Goal: Task Accomplishment & Management: Complete application form

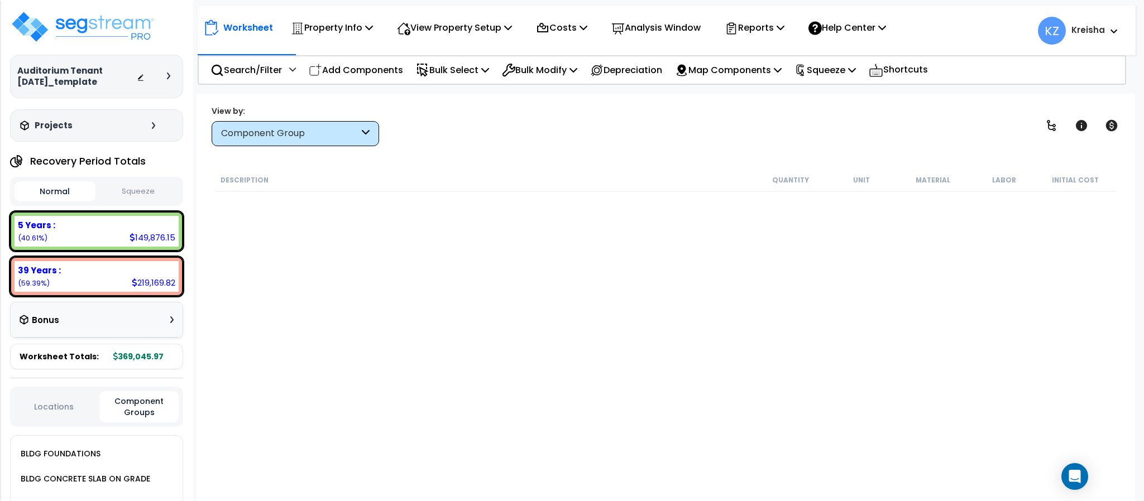
click at [1057, 126] on icon at bounding box center [1050, 125] width 13 height 13
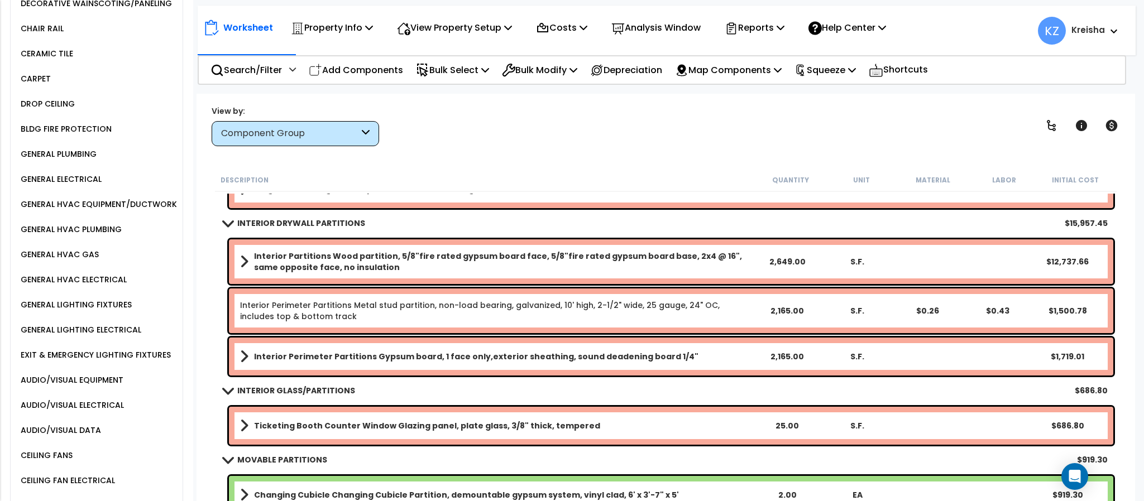
click at [925, 123] on div "View by: Component Group High to Low (Total Cost)" at bounding box center [665, 125] width 915 height 41
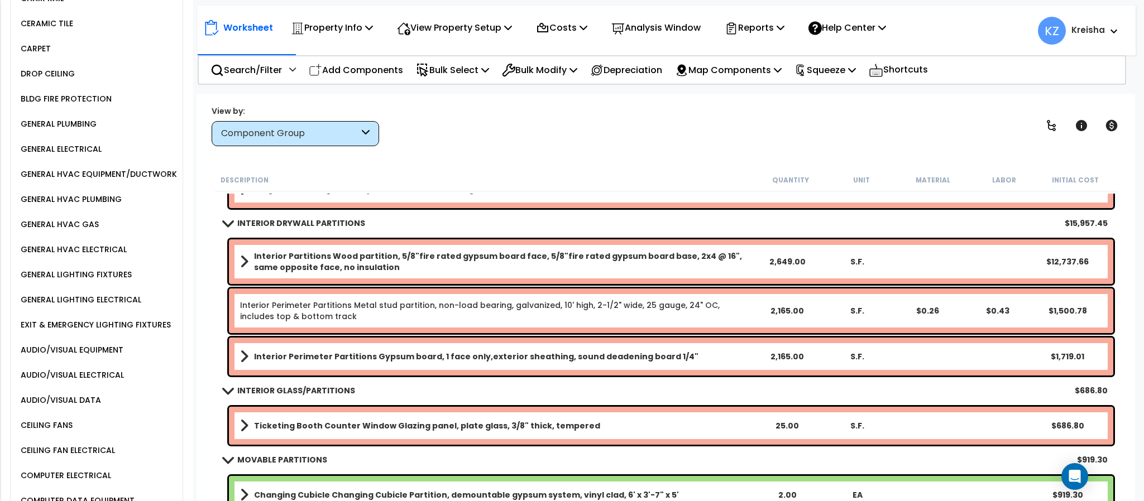
scroll to position [632, 0]
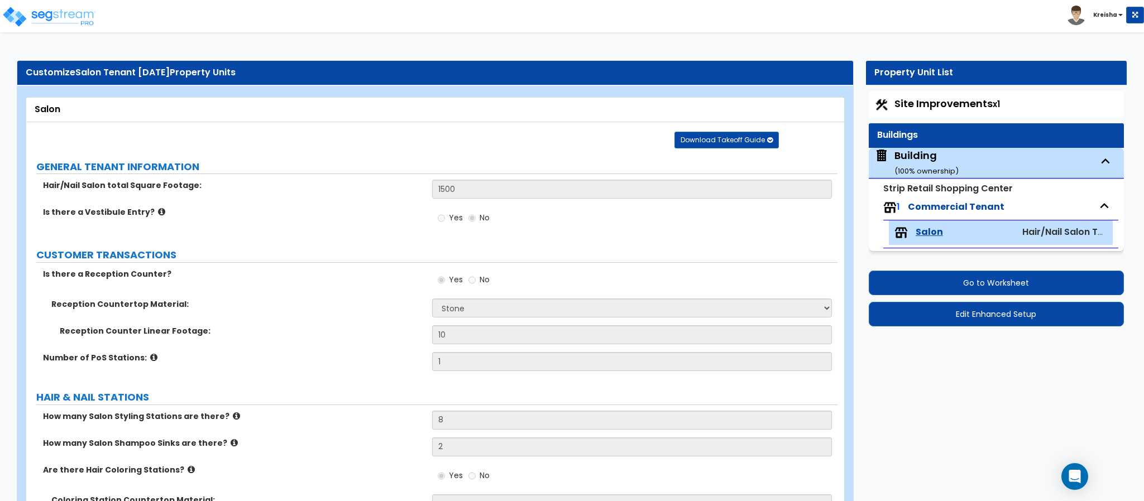
select select "3"
select select "2"
select select "6"
select select "3"
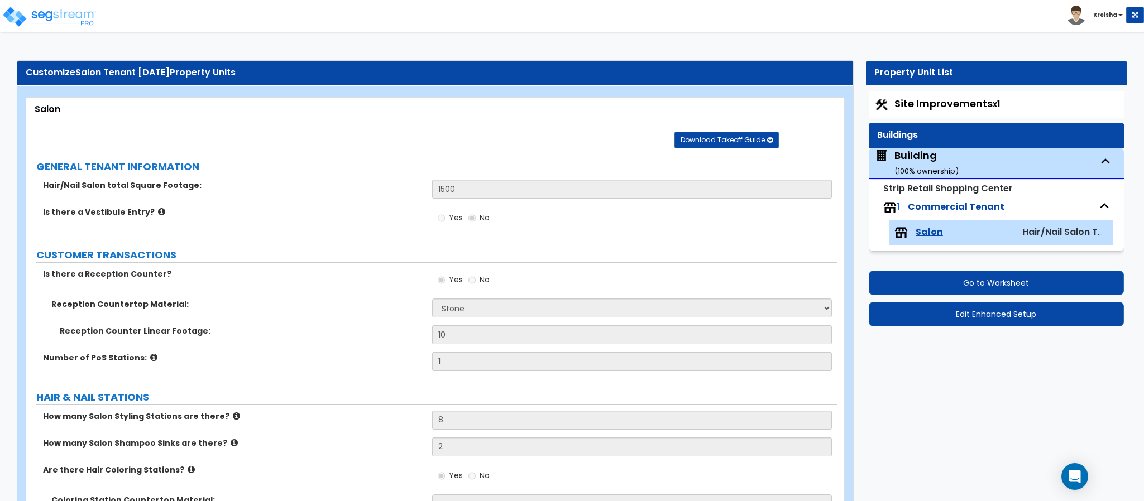
select select "1"
select select "2"
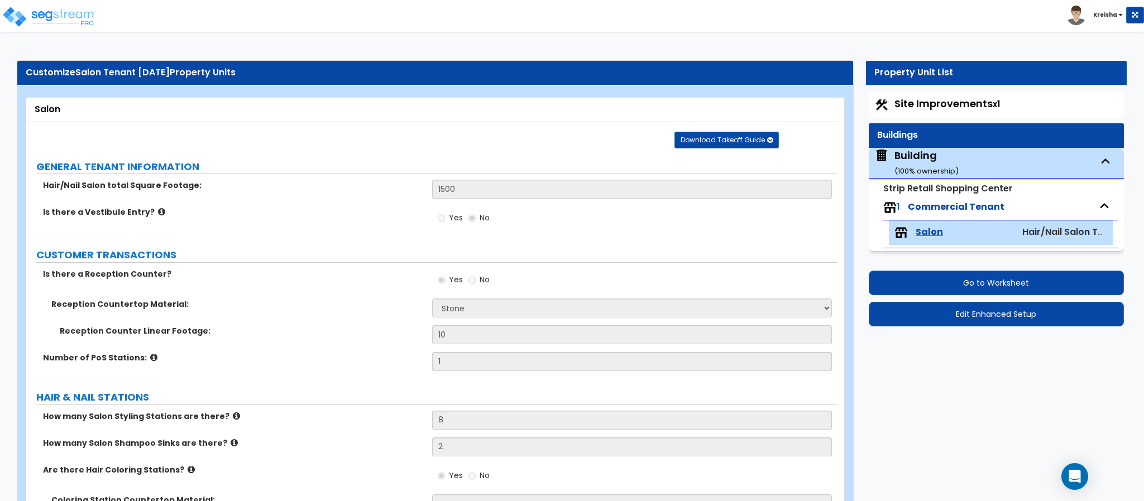
select select "2"
select select "1"
select select "2"
select select "1"
select select "6"
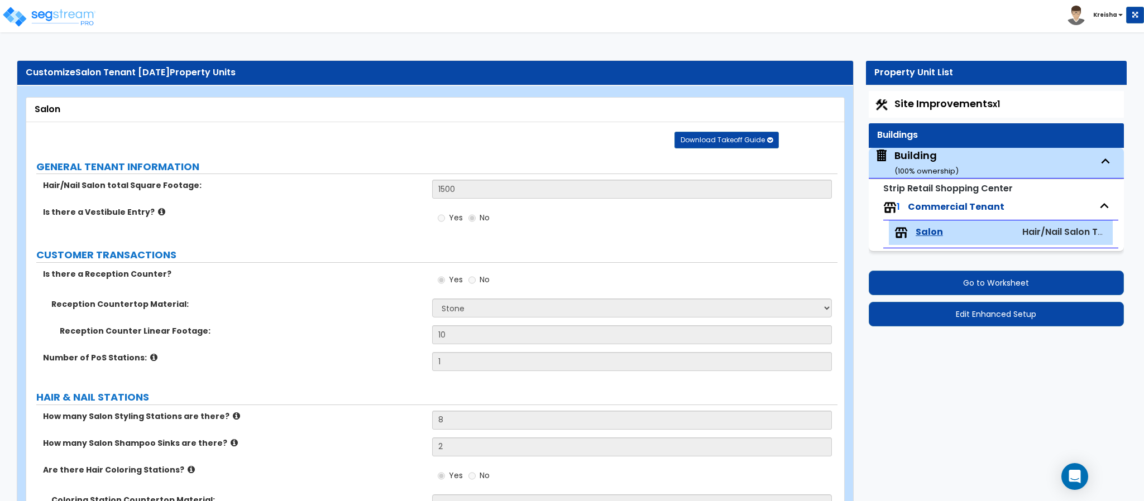
select select "1"
select select "3"
select select "1"
select select "2"
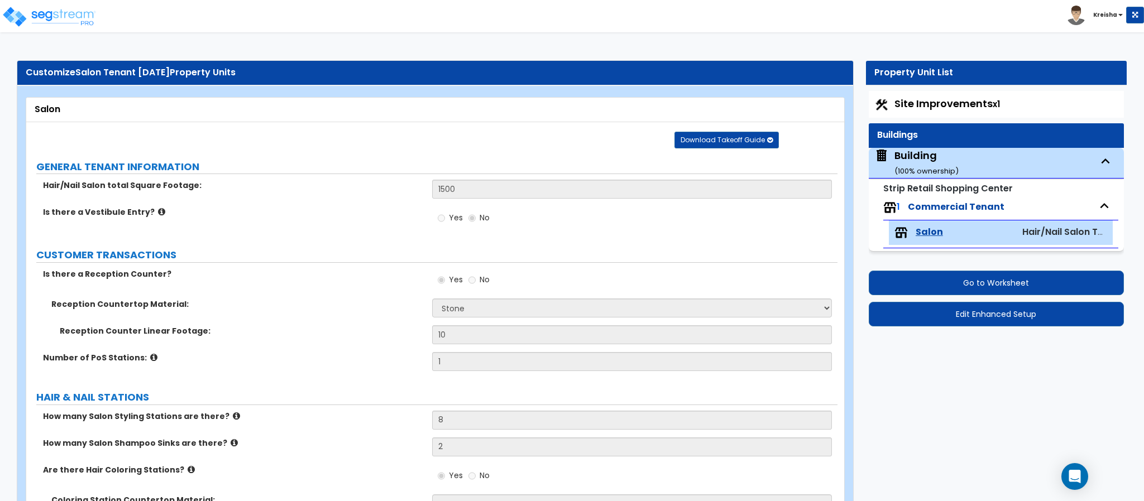
select select "2"
select select "1"
select select "2"
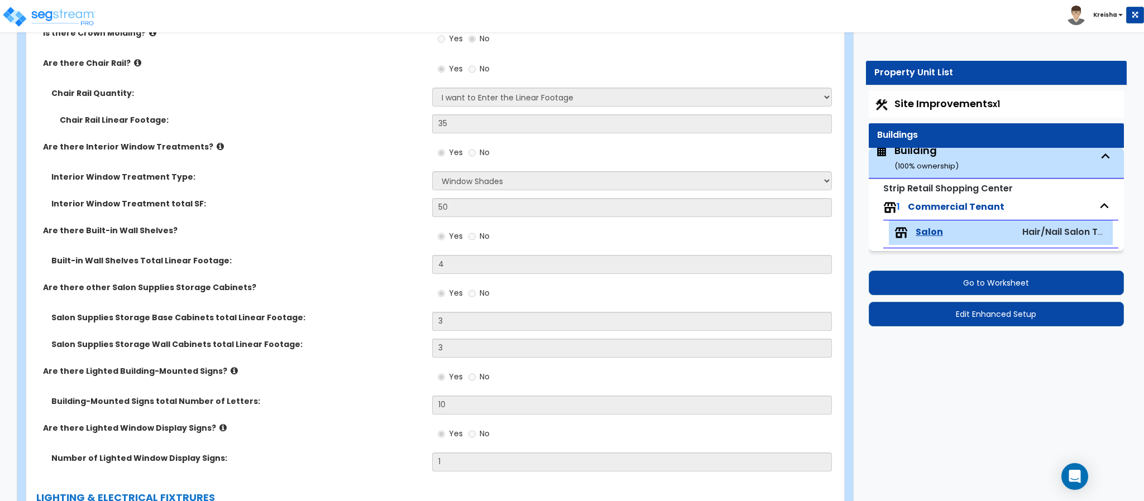
scroll to position [1386, 0]
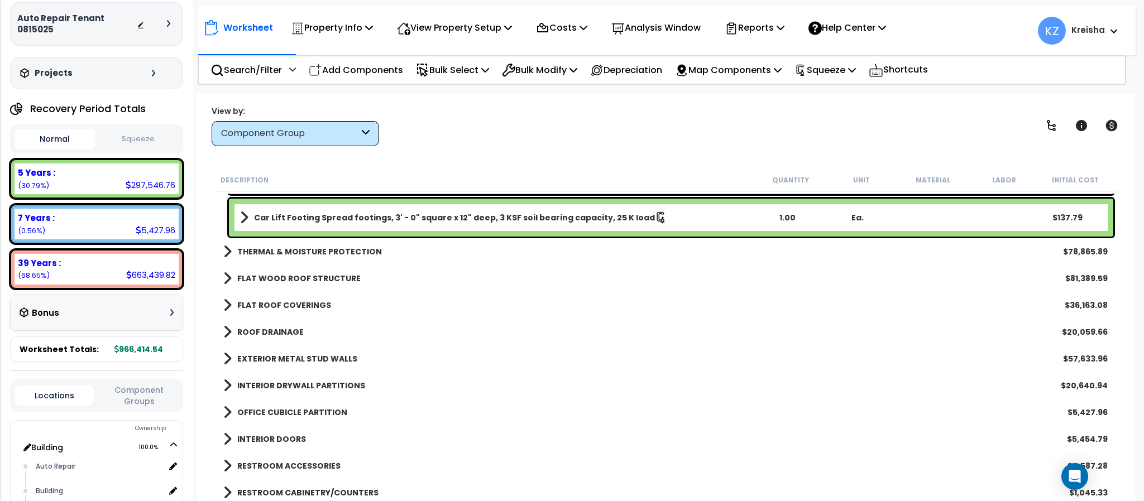
scroll to position [19, 0]
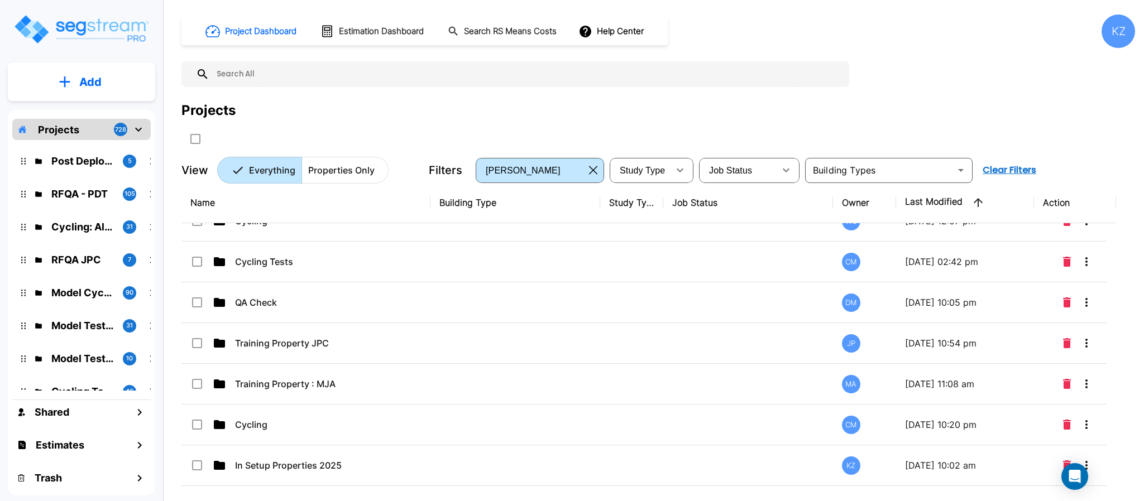
scroll to position [279, 0]
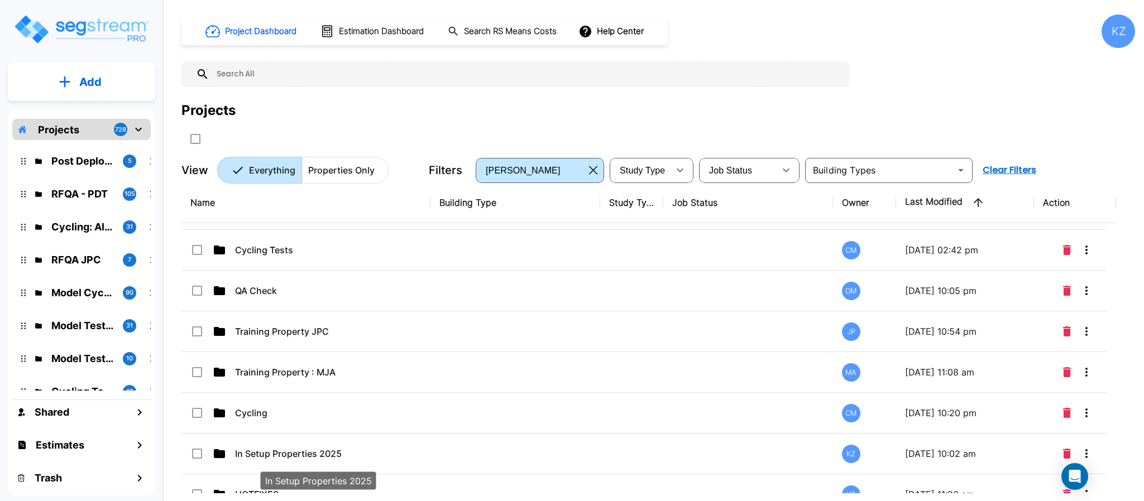
click at [301, 452] on p "In Setup Properties 2025" at bounding box center [317, 453] width 165 height 13
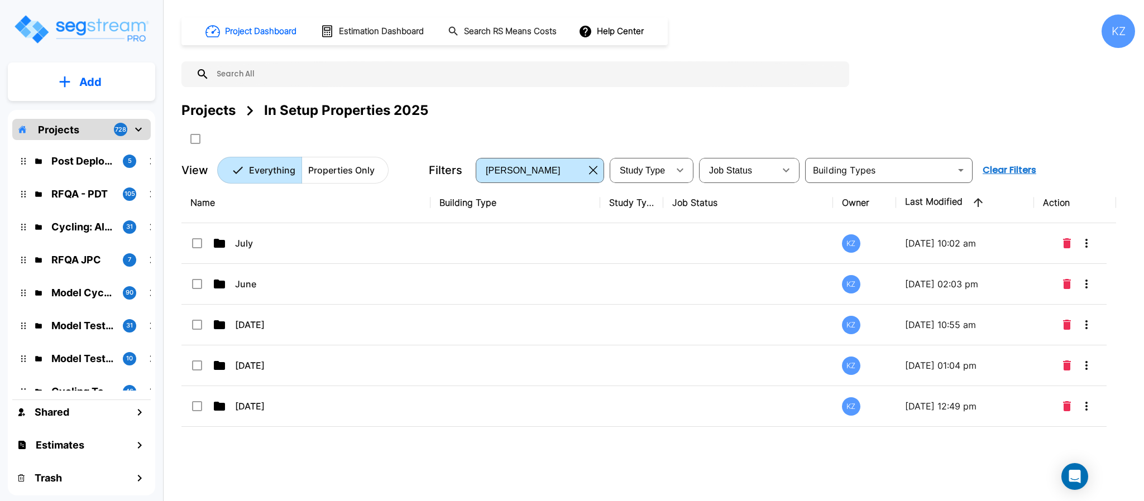
scroll to position [0, 0]
click at [89, 89] on button "Add" at bounding box center [81, 82] width 147 height 32
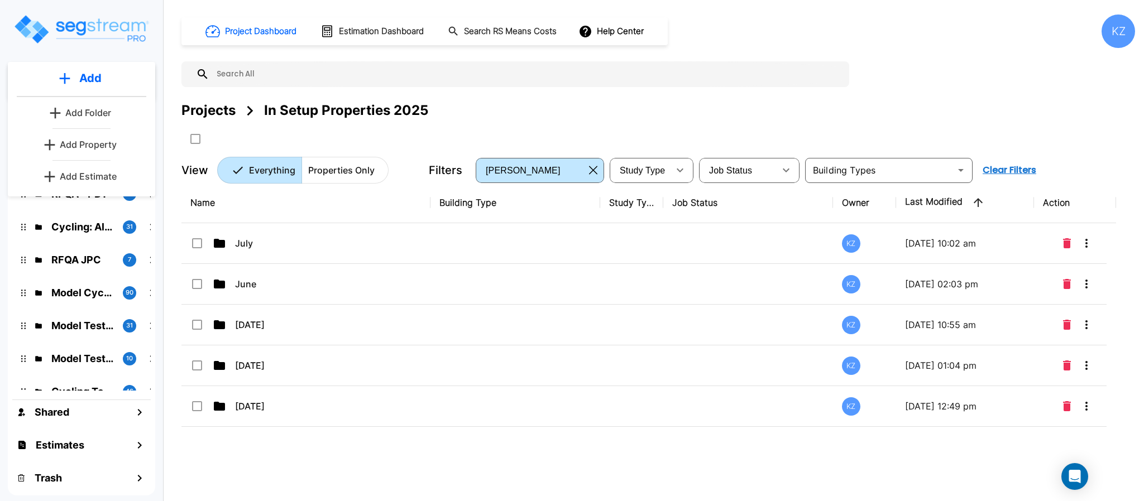
click at [89, 144] on p "Add Property" at bounding box center [88, 144] width 57 height 13
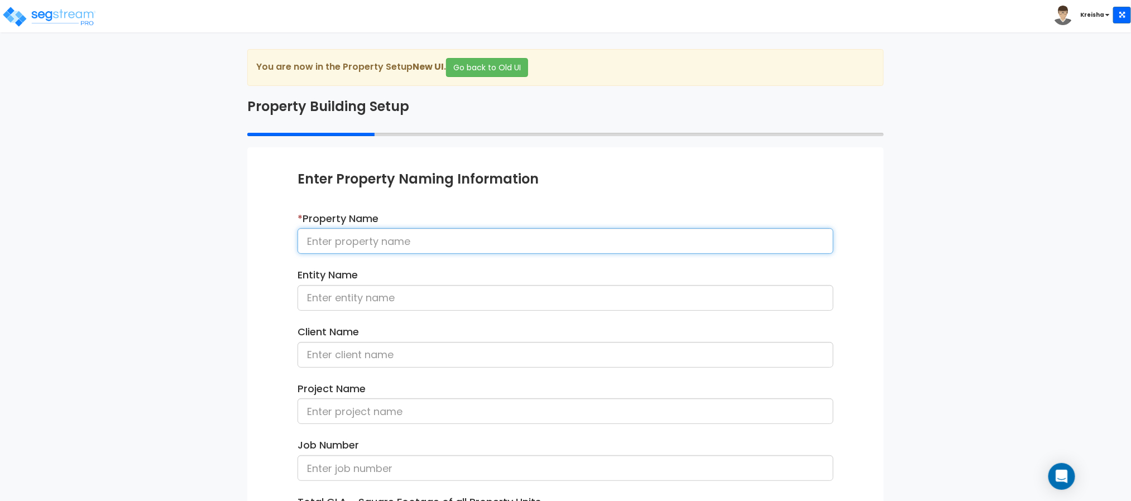
click at [377, 234] on input at bounding box center [566, 241] width 536 height 26
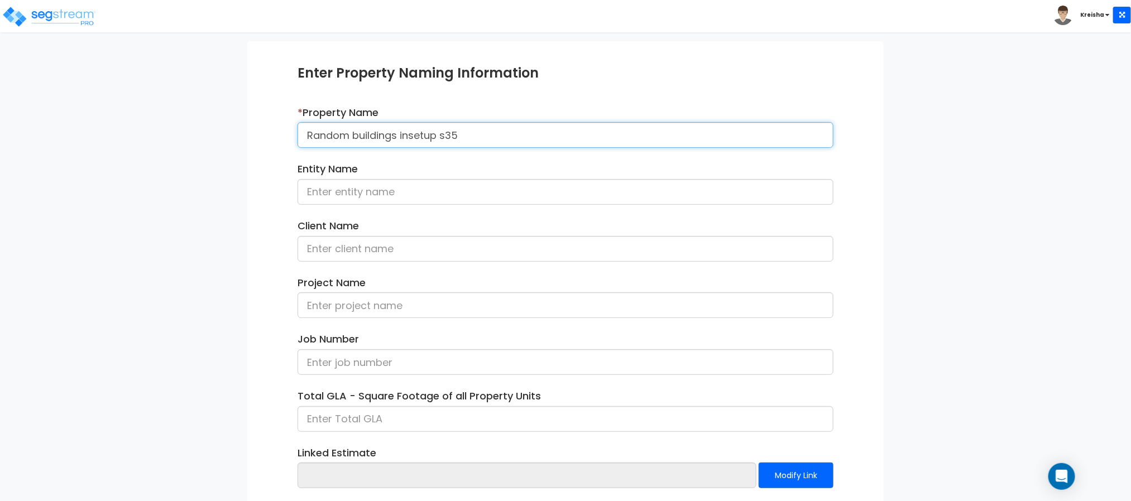
scroll to position [111, 0]
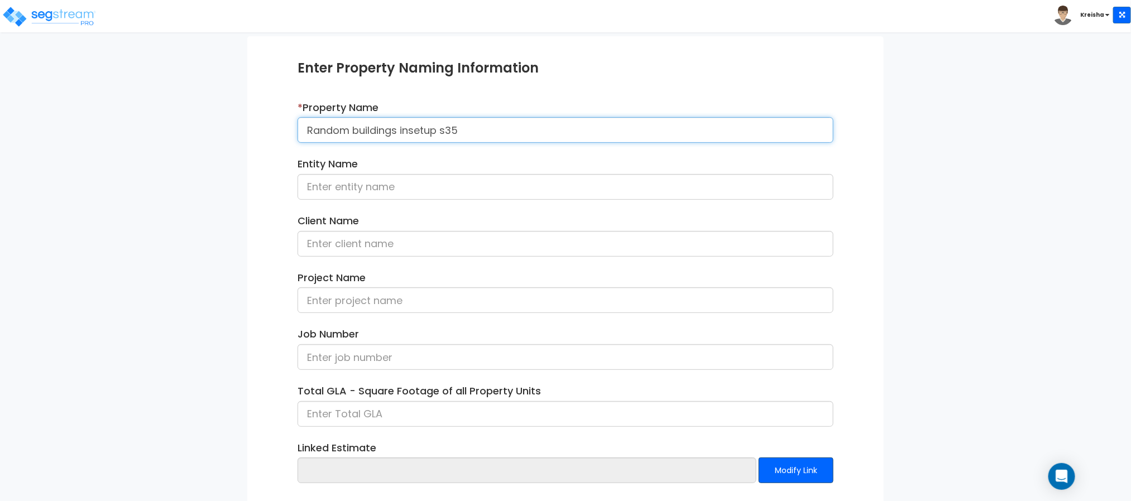
type input "Random buildings insetup s35"
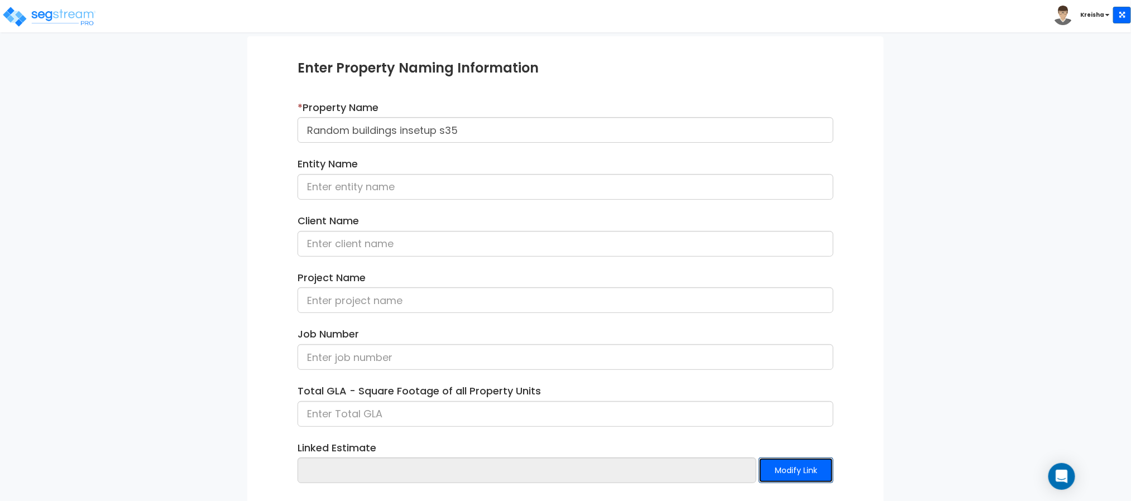
click at [797, 469] on button "Modify Link" at bounding box center [796, 471] width 75 height 26
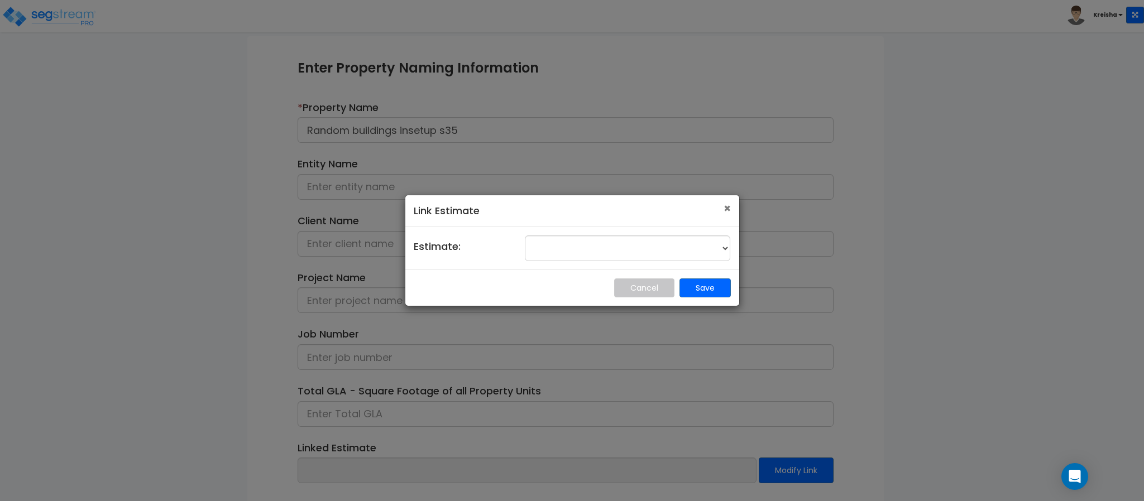
click at [724, 208] on button "×" at bounding box center [726, 209] width 7 height 12
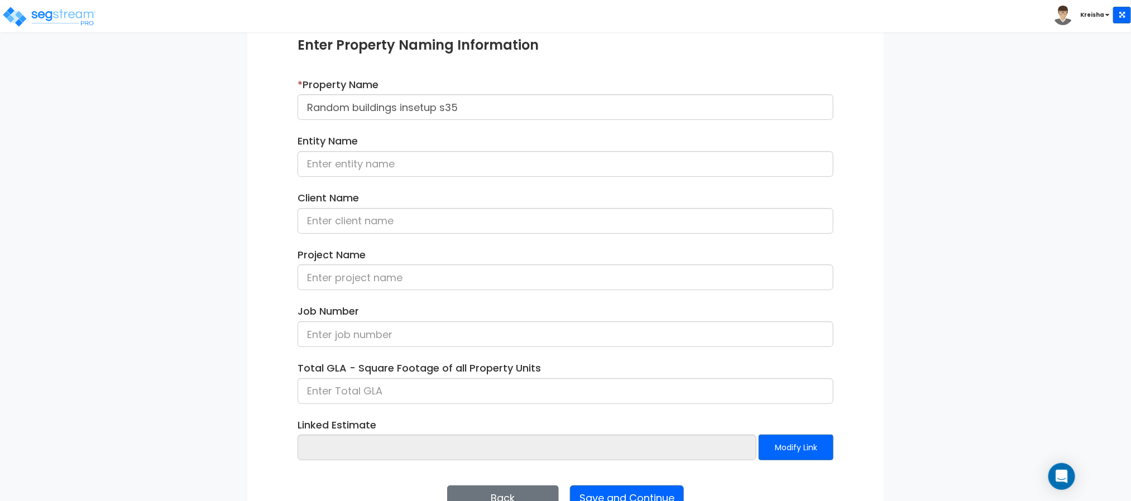
scroll to position [167, 0]
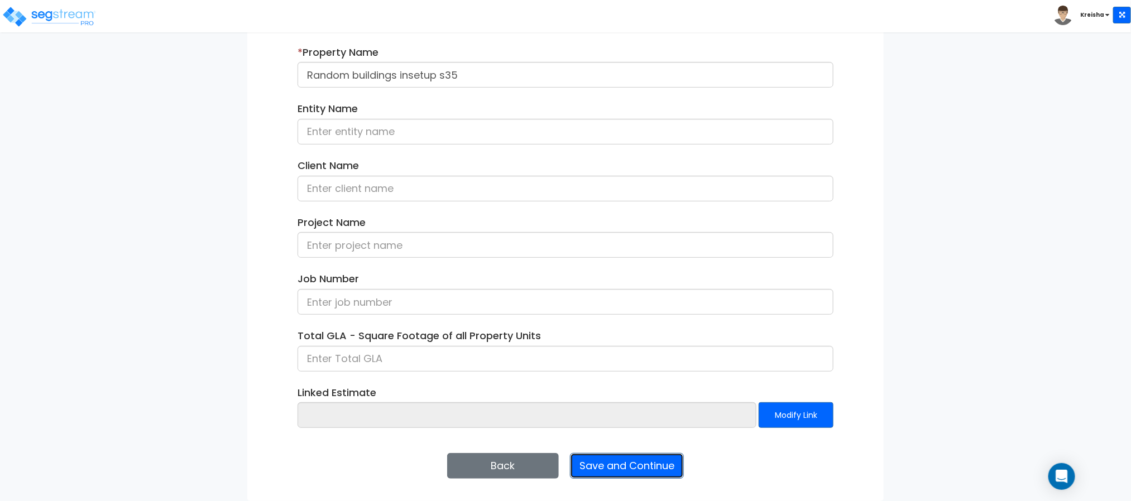
click at [627, 474] on button "Save and Continue" at bounding box center [627, 466] width 114 height 26
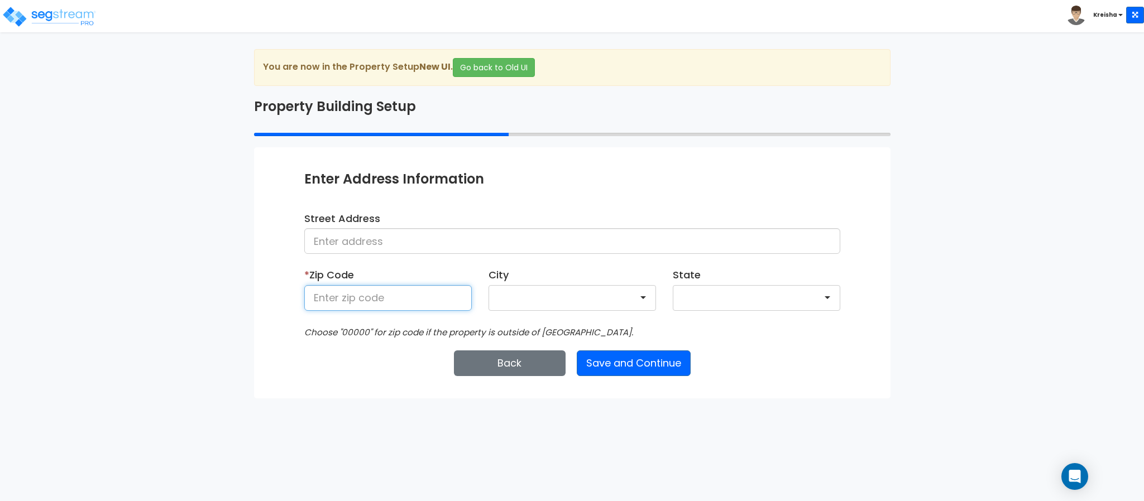
click at [404, 297] on input at bounding box center [387, 298] width 167 height 26
type input "80206"
click at [615, 350] on div "Enter Property Naming Information * Property Name Random buildings insetup s35 …" at bounding box center [572, 272] width 636 height 251
click at [607, 363] on button "Save and Continue" at bounding box center [634, 364] width 114 height 26
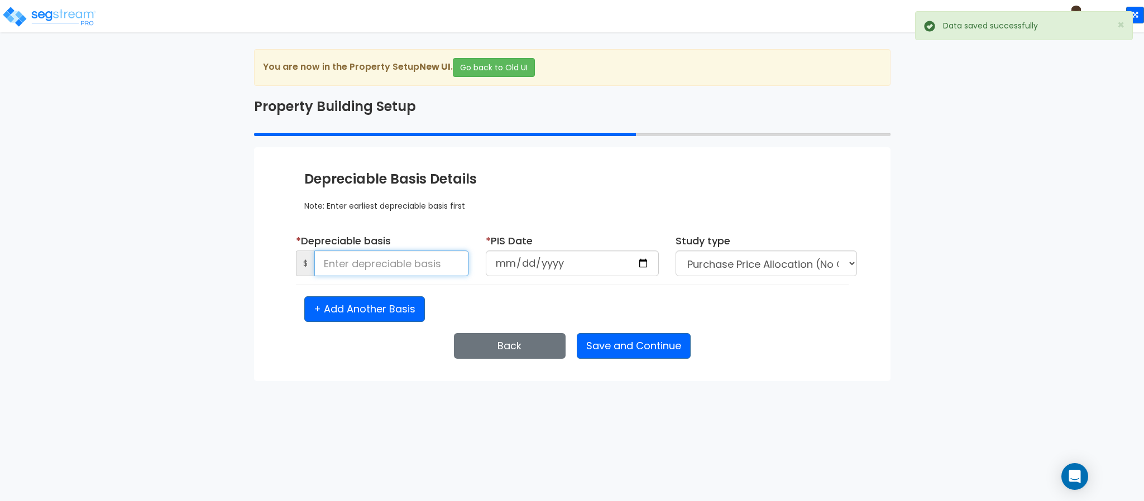
click at [357, 263] on input at bounding box center [391, 264] width 155 height 26
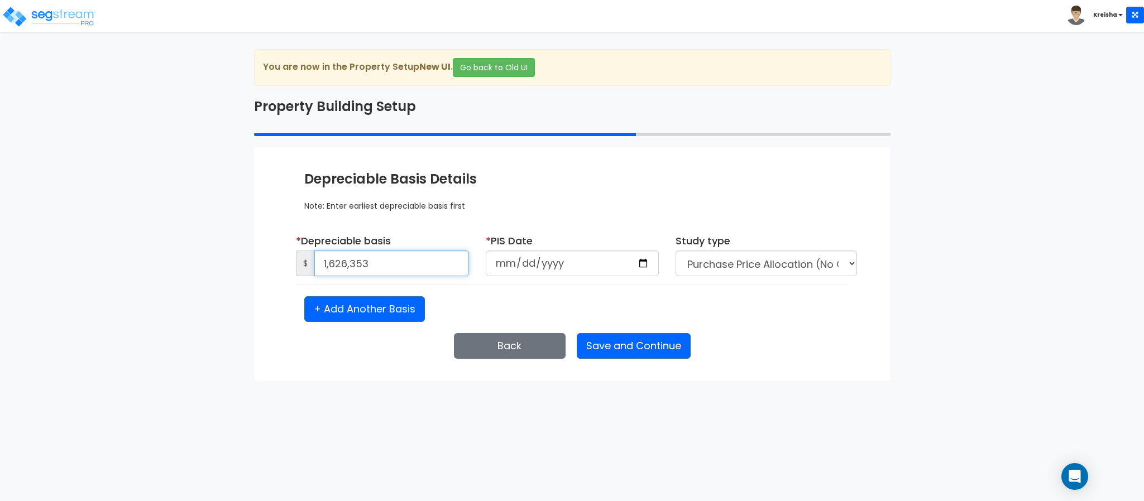
type input "1,626,353"
type input "2020-01-01"
click at [591, 325] on div "Enter Property Naming Information * Property Name Random buildings insetup s35 …" at bounding box center [572, 264] width 636 height 234
select select "2020"
click at [593, 342] on button "Save and Continue" at bounding box center [634, 346] width 114 height 26
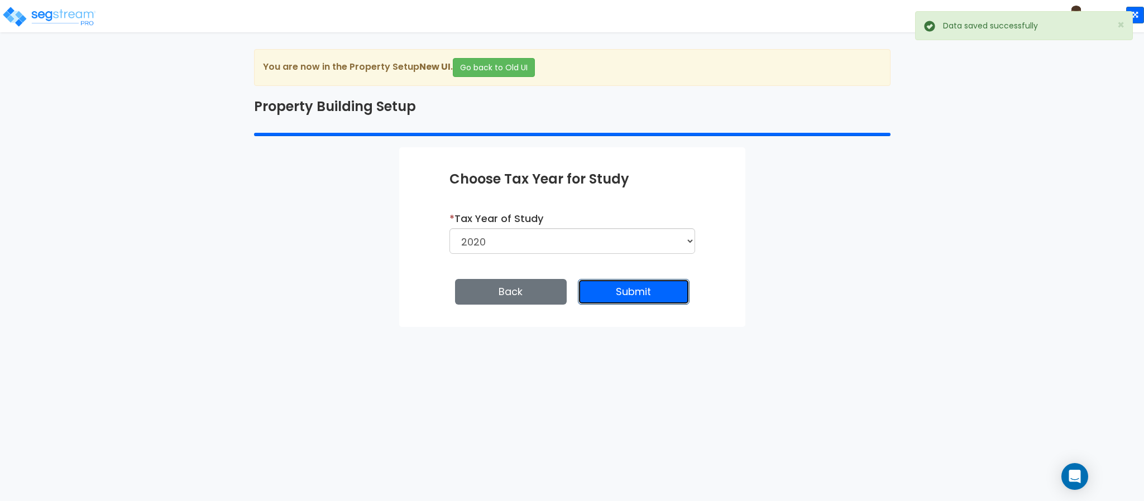
click at [606, 288] on button "Submit" at bounding box center [634, 292] width 112 height 26
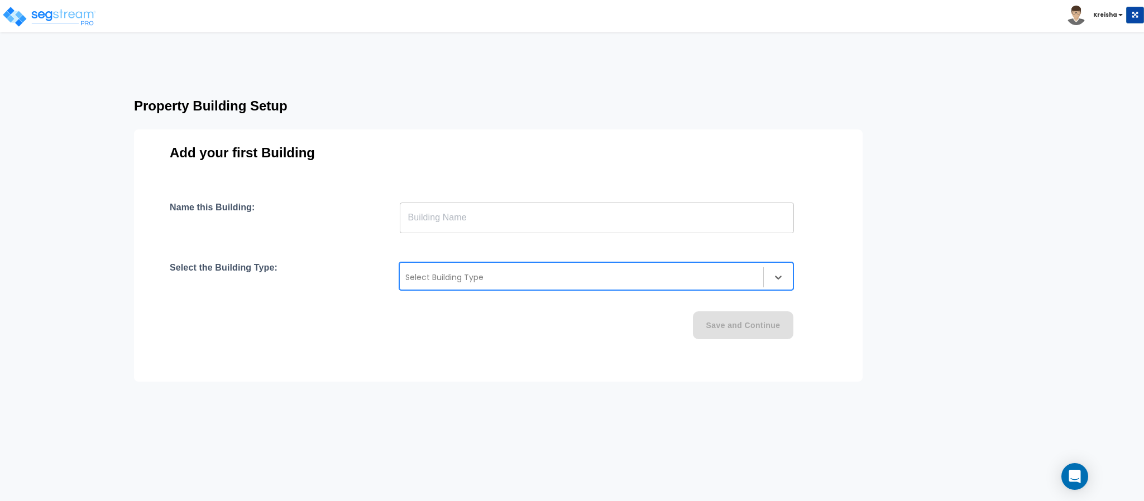
click at [578, 280] on div at bounding box center [581, 277] width 352 height 13
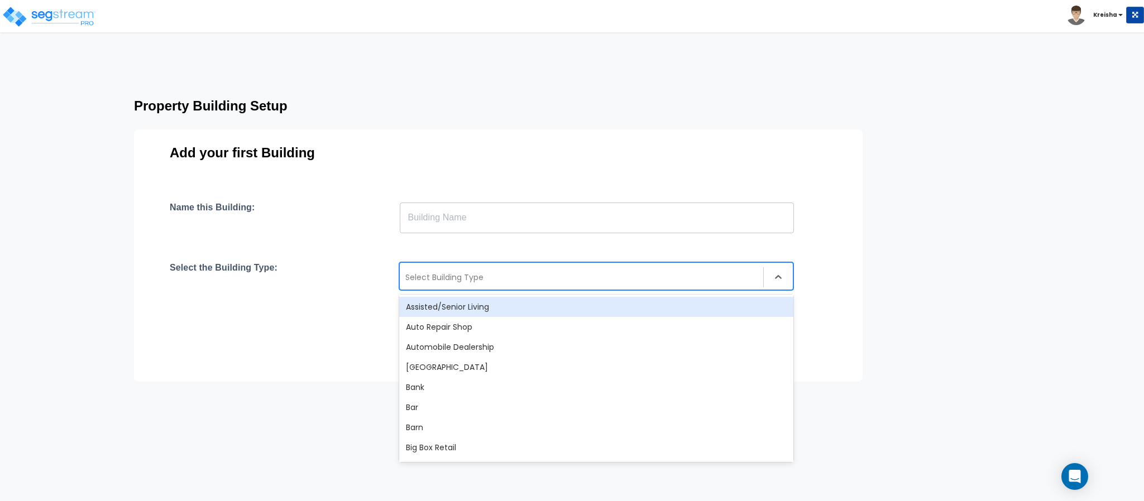
click at [487, 268] on div "Select Building Type" at bounding box center [581, 277] width 363 height 18
click at [506, 221] on input "text" at bounding box center [597, 217] width 394 height 31
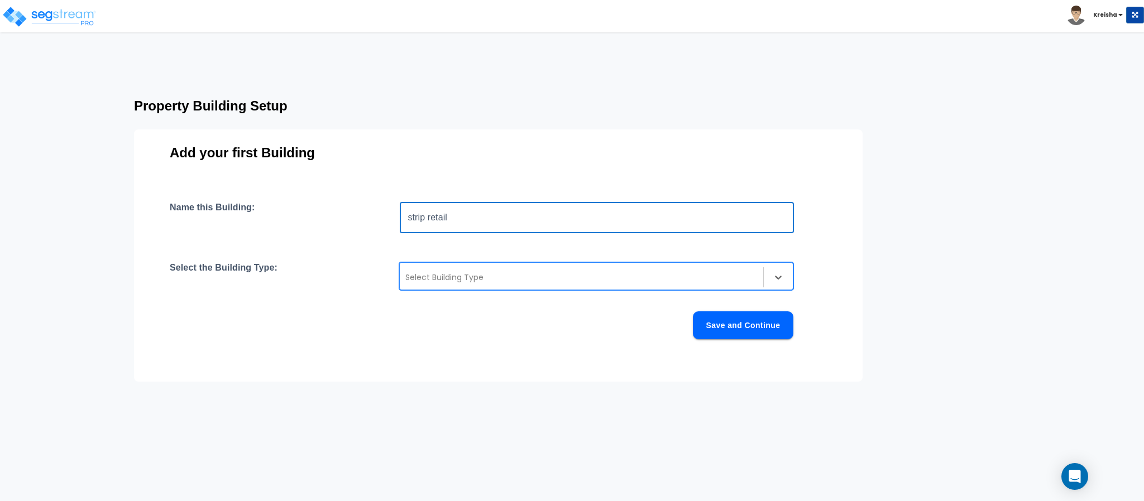
type input "strip retail"
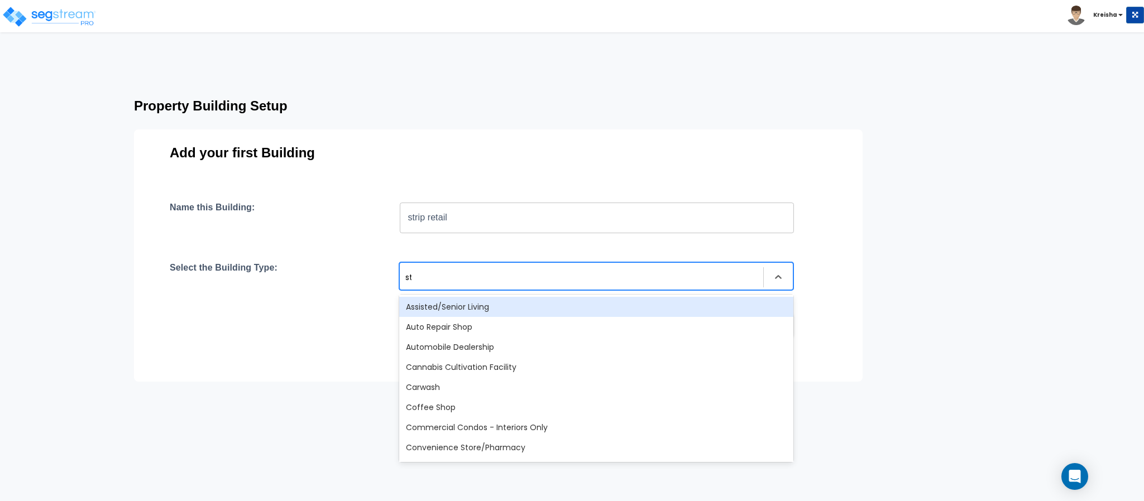
type input "str"
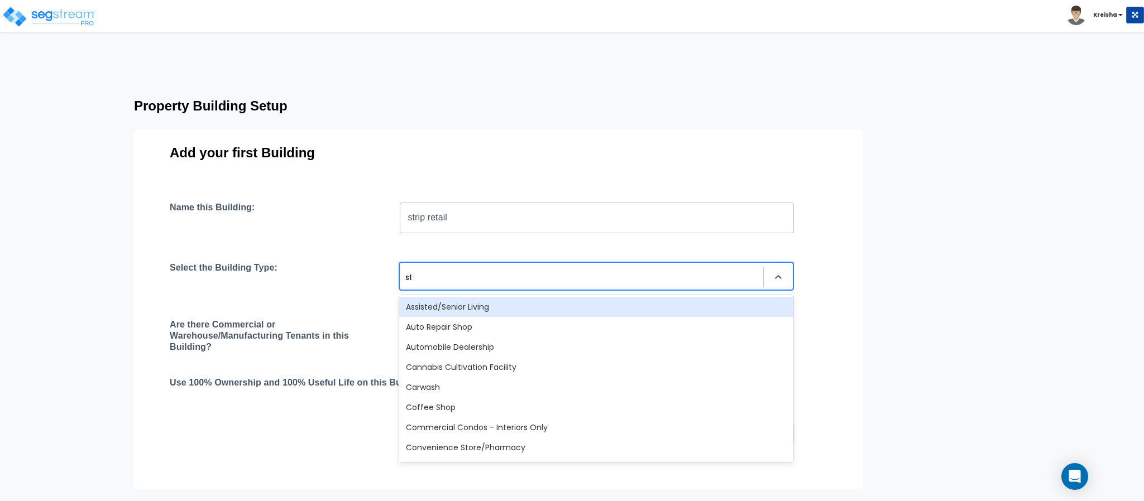
type input "str"
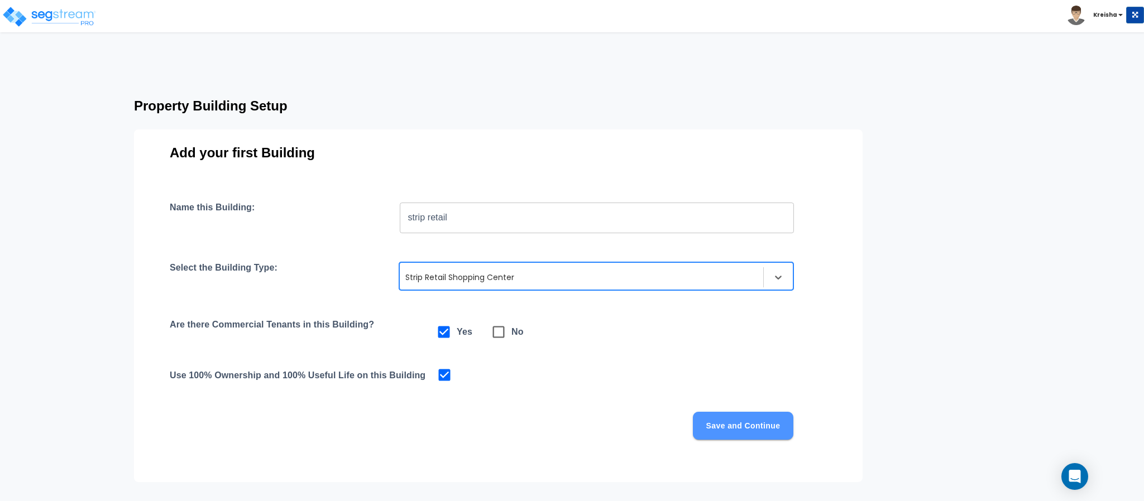
click at [721, 422] on button "Save and Continue" at bounding box center [743, 426] width 100 height 28
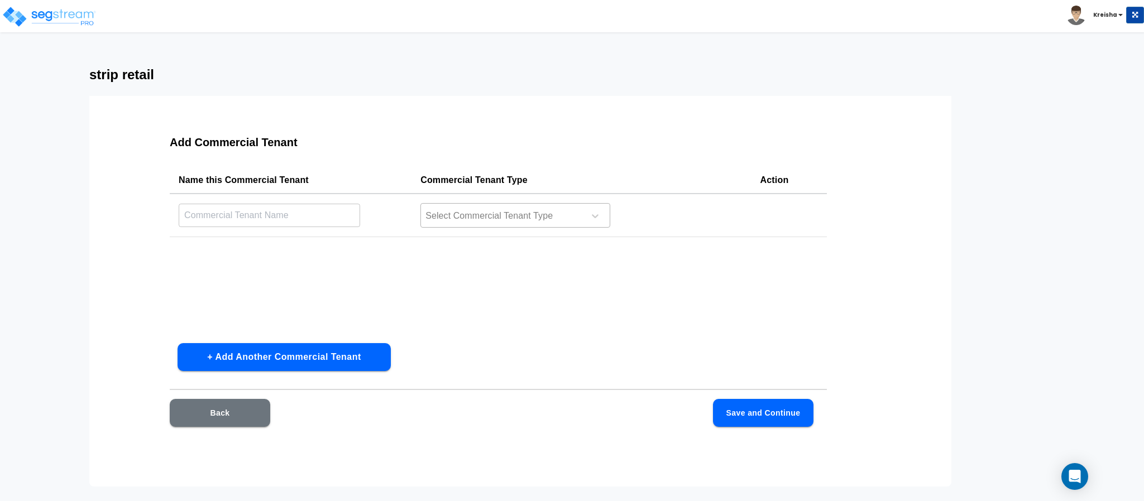
click at [477, 213] on div at bounding box center [500, 216] width 153 height 15
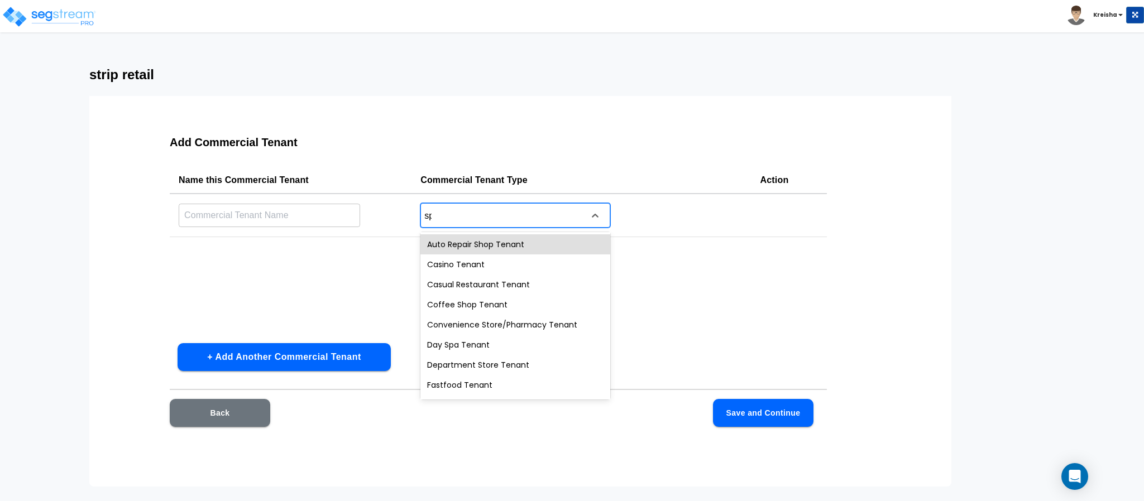
type input "spa"
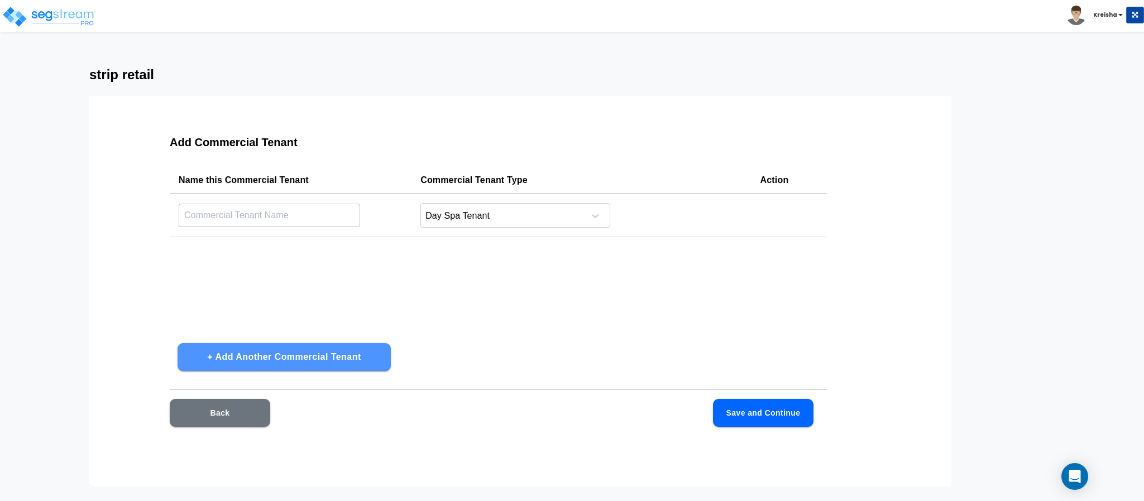
click at [358, 351] on button "+ Add Another Commercial Tenant" at bounding box center [283, 357] width 213 height 28
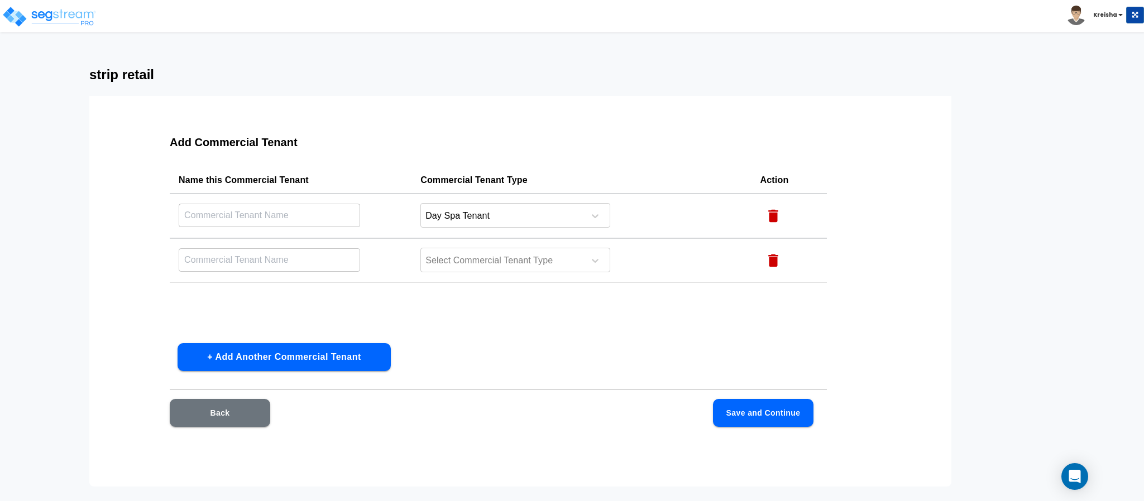
click at [358, 352] on button "+ Add Another Commercial Tenant" at bounding box center [283, 357] width 213 height 28
click at [474, 260] on div at bounding box center [500, 260] width 153 height 15
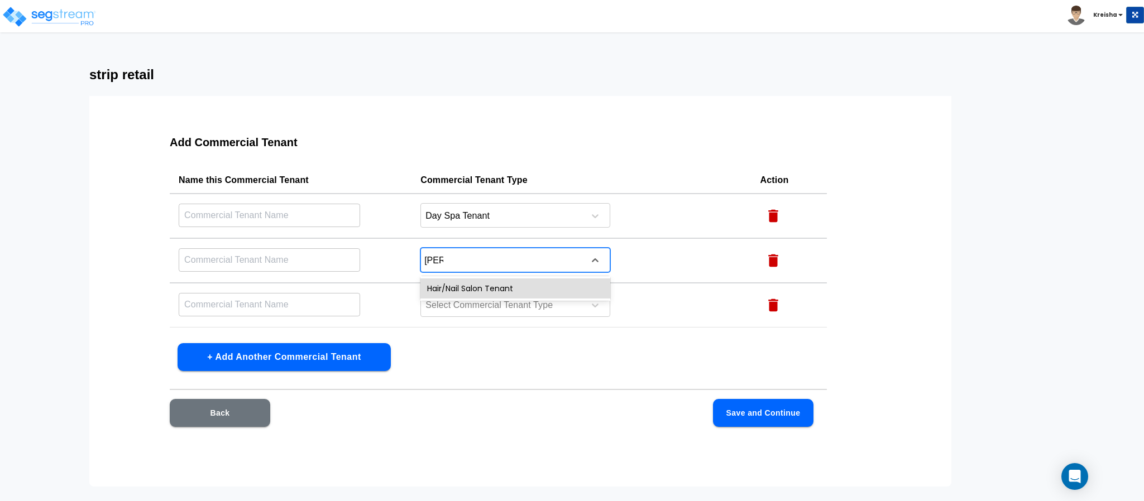
type input "salon"
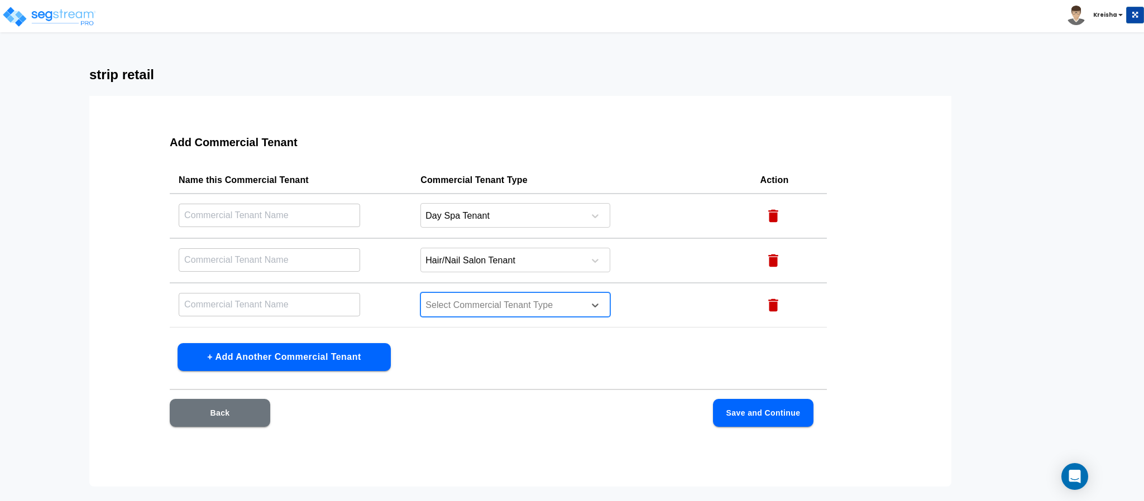
click at [441, 302] on div at bounding box center [500, 305] width 153 height 15
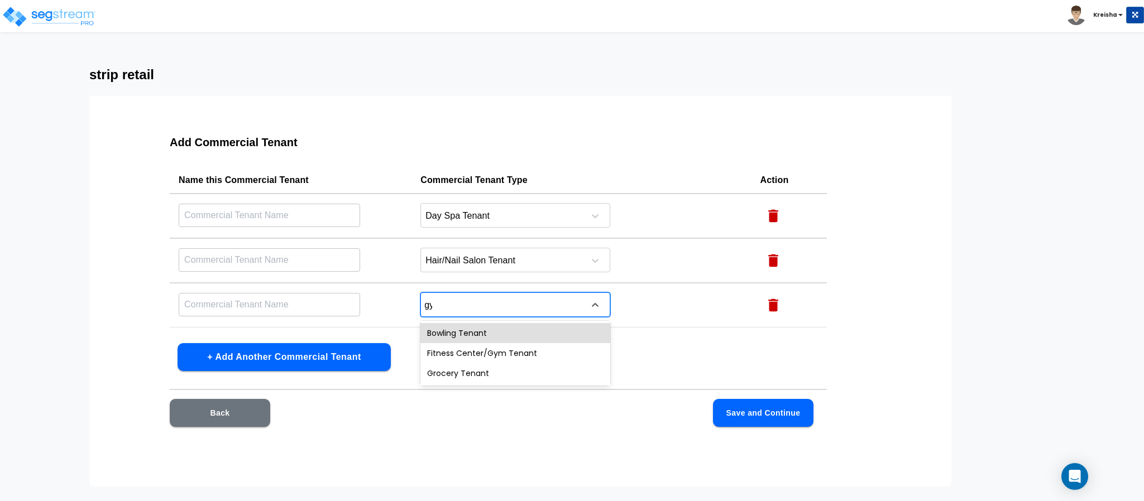
type input "gym"
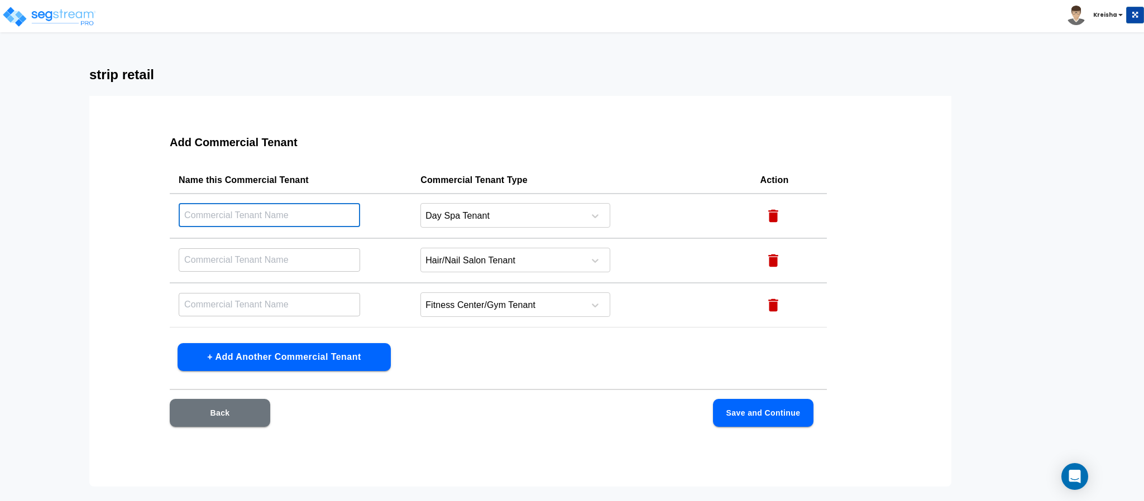
click at [299, 208] on input "text" at bounding box center [269, 215] width 181 height 24
type input "spa"
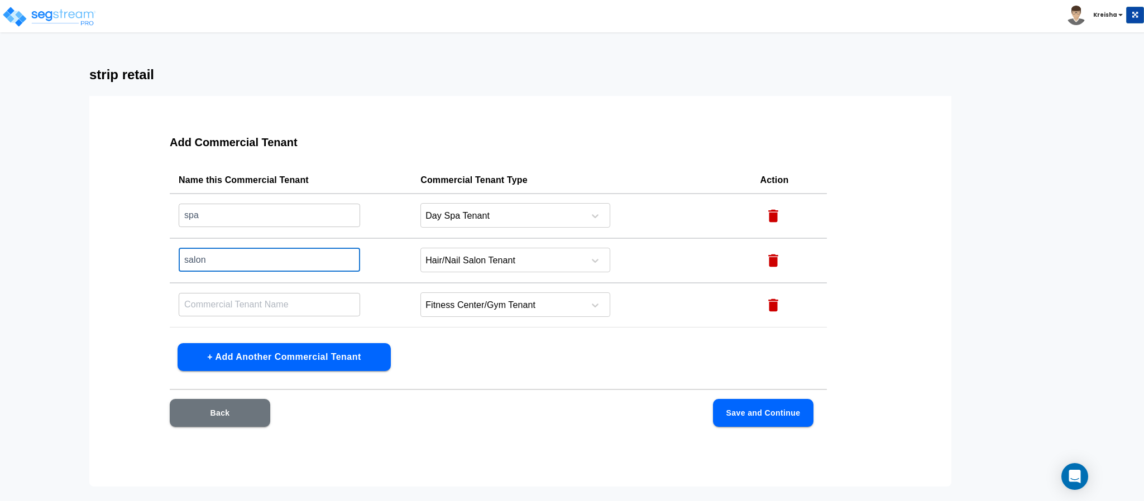
type input "salon"
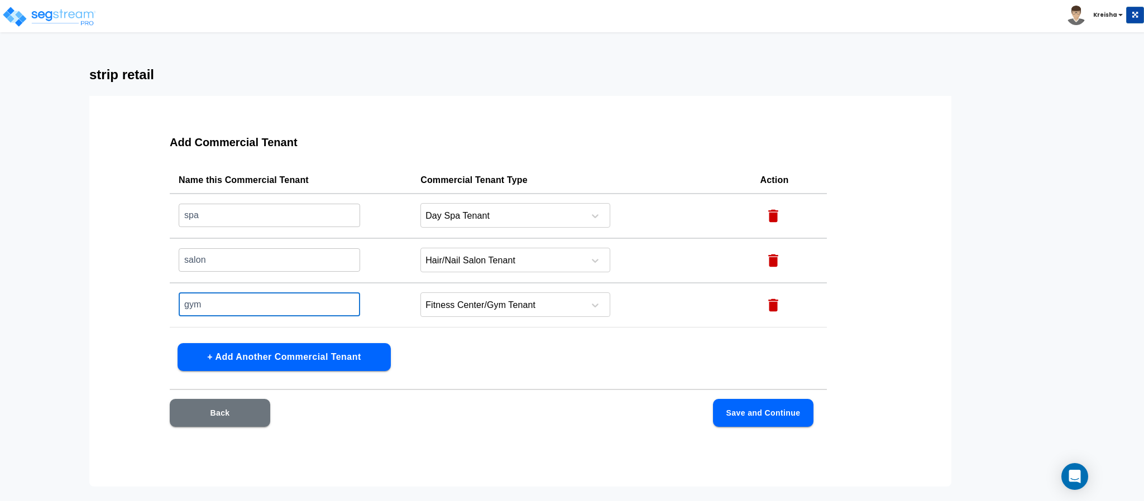
type input "gym"
click at [781, 420] on button "Save and Continue" at bounding box center [763, 413] width 100 height 28
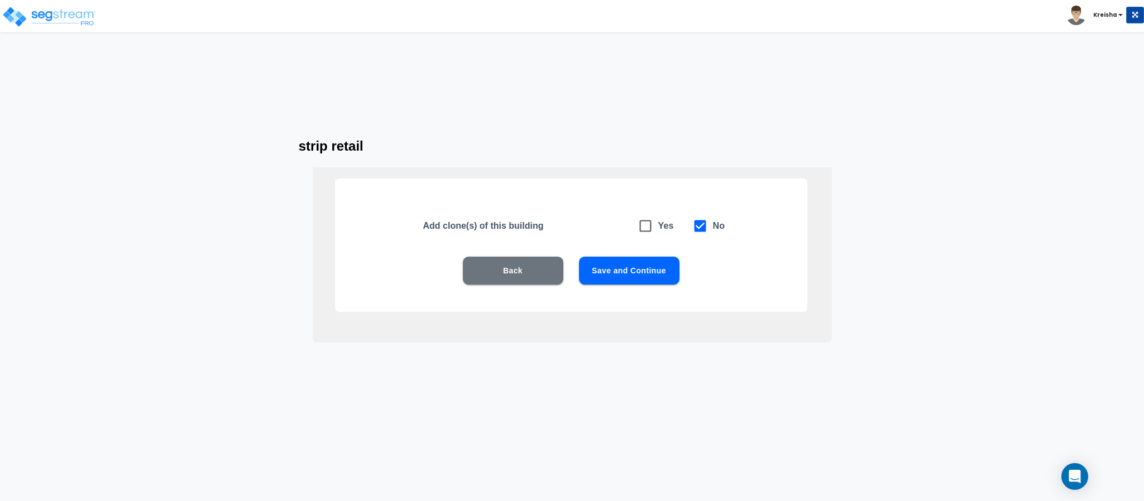
click at [656, 270] on button "Save and Continue" at bounding box center [629, 271] width 100 height 28
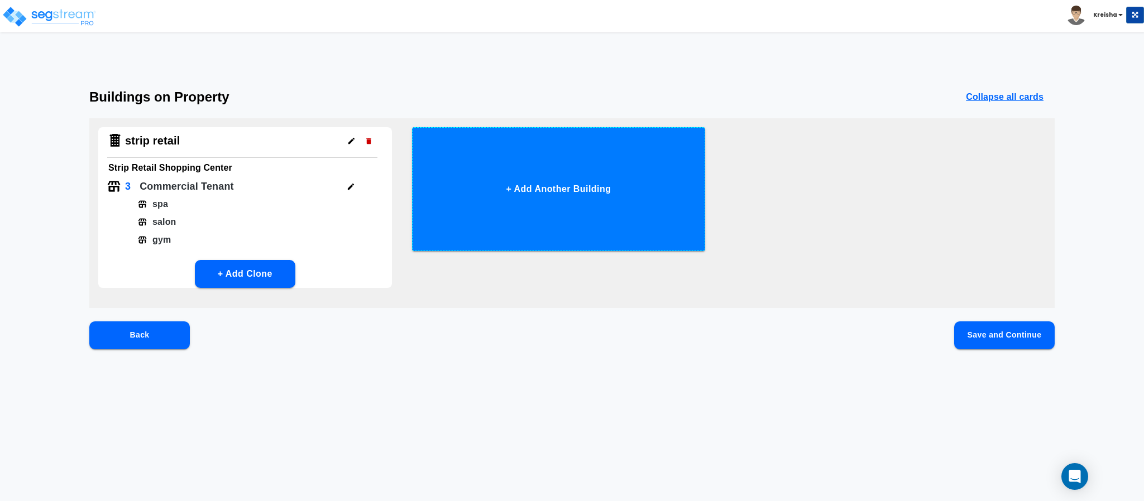
click at [605, 218] on button "+ Add Another Building" at bounding box center [559, 189] width 294 height 124
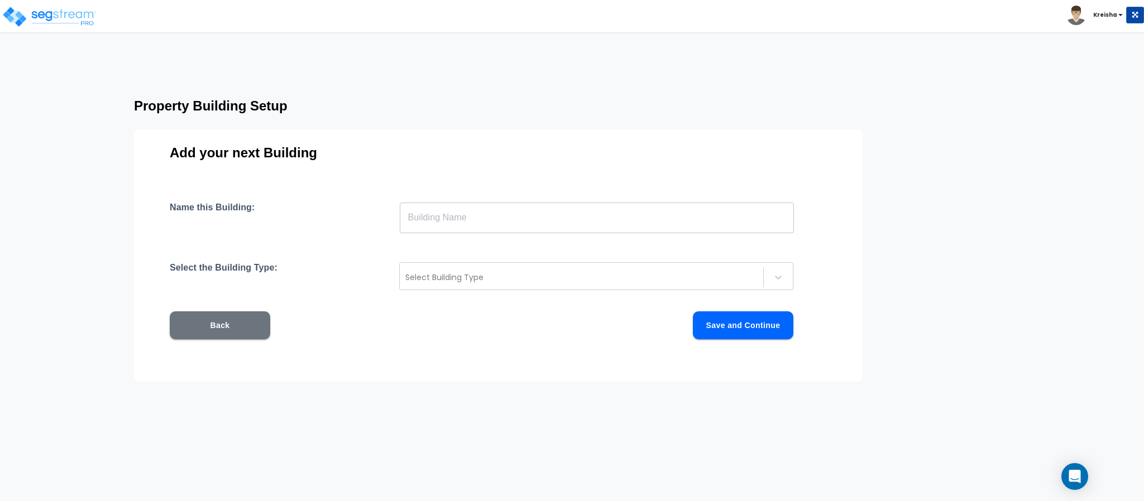
click at [582, 224] on input "text" at bounding box center [597, 217] width 394 height 31
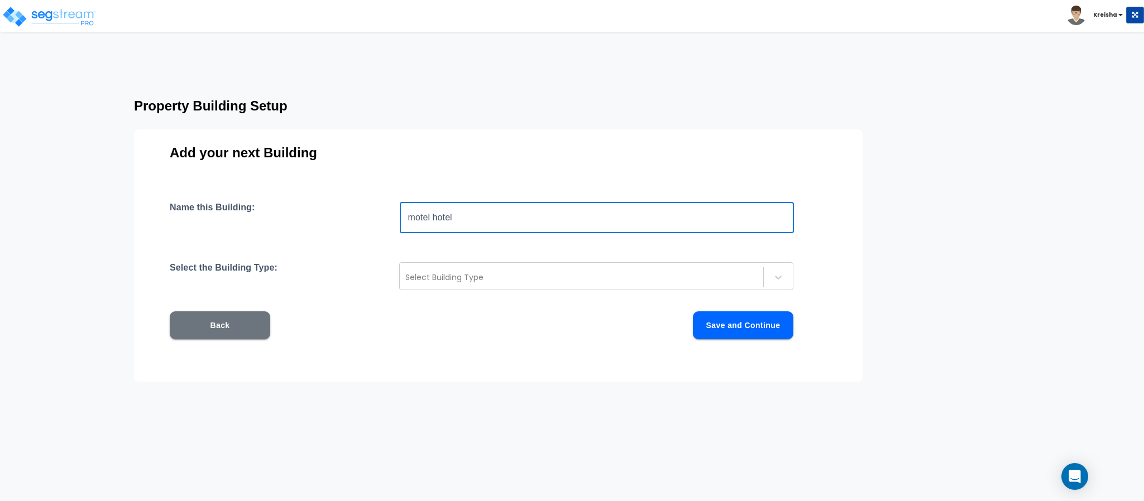
type input "motel hotel"
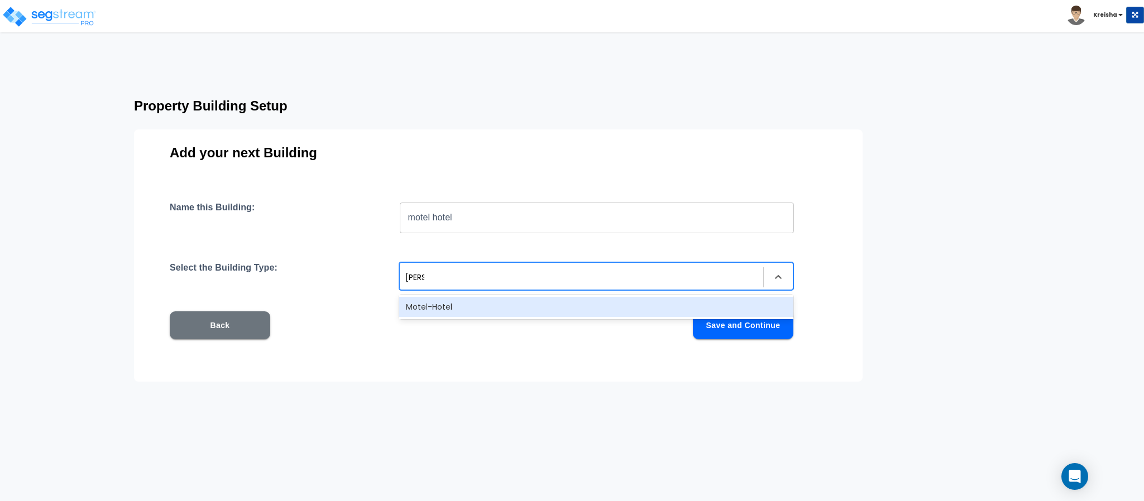
type input "motel"
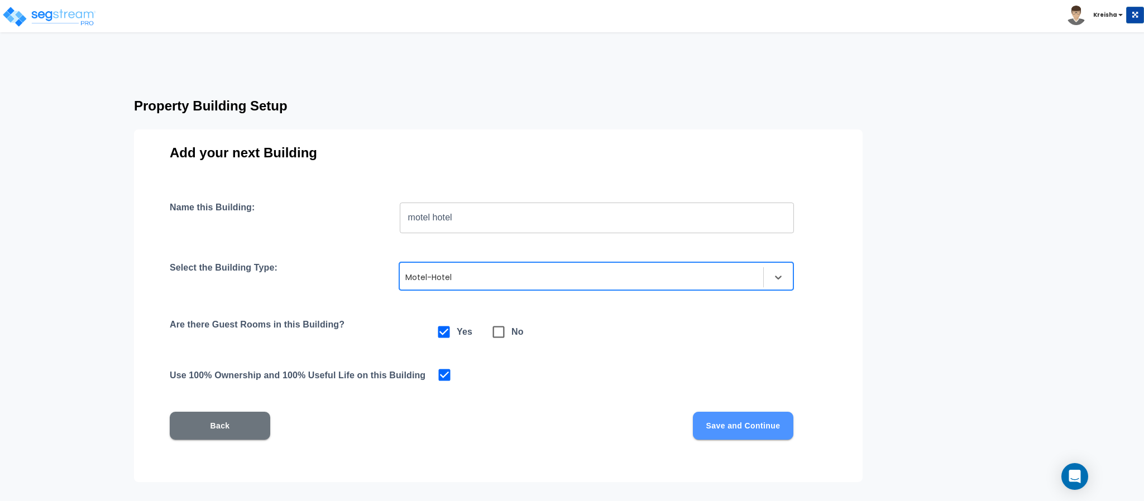
click at [738, 434] on button "Save and Continue" at bounding box center [743, 426] width 100 height 28
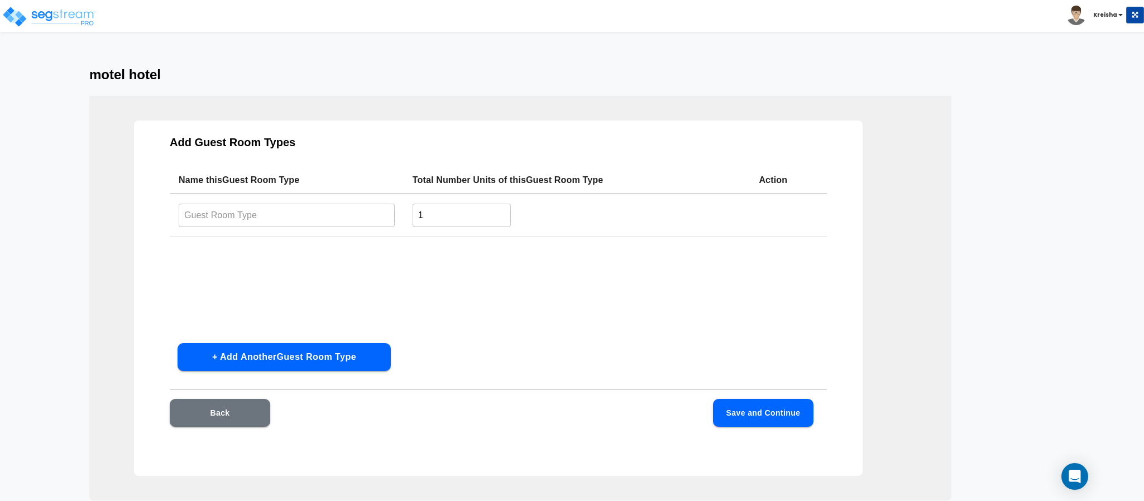
drag, startPoint x: 340, startPoint y: 367, endPoint x: 334, endPoint y: 363, distance: 7.3
click at [339, 367] on button "+ Add Another Guest Room Type" at bounding box center [283, 357] width 213 height 28
click at [305, 213] on input "text" at bounding box center [287, 215] width 216 height 24
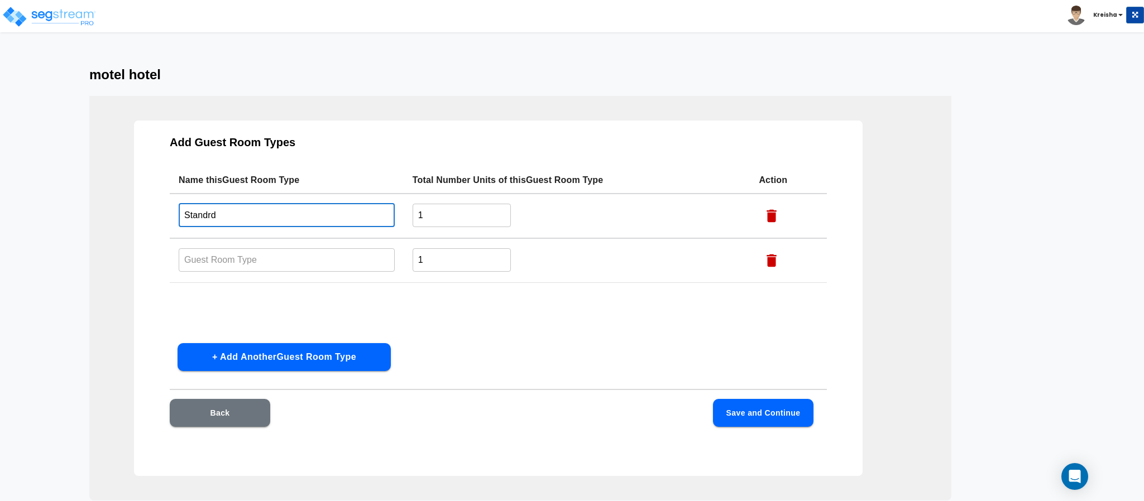
type input "Standrd"
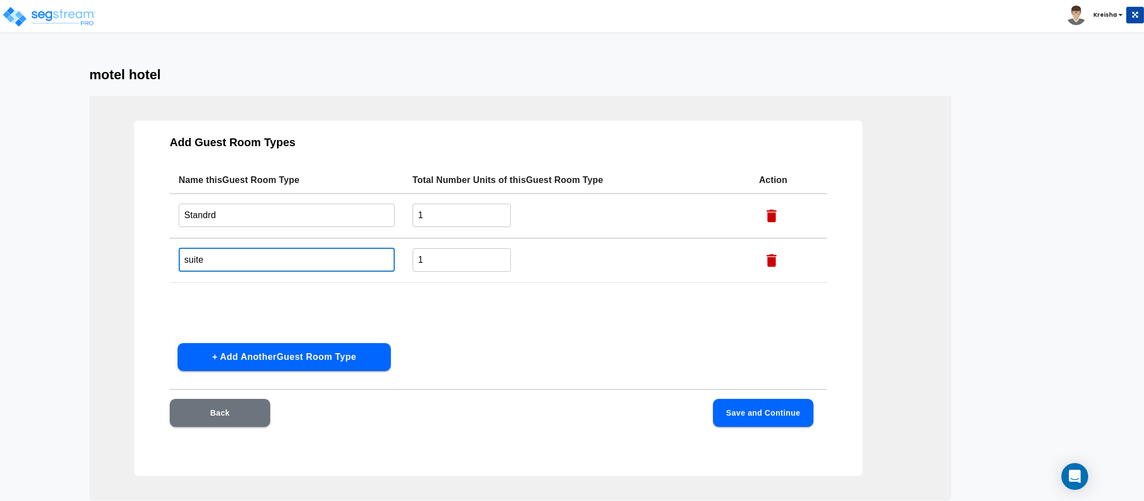
type input "suite"
click at [476, 213] on input "1" at bounding box center [461, 215] width 99 height 24
type input "8"
type input "4"
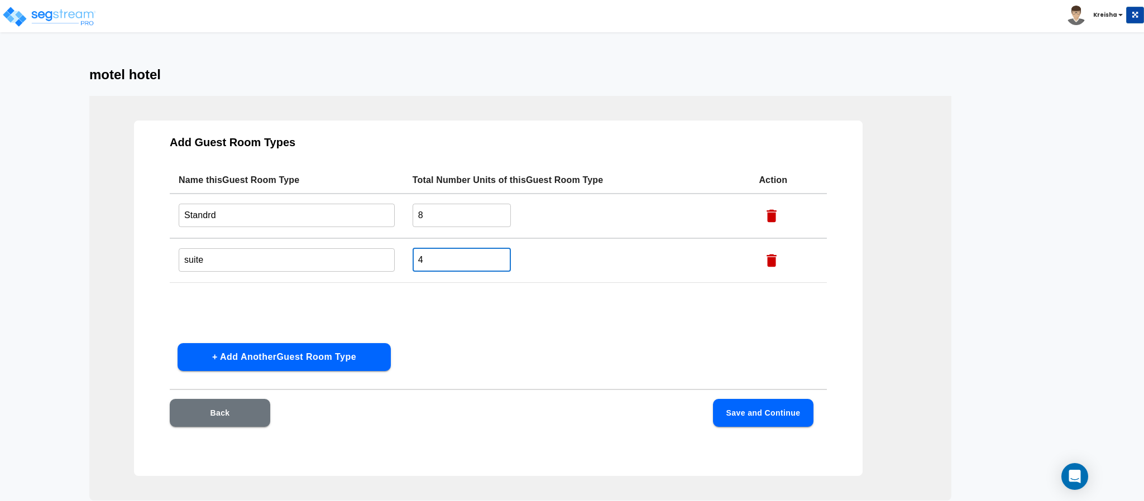
click at [737, 419] on button "Save and Continue" at bounding box center [763, 413] width 100 height 28
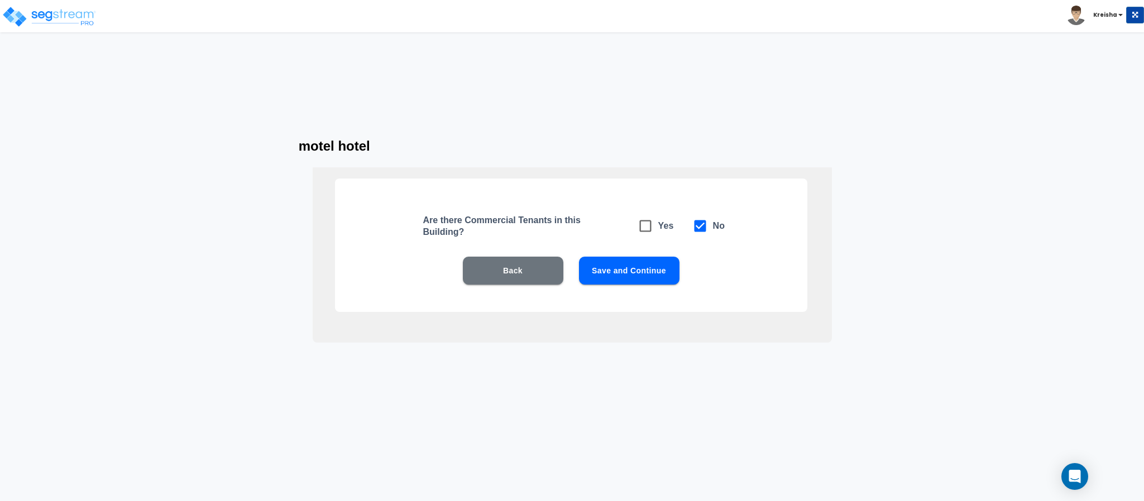
click at [657, 275] on button "Save and Continue" at bounding box center [629, 271] width 100 height 28
click at [536, 261] on button "Back" at bounding box center [513, 271] width 100 height 28
click at [650, 234] on span at bounding box center [645, 226] width 26 height 26
checkbox input "true"
checkbox input "false"
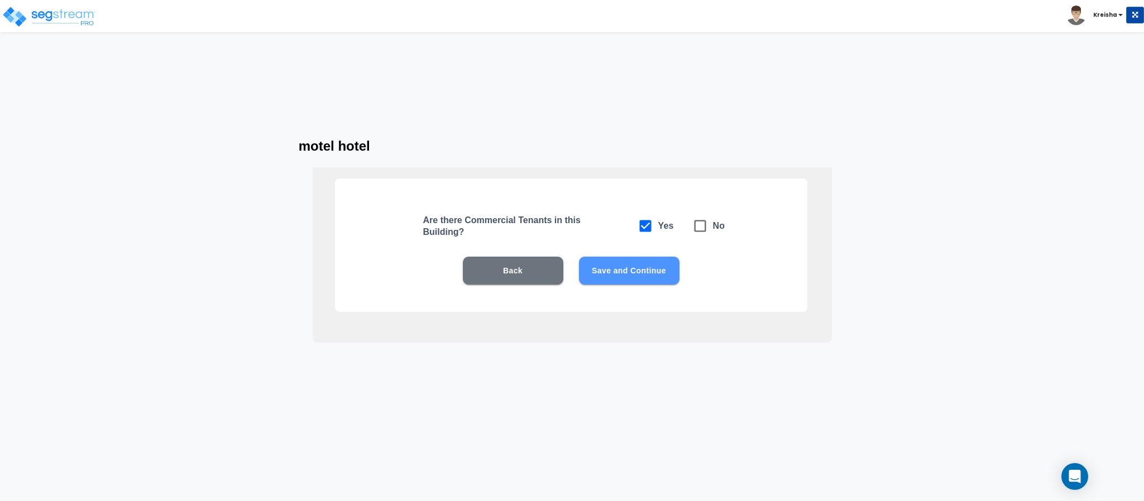
click at [640, 268] on button "Save and Continue" at bounding box center [629, 271] width 100 height 28
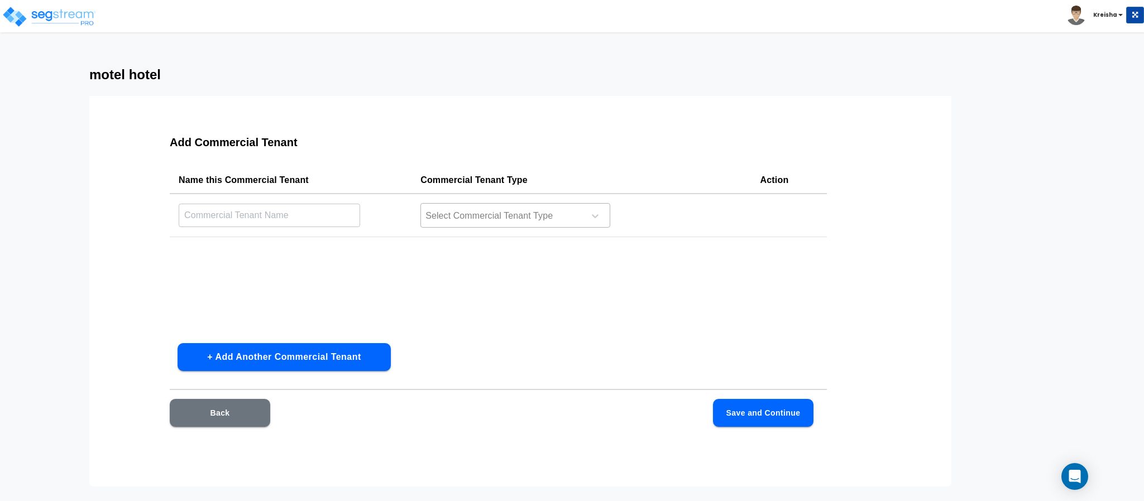
click at [536, 205] on div "Select Commercial Tenant Type" at bounding box center [515, 215] width 190 height 25
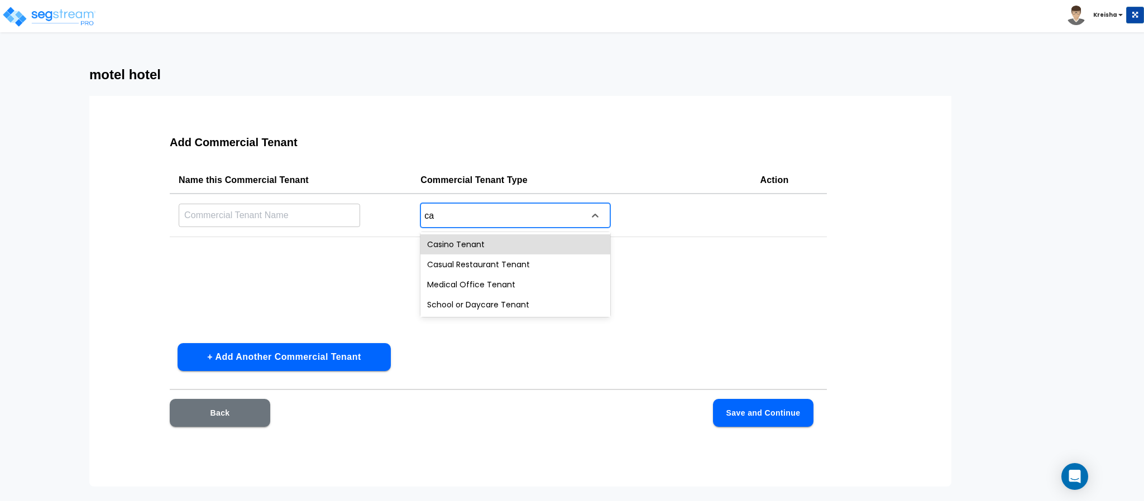
type input "cas"
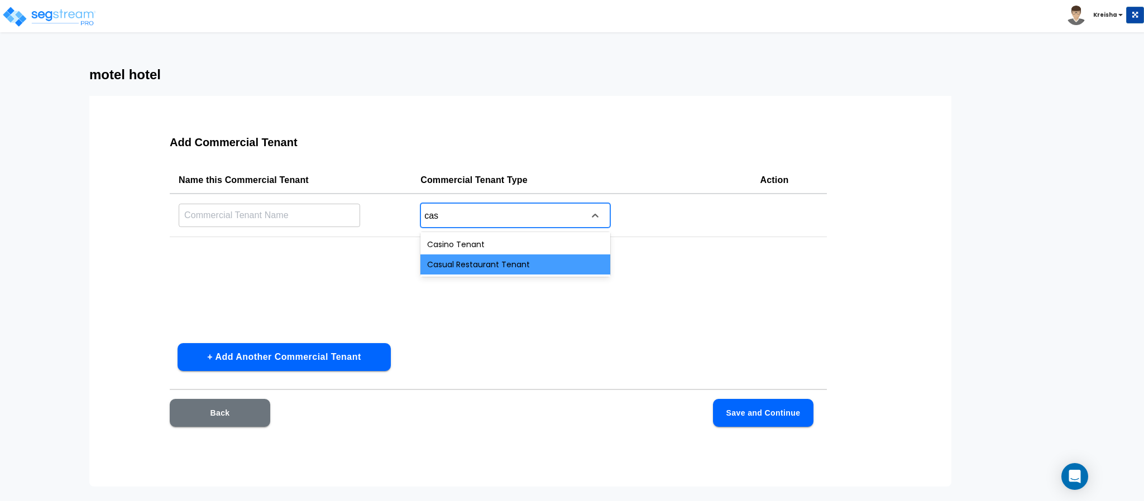
click at [497, 265] on div "Casual Restaurant Tenant" at bounding box center [515, 265] width 190 height 20
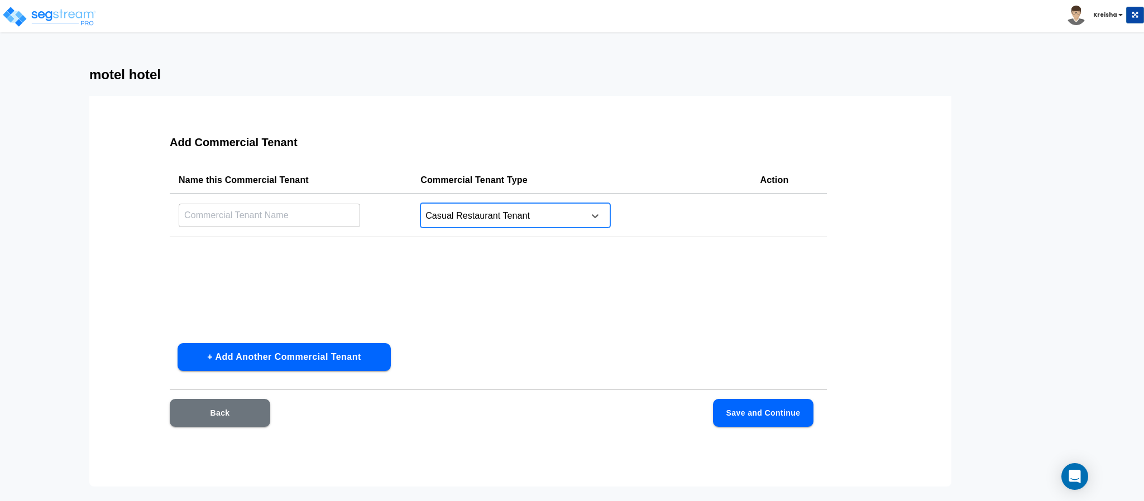
click at [324, 215] on input "text" at bounding box center [269, 215] width 181 height 24
type input "resto"
click at [726, 385] on div "Add Commercial Tenant Name this Commercial Tenant Commercial Tenant Type Action…" at bounding box center [498, 288] width 728 height 335
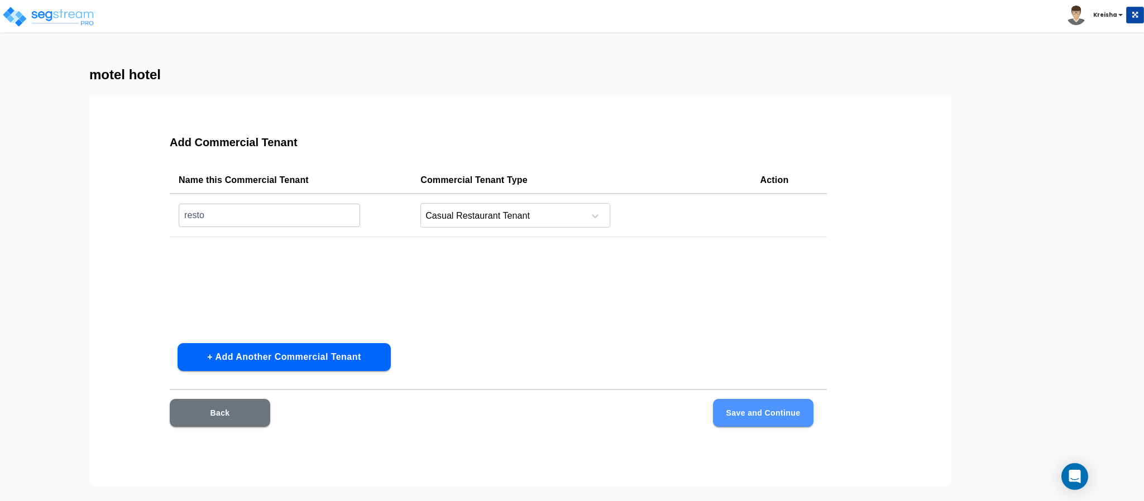
click at [737, 411] on button "Save and Continue" at bounding box center [763, 413] width 100 height 28
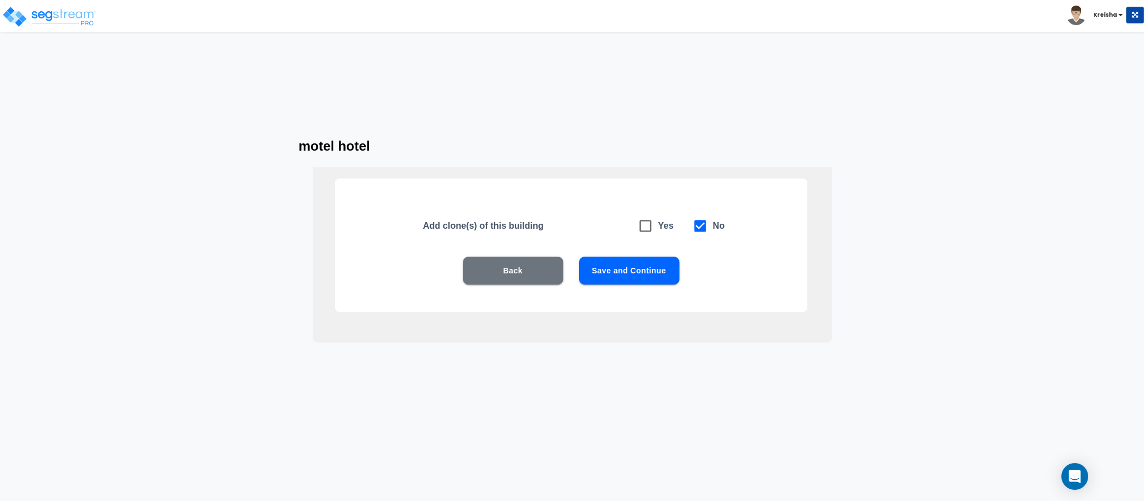
click at [635, 263] on button "Save and Continue" at bounding box center [629, 271] width 100 height 28
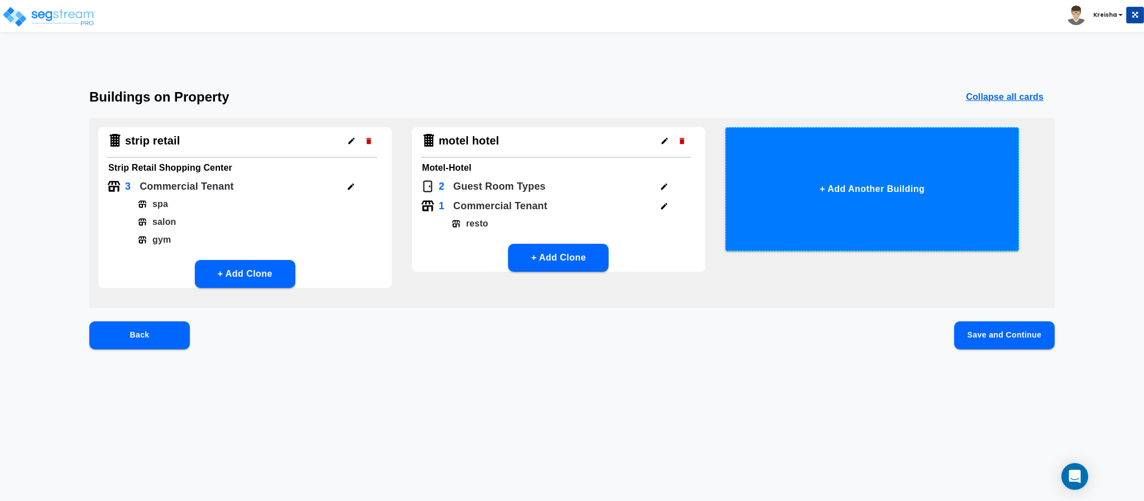
click at [889, 235] on button "+ Add Another Building" at bounding box center [872, 189] width 294 height 124
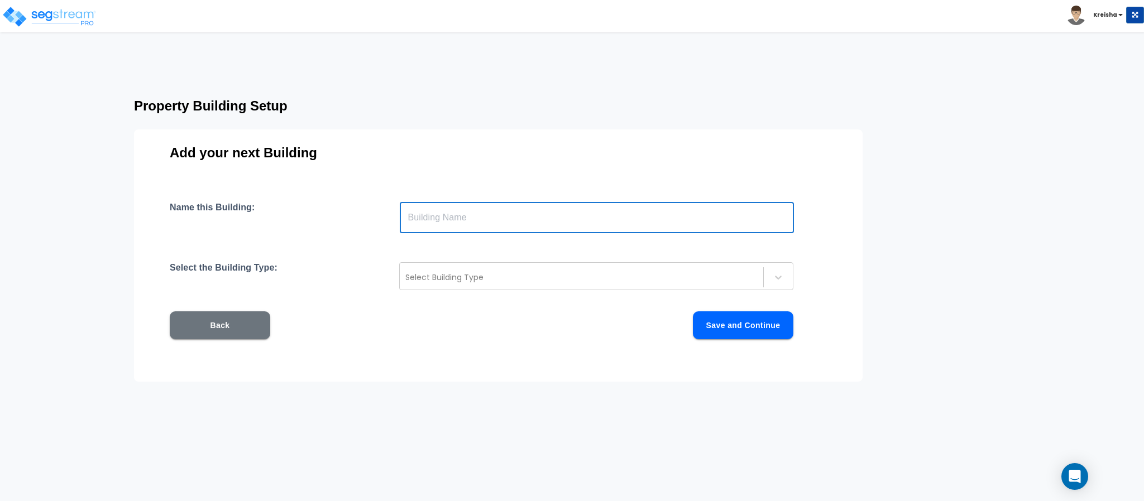
click at [613, 221] on input "text" at bounding box center [597, 217] width 394 height 31
type input "711"
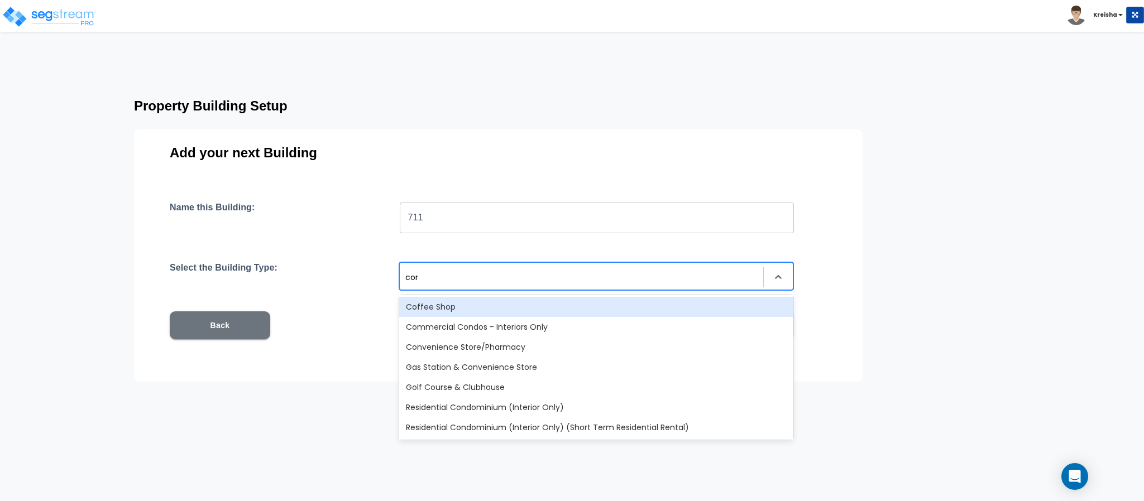
type input "conv"
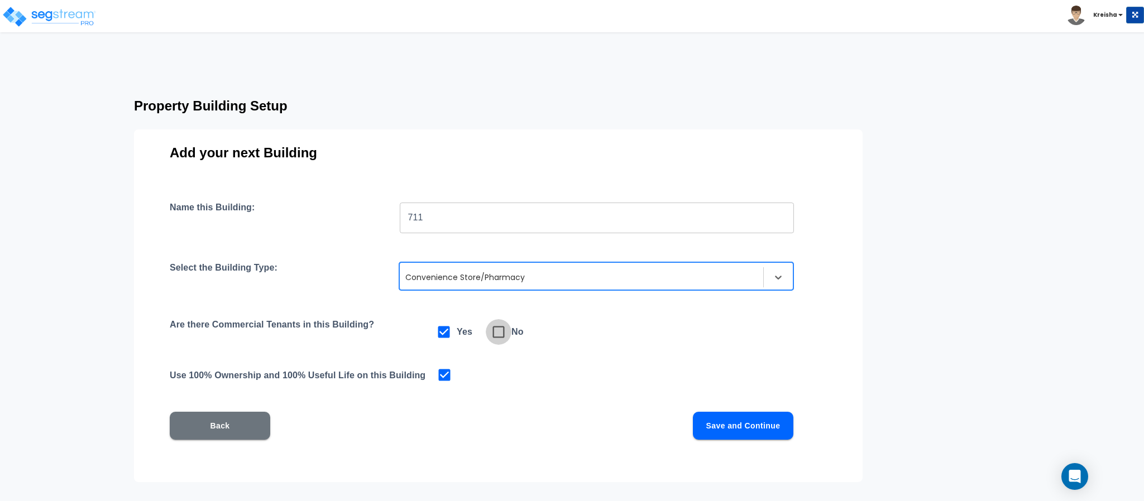
drag, startPoint x: 511, startPoint y: 332, endPoint x: 531, endPoint y: 344, distance: 23.3
click at [510, 332] on span at bounding box center [499, 332] width 26 height 26
checkbox input "false"
checkbox input "true"
click at [740, 425] on button "Save and Continue" at bounding box center [743, 426] width 100 height 28
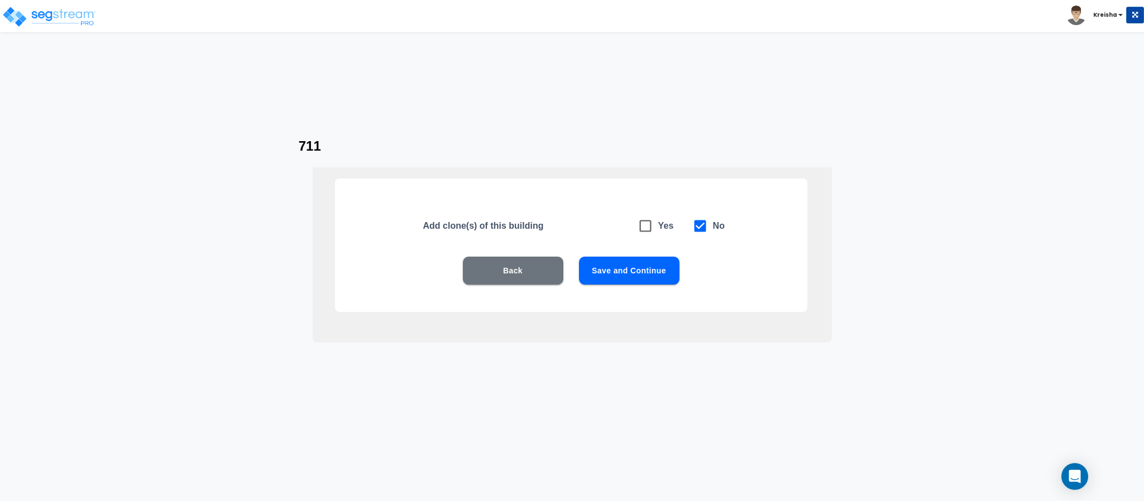
click at [660, 228] on h6 "Yes" at bounding box center [666, 226] width 16 height 16
click at [645, 228] on icon at bounding box center [645, 226] width 16 height 16
checkbox input "true"
checkbox input "false"
click at [637, 262] on button "Save and Continue" at bounding box center [629, 271] width 100 height 28
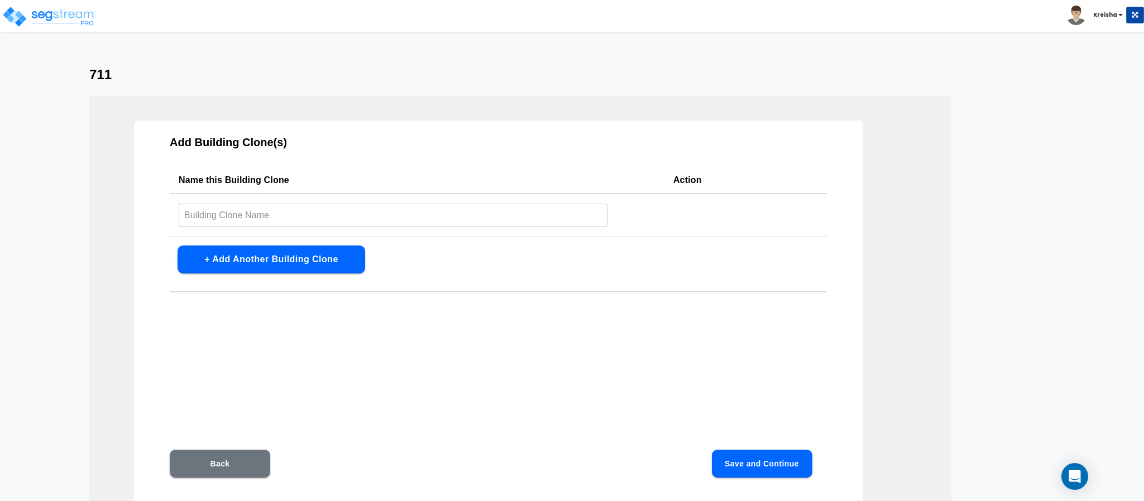
click at [339, 263] on button "+ Add Another Building Clone" at bounding box center [271, 260] width 188 height 28
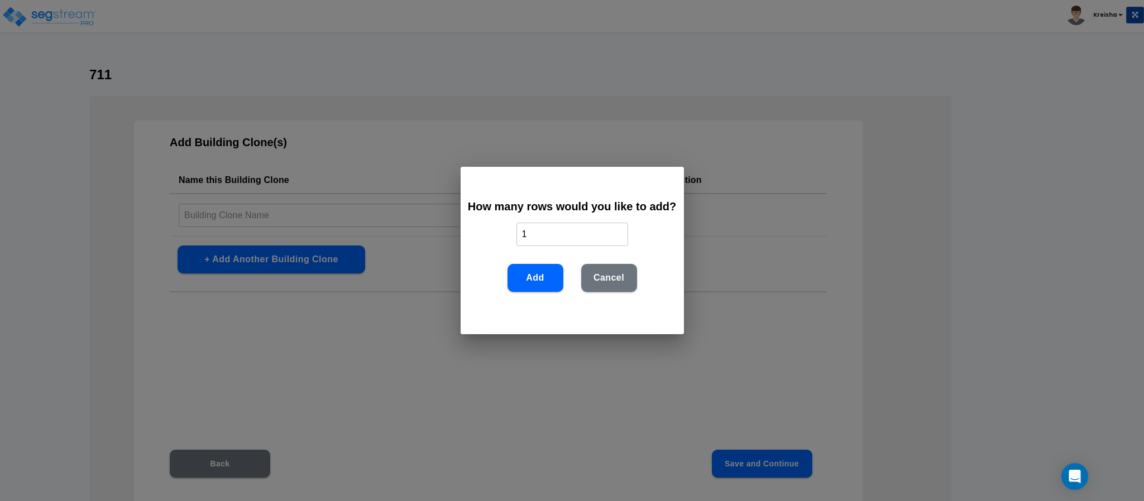
click at [543, 273] on button "Add" at bounding box center [535, 278] width 56 height 28
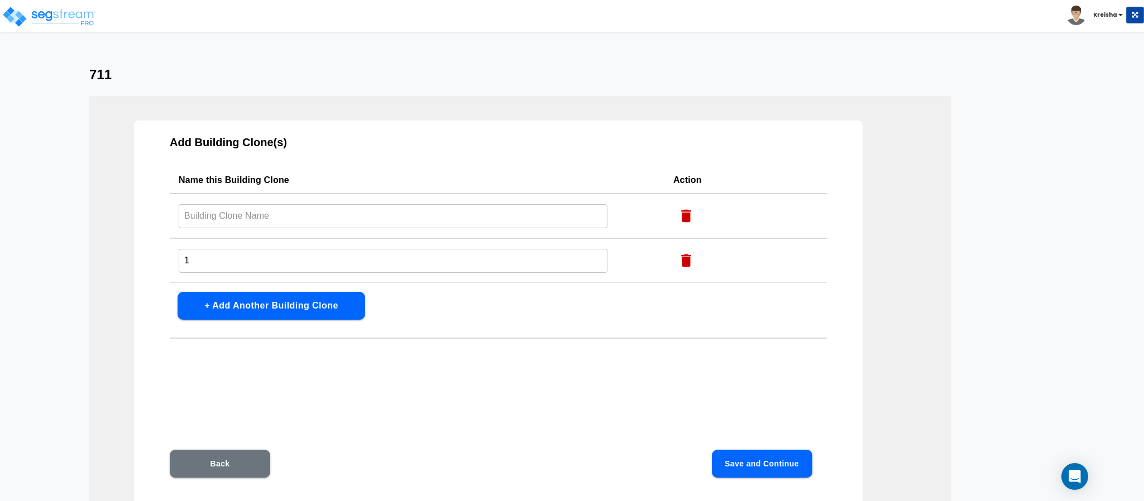
click at [343, 213] on input "text" at bounding box center [393, 216] width 429 height 24
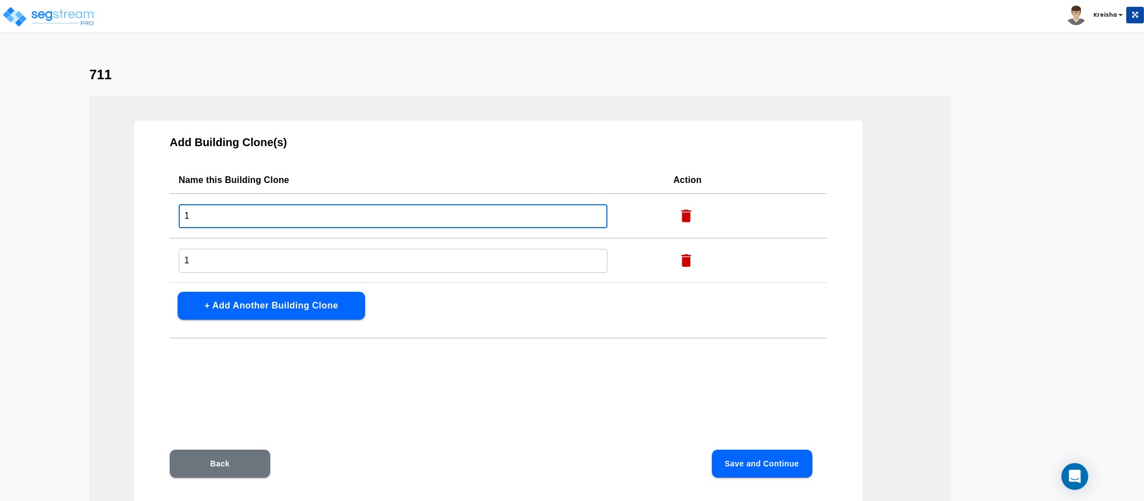
type input "1"
click at [298, 253] on input "1" at bounding box center [393, 261] width 429 height 24
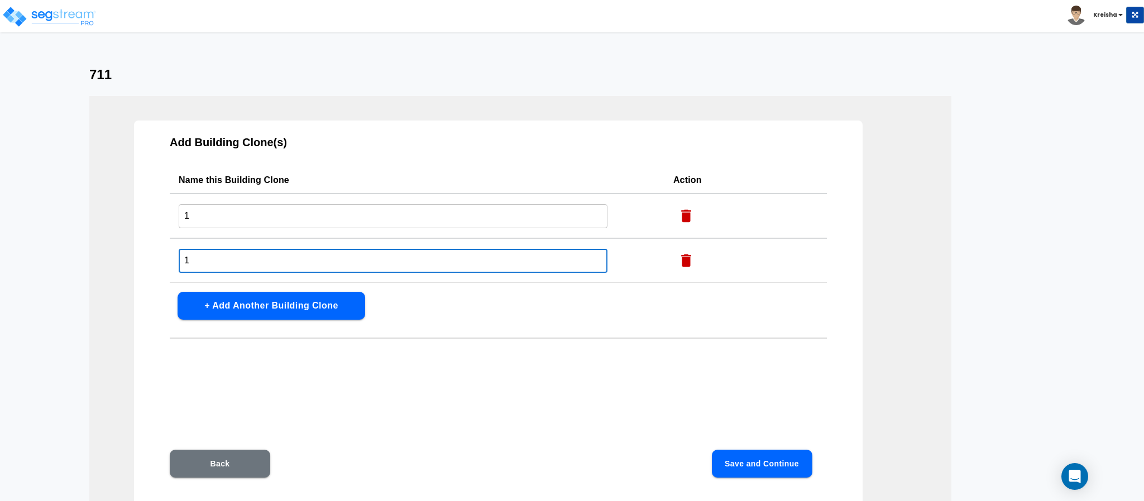
click at [298, 252] on input "1" at bounding box center [393, 261] width 429 height 24
type input "2"
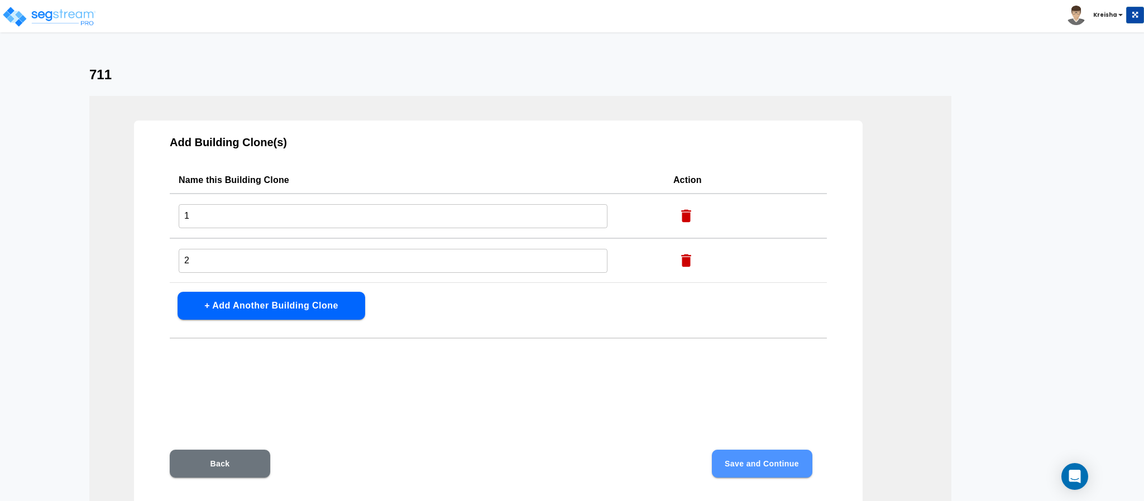
click at [748, 461] on button "Save and Continue" at bounding box center [762, 464] width 100 height 28
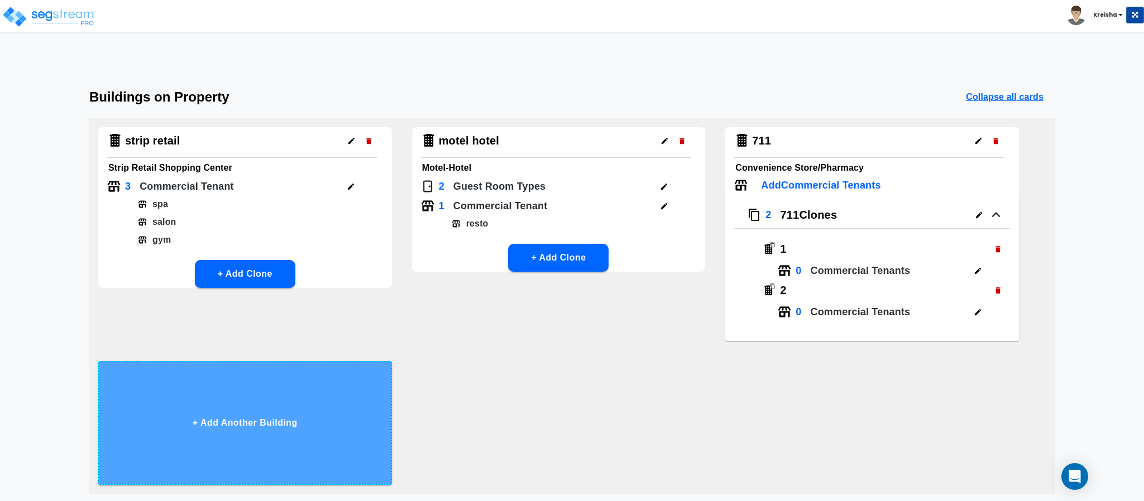
click at [233, 389] on button "+ Add Another Building" at bounding box center [245, 423] width 294 height 124
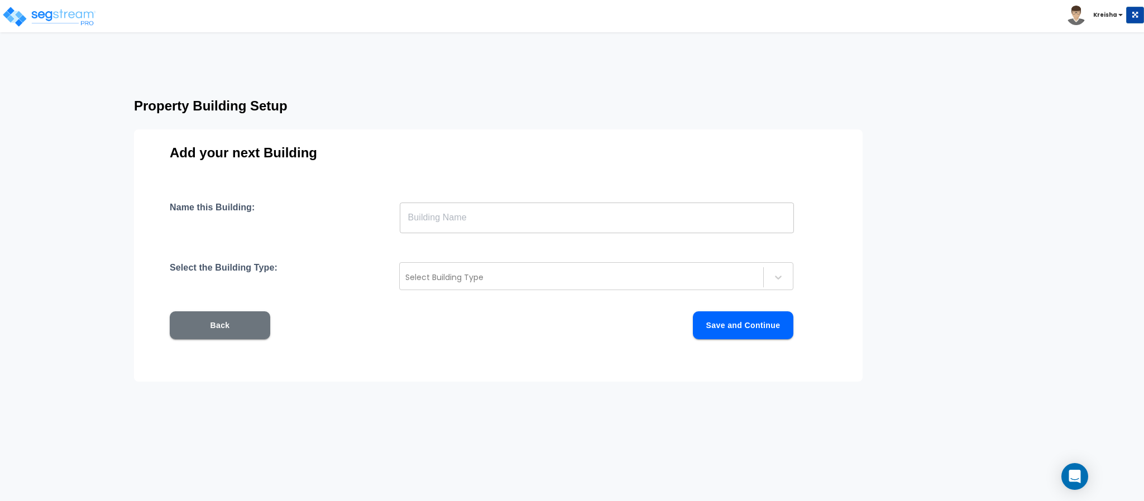
click at [419, 243] on div "Name this Building: ​ Select the Building Type: Select Building Type Back Save …" at bounding box center [498, 284] width 657 height 164
click at [434, 224] on input "text" at bounding box center [597, 217] width 394 height 31
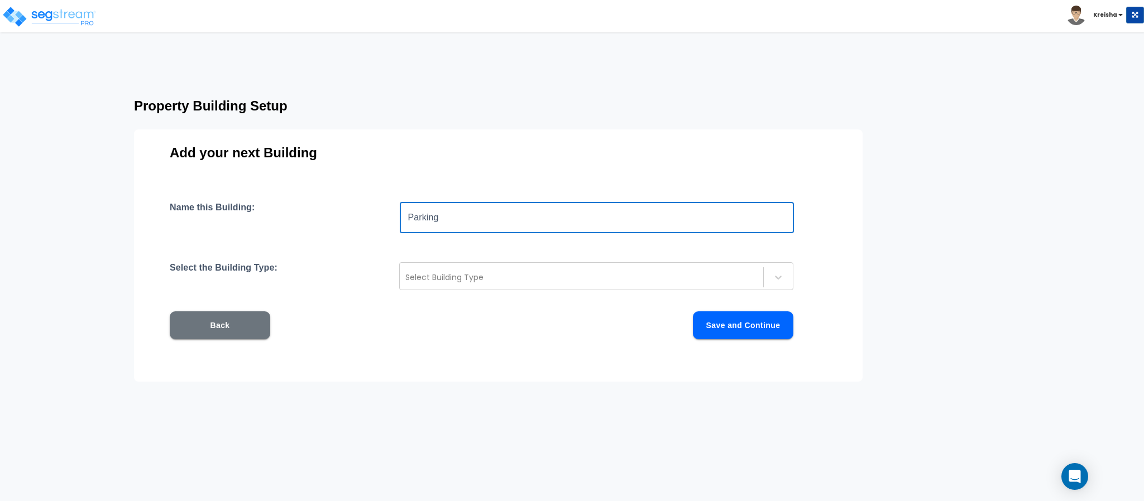
type input "Parking"
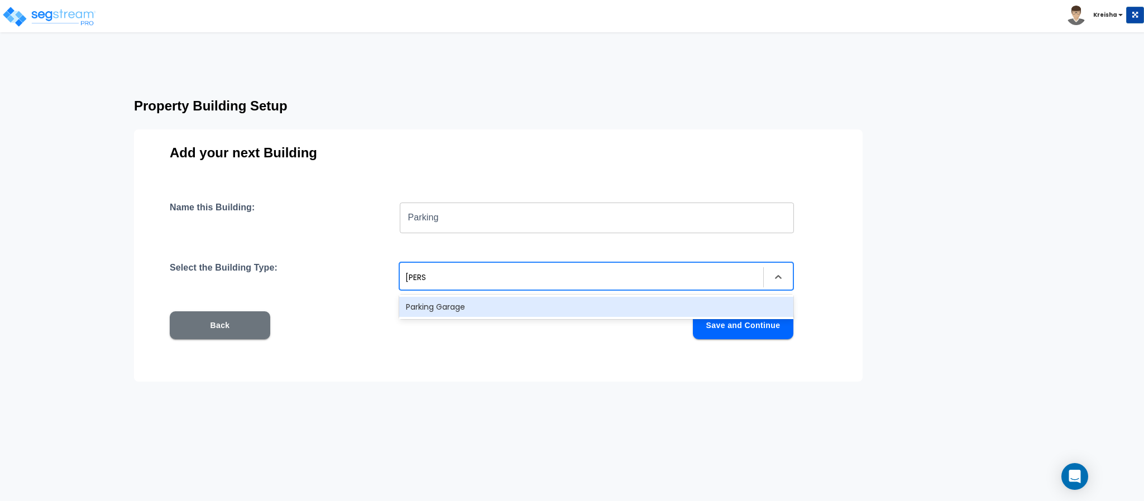
type input "parking"
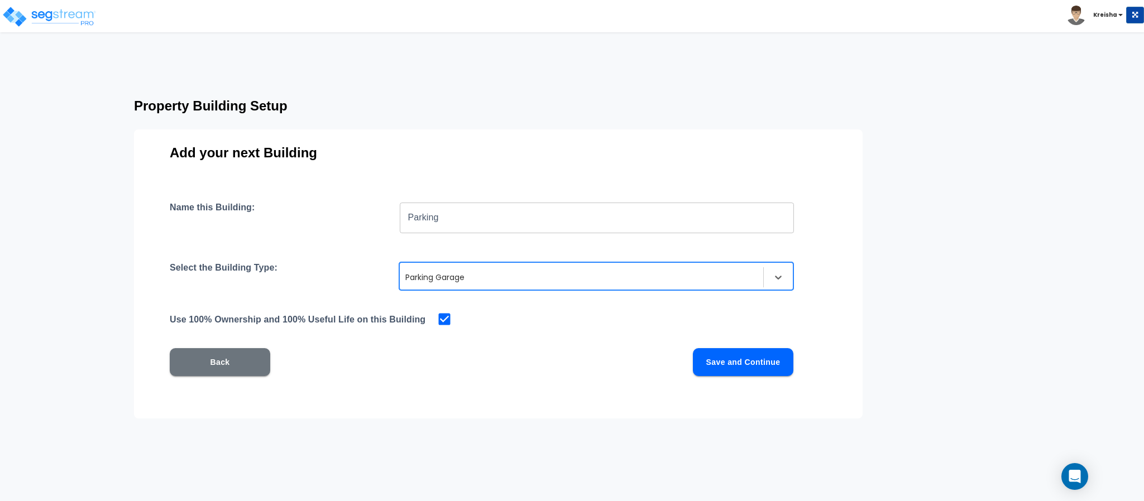
drag, startPoint x: 771, startPoint y: 340, endPoint x: 756, endPoint y: 364, distance: 28.3
click at [767, 347] on div "Name this Building: Parking ​ Select the Building Type: option Parking Garage, …" at bounding box center [498, 302] width 657 height 201
click at [756, 364] on button "Save and Continue" at bounding box center [743, 362] width 100 height 28
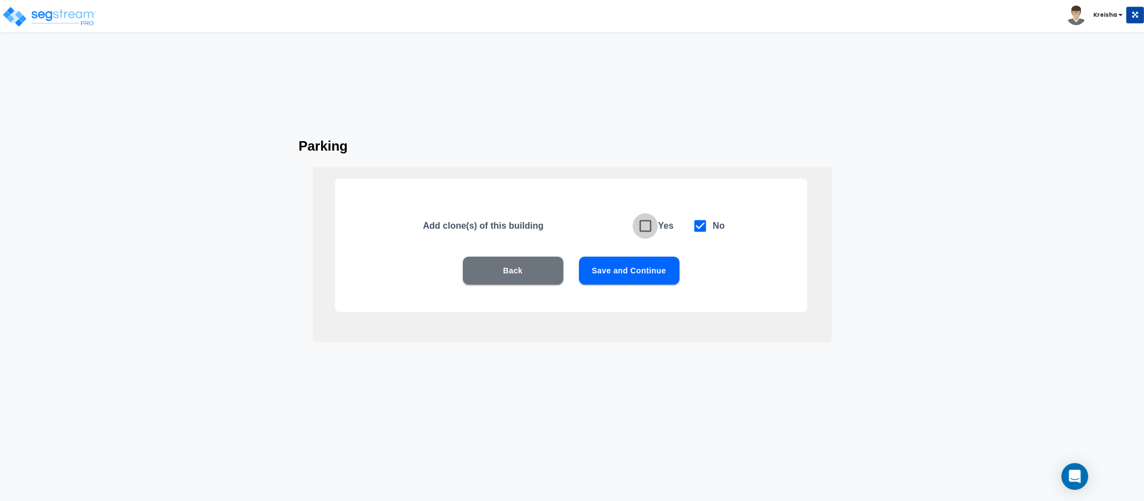
click at [653, 228] on span at bounding box center [645, 226] width 26 height 26
checkbox input "true"
checkbox input "false"
click at [635, 281] on button "Save and Continue" at bounding box center [629, 271] width 100 height 28
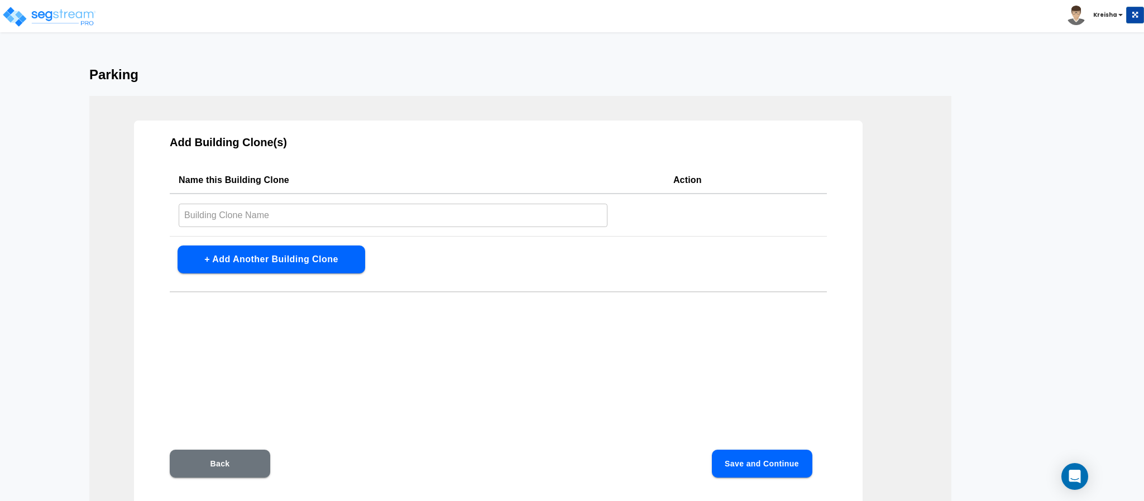
click at [486, 213] on input "text" at bounding box center [393, 215] width 429 height 24
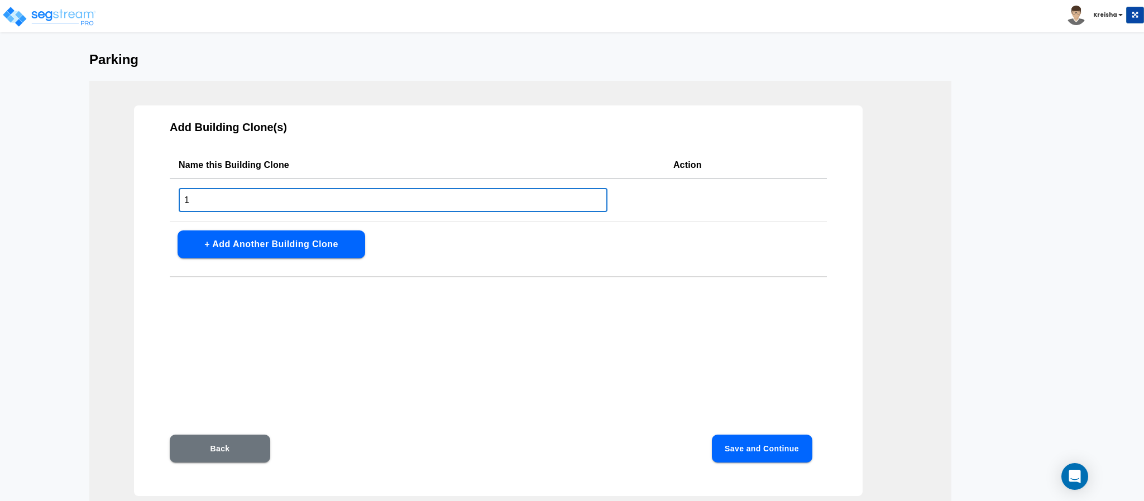
scroll to position [18, 0]
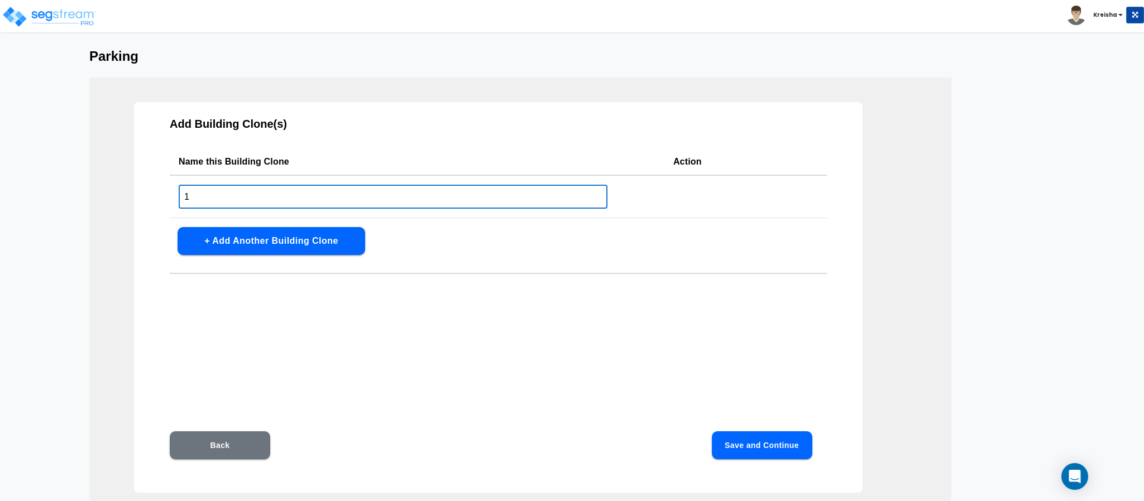
type input "1"
click at [732, 444] on button "Save and Continue" at bounding box center [762, 445] width 100 height 28
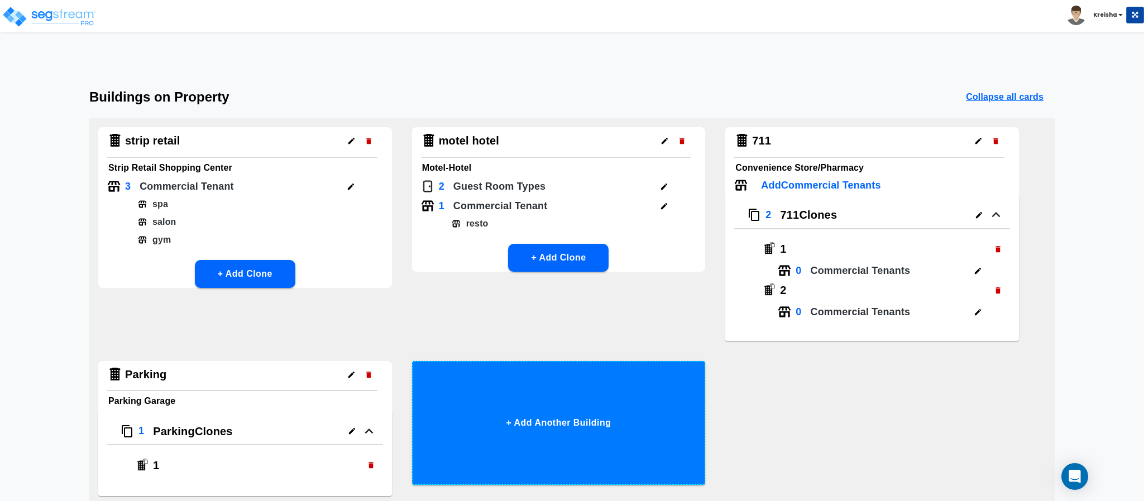
click at [558, 446] on button "+ Add Another Building" at bounding box center [559, 423] width 294 height 124
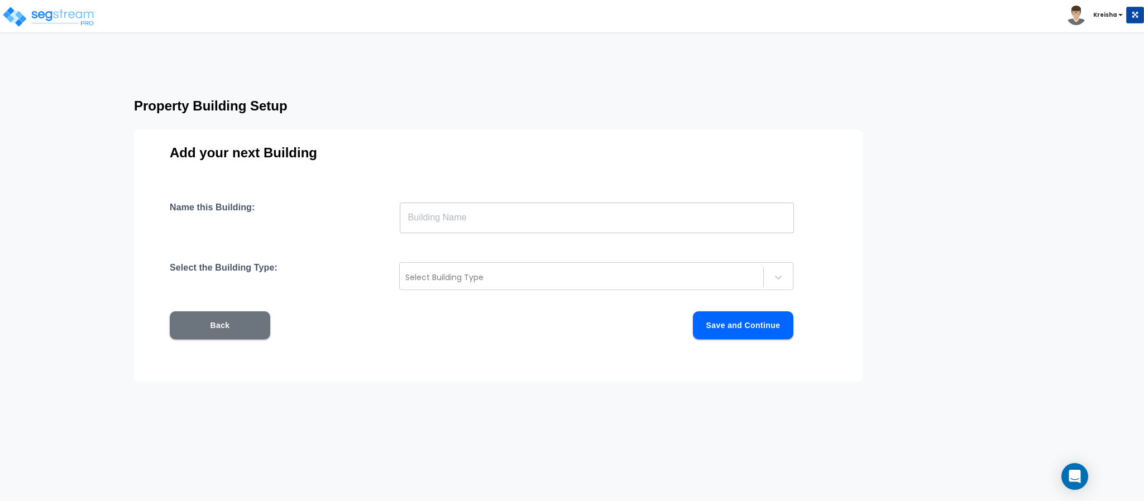
click at [479, 206] on input "text" at bounding box center [597, 217] width 394 height 31
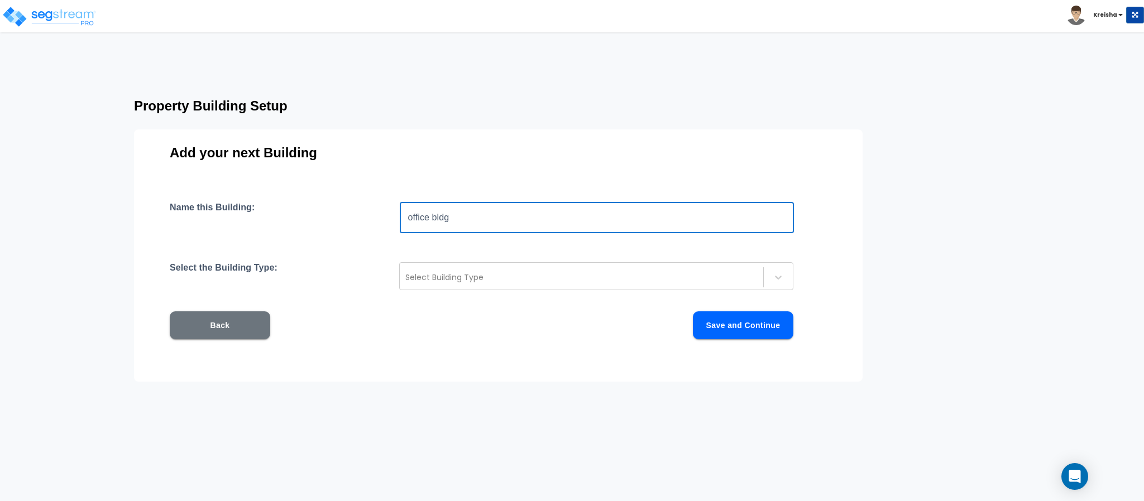
type input "office bldg"
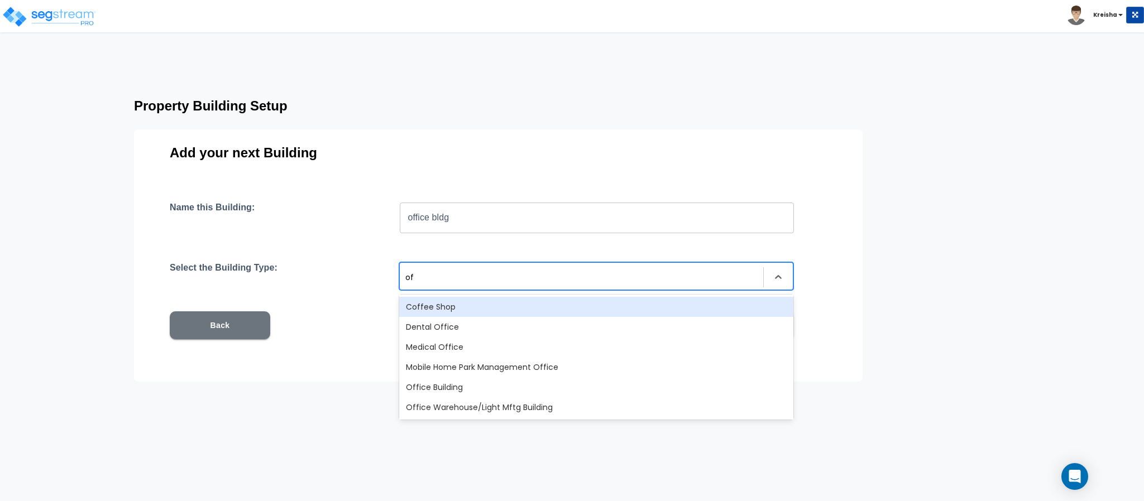
type input "off"
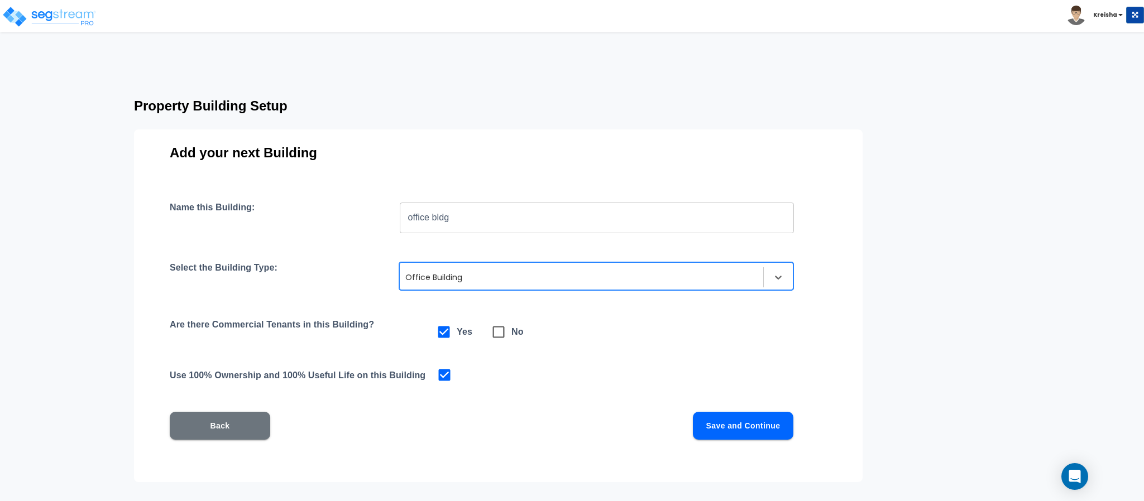
click at [756, 439] on div "Name this Building: office bldg ​ Select the Building Type: option Office Build…" at bounding box center [498, 334] width 657 height 265
click at [755, 431] on button "Save and Continue" at bounding box center [743, 426] width 100 height 28
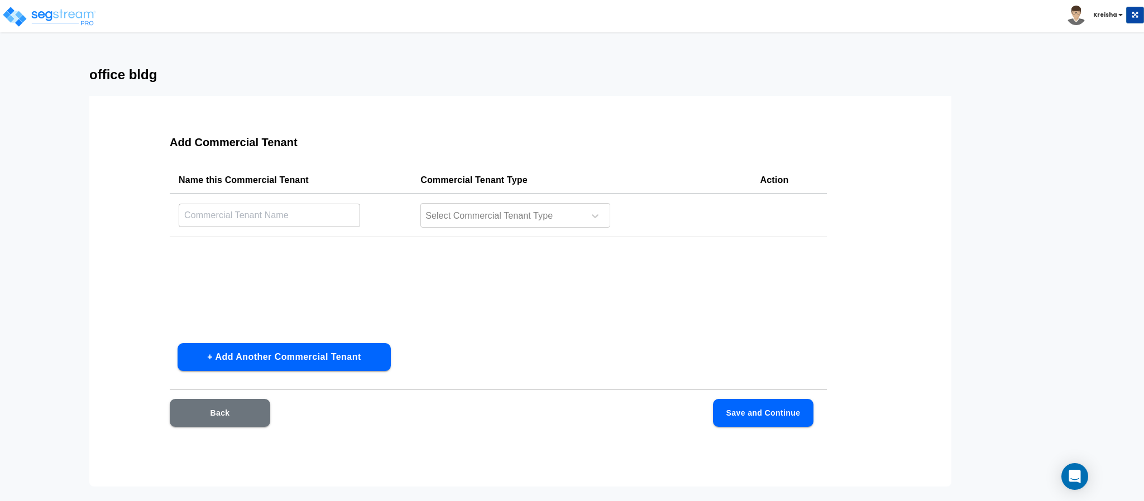
click at [278, 358] on button "+ Add Another Commercial Tenant" at bounding box center [283, 357] width 213 height 28
click at [278, 357] on button "+ Add Another Commercial Tenant" at bounding box center [283, 357] width 213 height 28
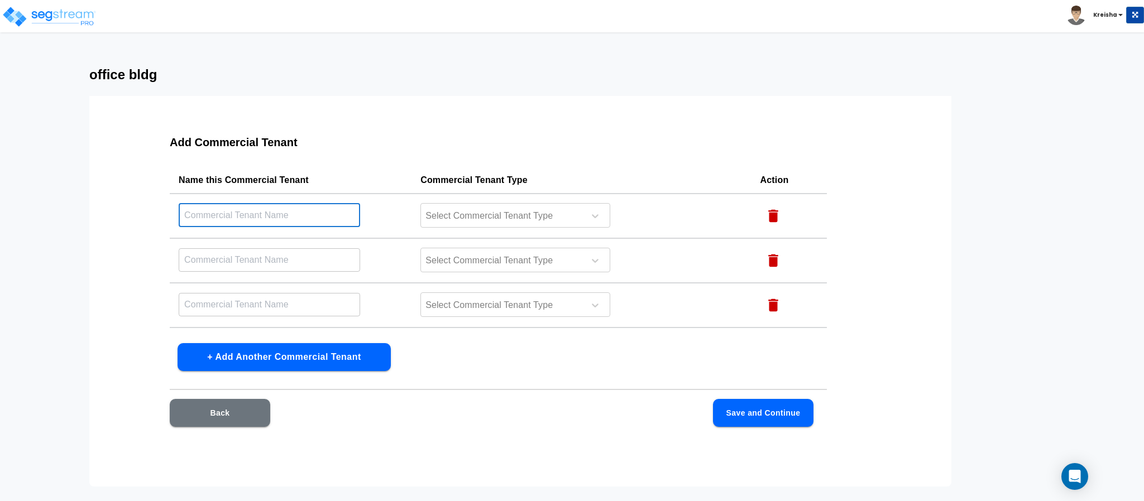
click at [250, 208] on input "text" at bounding box center [269, 215] width 181 height 24
type input "office1"
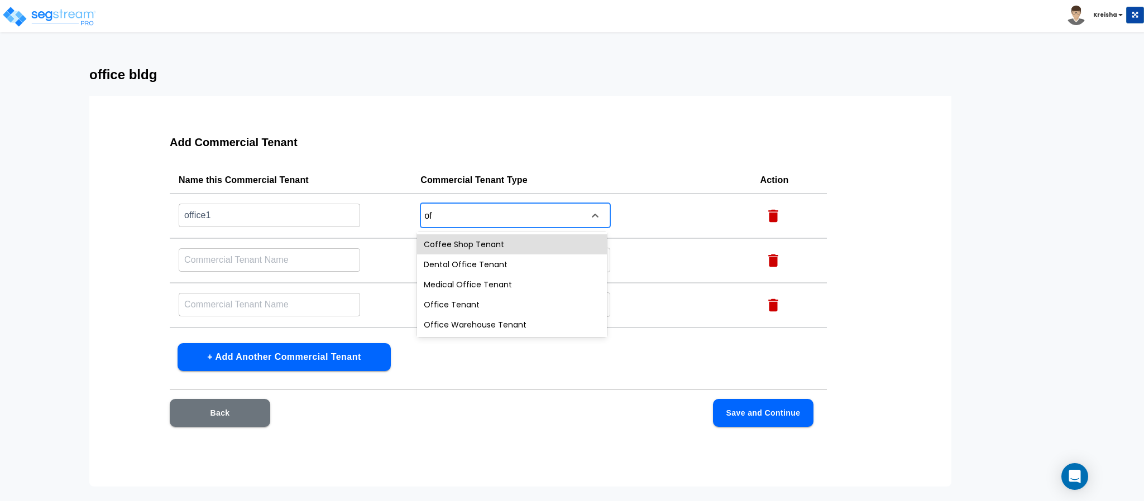
type input "off"
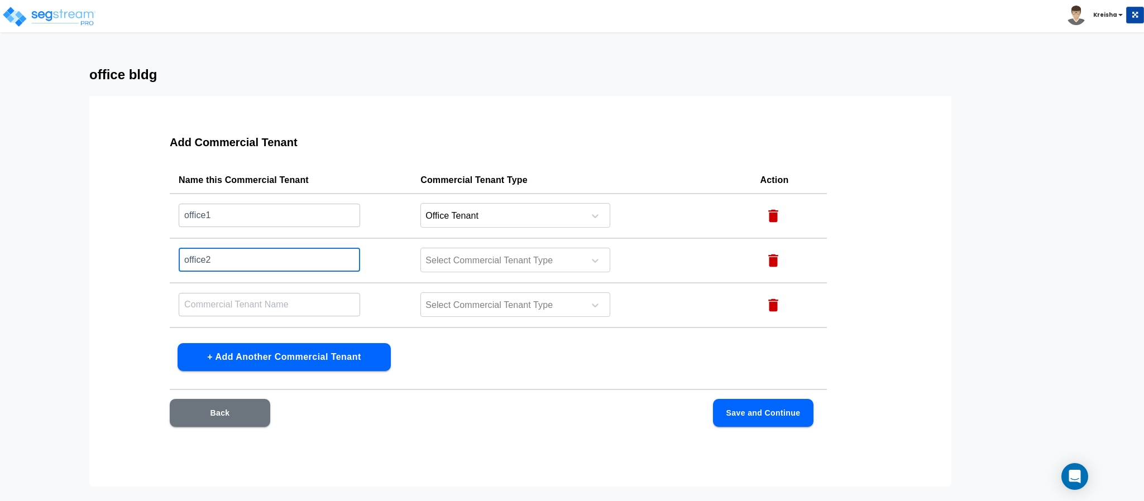
type input "office2"
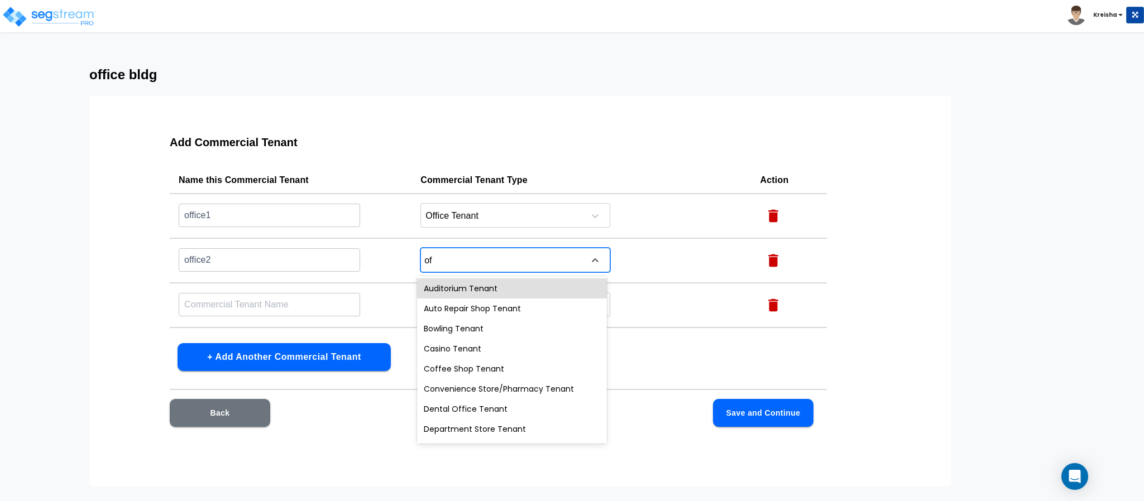
type input "off"
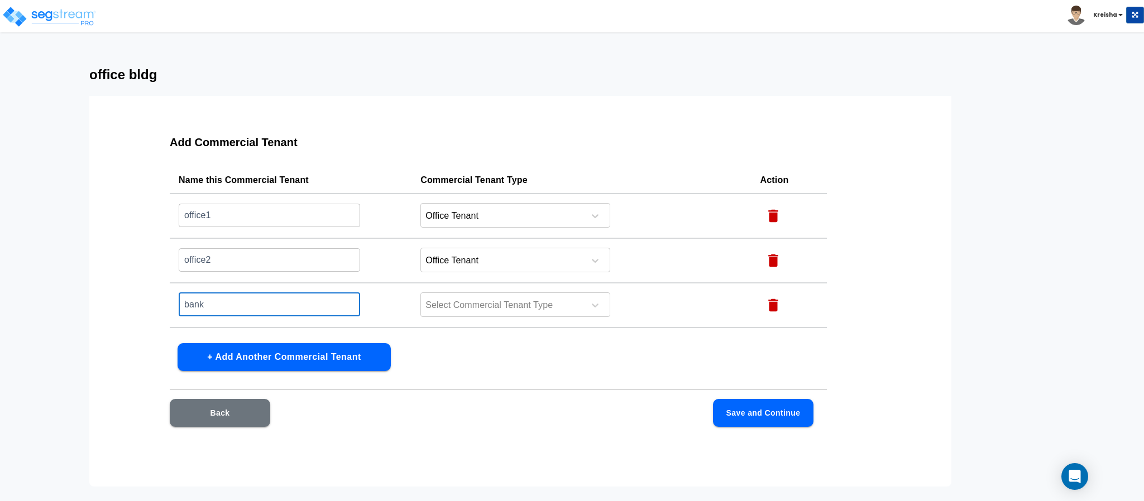
type input "bank"
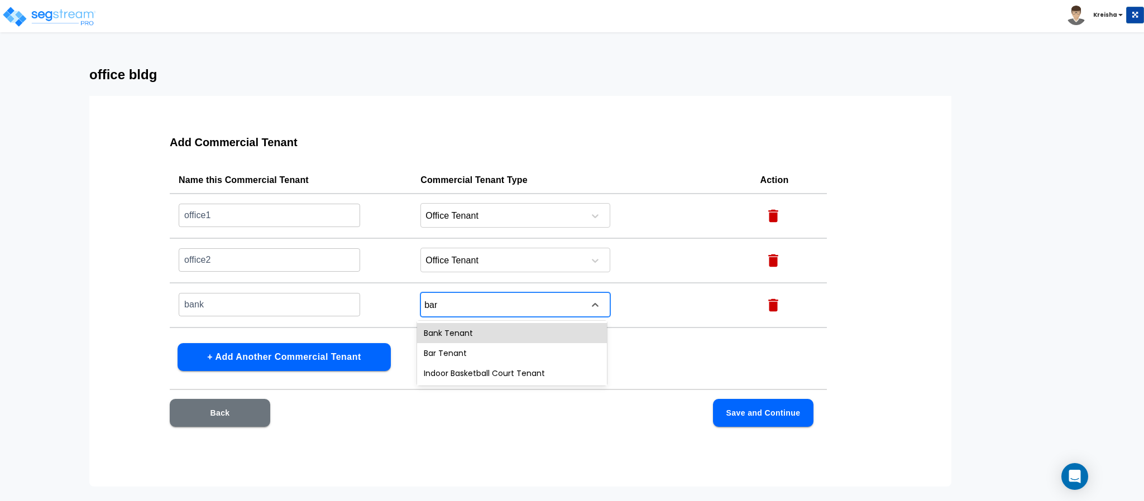
type input "bank"
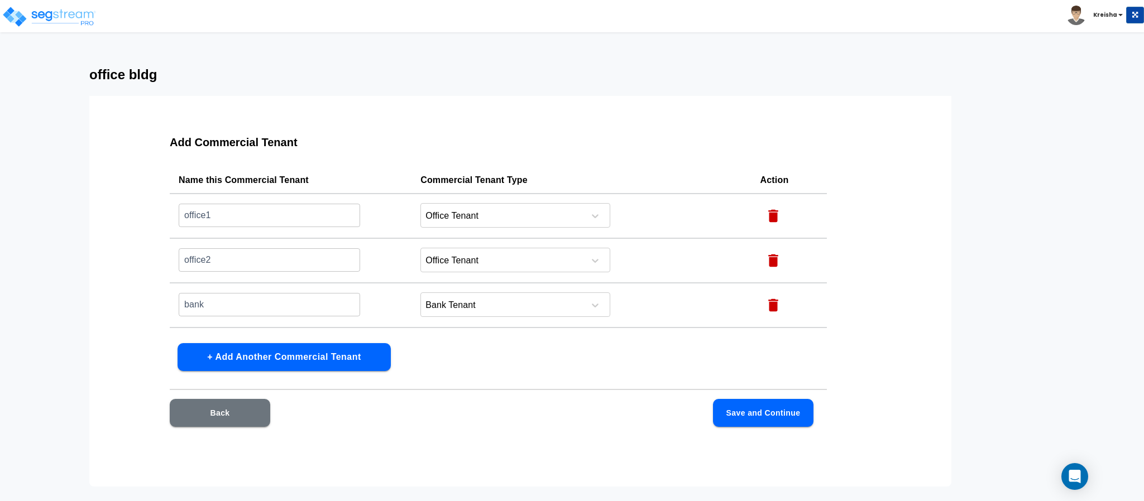
scroll to position [37, 0]
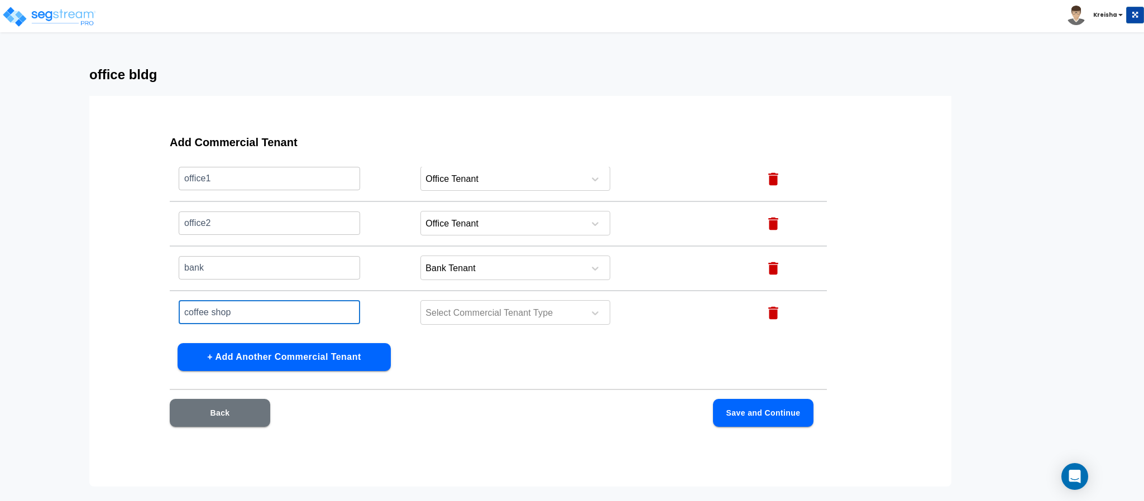
type input "coffee shop"
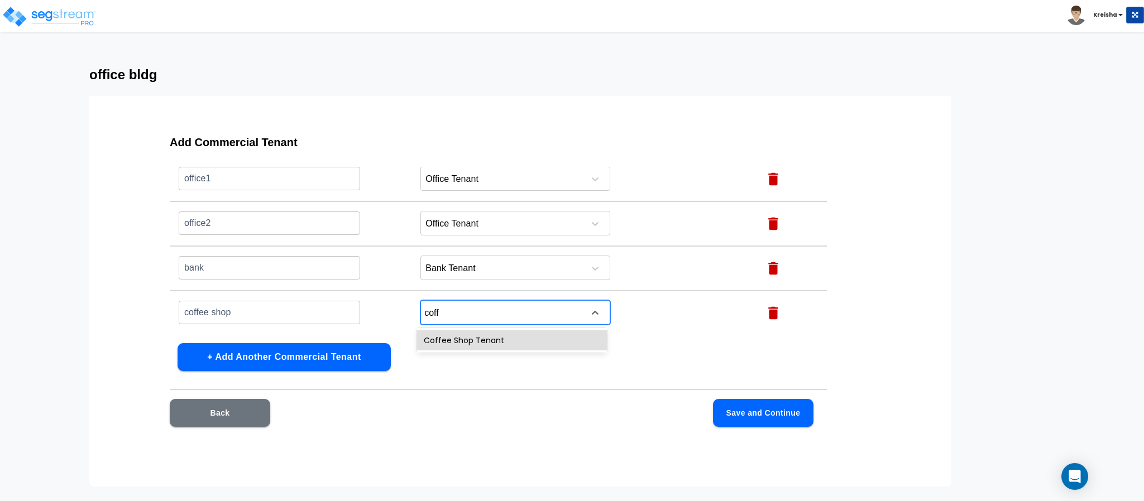
type input "coffe"
click at [725, 424] on button "Save and Continue" at bounding box center [763, 413] width 100 height 28
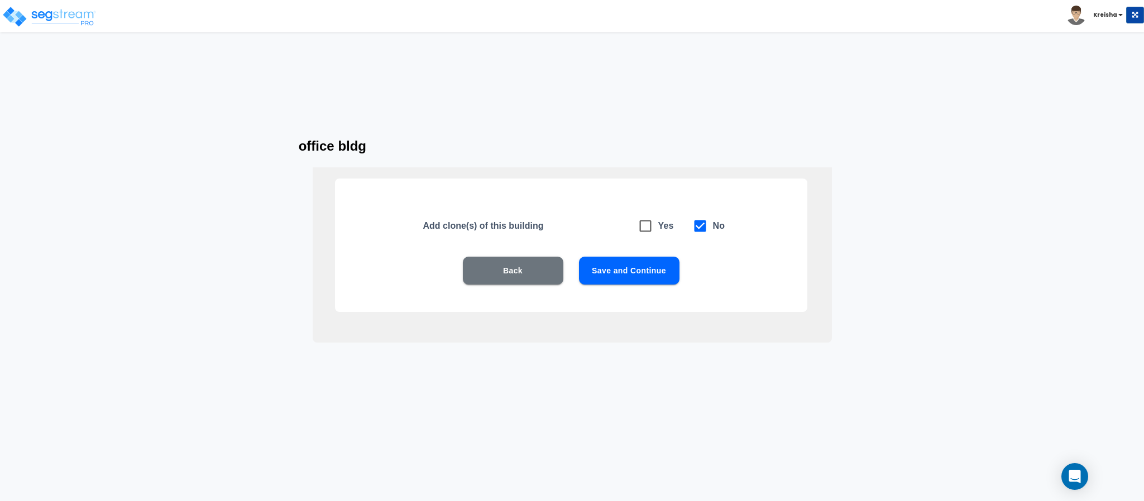
click at [661, 216] on div "Yes No" at bounding box center [678, 226] width 93 height 26
click at [647, 228] on icon at bounding box center [645, 226] width 16 height 16
checkbox input "true"
checkbox input "false"
click at [632, 273] on button "Save and Continue" at bounding box center [629, 271] width 100 height 28
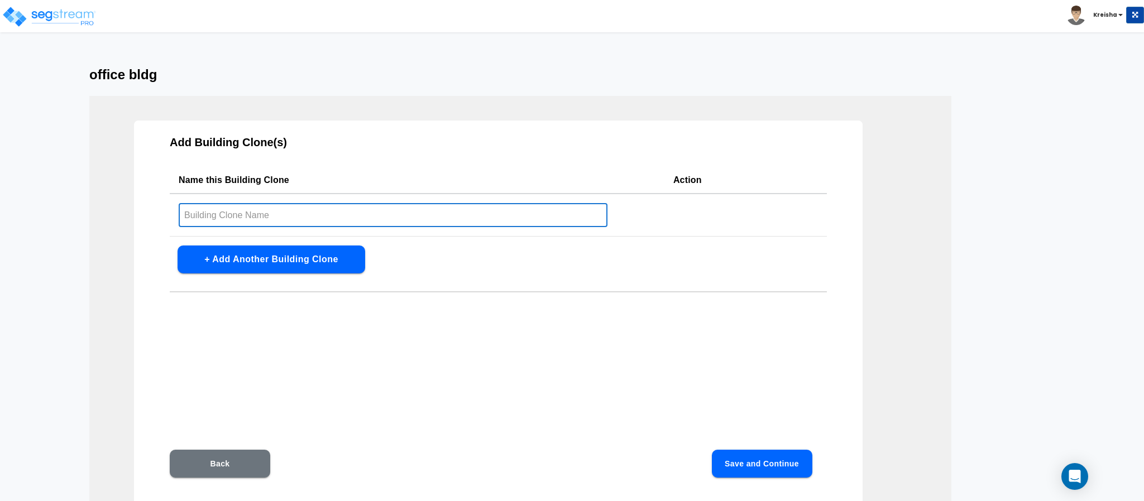
click at [406, 211] on input "text" at bounding box center [393, 215] width 429 height 24
type input "1"
click at [741, 459] on button "Save and Continue" at bounding box center [762, 464] width 100 height 28
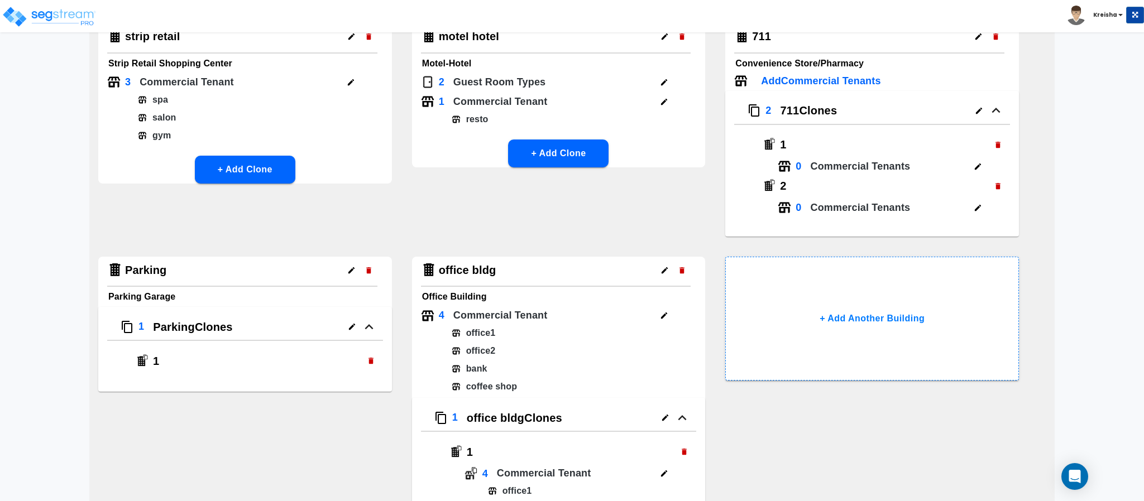
scroll to position [285, 0]
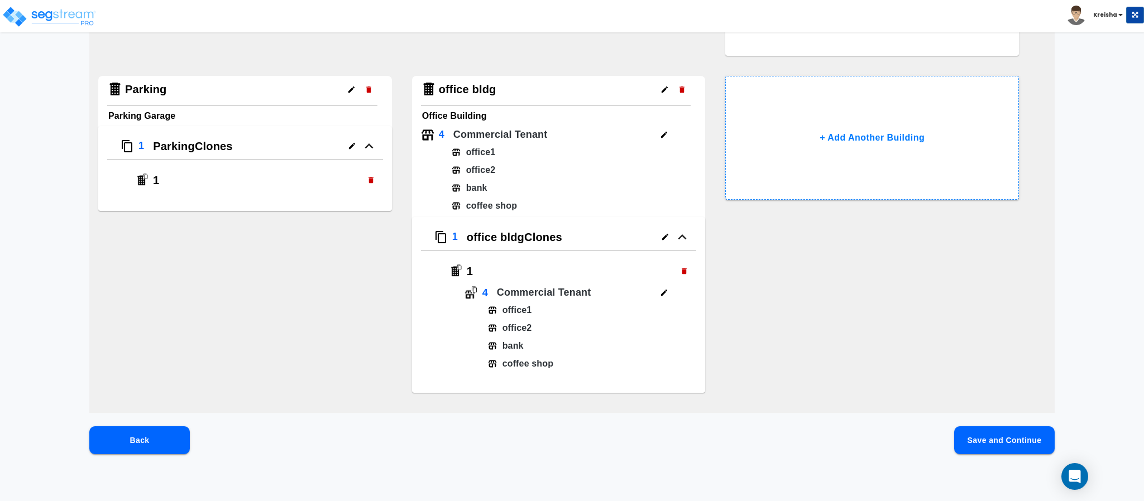
click at [973, 438] on button "Save and Continue" at bounding box center [1004, 440] width 100 height 28
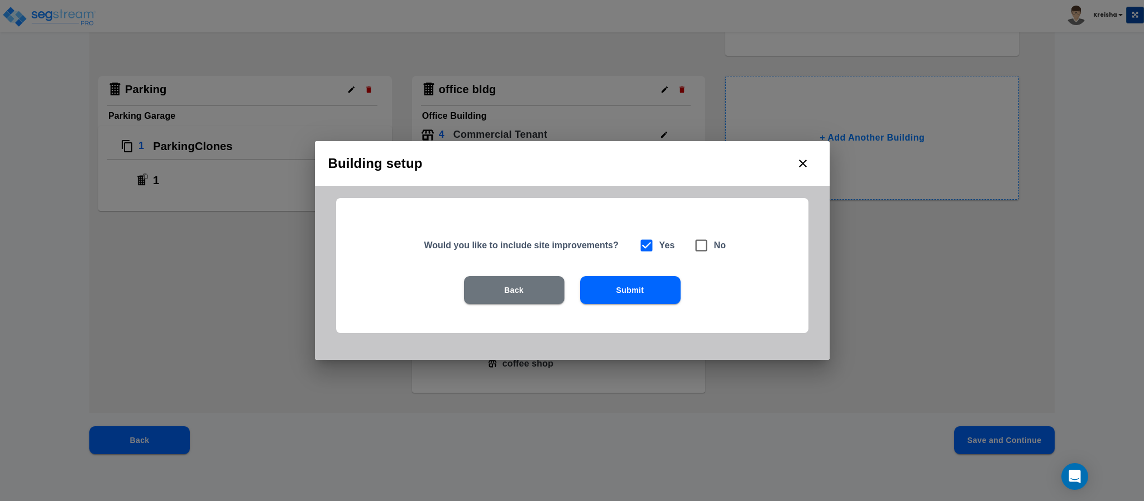
click at [652, 290] on button "Submit" at bounding box center [630, 290] width 100 height 28
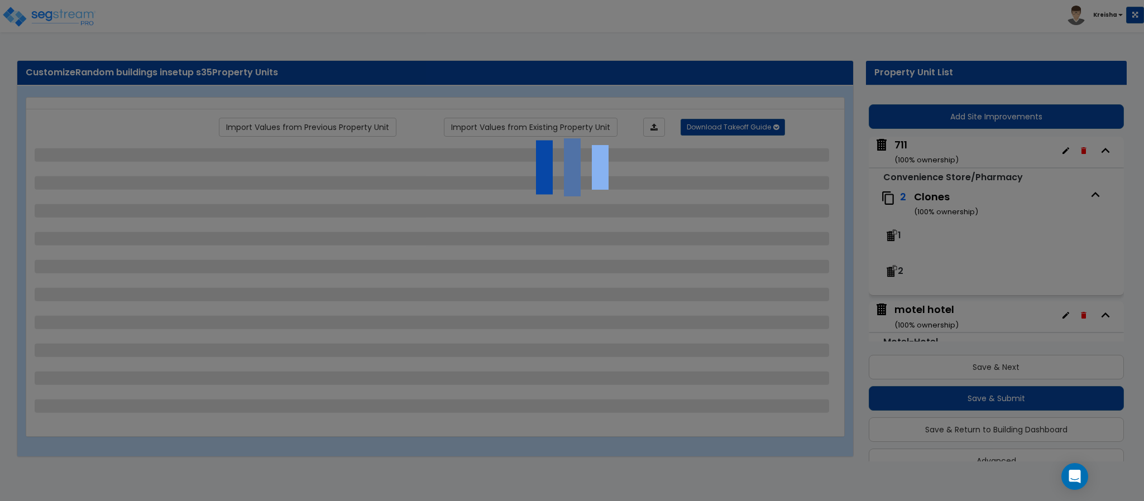
scroll to position [0, 0]
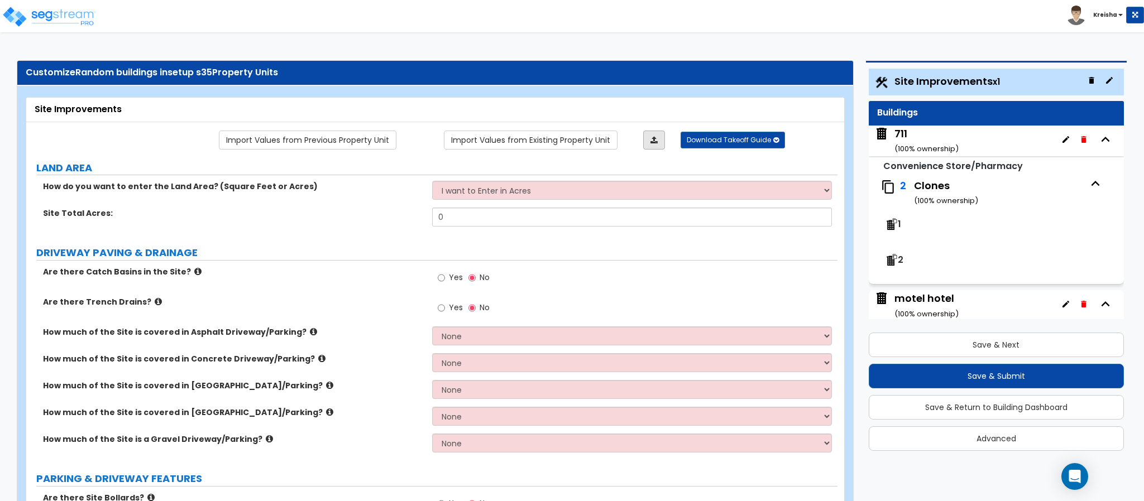
click at [649, 146] on link at bounding box center [654, 140] width 22 height 19
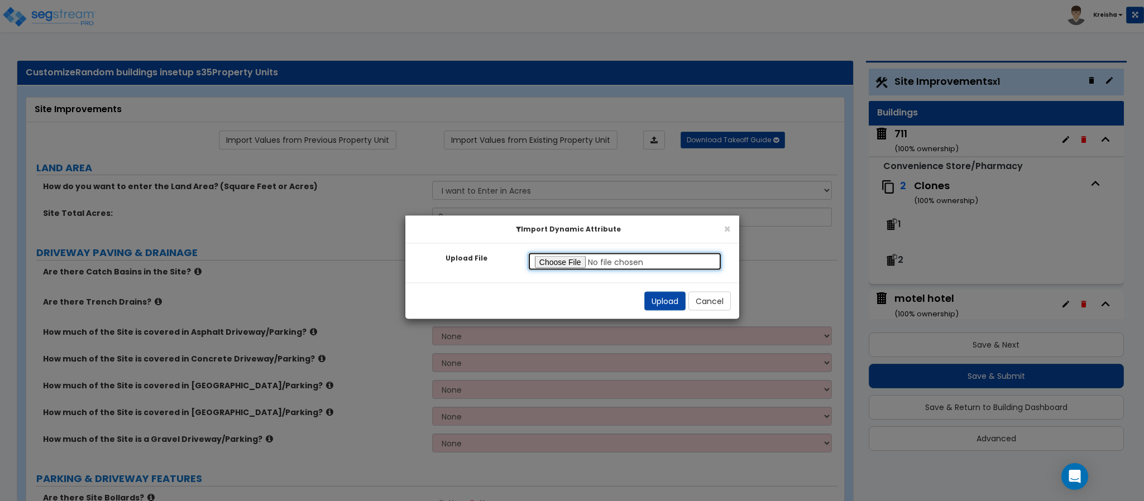
click at [570, 263] on input "Upload File" at bounding box center [624, 261] width 195 height 19
type input "C:\fakepath\SegStream Takeoff Guide - Random Buildings - Site Improvements - 07…"
click at [669, 301] on button "Upload" at bounding box center [664, 301] width 41 height 19
type input "10"
radio input "true"
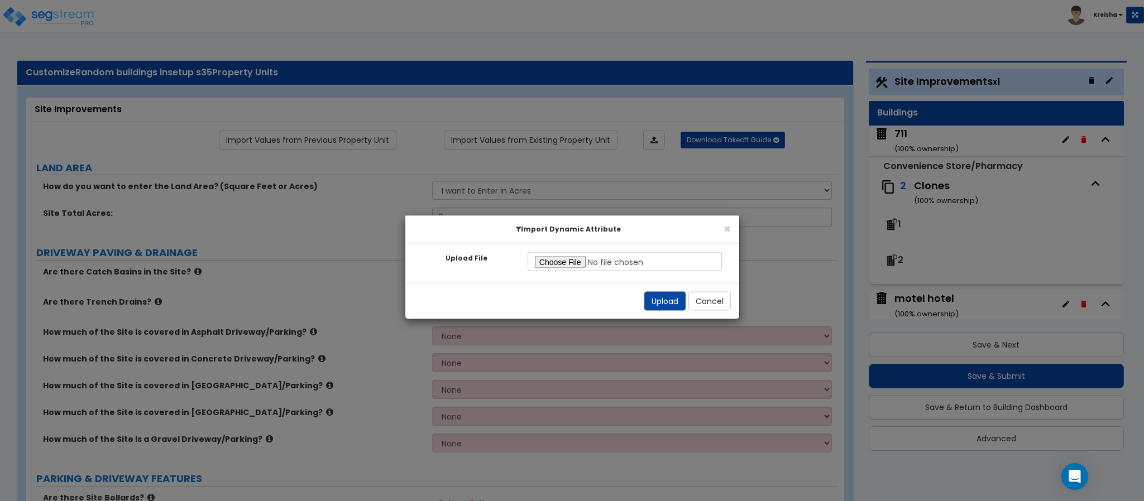
radio input "true"
select select "2"
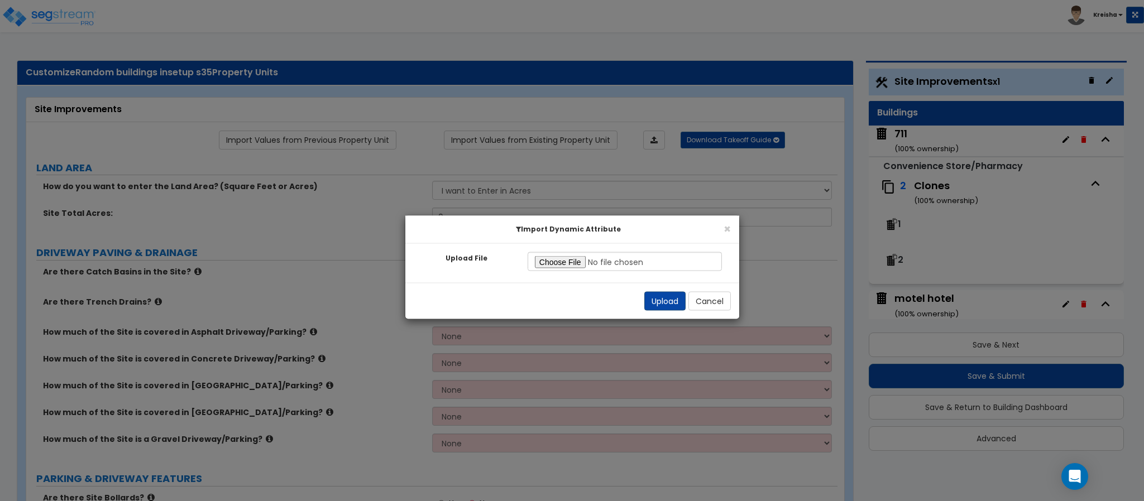
select select "2"
radio input "true"
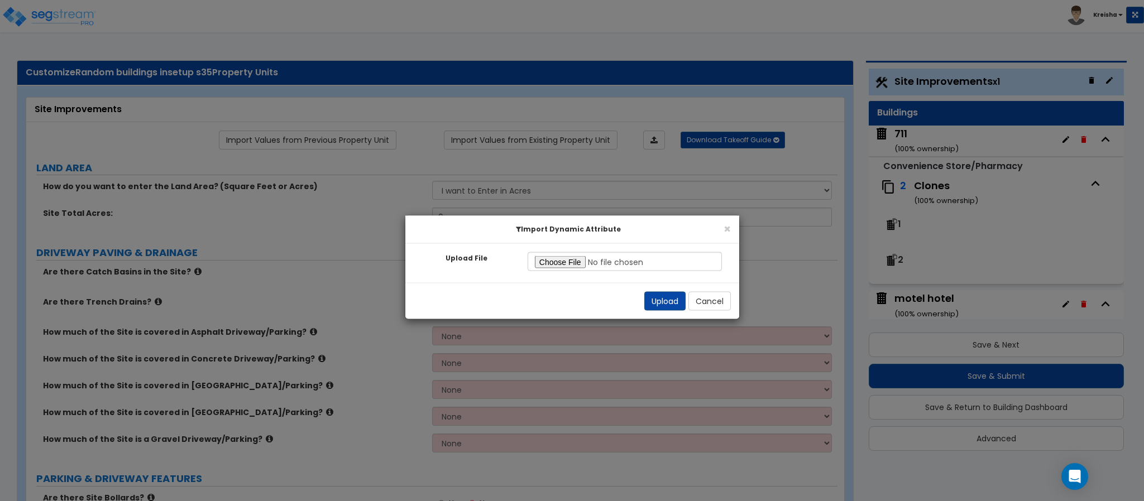
radio input "true"
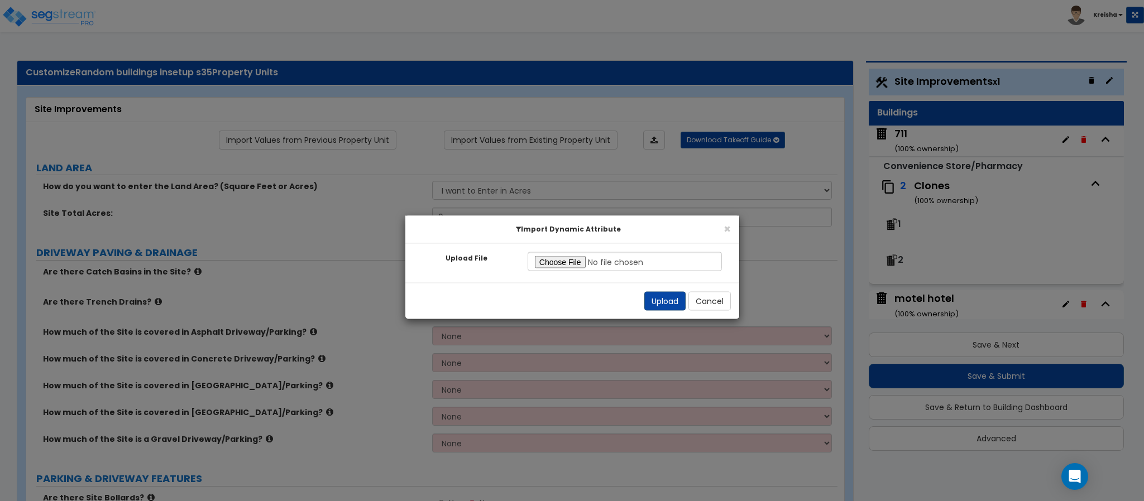
radio input "true"
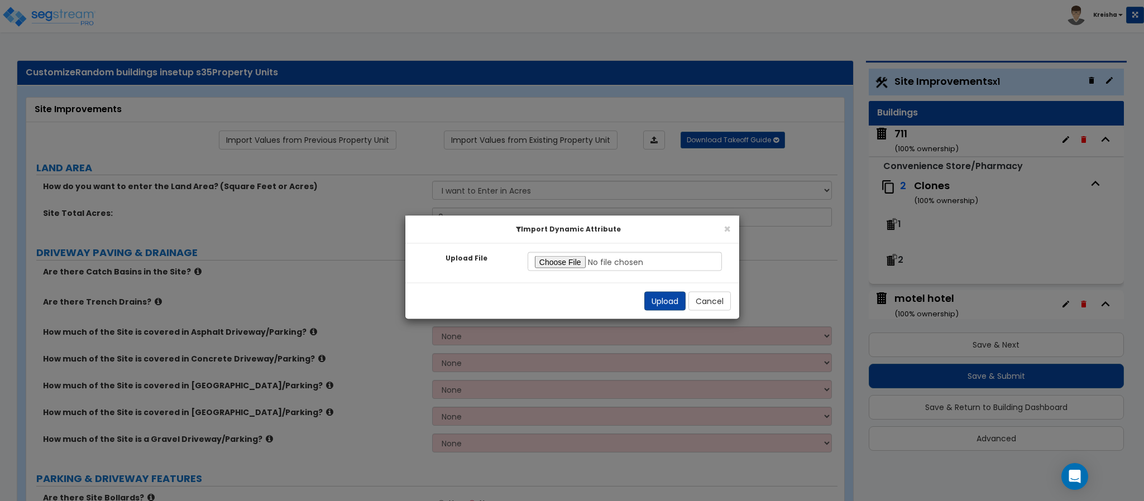
radio input "true"
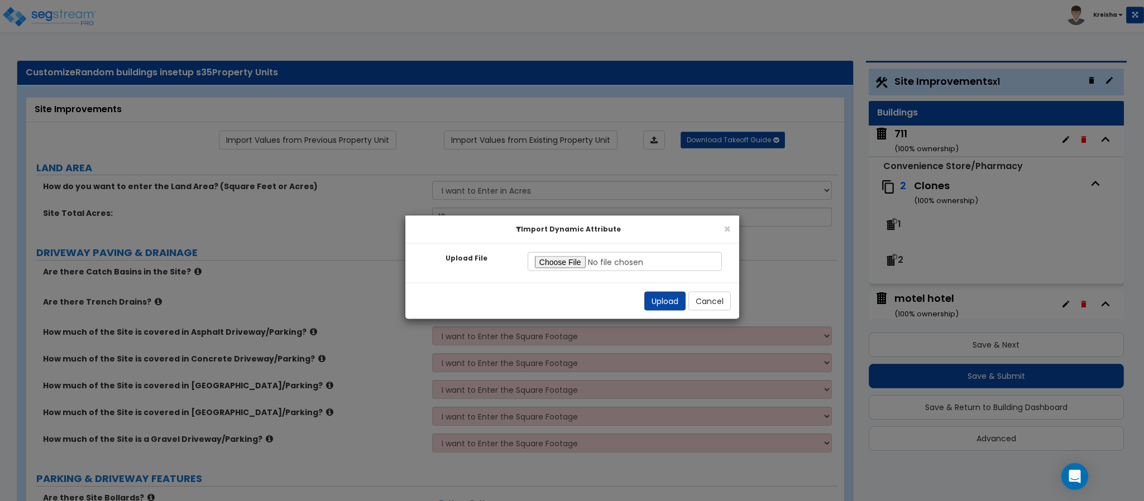
radio input "true"
select select "2"
radio input "true"
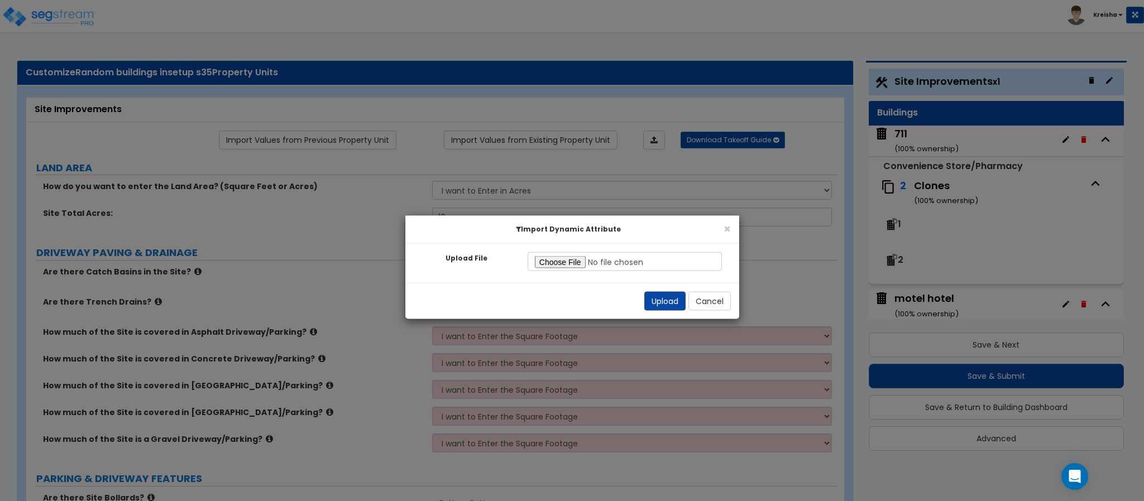
radio input "true"
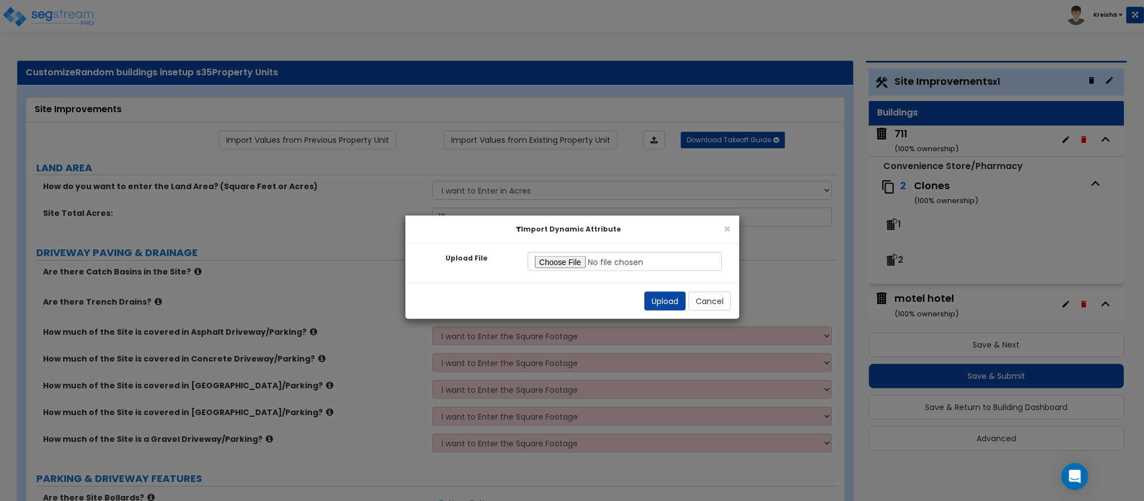
radio input "true"
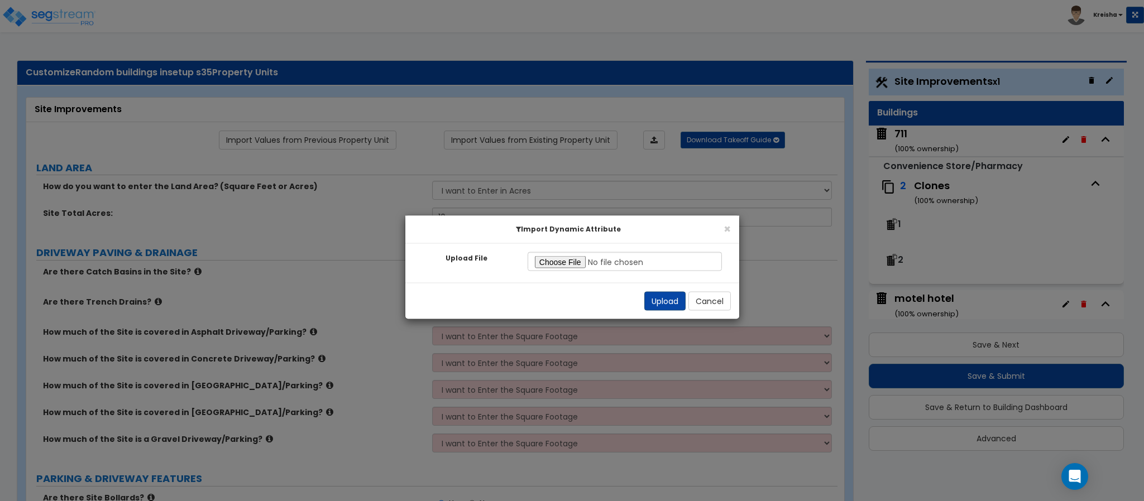
radio input "true"
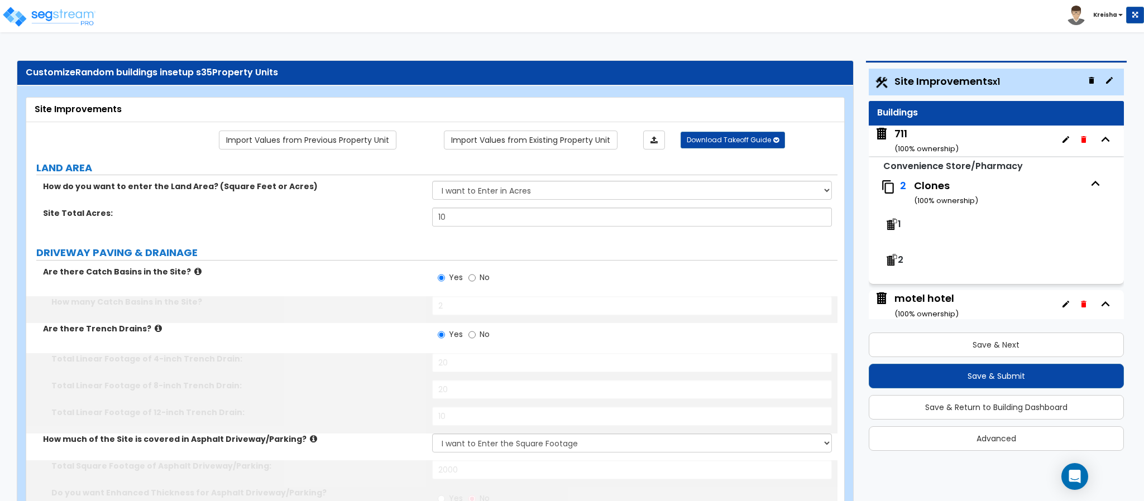
type input "2"
type input "20"
type input "10"
type input "2000"
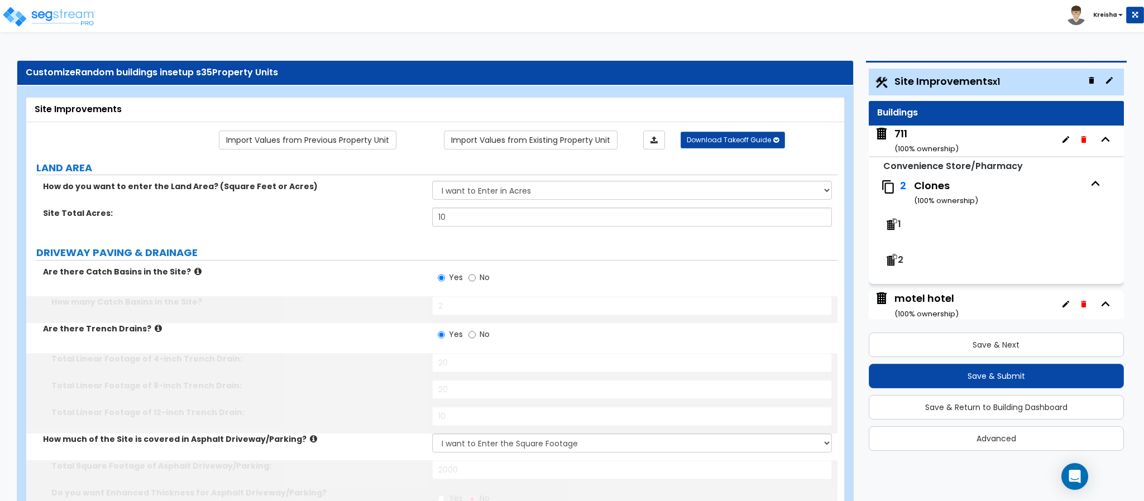
type input "2000"
type input "500"
type input "400"
select select "1"
type input "1000"
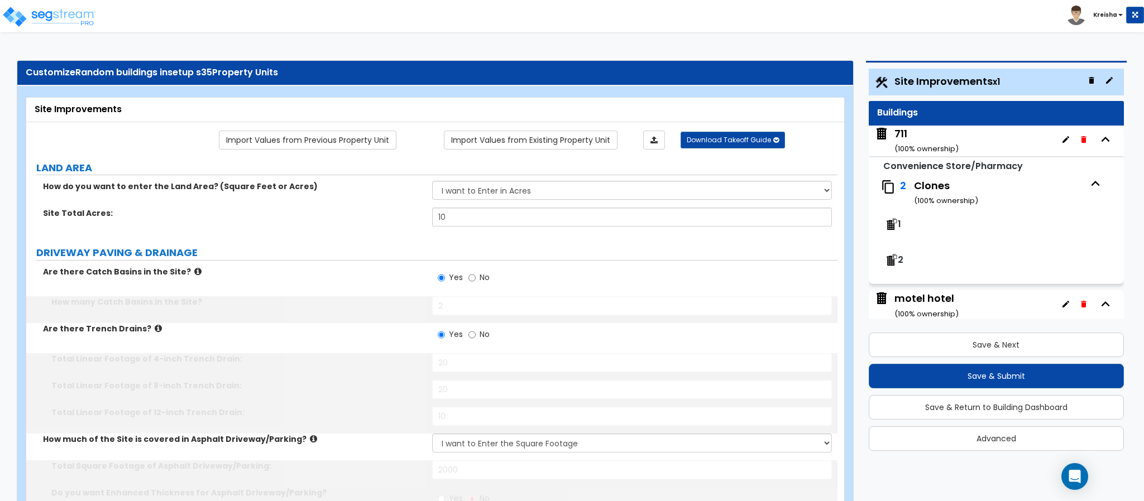
type input "5"
select select "1"
type input "4"
select select "1"
type input "30"
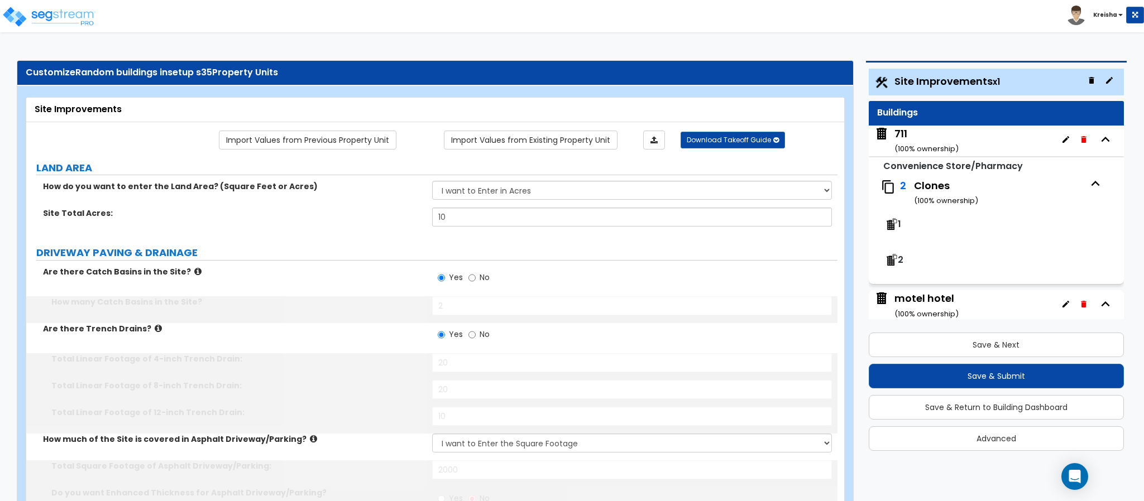
type input "20"
select select "1"
type input "30"
select select "2"
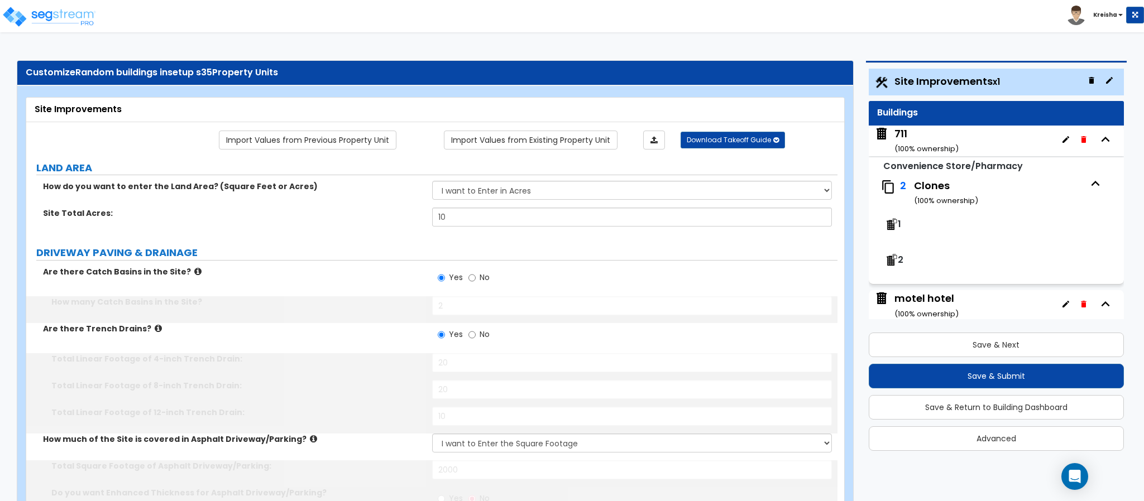
type input "1"
type input "2"
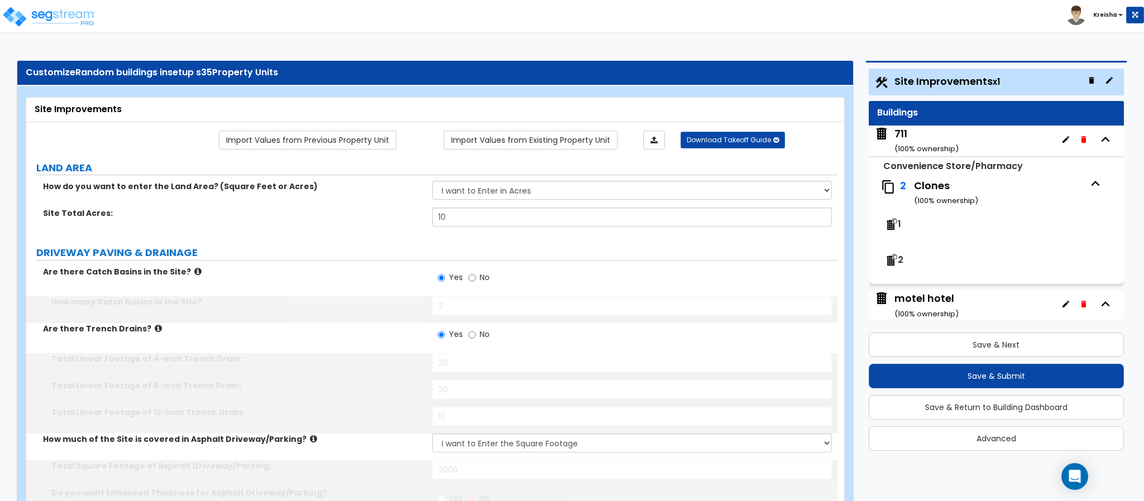
type input "15"
radio input "true"
select select "1"
radio input "true"
select select "5"
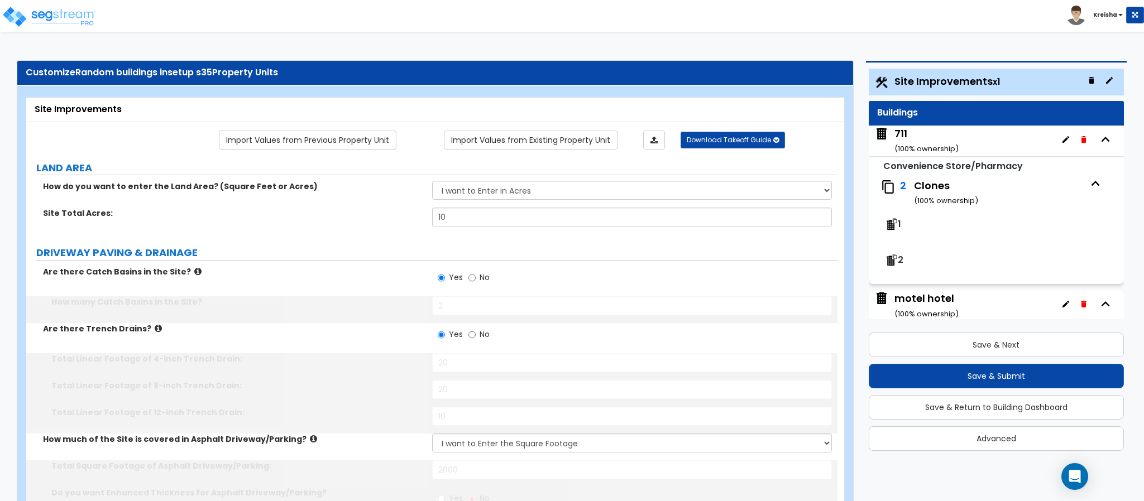
type input "6"
select select "2"
type input "500"
select select "3"
select select "2"
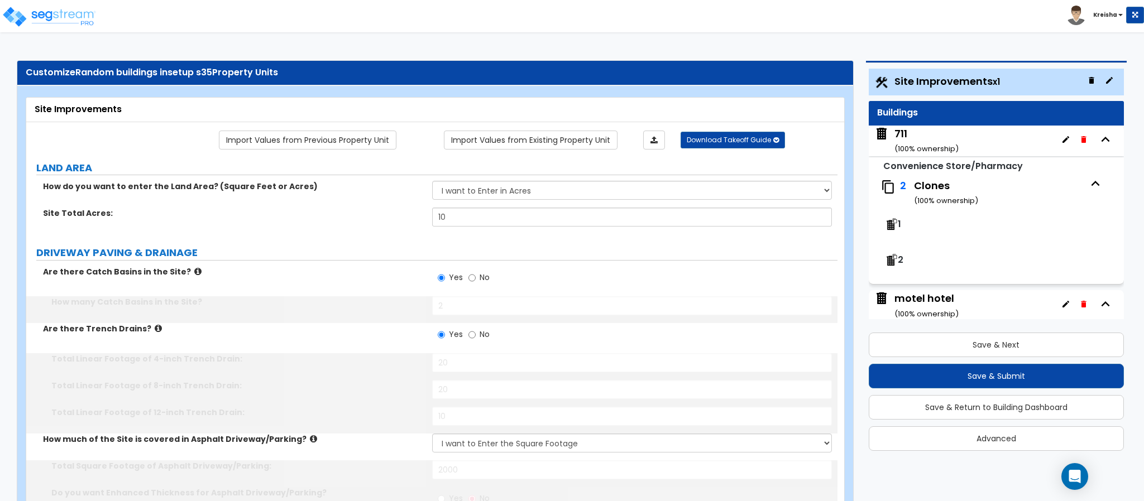
select select "1"
select select "3"
type input "50"
type input "25"
select select "3"
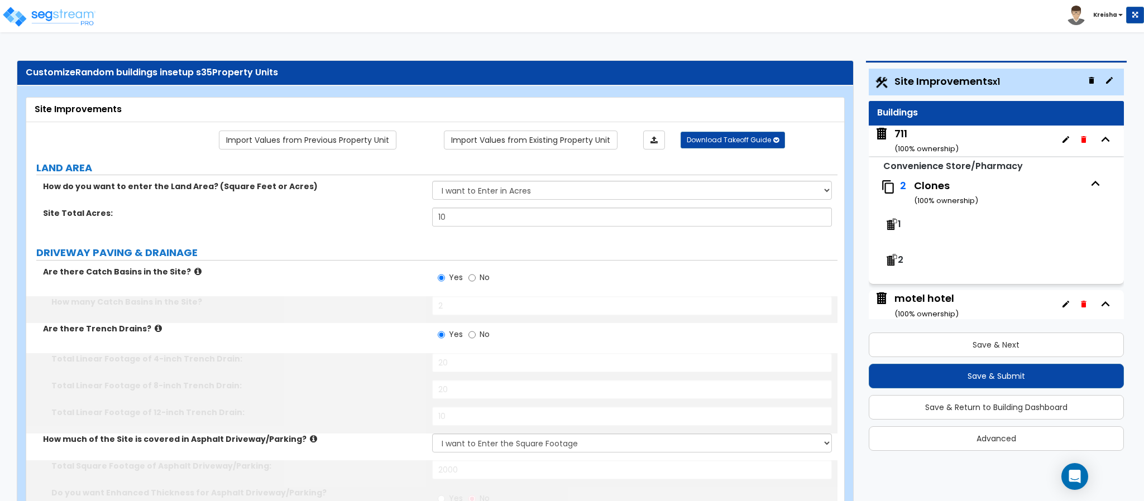
select select "1"
select select "3"
select select "6"
type input "80"
type input "120"
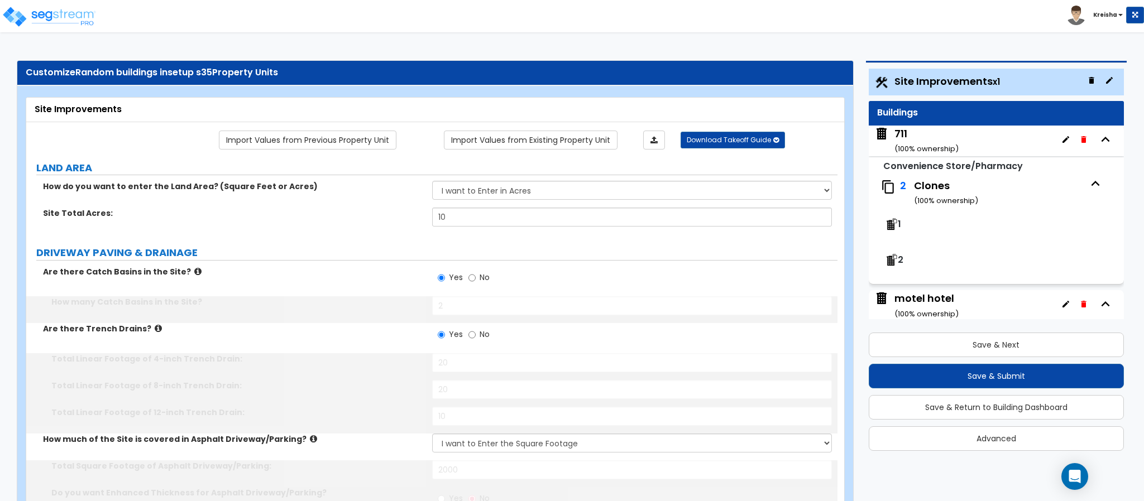
type input "100"
select select "1"
type input "3"
type input "10"
radio input "true"
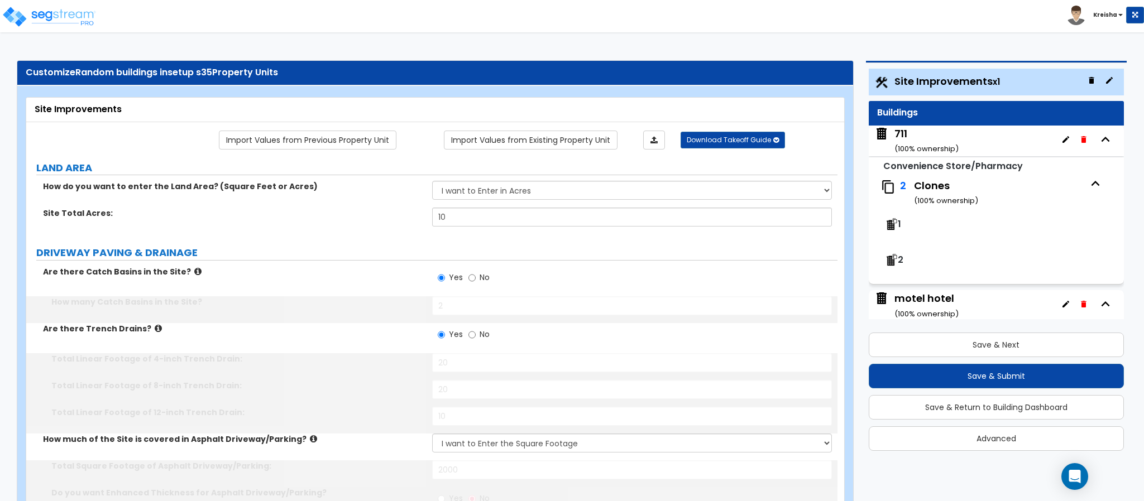
type input "3"
type input "5"
radio input "true"
select select "3"
select select "1"
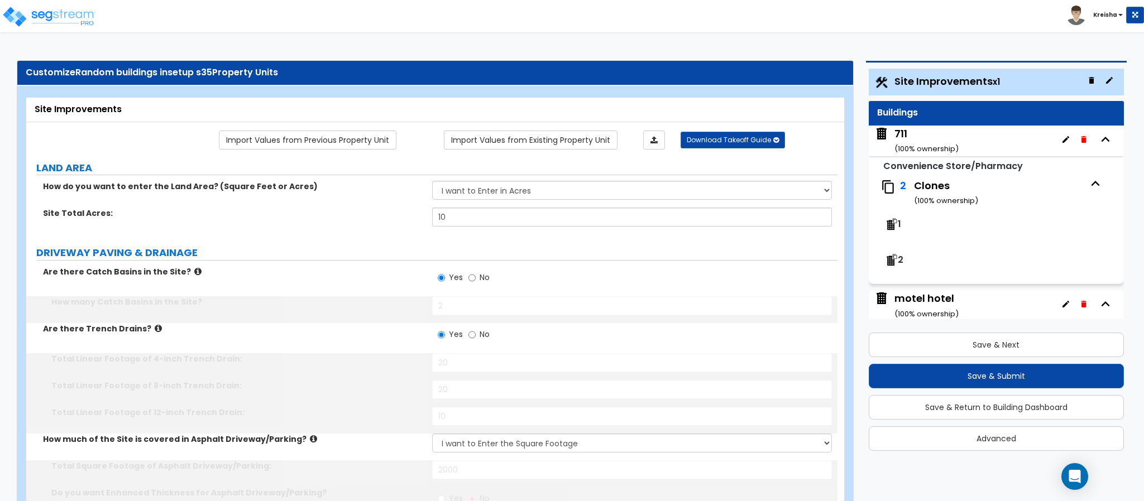
type input "25"
type input "500"
type input "40"
radio input "true"
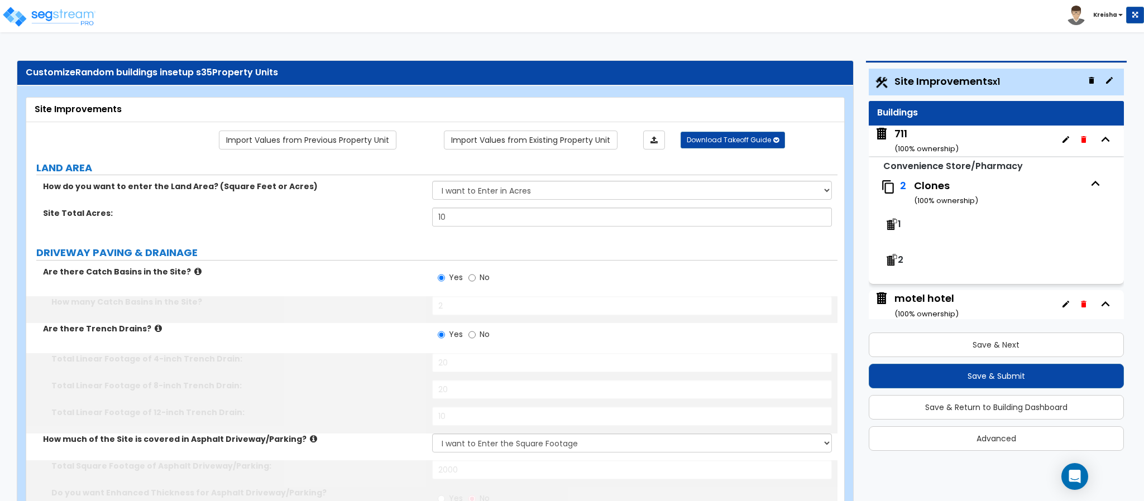
radio input "true"
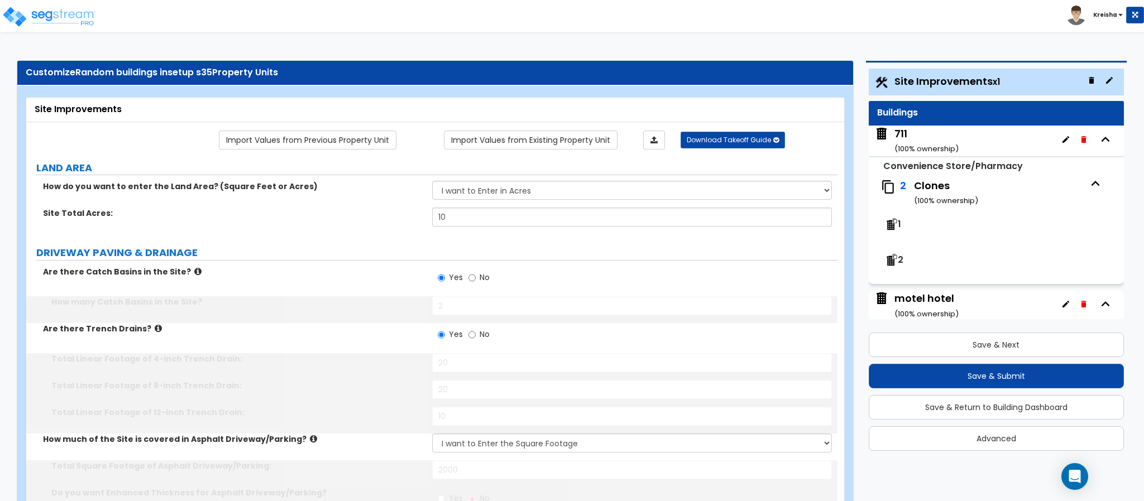
radio input "true"
select select "1"
type input "20"
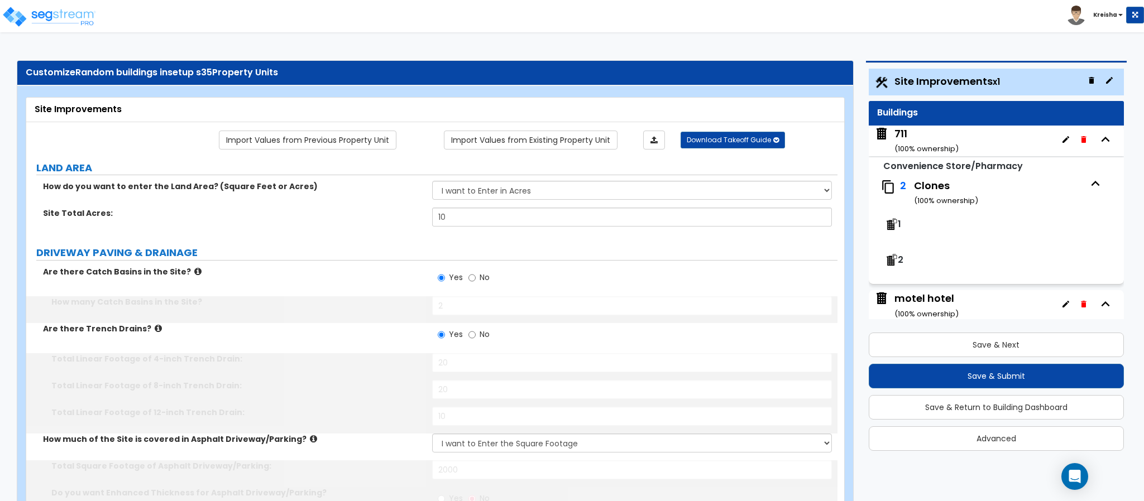
type input "20"
select select "2"
type input "20"
type input "5"
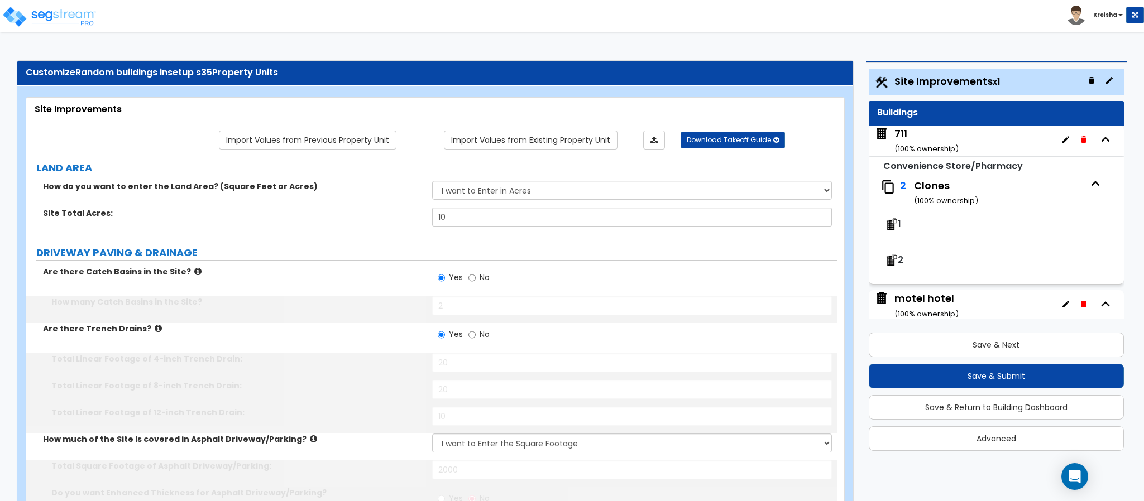
type input "10"
type input "5"
type input "10"
type input "5"
type input "20"
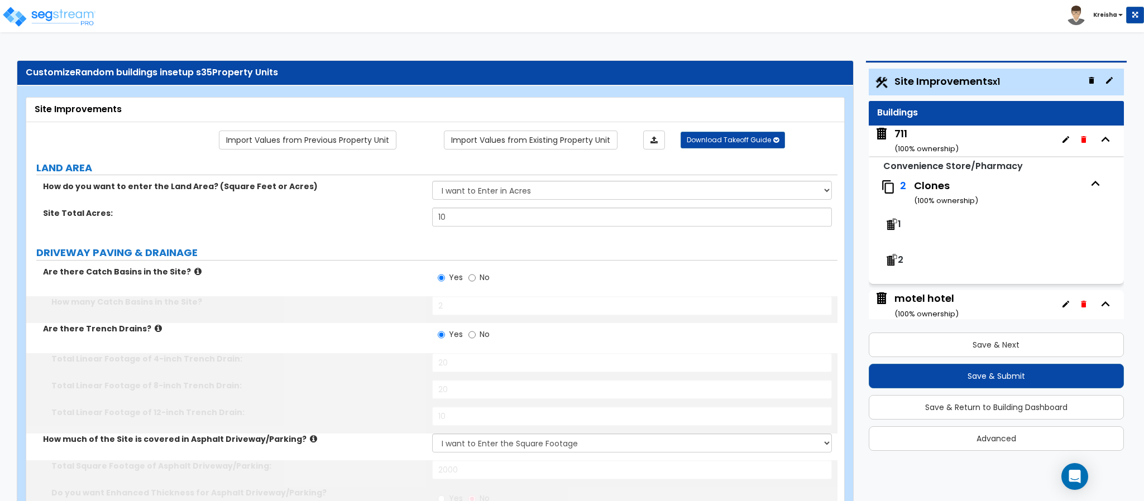
type input "5"
type input "20"
select select "1"
type input "15"
select select "3"
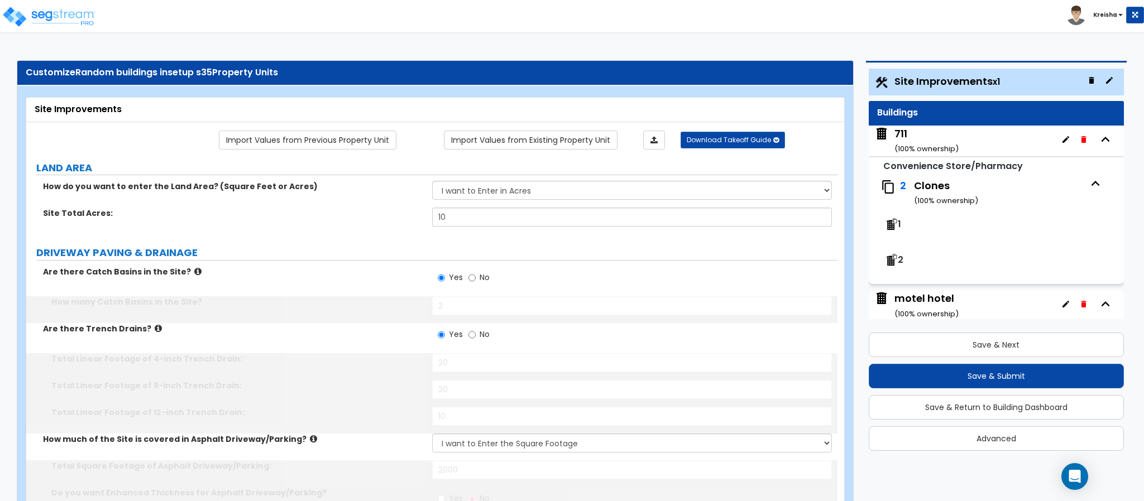
select select "2"
select select "3"
radio input "true"
select select "1"
select select "2"
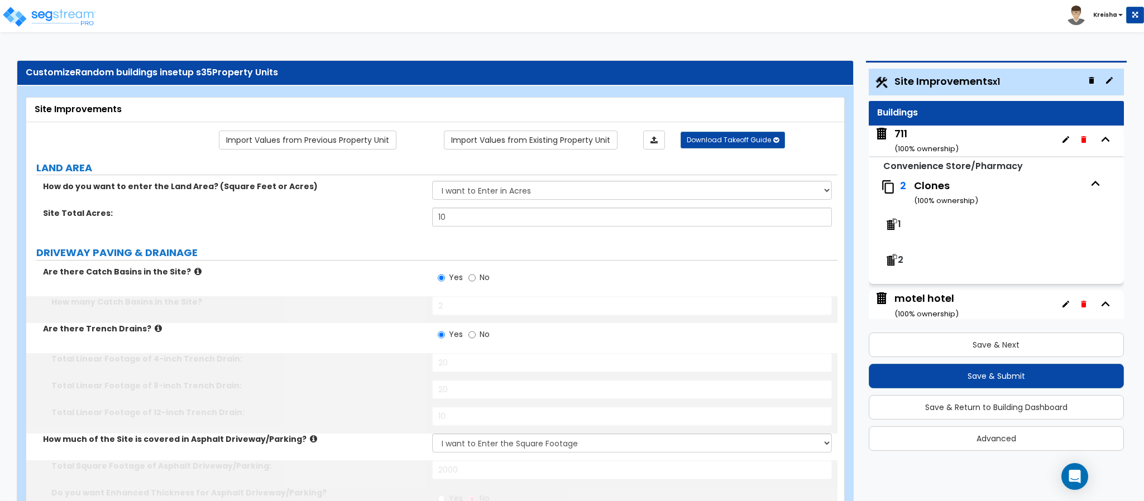
select select "3"
type input "1"
select select "3"
select select "4"
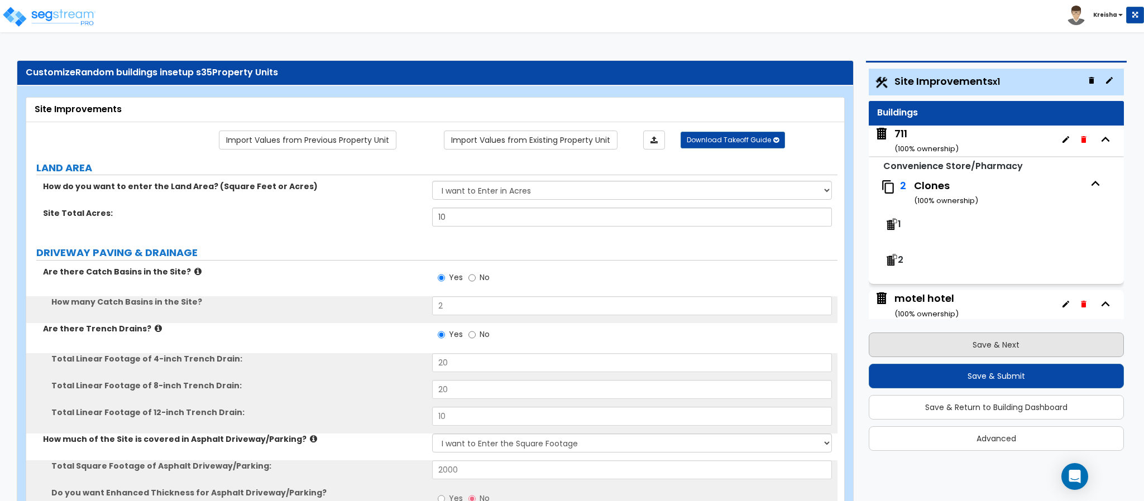
click at [901, 322] on div "Site Improvements x1 Buildings 711 ( 100 % ownership) Convenience Store/Pharmac…" at bounding box center [996, 260] width 261 height 388
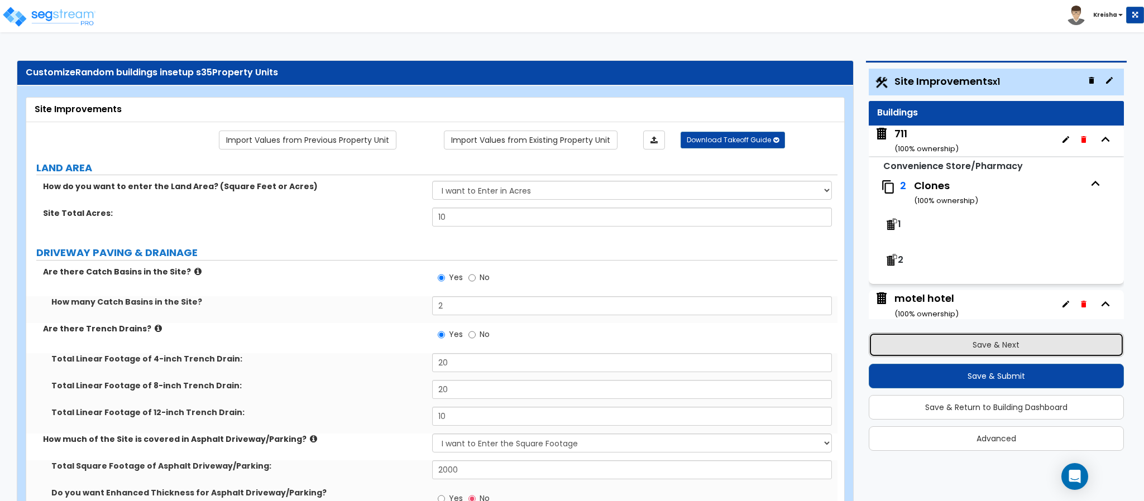
click at [901, 335] on button "Save & Next" at bounding box center [996, 345] width 255 height 25
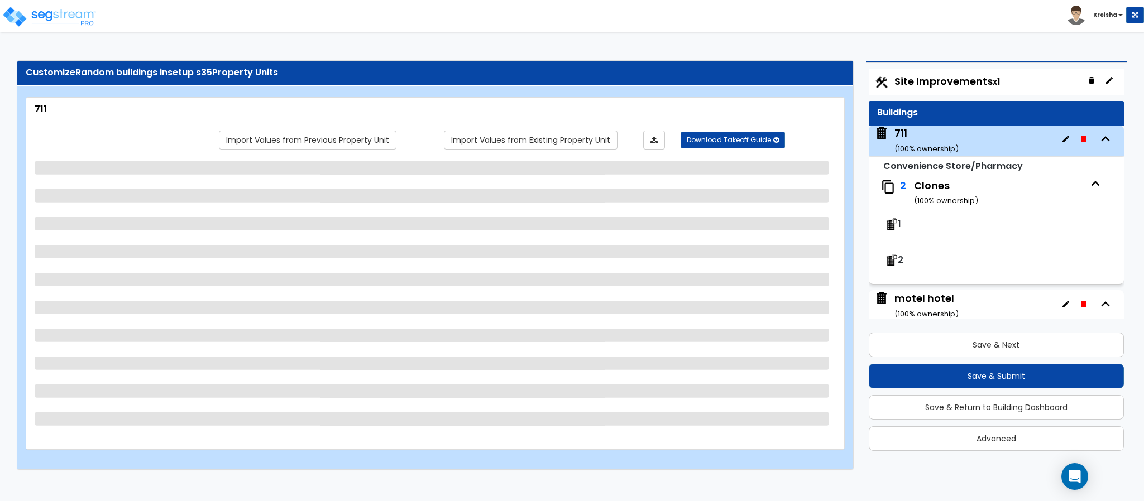
scroll to position [57, 0]
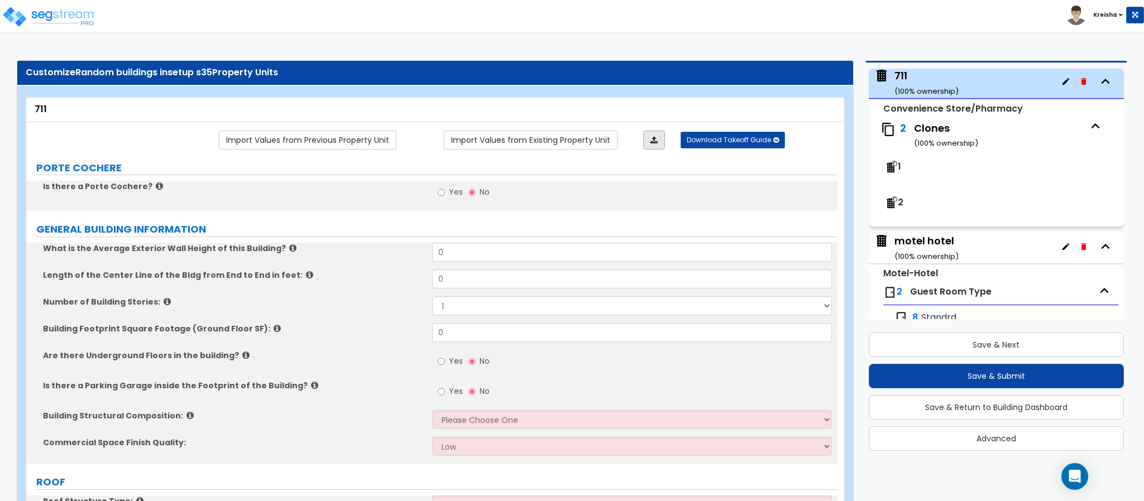
click at [647, 137] on link at bounding box center [654, 140] width 22 height 19
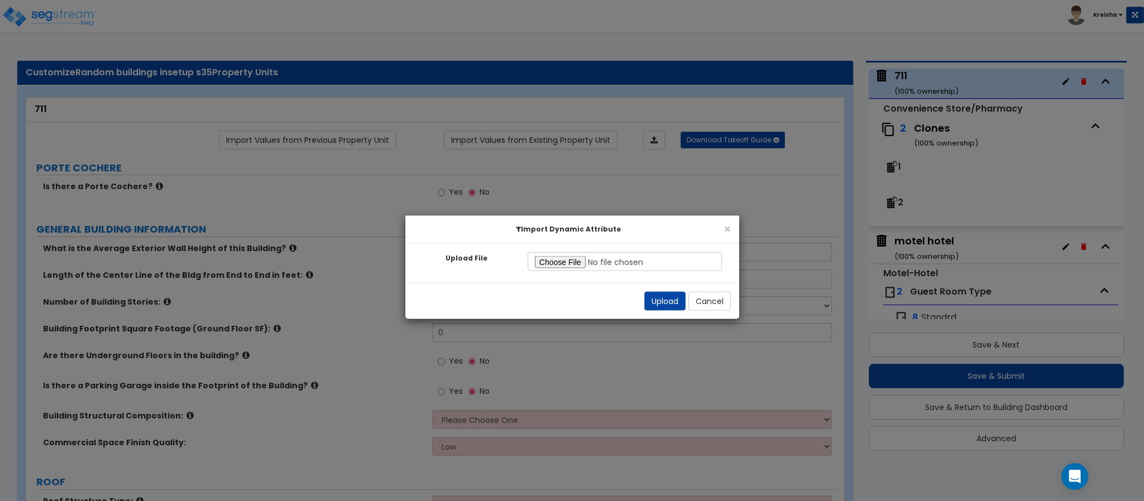
click at [573, 273] on div "Upload File Invalid file type! Please upload an excel file. Please select a fil…" at bounding box center [572, 263] width 334 height 39
click at [576, 260] on input "Upload File" at bounding box center [624, 261] width 195 height 19
click at [647, 302] on button "Upload" at bounding box center [664, 301] width 41 height 19
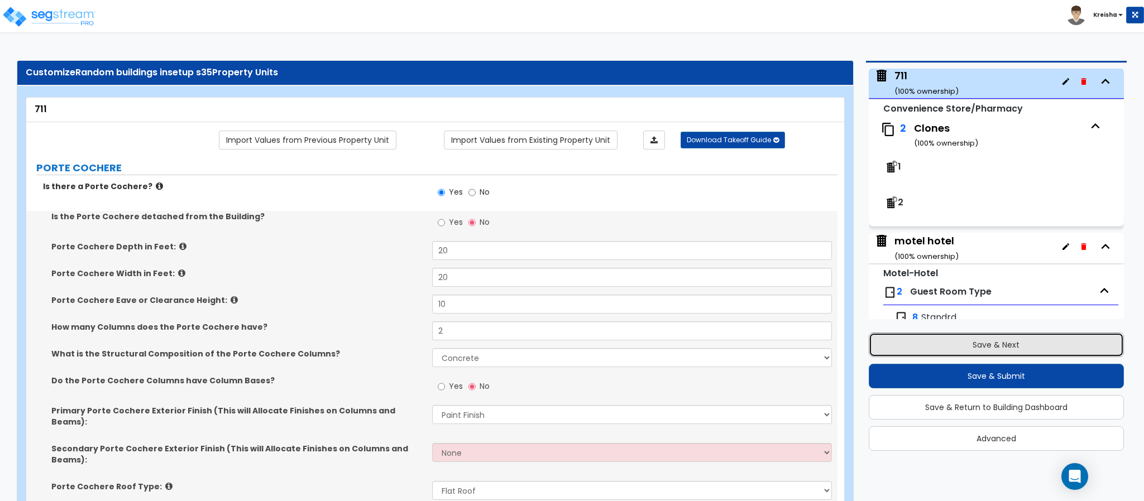
drag, startPoint x: 900, startPoint y: 347, endPoint x: 862, endPoint y: 350, distance: 37.5
click at [901, 347] on button "Save & Next" at bounding box center [996, 345] width 255 height 25
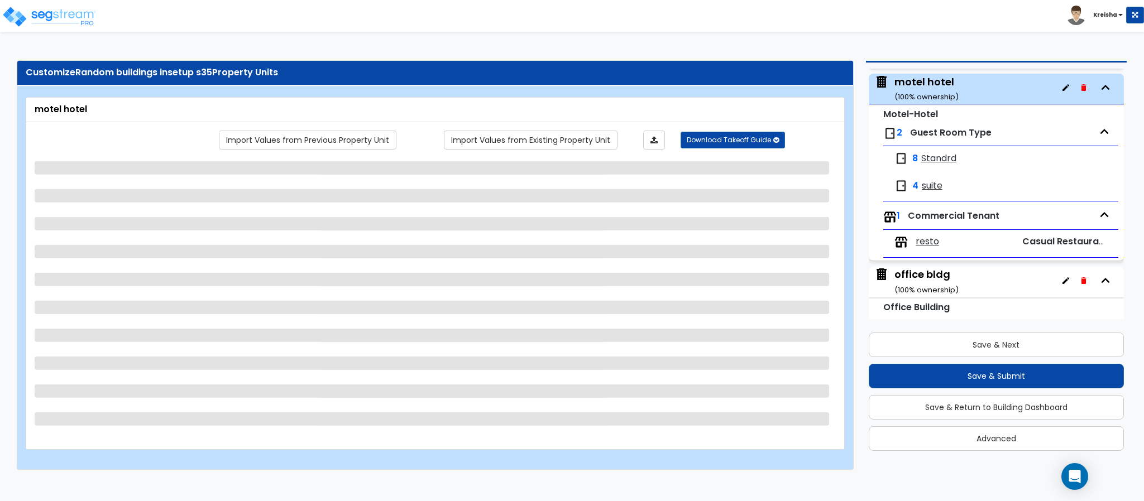
scroll to position [223, 0]
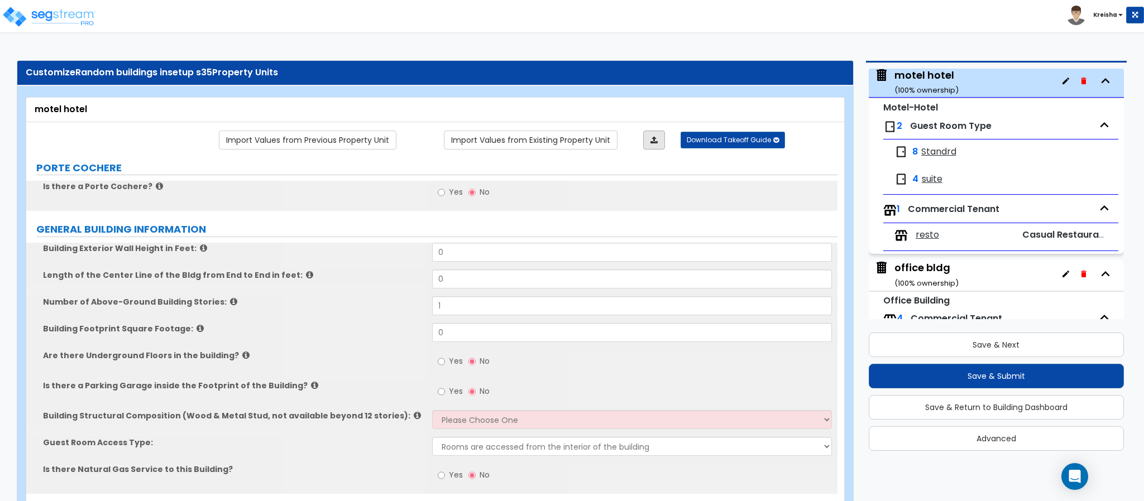
click at [650, 146] on link at bounding box center [654, 140] width 22 height 19
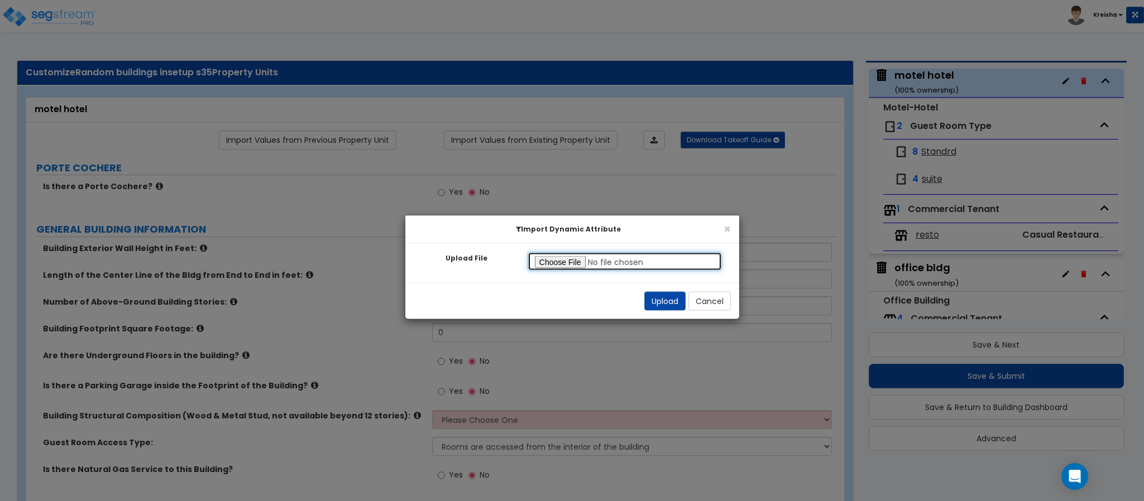
click at [553, 270] on input "Upload File" at bounding box center [624, 261] width 195 height 19
click at [674, 300] on button "Upload" at bounding box center [664, 301] width 41 height 19
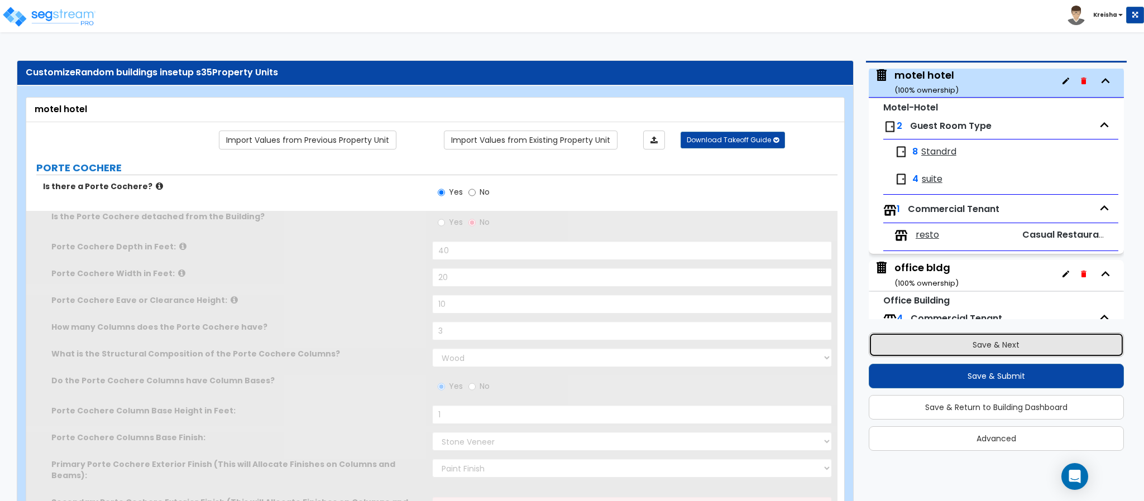
click at [887, 345] on button "Save & Next" at bounding box center [996, 345] width 255 height 25
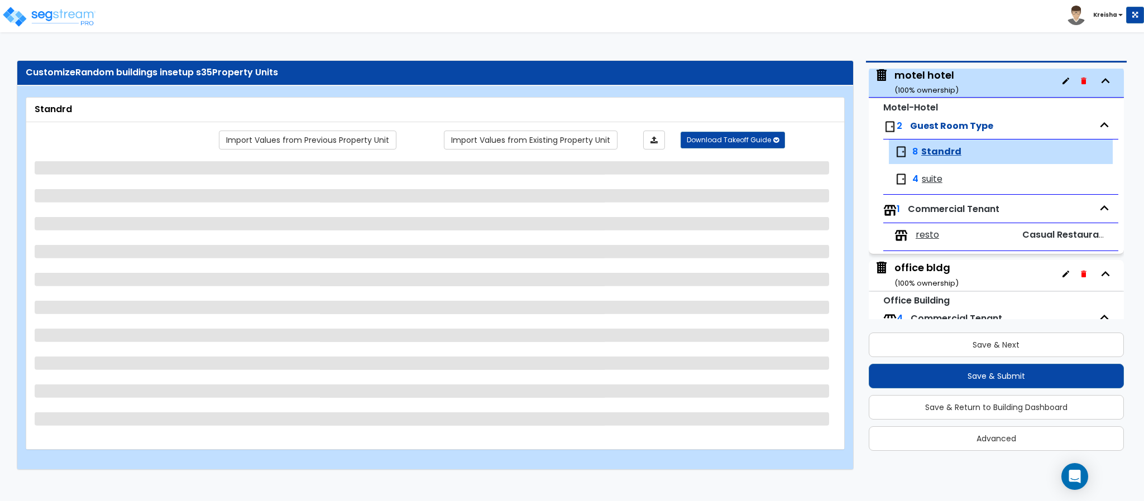
scroll to position [296, 0]
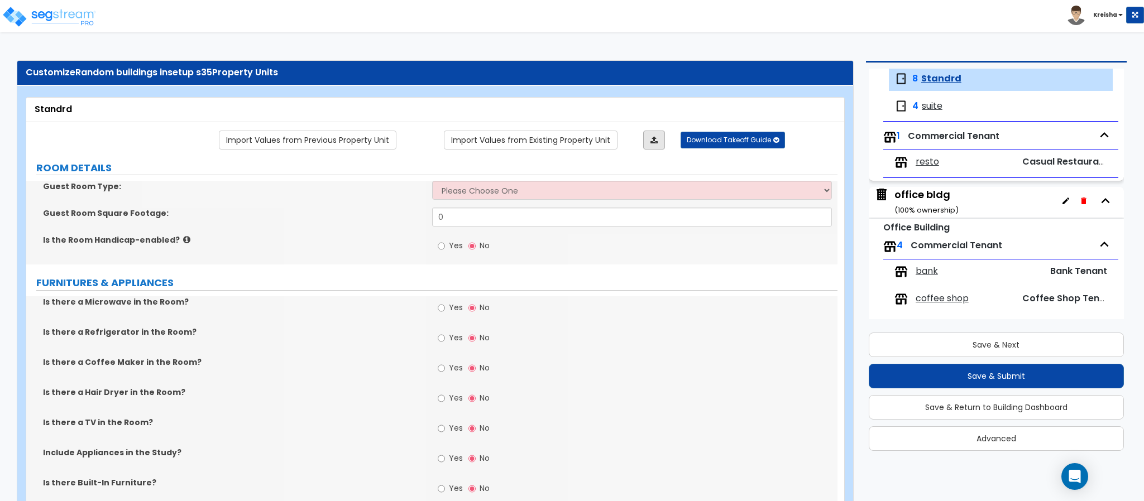
click at [660, 140] on link at bounding box center [654, 140] width 22 height 19
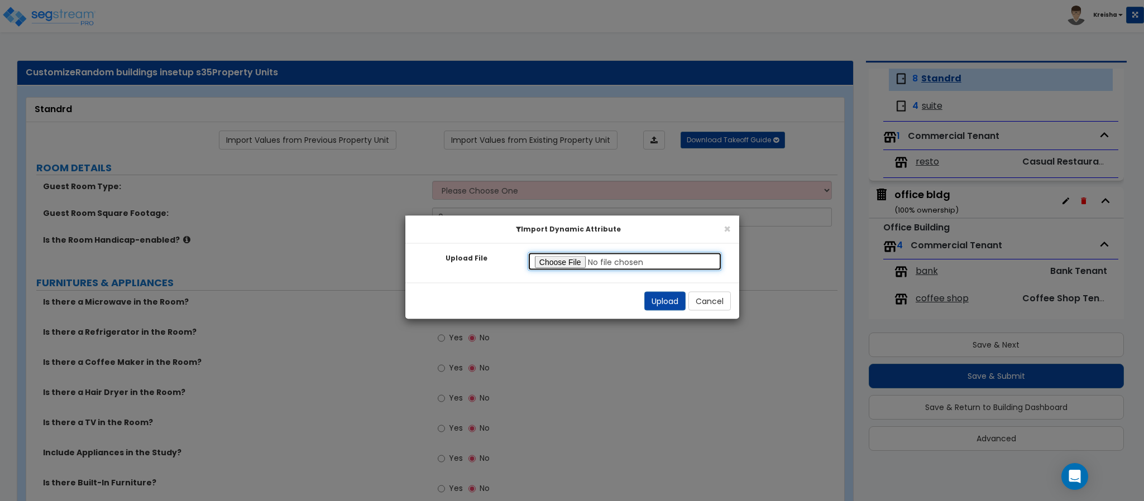
click at [573, 258] on input "Upload File" at bounding box center [624, 261] width 195 height 19
click at [646, 301] on button "Upload" at bounding box center [664, 301] width 41 height 19
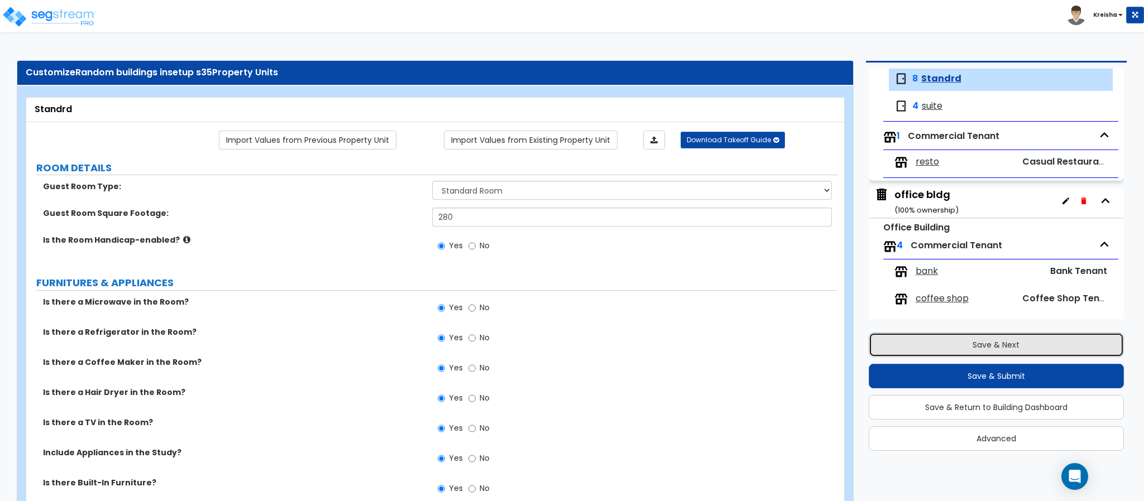
click at [904, 345] on button "Save & Next" at bounding box center [996, 345] width 255 height 25
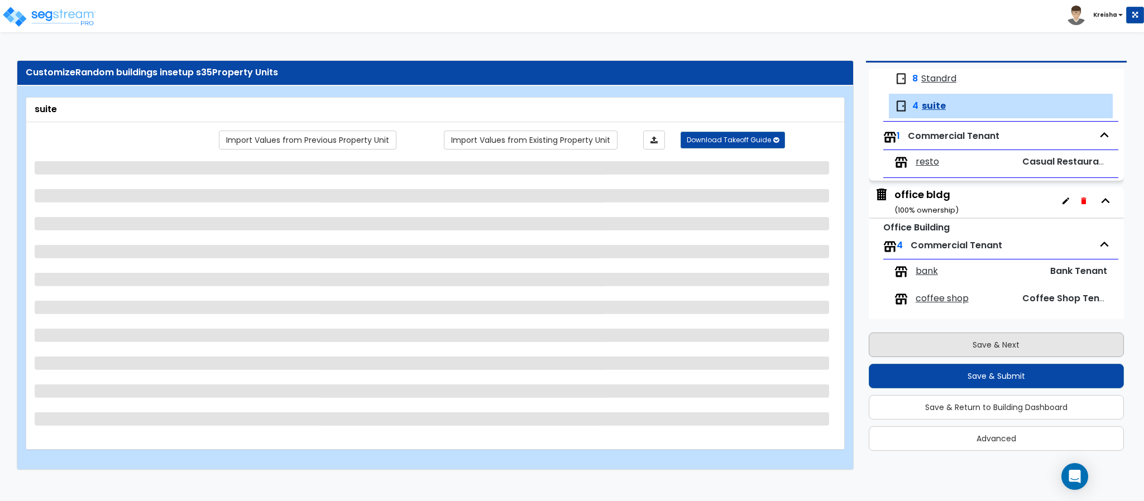
scroll to position [323, 0]
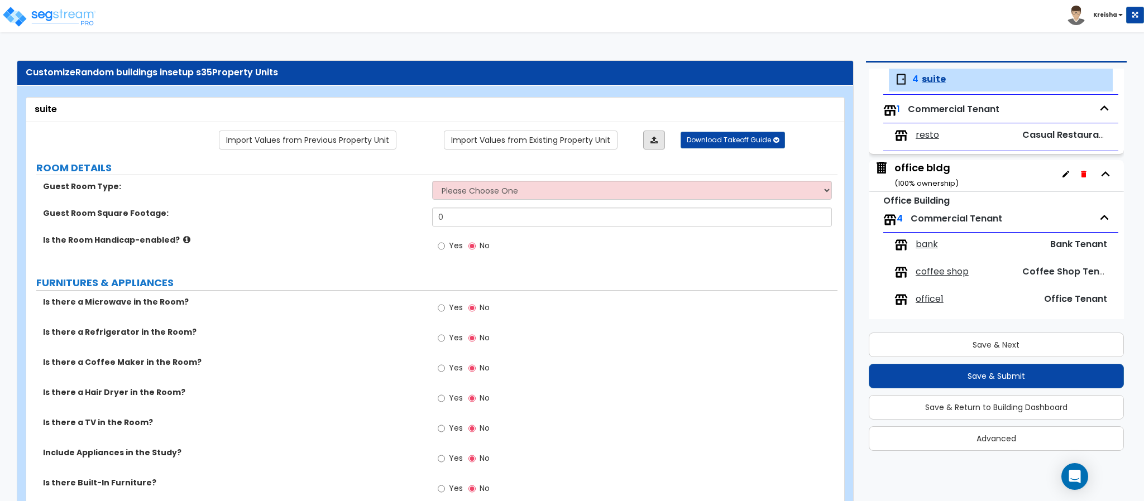
click at [654, 137] on icon at bounding box center [653, 140] width 7 height 8
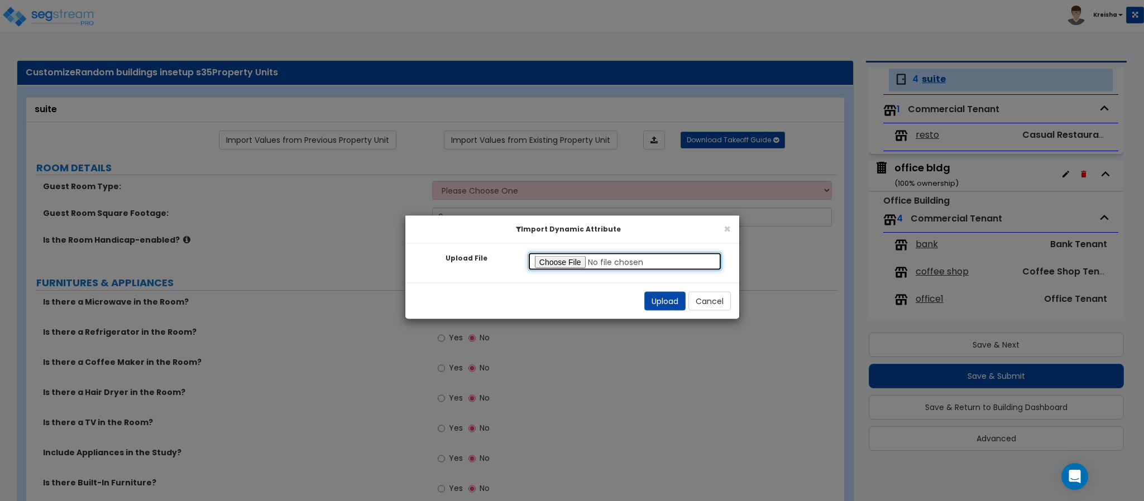
click at [568, 265] on input "Upload File" at bounding box center [624, 261] width 195 height 19
click at [643, 288] on div "Upload Cancel" at bounding box center [572, 301] width 334 height 36
click at [653, 301] on button "Upload" at bounding box center [664, 301] width 41 height 19
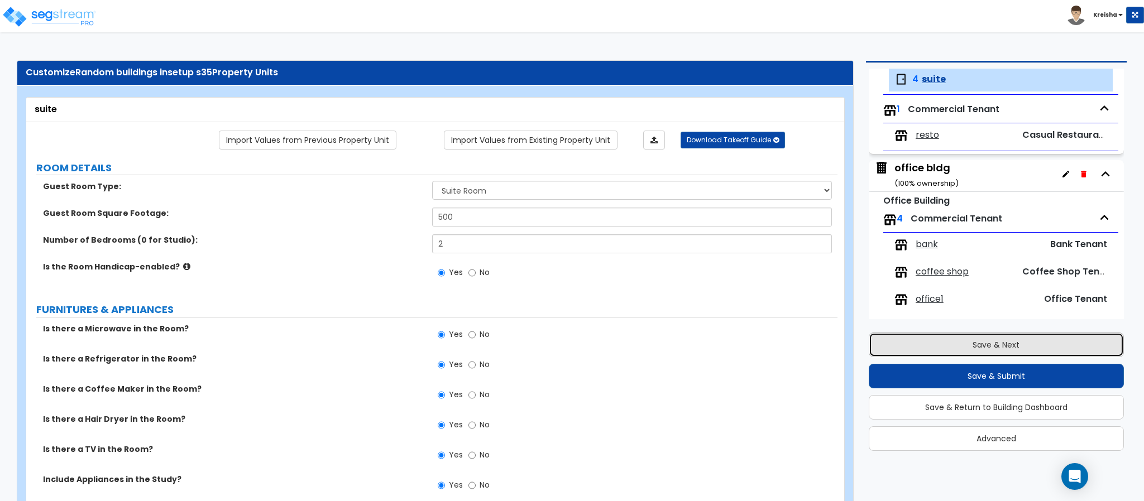
click at [909, 355] on button "Save & Next" at bounding box center [996, 345] width 255 height 25
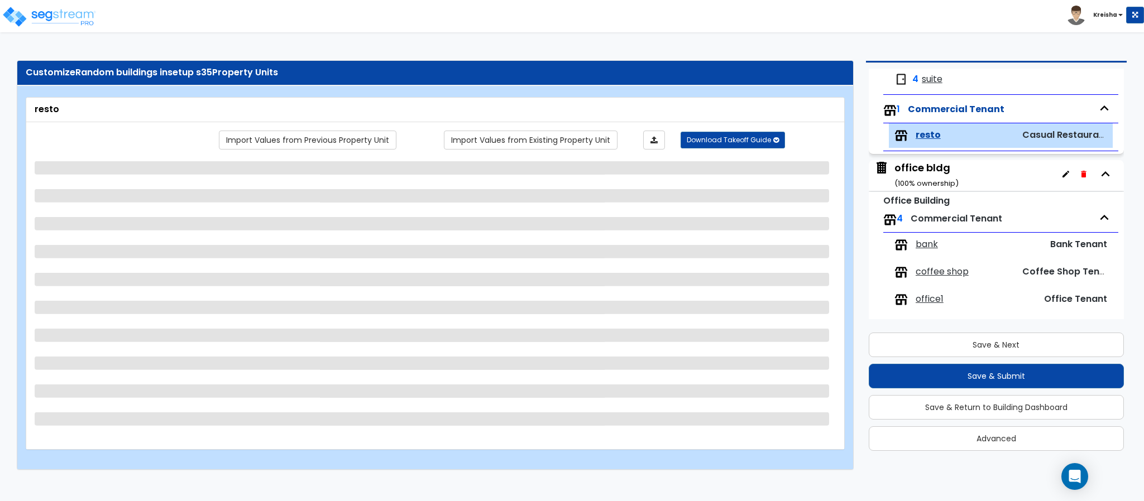
scroll to position [380, 0]
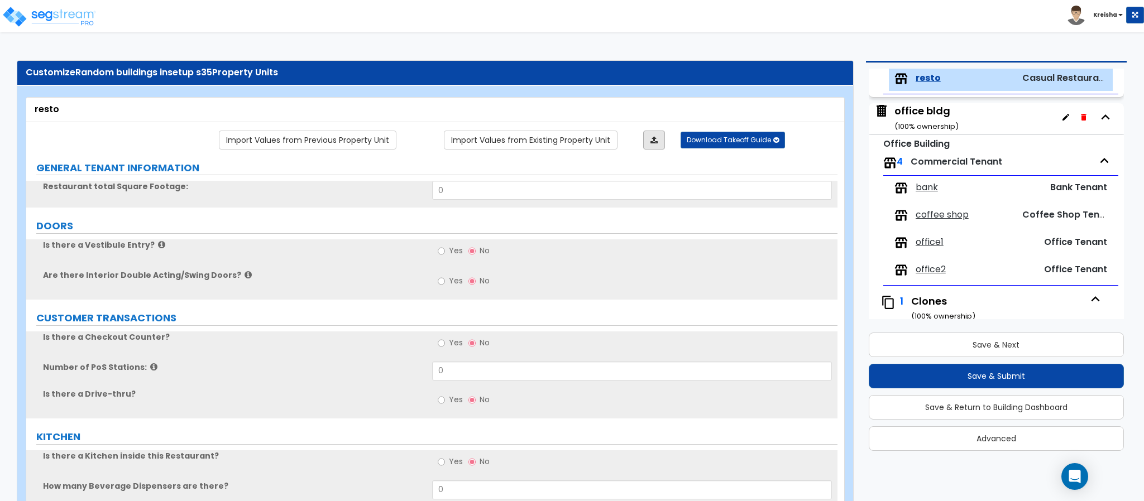
click at [652, 141] on icon at bounding box center [653, 140] width 7 height 8
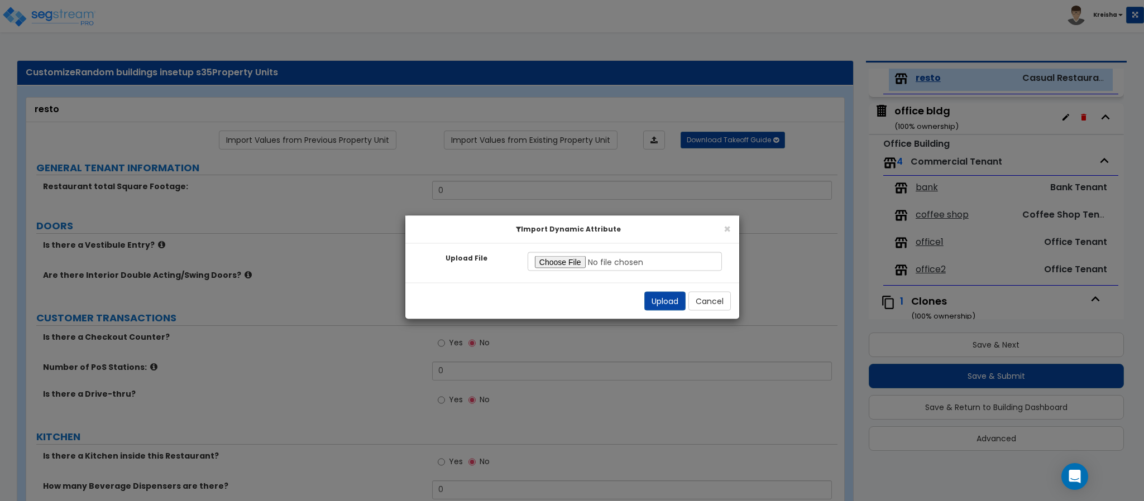
click at [573, 275] on div "Upload File Invalid file type! Please upload an excel file. Please select a fil…" at bounding box center [572, 263] width 334 height 39
click at [569, 263] on input "Upload File" at bounding box center [624, 261] width 195 height 19
click at [657, 292] on button "Upload" at bounding box center [664, 301] width 41 height 19
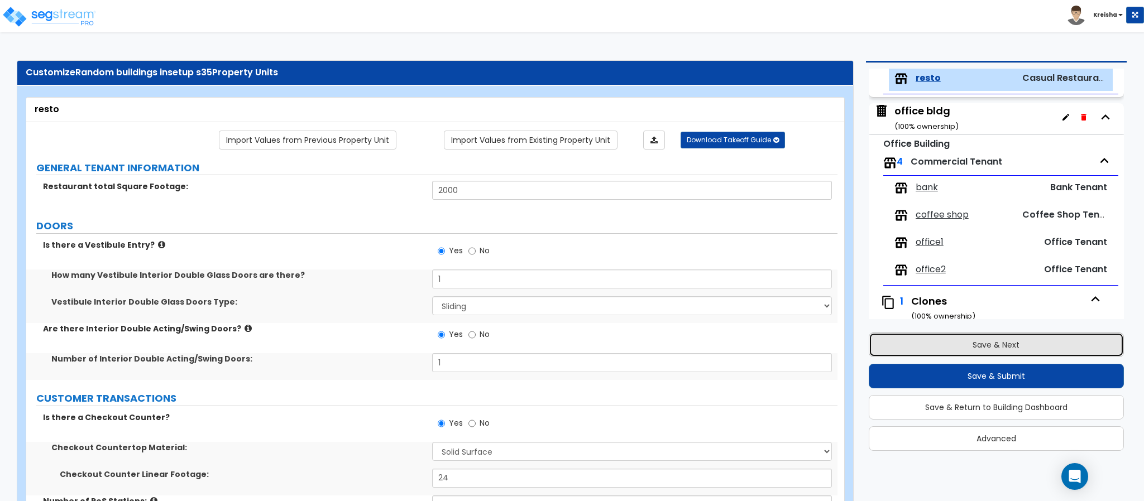
click at [898, 340] on button "Save & Next" at bounding box center [996, 345] width 255 height 25
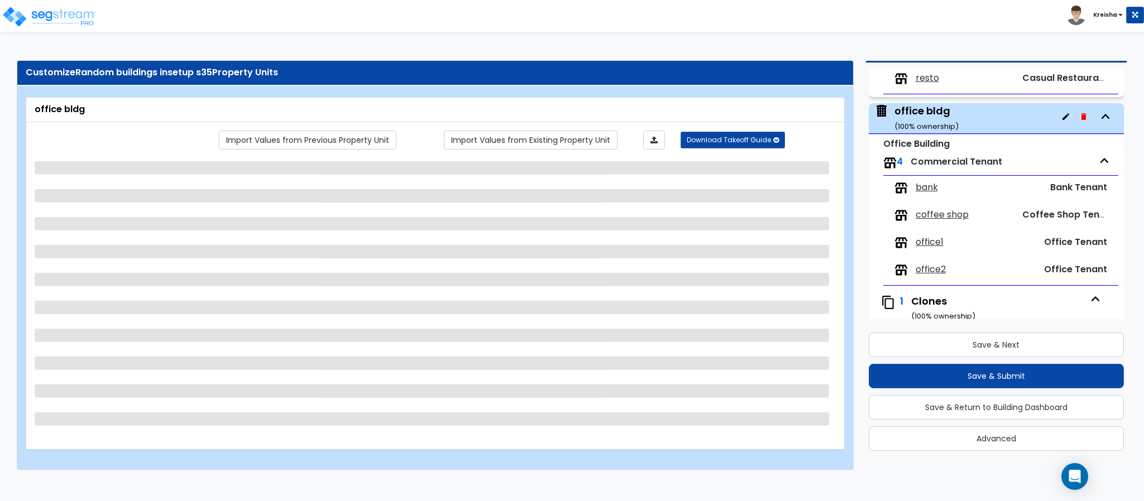
scroll to position [418, 0]
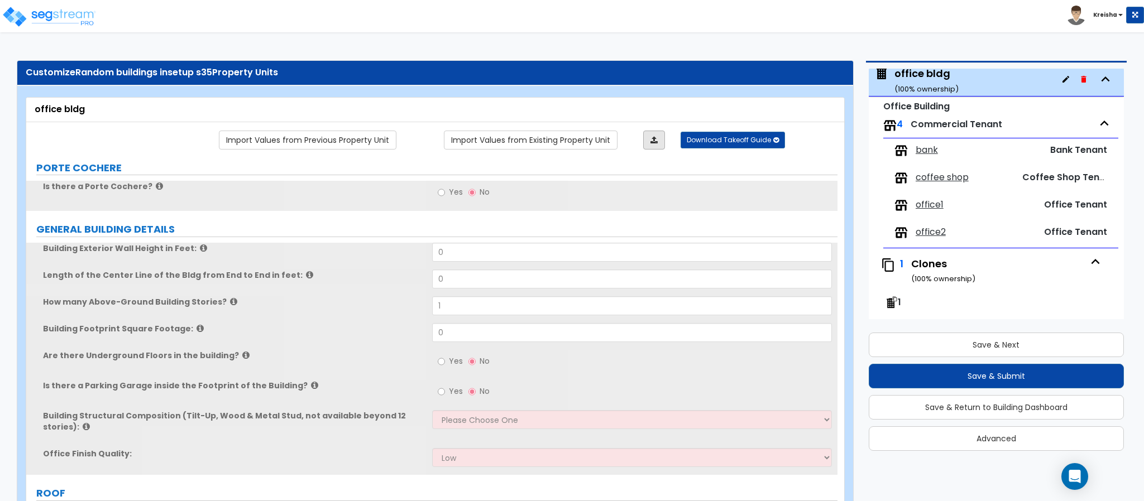
click at [654, 140] on icon at bounding box center [653, 140] width 7 height 8
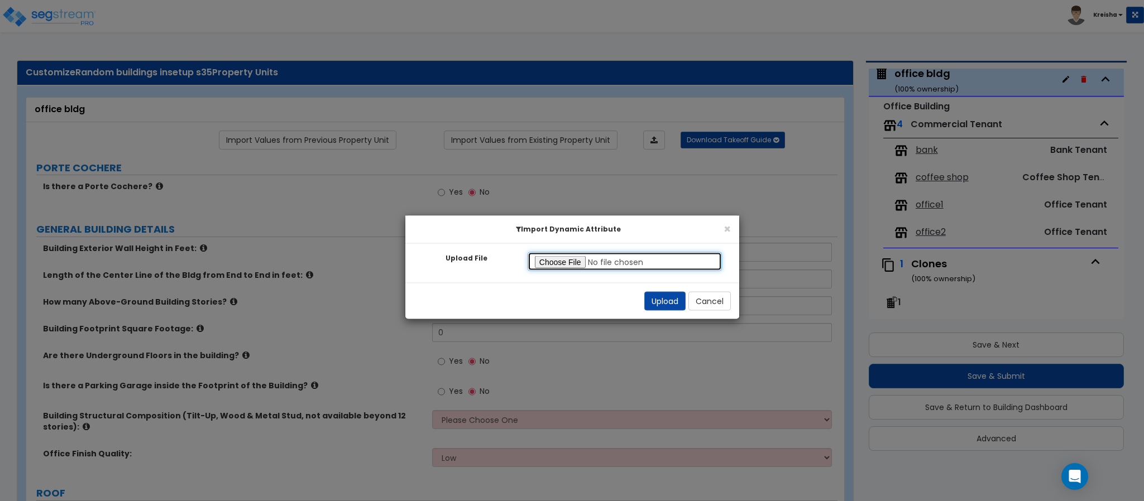
click at [575, 262] on input "Upload File" at bounding box center [624, 261] width 195 height 19
click at [631, 295] on div "Upload Cancel" at bounding box center [572, 301] width 334 height 36
drag, startPoint x: 645, startPoint y: 298, endPoint x: 683, endPoint y: 320, distance: 44.0
click at [646, 299] on button "Upload" at bounding box center [664, 301] width 41 height 19
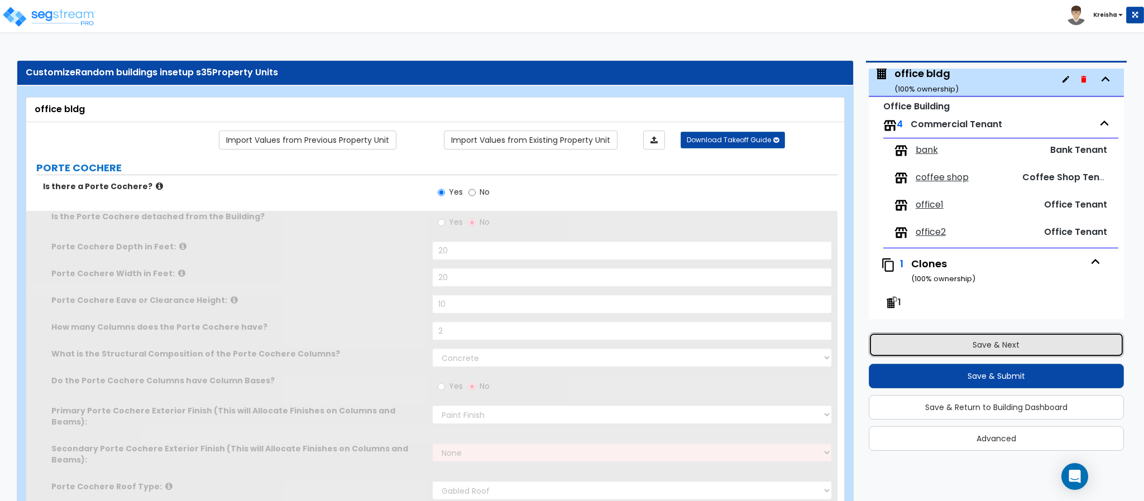
click at [881, 342] on button "Save & Next" at bounding box center [996, 345] width 255 height 25
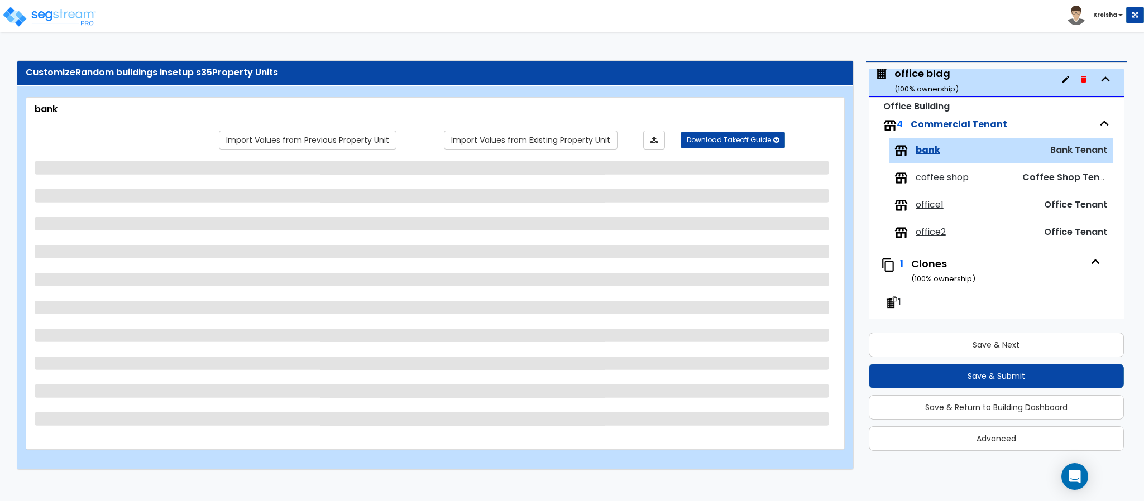
scroll to position [491, 0]
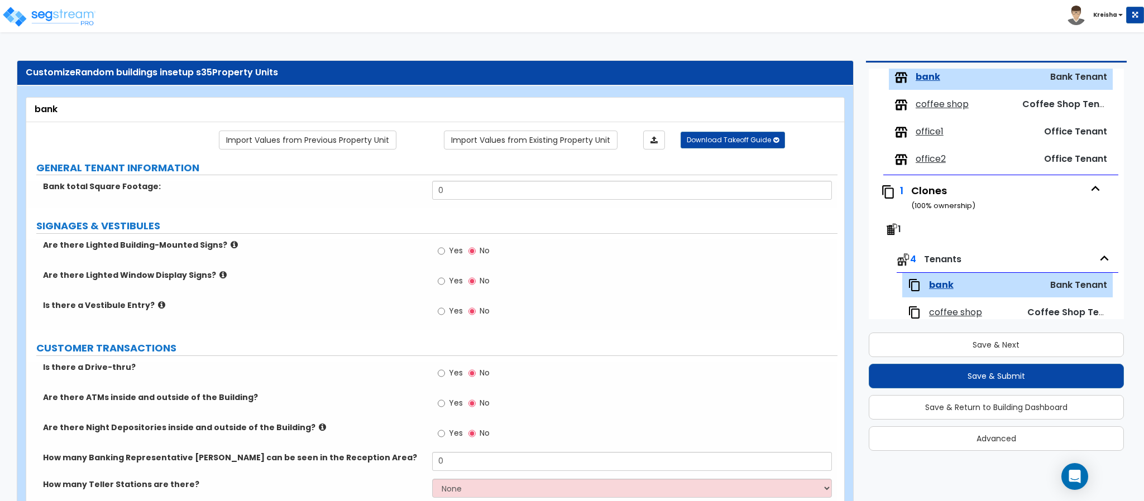
click at [640, 146] on div at bounding box center [648, 140] width 63 height 19
click at [651, 136] on link at bounding box center [654, 140] width 22 height 19
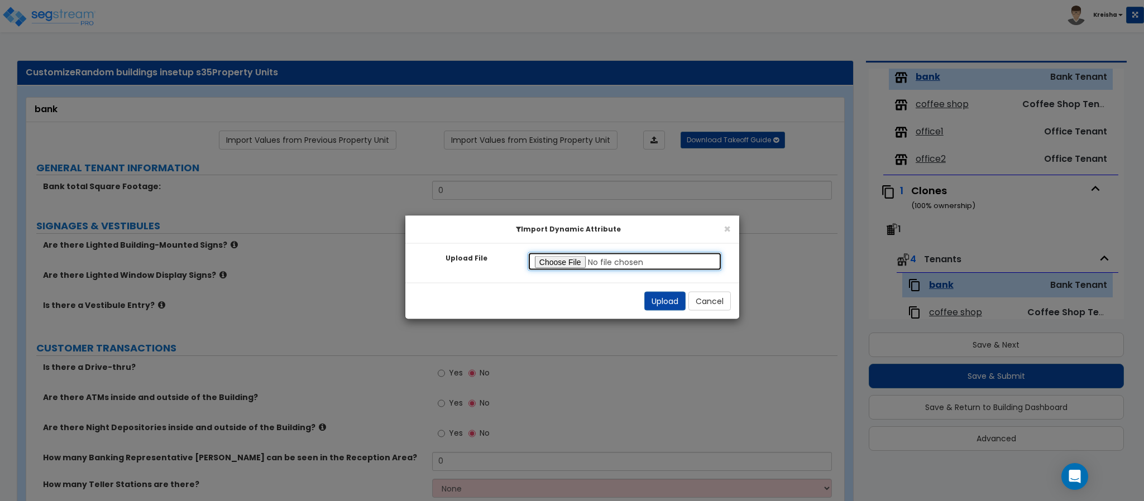
click at [577, 262] on input "Upload File" at bounding box center [624, 261] width 195 height 19
click at [663, 301] on button "Upload" at bounding box center [664, 301] width 41 height 19
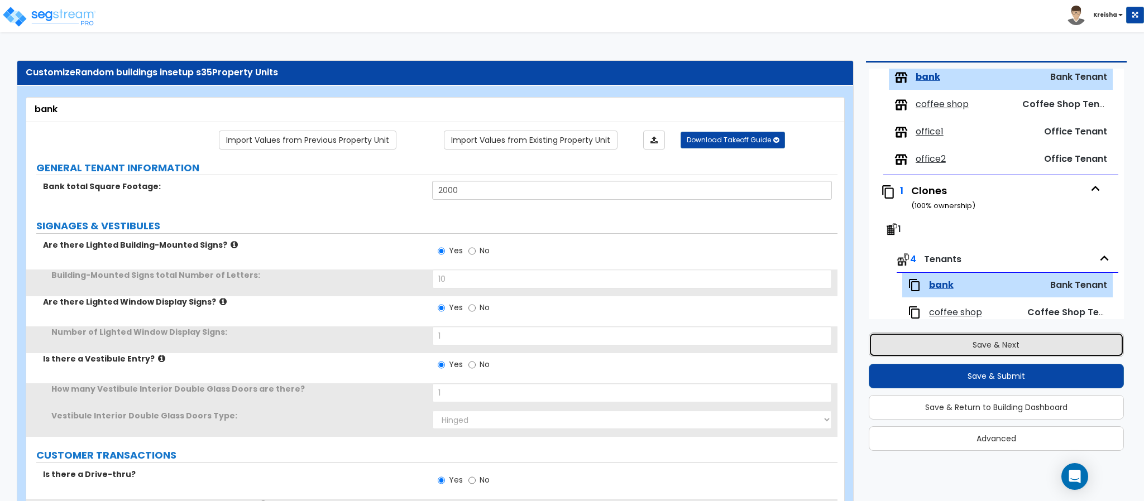
click at [905, 347] on button "Save & Next" at bounding box center [996, 345] width 255 height 25
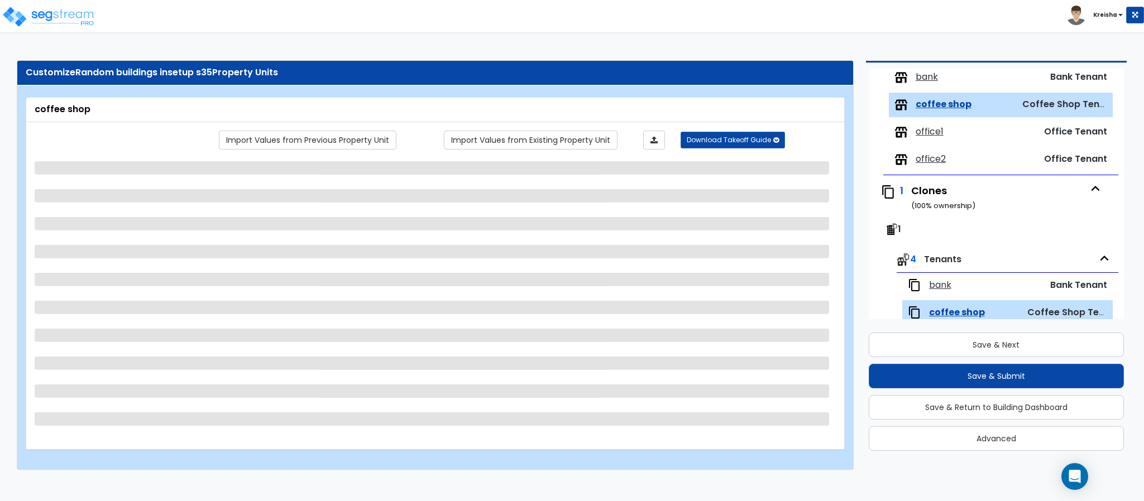
scroll to position [518, 0]
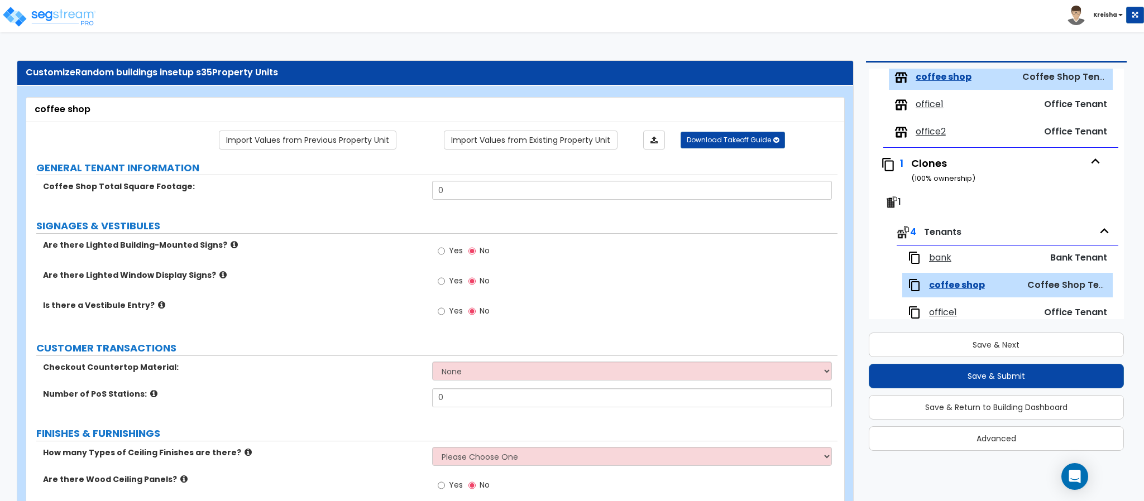
click at [657, 148] on link at bounding box center [654, 140] width 22 height 19
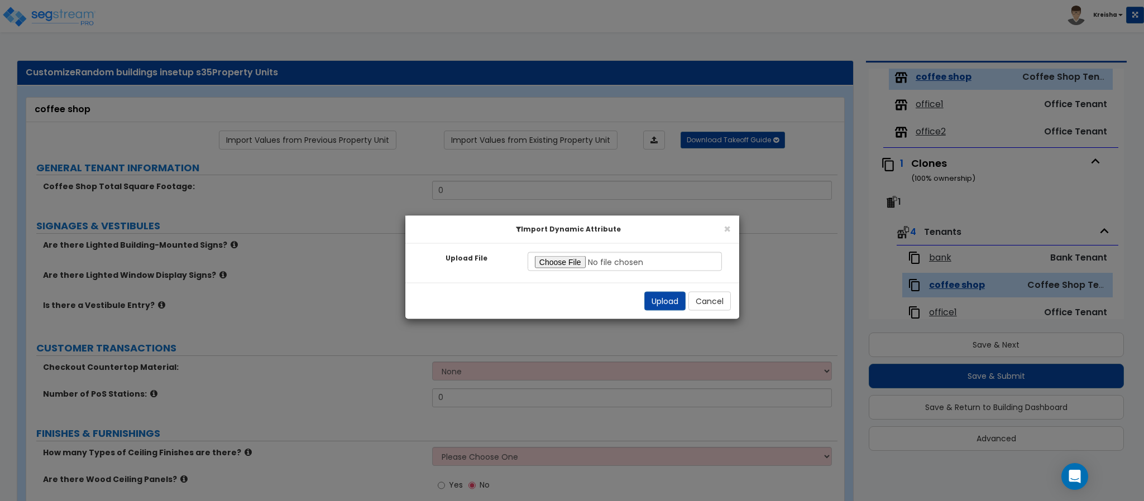
drag, startPoint x: 581, startPoint y: 249, endPoint x: 576, endPoint y: 260, distance: 11.7
click at [581, 250] on div "Upload File Invalid file type! Please upload an excel file. Please select a fil…" at bounding box center [572, 263] width 334 height 39
click at [575, 263] on input "Upload File" at bounding box center [624, 261] width 195 height 19
click at [646, 302] on button "Upload" at bounding box center [664, 301] width 41 height 19
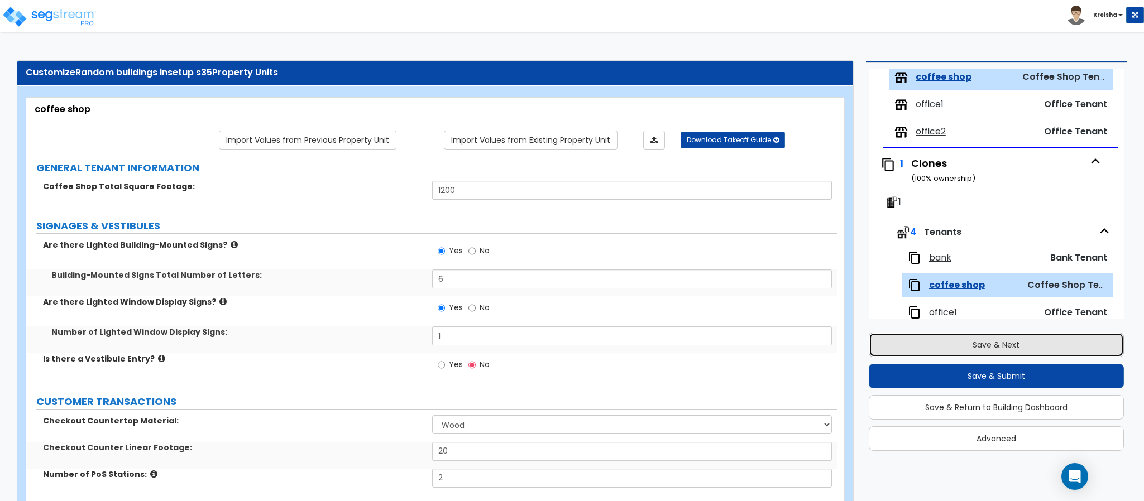
click at [917, 346] on button "Save & Next" at bounding box center [996, 345] width 255 height 25
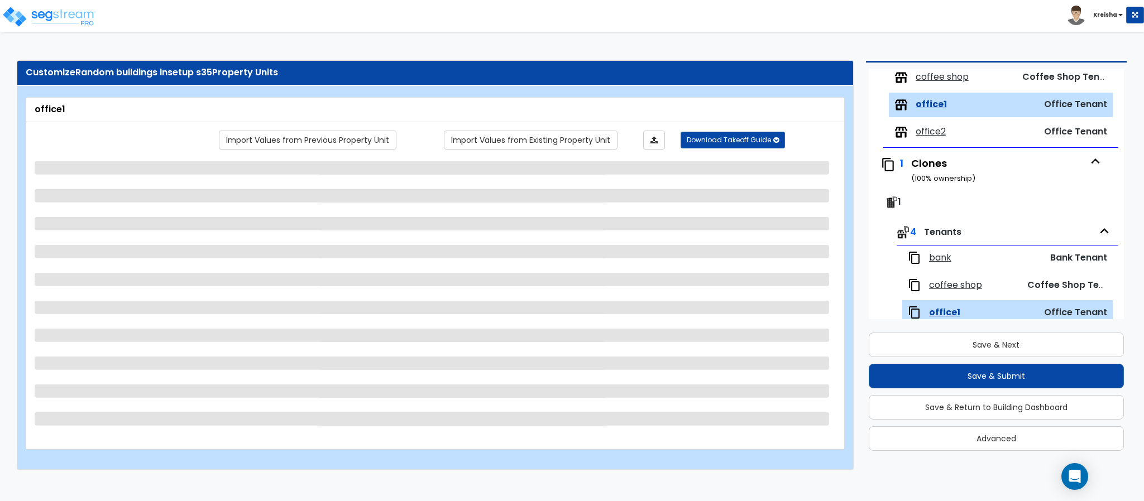
scroll to position [545, 0]
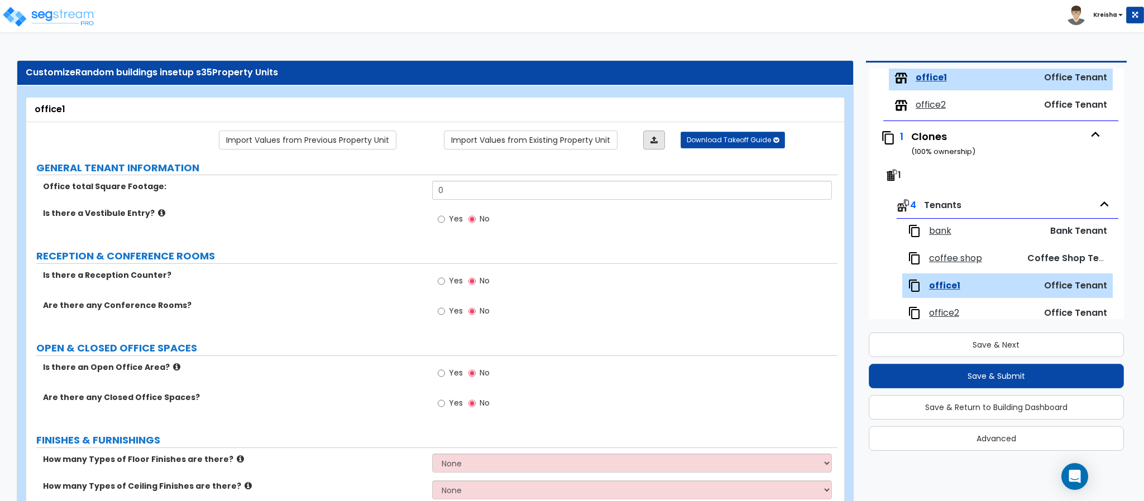
click at [655, 137] on icon at bounding box center [653, 140] width 7 height 8
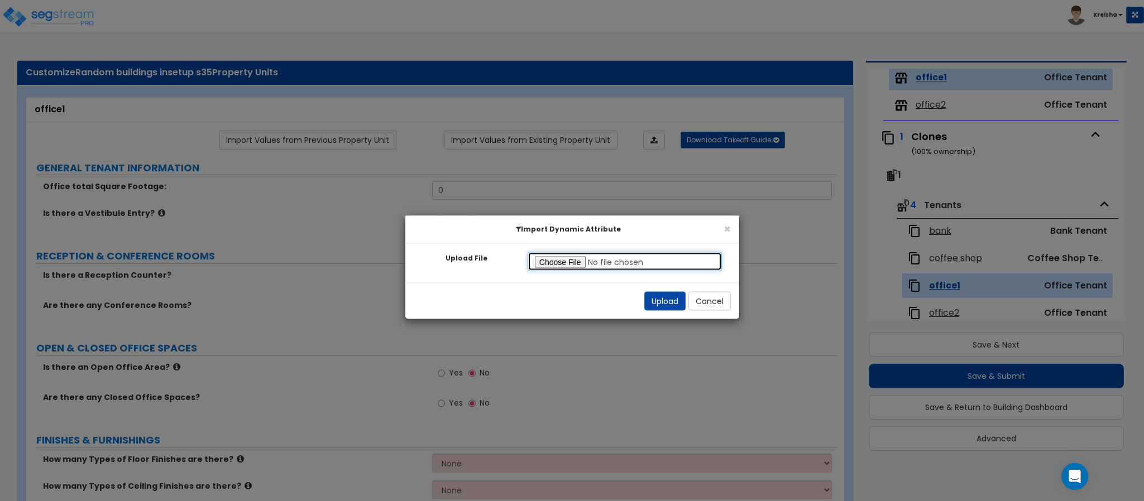
click at [577, 261] on input "Upload File" at bounding box center [624, 261] width 195 height 19
click at [671, 287] on div "Upload Cancel" at bounding box center [572, 301] width 334 height 36
click at [671, 294] on button "Upload" at bounding box center [664, 301] width 41 height 19
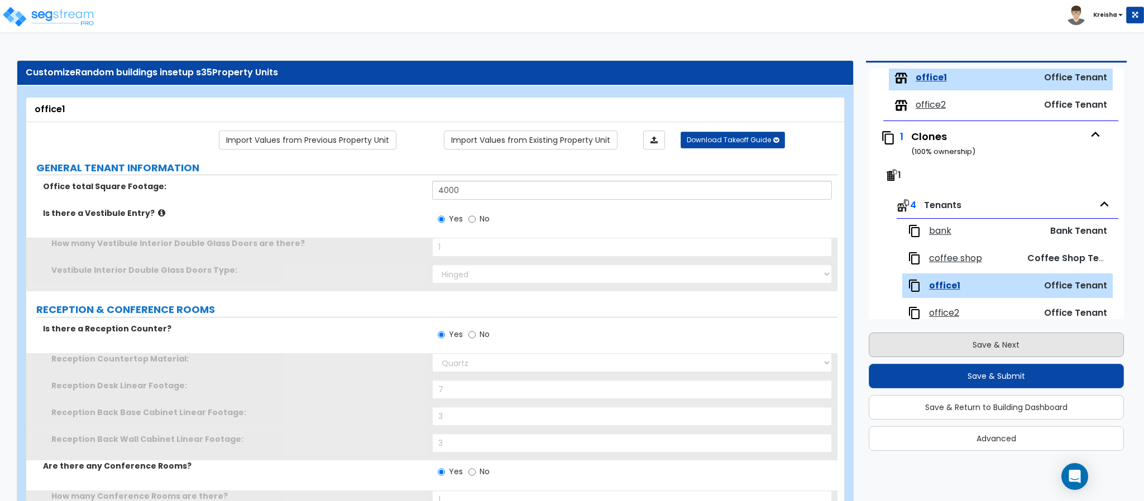
click at [857, 338] on div "Property Unit List Site Improvements x1 Buildings 711 ( 100 % ownership) Conven…" at bounding box center [992, 261] width 286 height 401
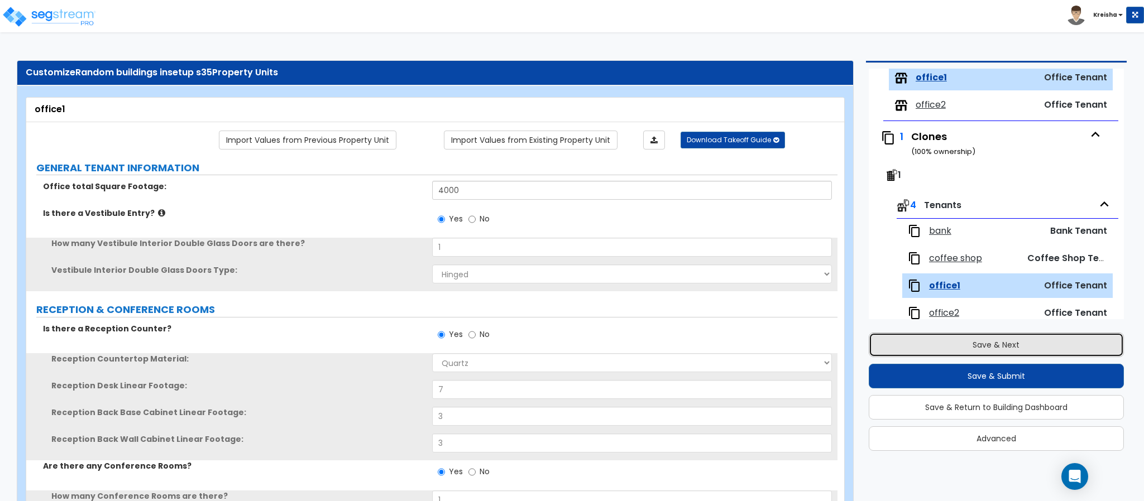
click at [909, 346] on button "Save & Next" at bounding box center [996, 345] width 255 height 25
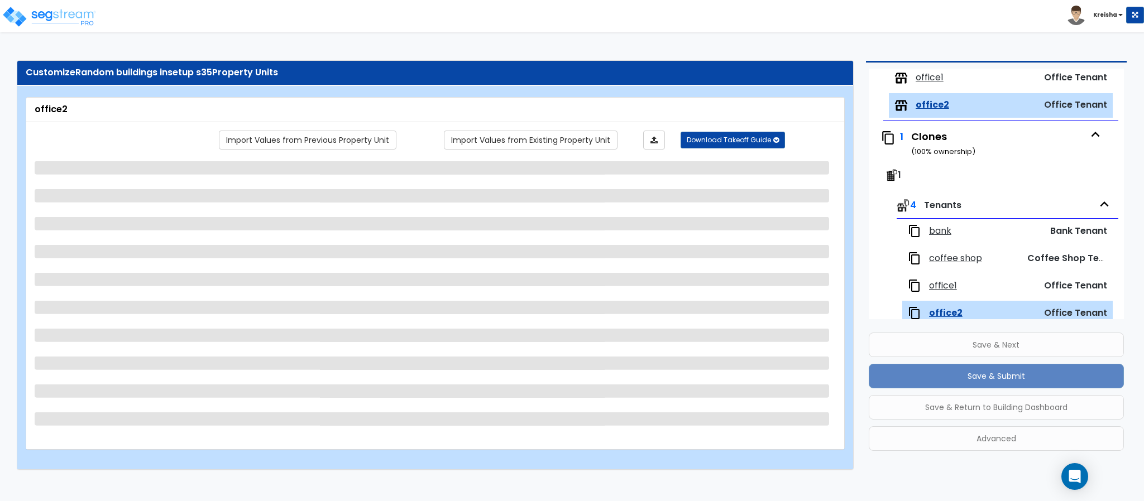
scroll to position [573, 0]
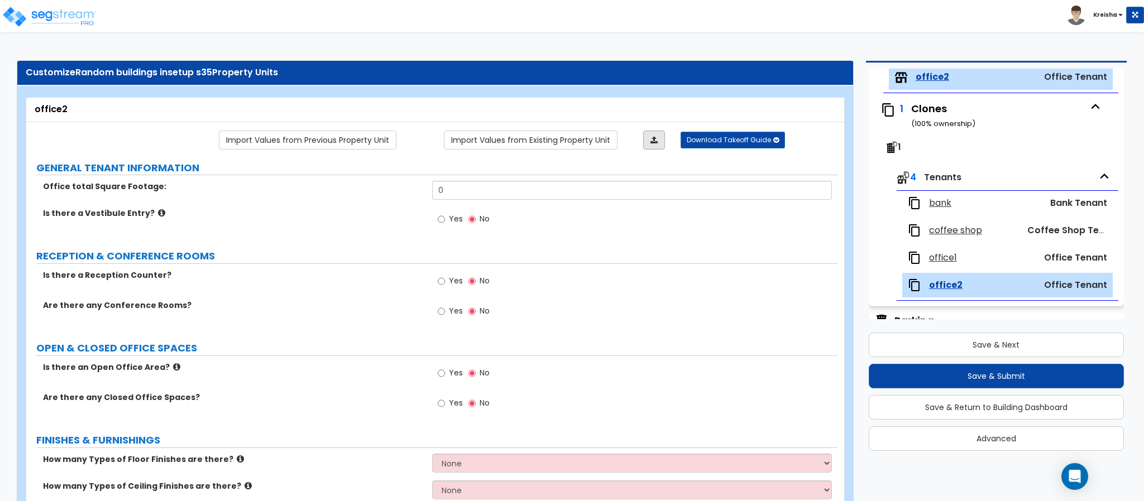
click at [645, 141] on link at bounding box center [654, 140] width 22 height 19
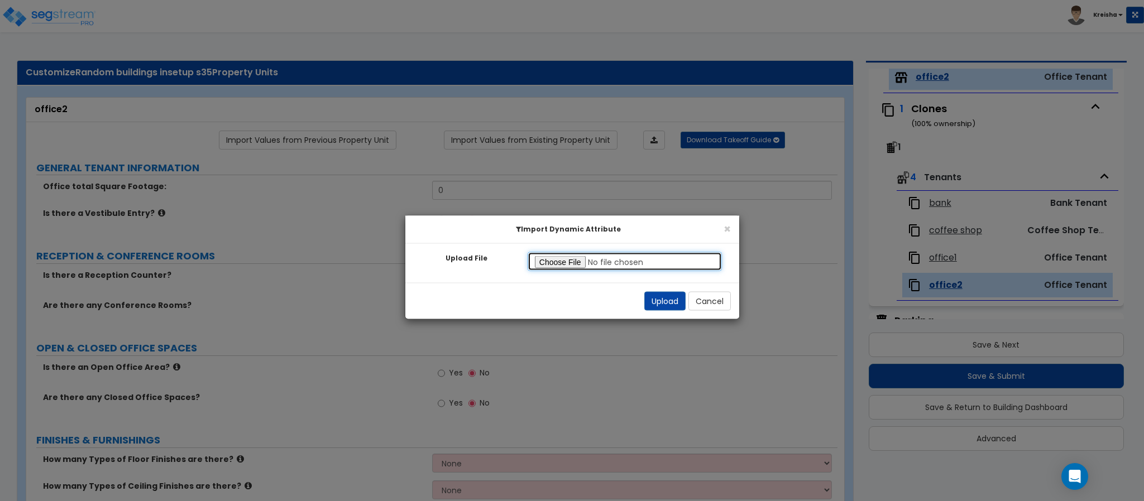
click at [578, 268] on input "Upload File" at bounding box center [624, 261] width 195 height 19
click at [665, 290] on div "Upload Cancel" at bounding box center [572, 301] width 334 height 36
click at [665, 298] on button "Upload" at bounding box center [664, 301] width 41 height 19
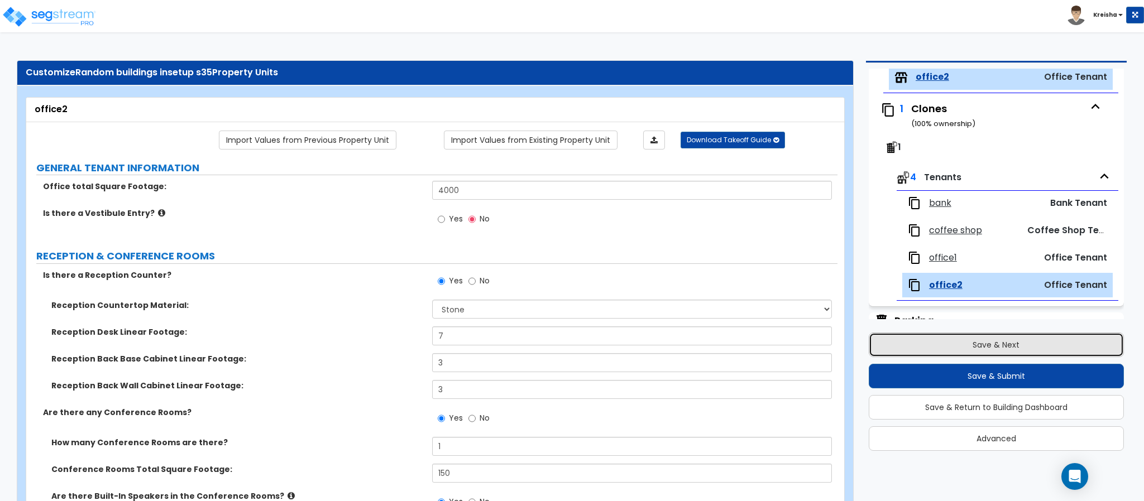
click at [941, 340] on button "Save & Next" at bounding box center [996, 345] width 255 height 25
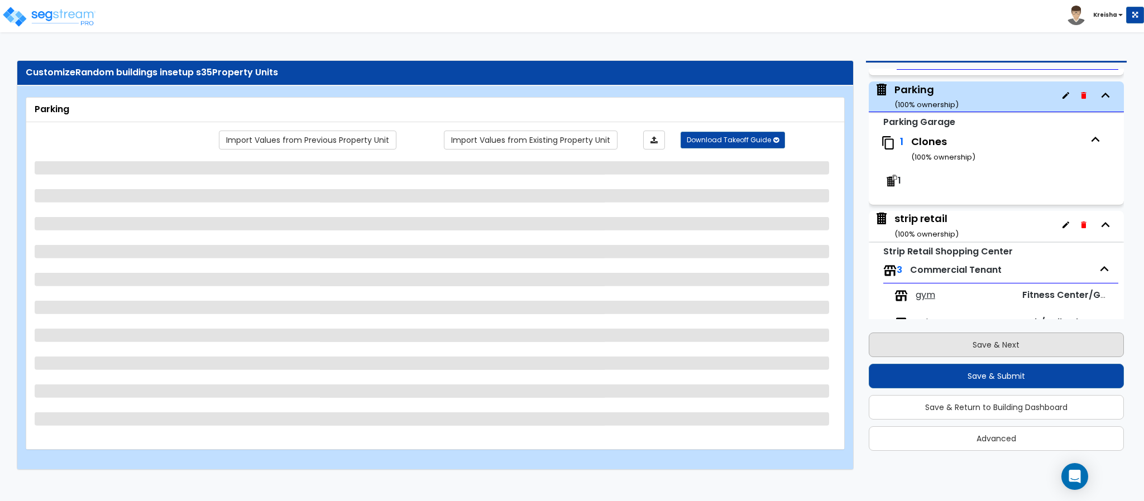
scroll to position [822, 0]
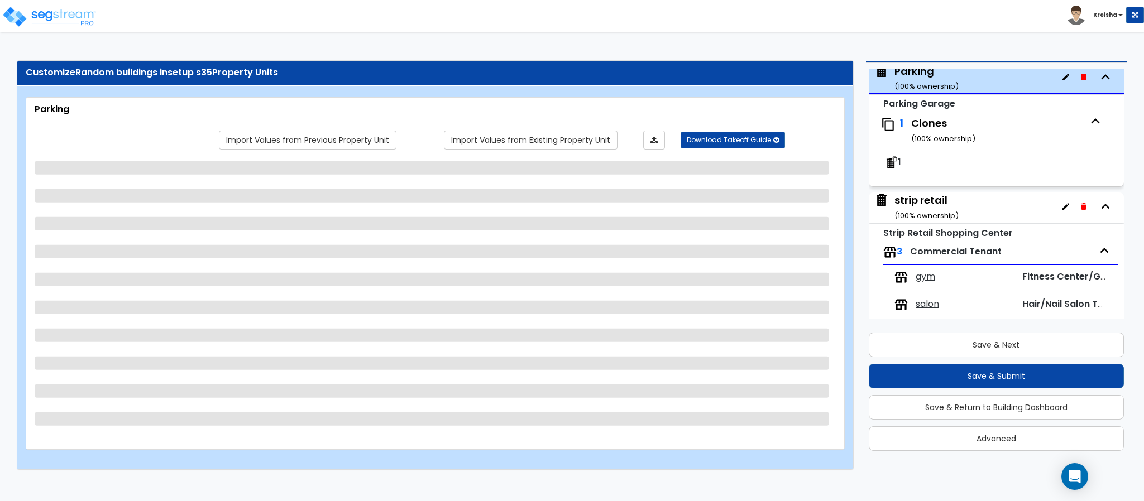
click at [650, 76] on div "Customize Random buildings insetup s35 Property Units" at bounding box center [435, 72] width 819 height 13
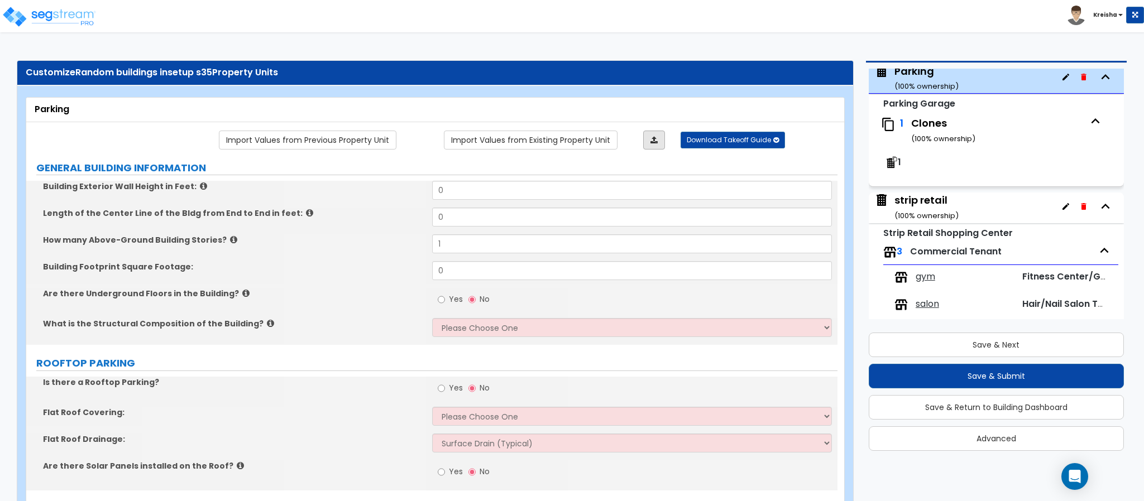
click at [655, 146] on link at bounding box center [654, 140] width 22 height 19
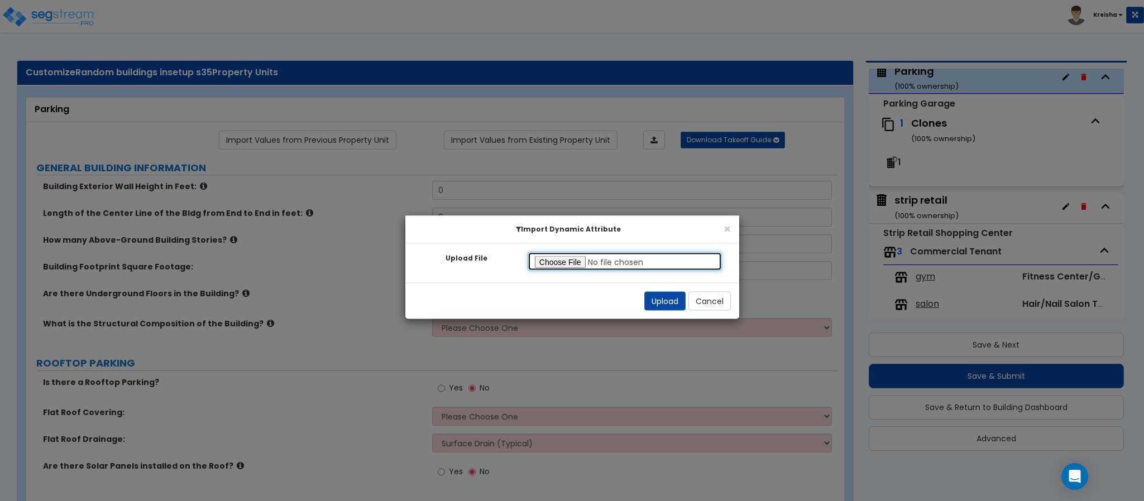
click at [579, 262] on input "Upload File" at bounding box center [624, 261] width 195 height 19
click at [662, 290] on div "Upload Cancel" at bounding box center [572, 301] width 334 height 36
click at [662, 300] on button "Upload" at bounding box center [664, 301] width 41 height 19
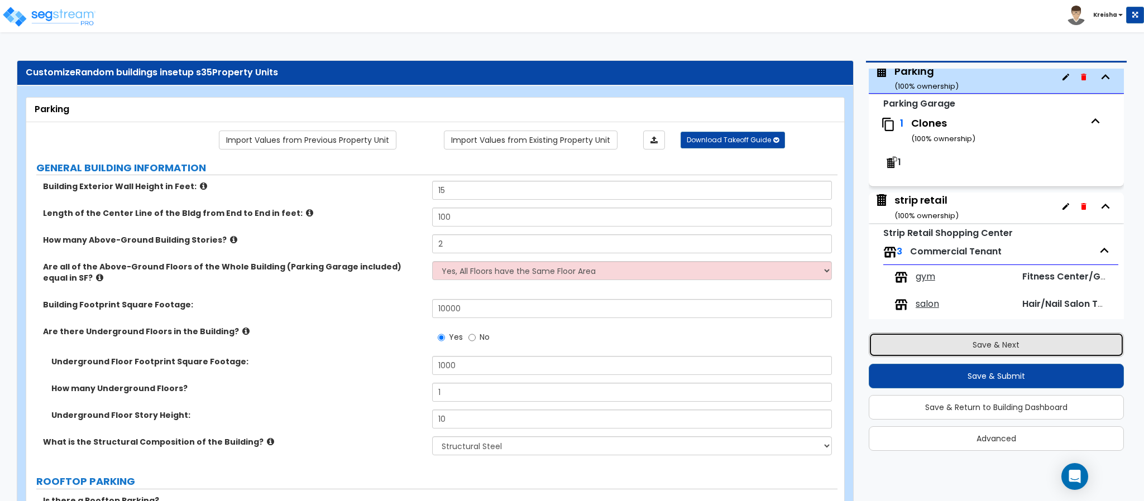
click at [903, 337] on button "Save & Next" at bounding box center [996, 345] width 255 height 25
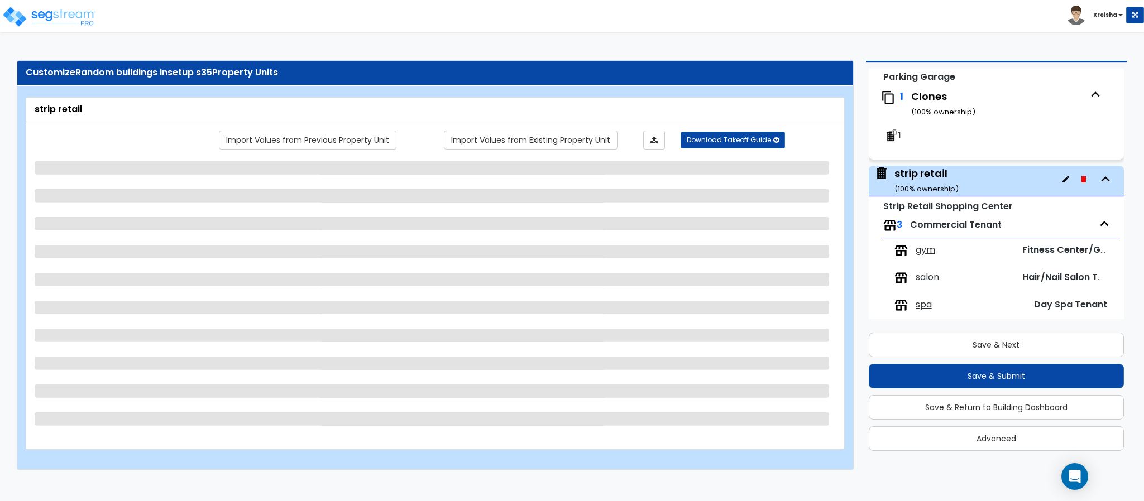
scroll to position [866, 0]
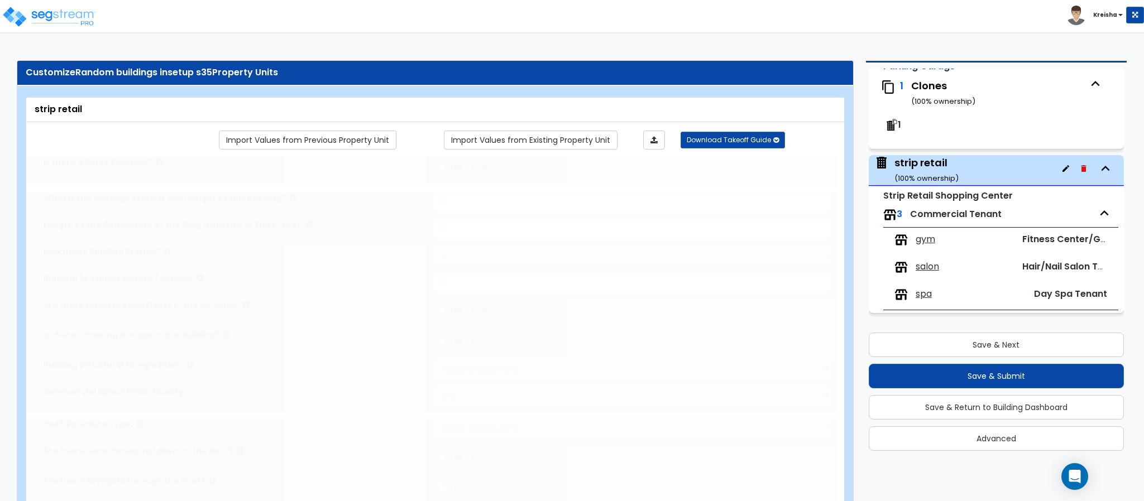
click at [625, 75] on div "Customize Random buildings insetup s35 Property Units" at bounding box center [435, 72] width 819 height 13
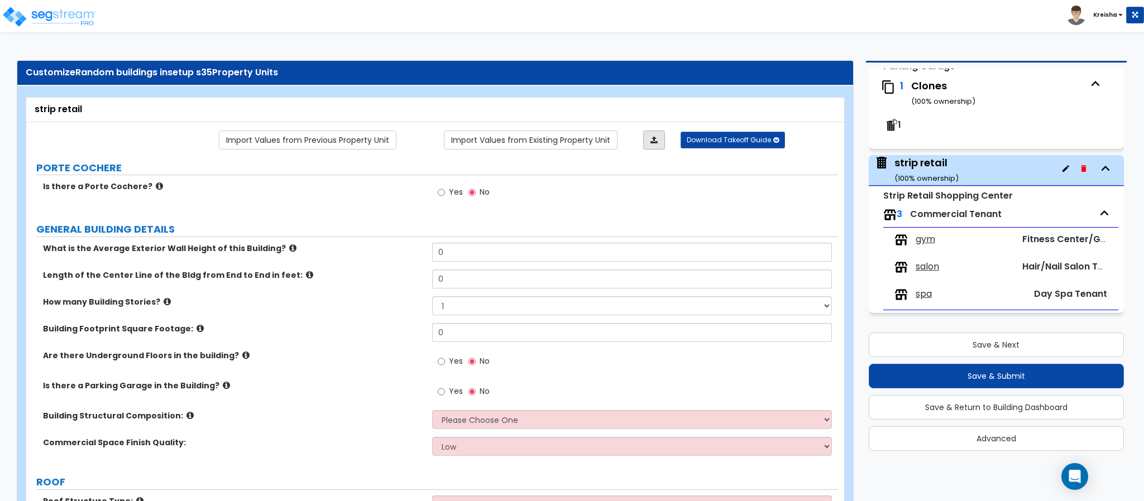
click at [655, 139] on icon at bounding box center [653, 140] width 7 height 8
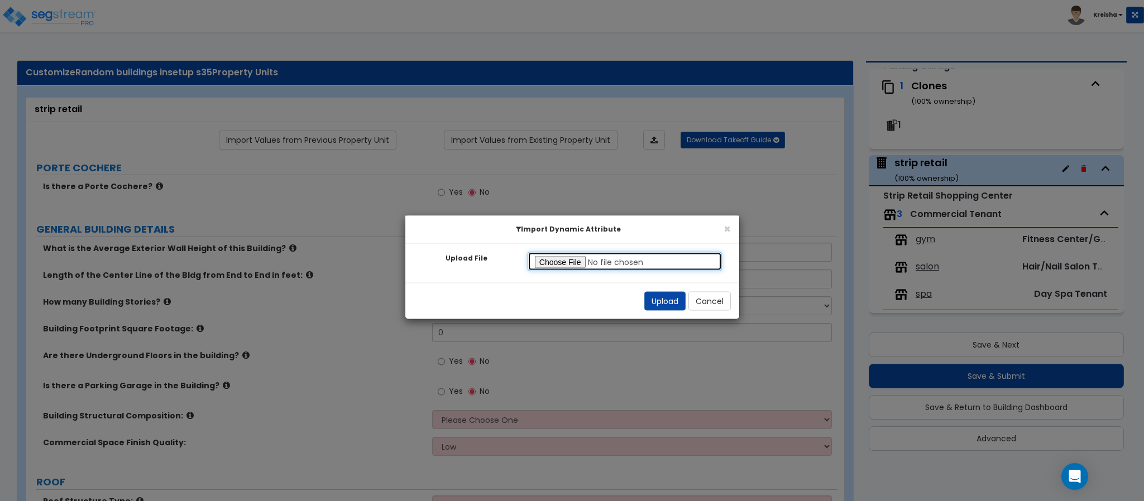
click at [570, 252] on div at bounding box center [624, 261] width 195 height 19
click at [561, 270] on input "Upload File" at bounding box center [624, 261] width 195 height 19
click at [662, 294] on button "Upload" at bounding box center [664, 301] width 41 height 19
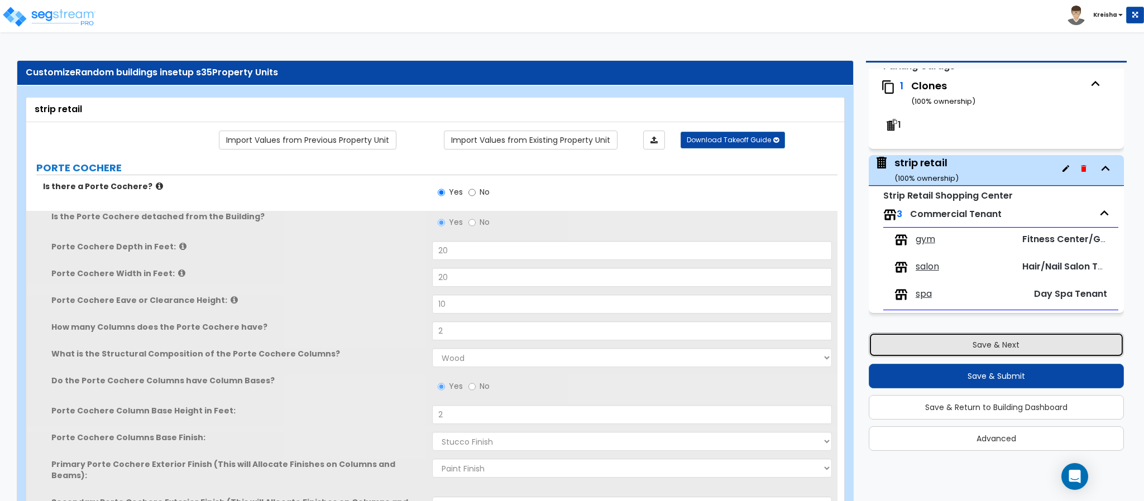
click at [886, 335] on button "Save & Next" at bounding box center [996, 345] width 255 height 25
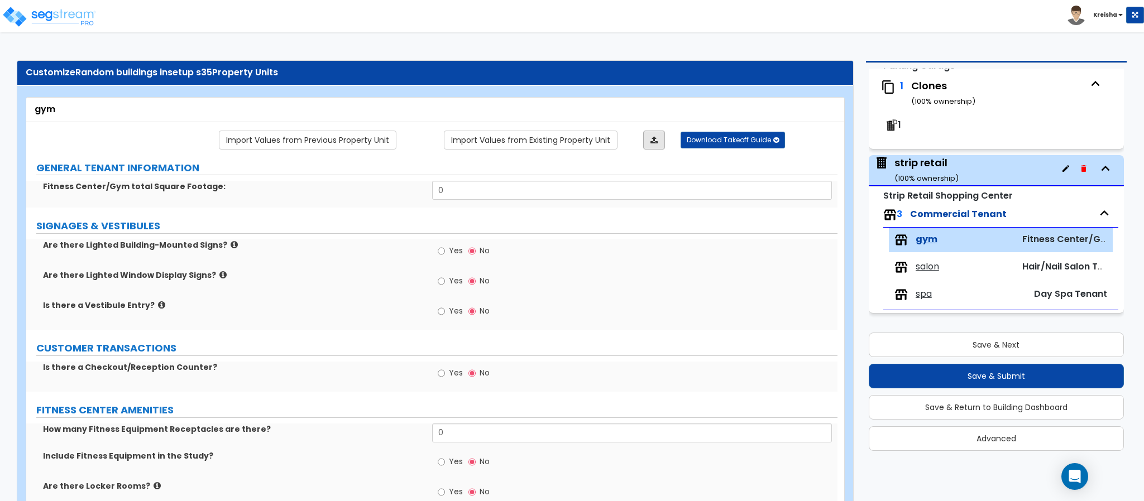
click at [660, 138] on link at bounding box center [654, 140] width 22 height 19
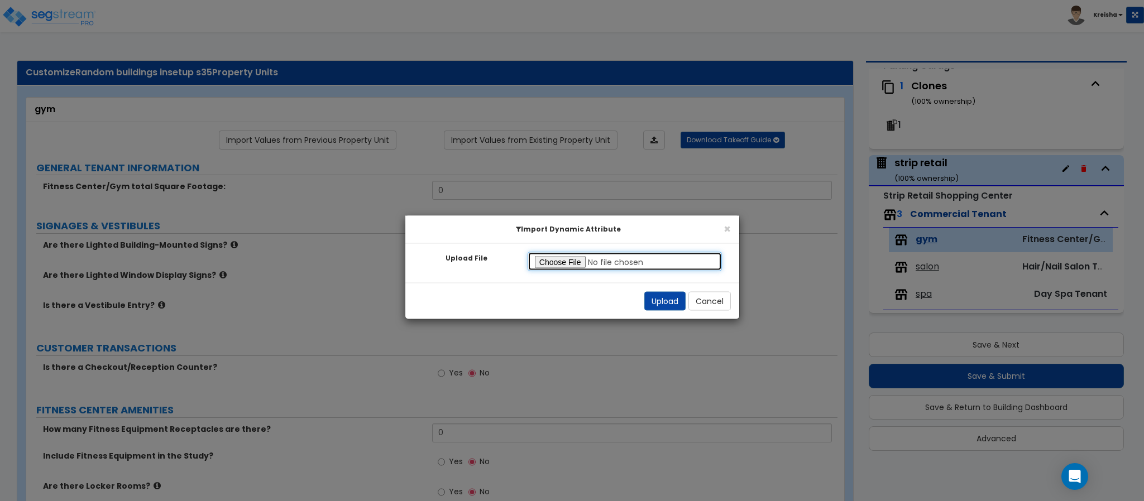
click at [575, 258] on input "Upload File" at bounding box center [624, 261] width 195 height 19
click at [660, 295] on button "Upload" at bounding box center [664, 301] width 41 height 19
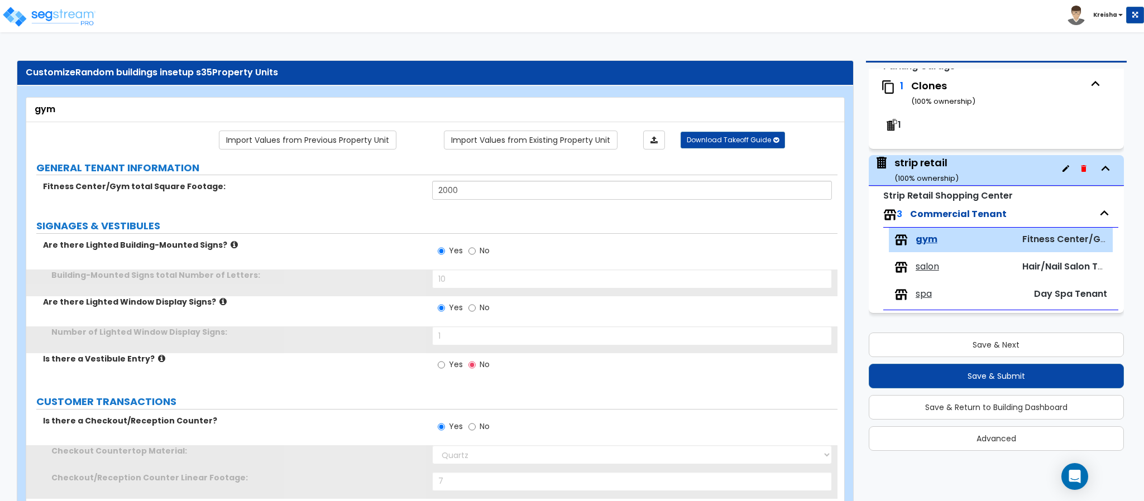
click at [851, 335] on div "Property Unit List Site Improvements x1 Buildings 711 ( 100 % ownership) Conven…" at bounding box center [992, 261] width 286 height 401
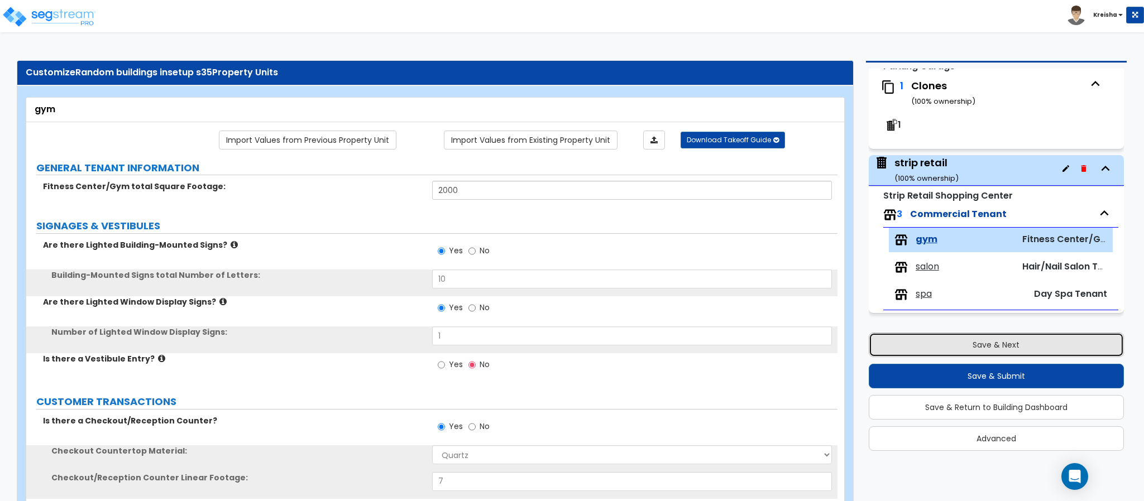
click at [891, 352] on button "Save & Next" at bounding box center [996, 345] width 255 height 25
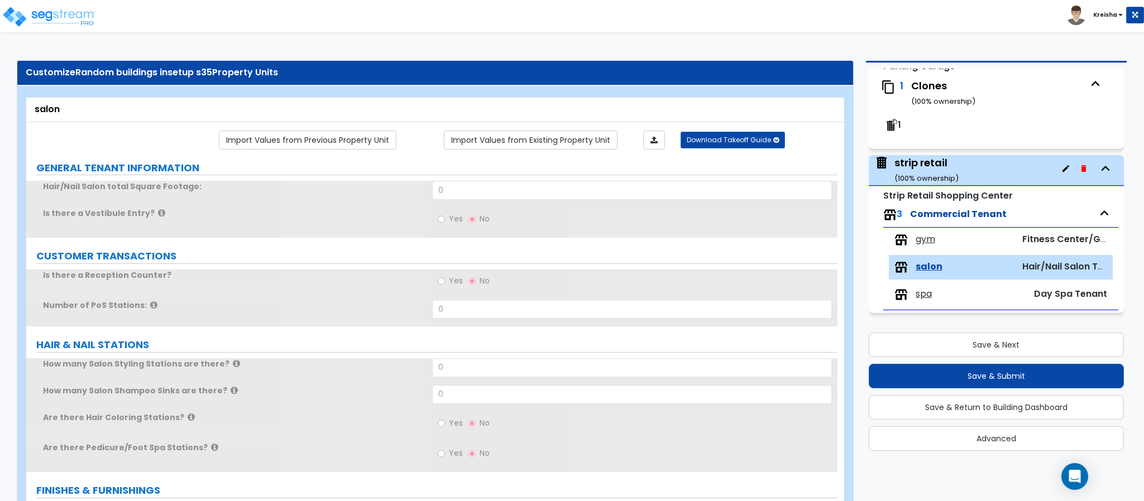
click at [653, 134] on link at bounding box center [654, 140] width 22 height 19
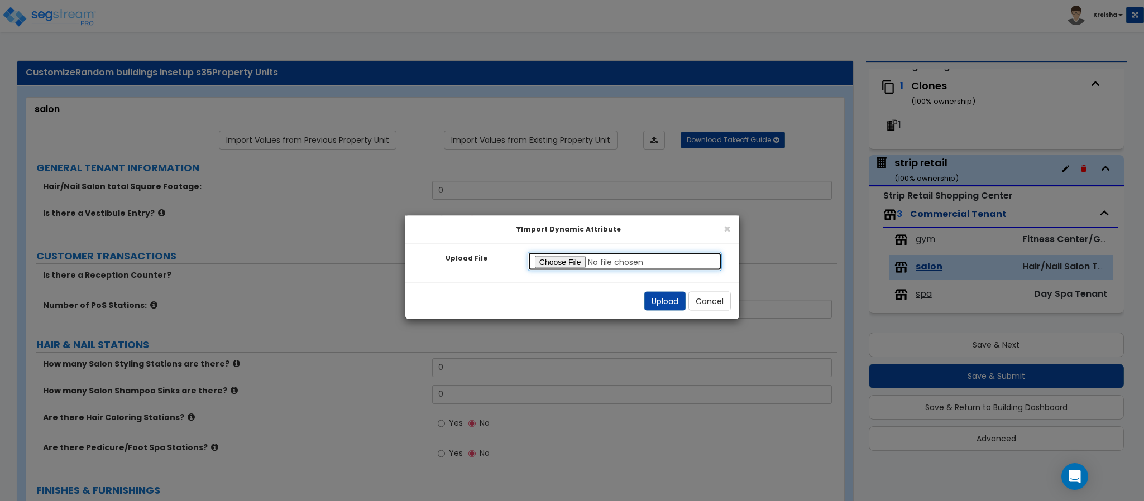
click at [541, 253] on input "Upload File" at bounding box center [624, 261] width 195 height 19
click at [657, 294] on button "Upload" at bounding box center [664, 301] width 41 height 19
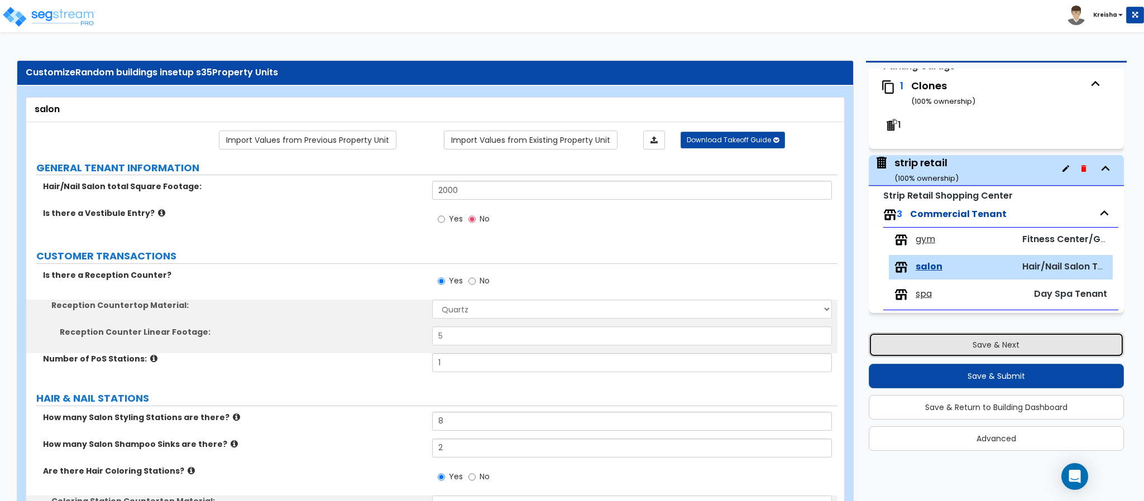
click at [911, 343] on button "Save & Next" at bounding box center [996, 345] width 255 height 25
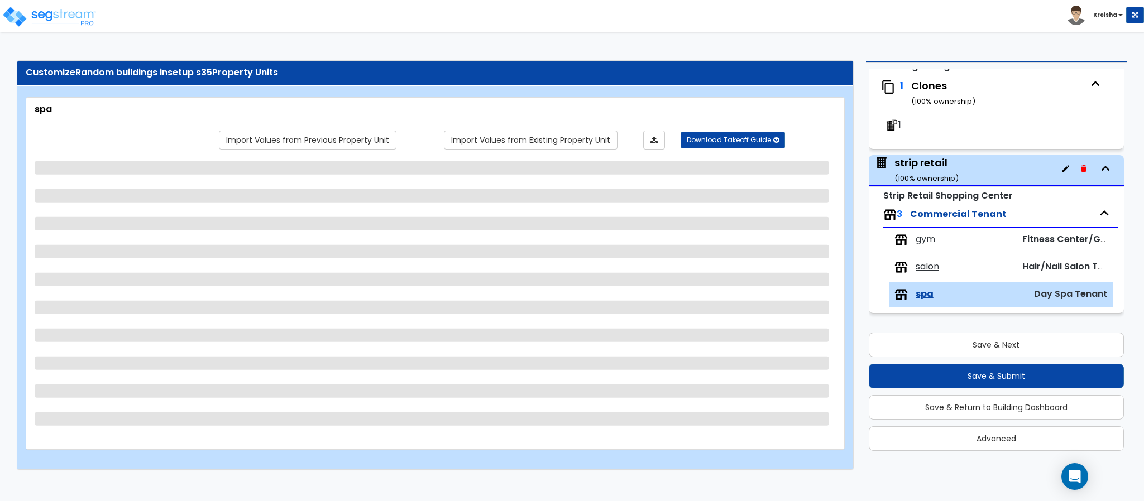
click at [643, 98] on div "spa" at bounding box center [435, 110] width 818 height 25
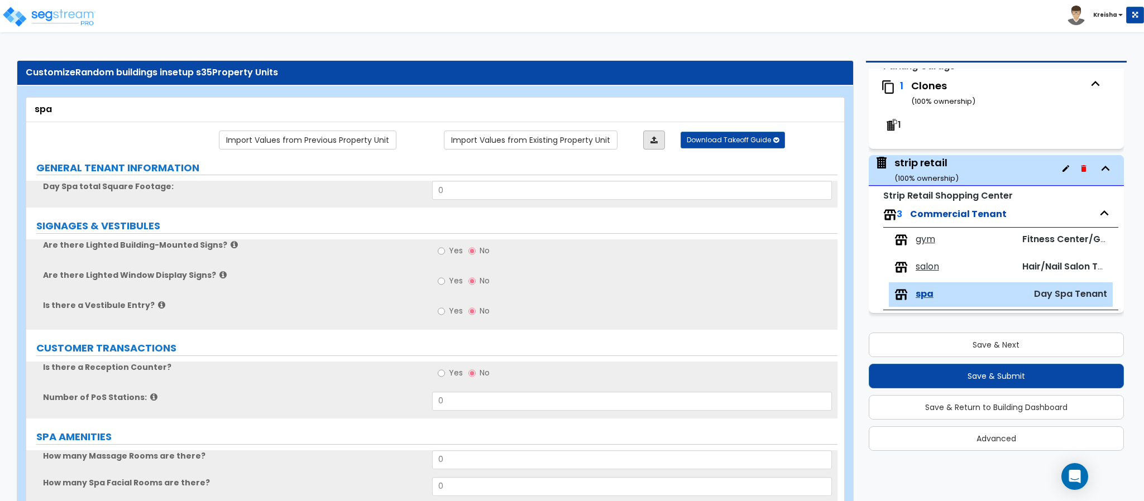
click at [643, 142] on link at bounding box center [654, 140] width 22 height 19
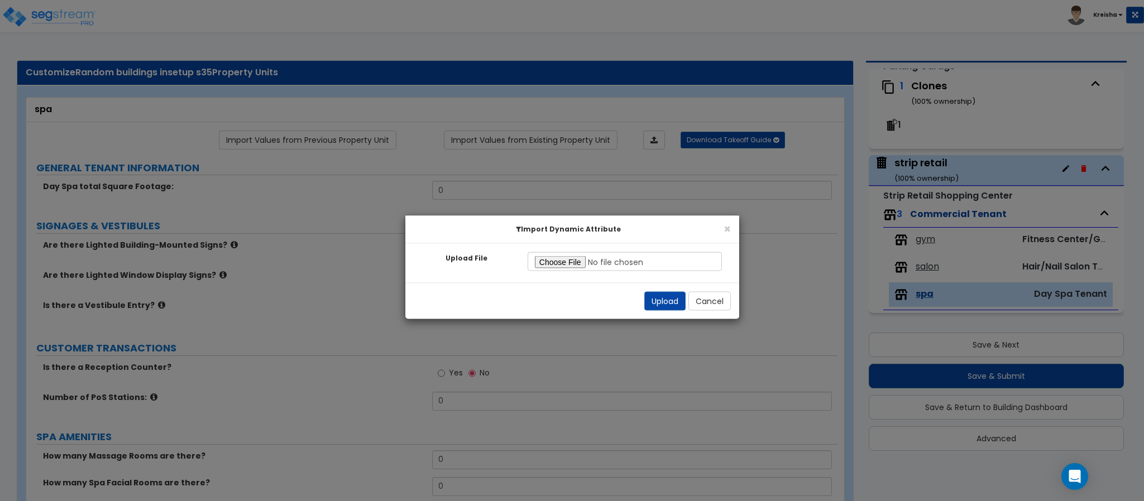
click at [540, 273] on div "Upload File Invalid file type! Please upload an excel file. Please select a fil…" at bounding box center [572, 263] width 334 height 39
click at [546, 260] on input "Upload File" at bounding box center [624, 261] width 195 height 19
click at [645, 292] on button "Upload" at bounding box center [664, 301] width 41 height 19
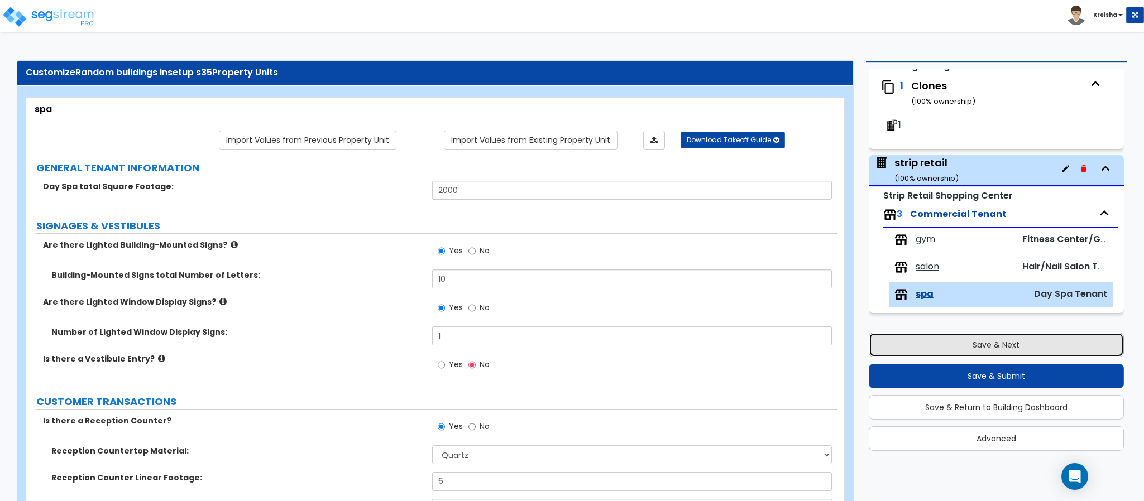
click at [923, 343] on button "Save & Next" at bounding box center [996, 345] width 255 height 25
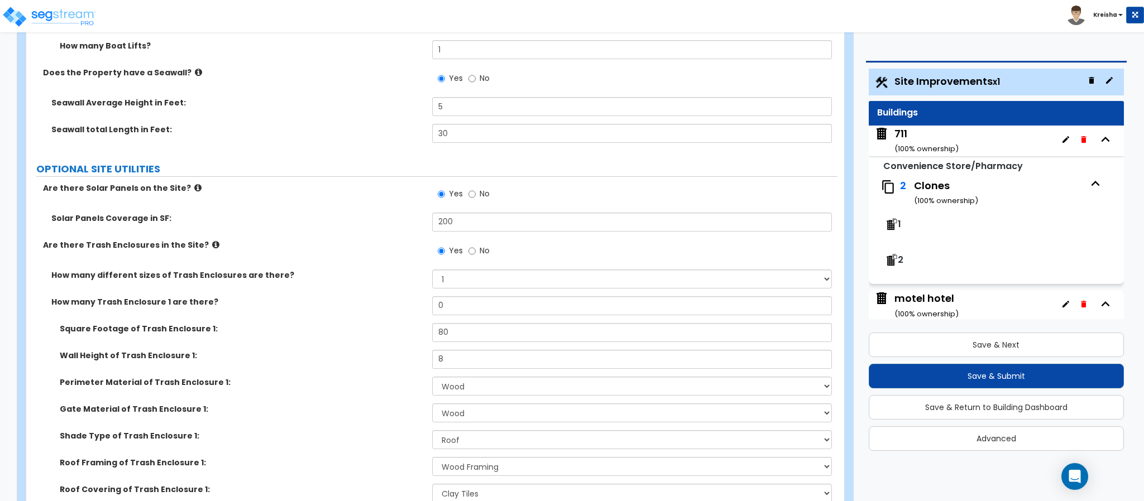
scroll to position [7368, 0]
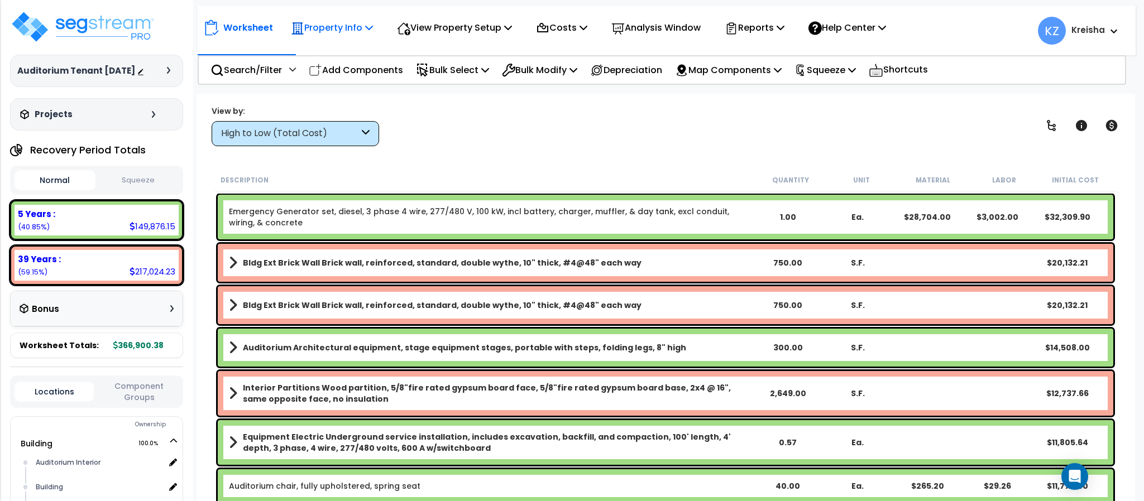
click at [328, 31] on p "Property Info" at bounding box center [332, 27] width 82 height 15
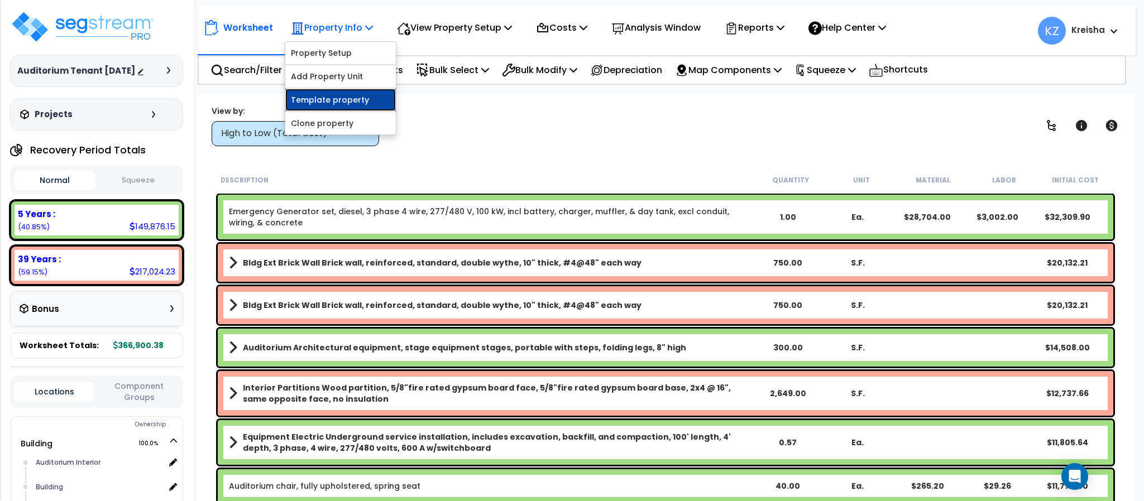
click at [337, 104] on link "Template property" at bounding box center [340, 100] width 111 height 22
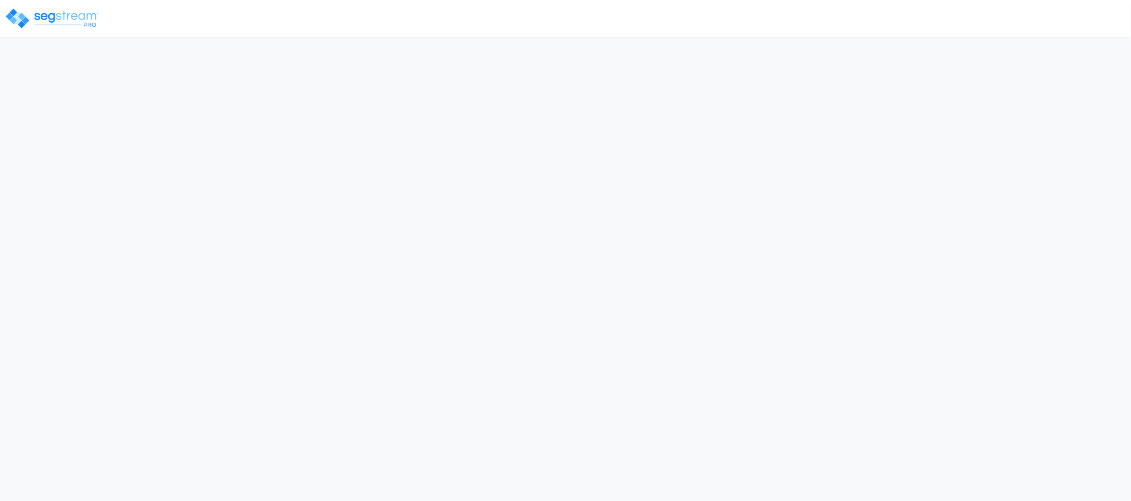
select select "2020"
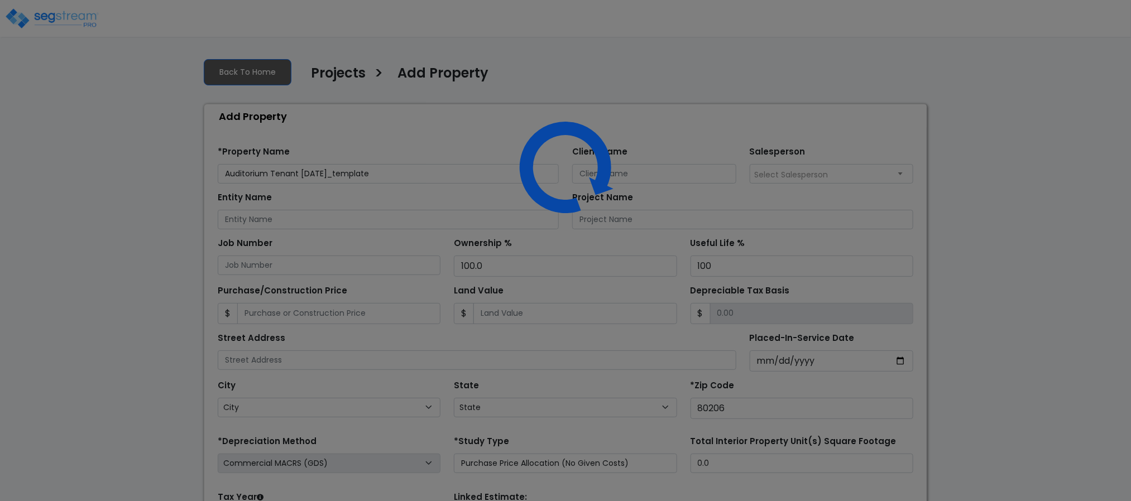
select select "CO"
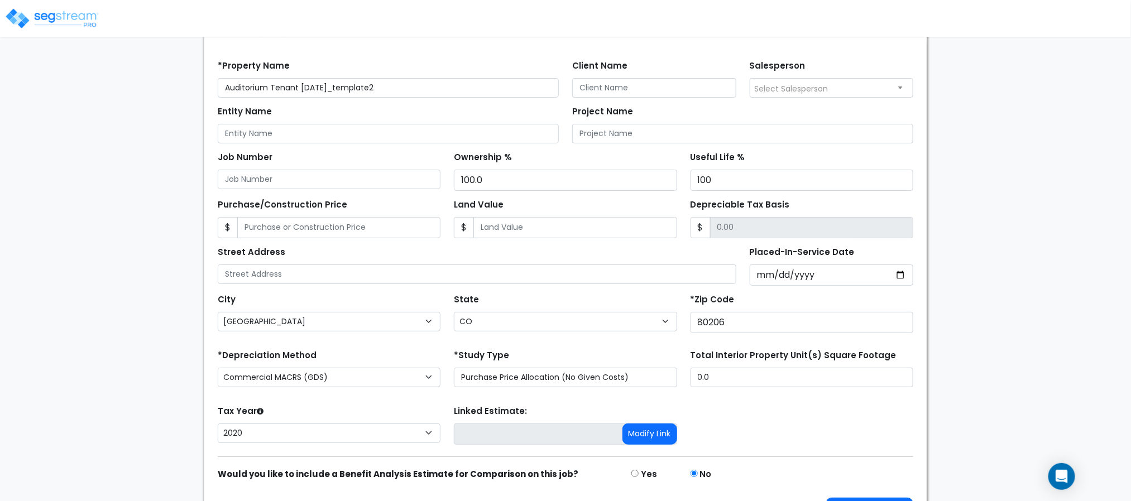
scroll to position [126, 0]
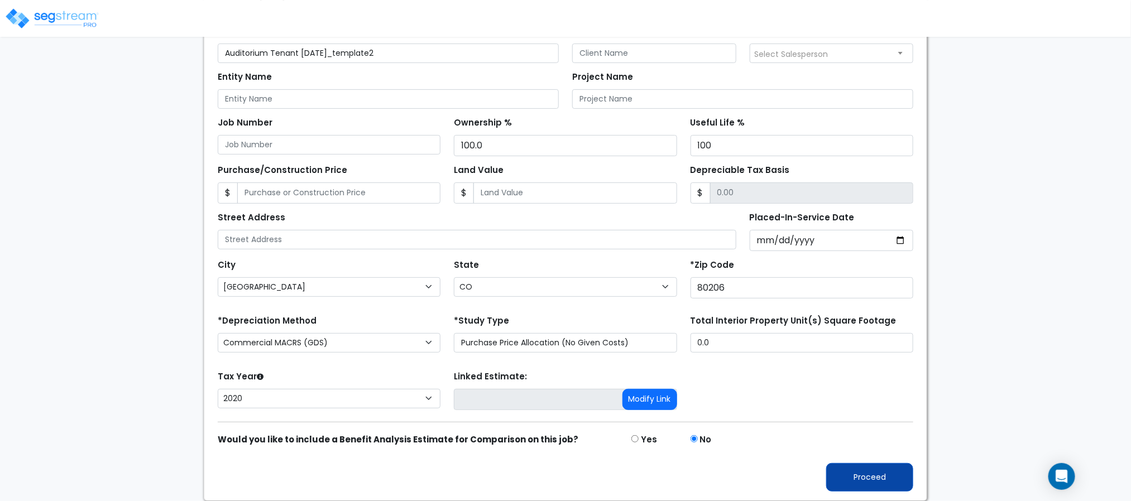
type input "Auditorium Tenant [DATE]_template2"
click at [856, 473] on button "Proceed" at bounding box center [869, 477] width 87 height 28
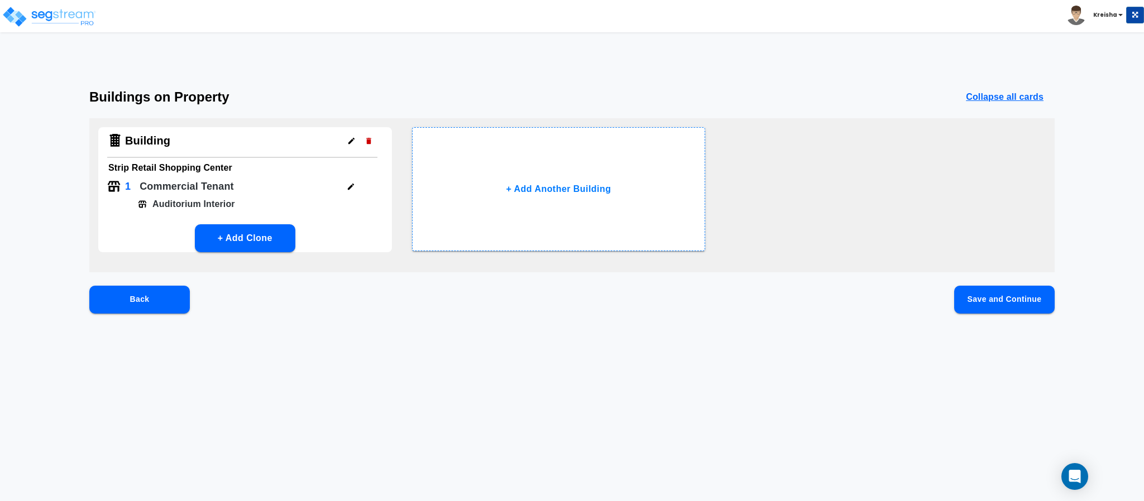
click at [1021, 299] on button "Save and Continue" at bounding box center [1004, 300] width 100 height 28
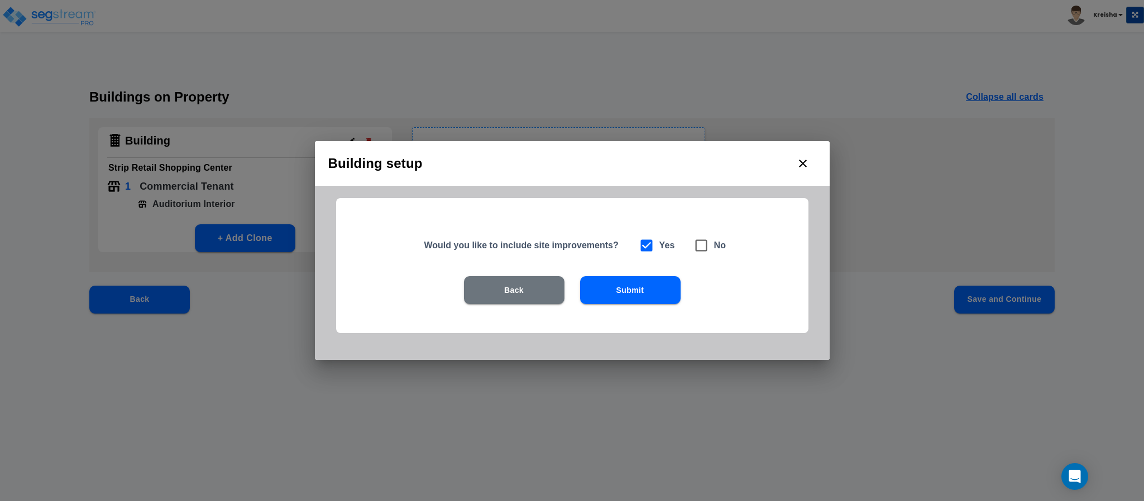
click at [613, 292] on button "Submit" at bounding box center [630, 290] width 100 height 28
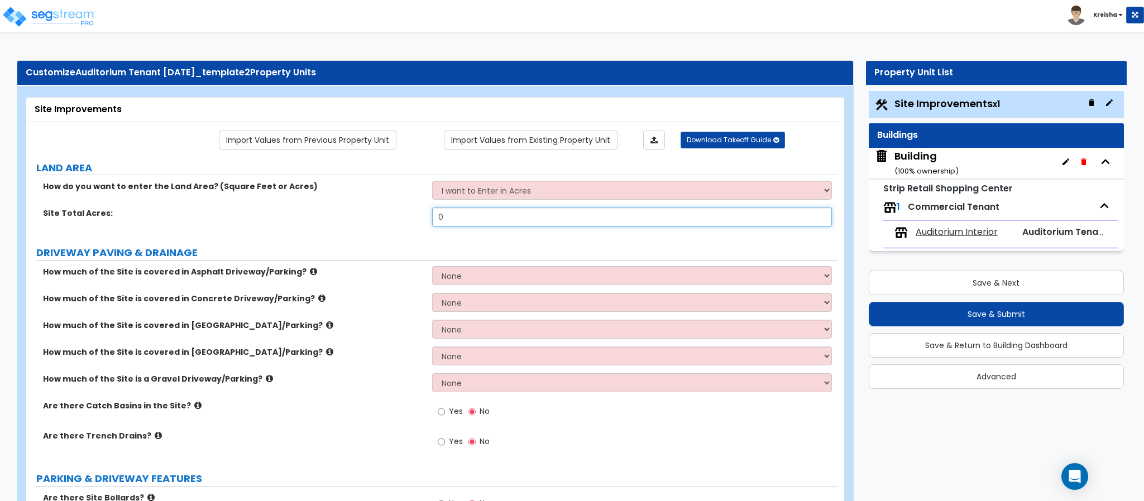
click at [569, 227] on input "0" at bounding box center [632, 217] width 400 height 19
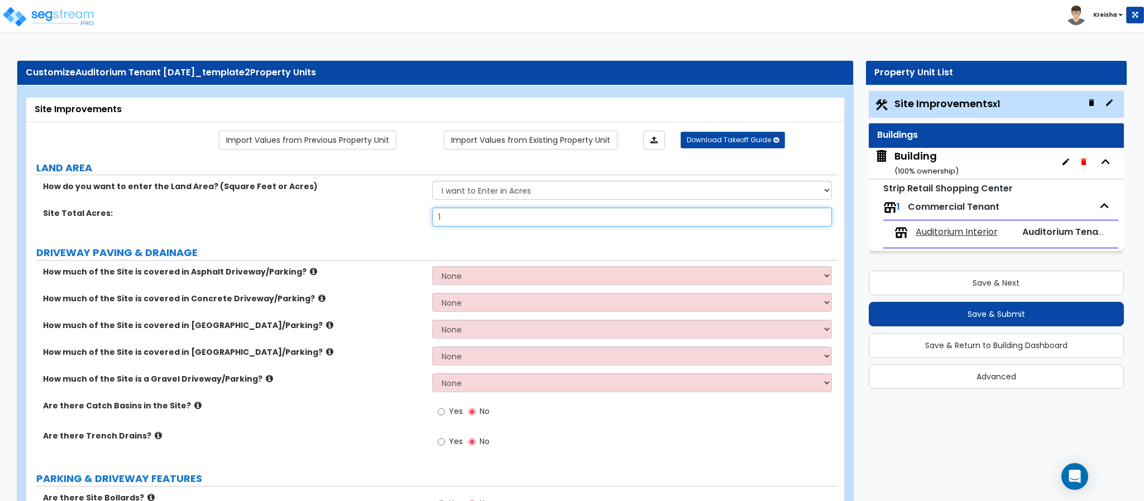
type input "1"
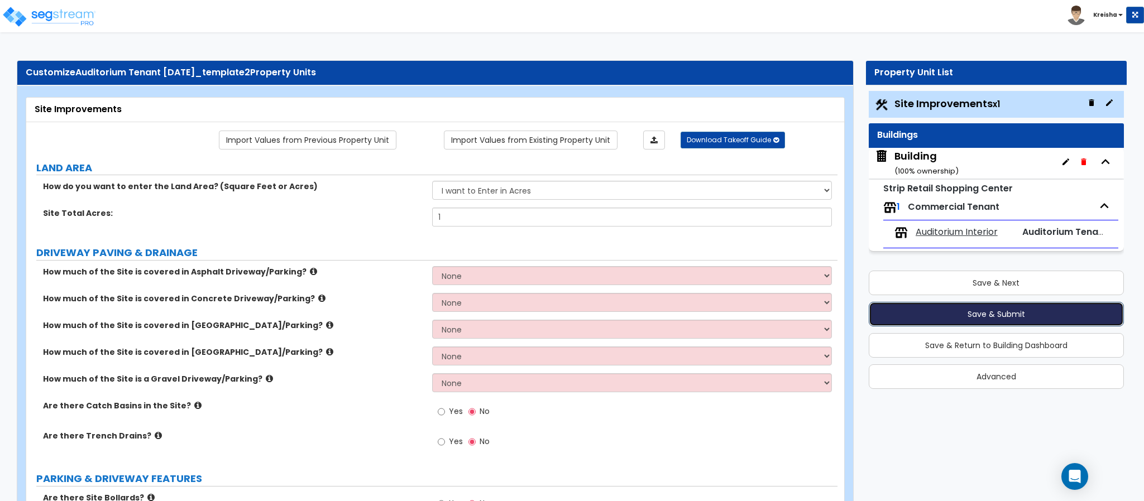
click at [963, 311] on button "Save & Submit" at bounding box center [996, 314] width 255 height 25
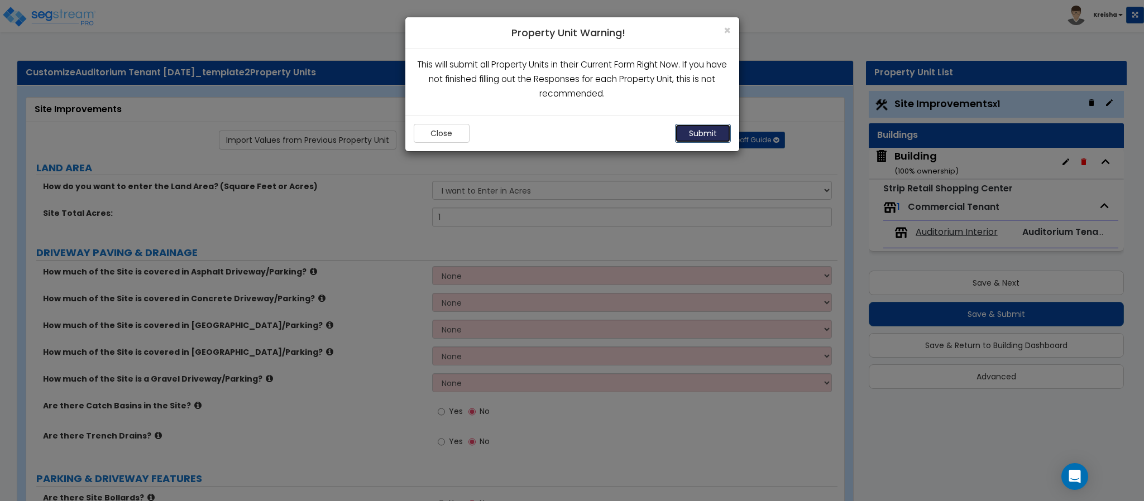
click at [704, 126] on button "Submit" at bounding box center [703, 133] width 56 height 19
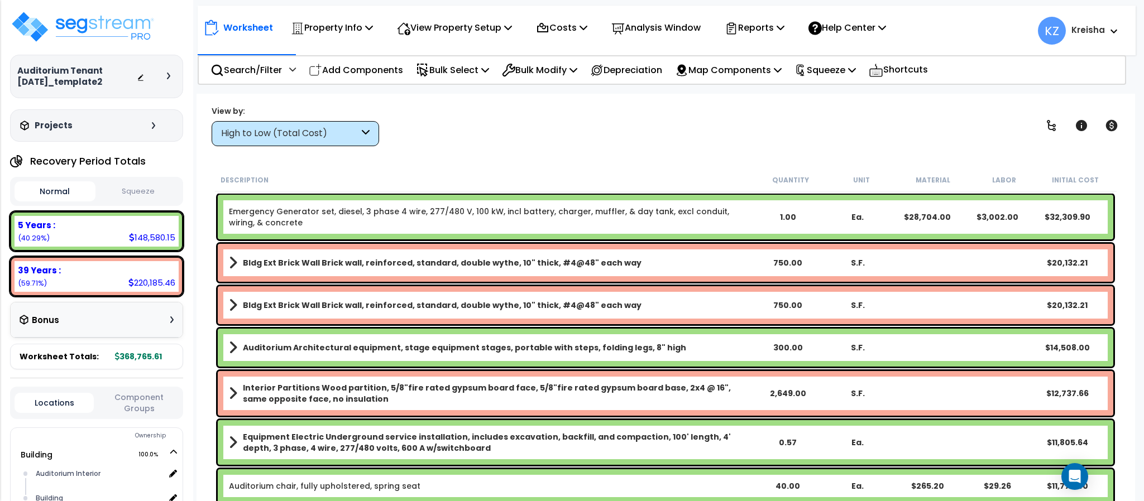
click at [372, 133] on div "High to Low (Total Cost)" at bounding box center [295, 133] width 167 height 25
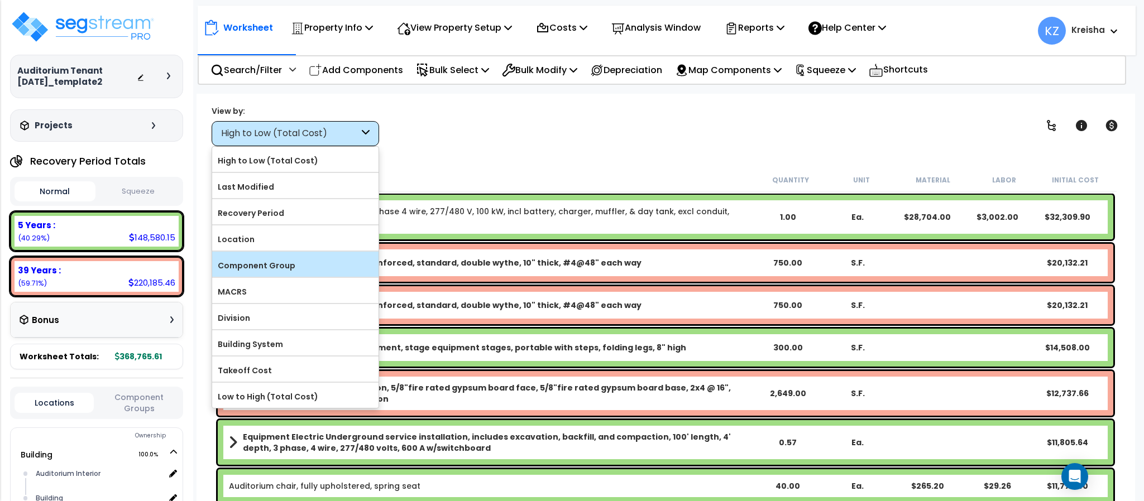
click at [277, 273] on label "Component Group" at bounding box center [295, 265] width 166 height 17
click at [0, 0] on input "Component Group" at bounding box center [0, 0] width 0 height 0
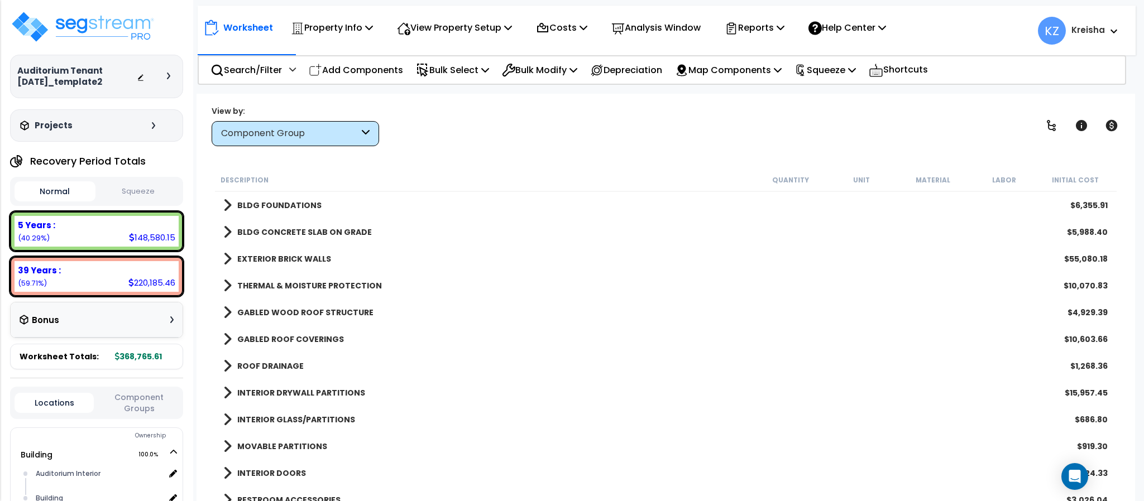
click at [546, 124] on div "View by: Component Group High to Low (Total Cost)" at bounding box center [665, 125] width 915 height 41
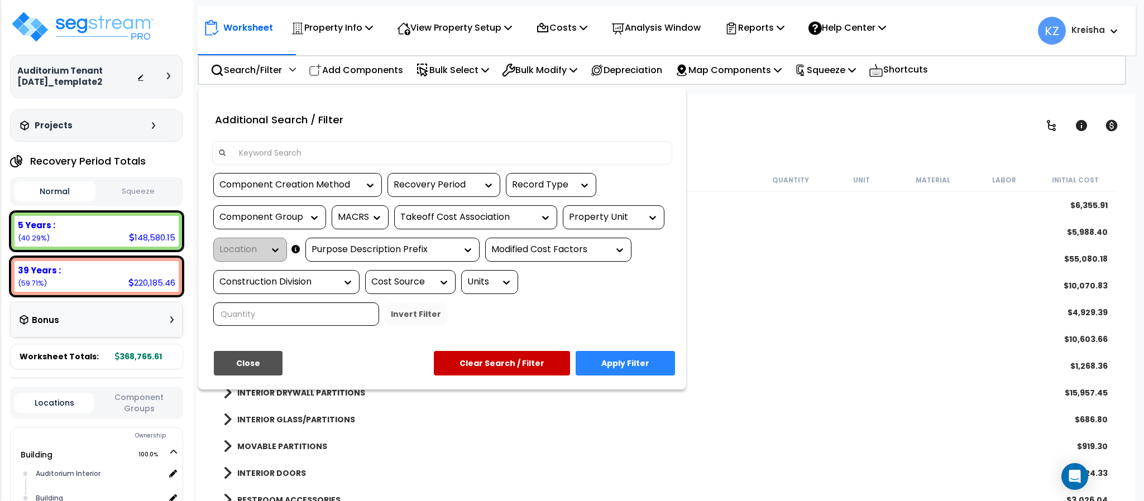
type input "e"
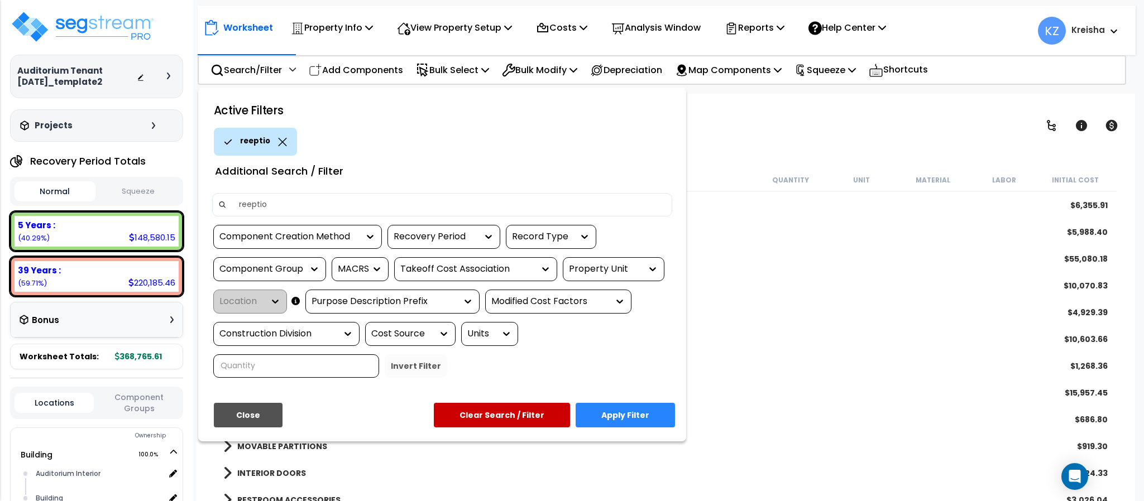
type input "reeption"
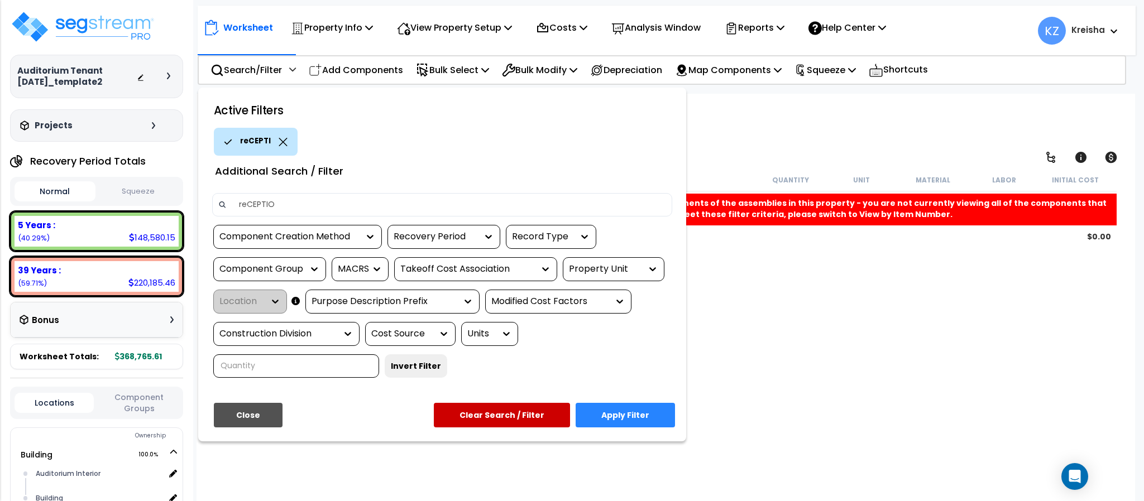
type input "reCEPTION"
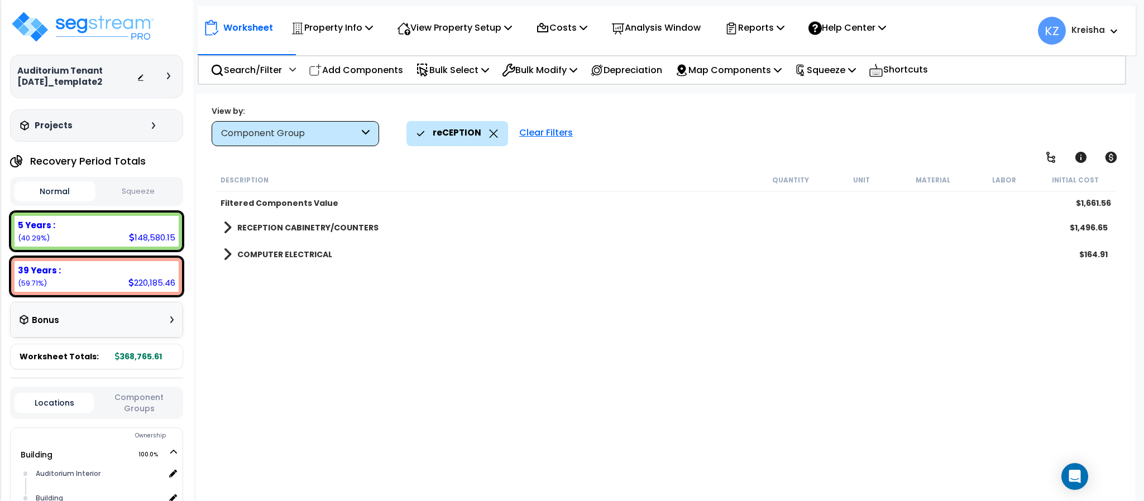
click at [693, 111] on div "View by: Component Group High to Low (Total Cost)" at bounding box center [665, 125] width 915 height 41
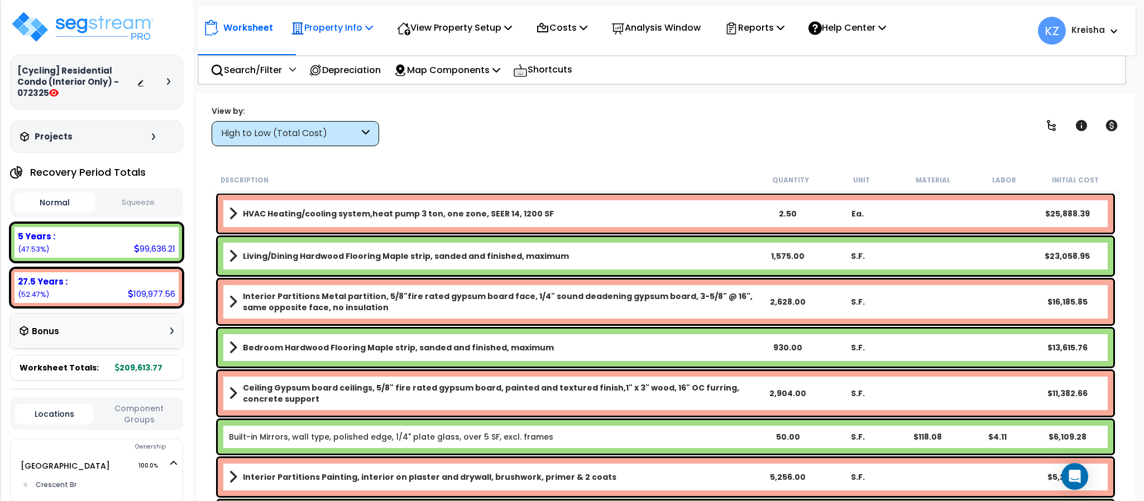
click at [328, 20] on p "Property Info" at bounding box center [332, 27] width 82 height 15
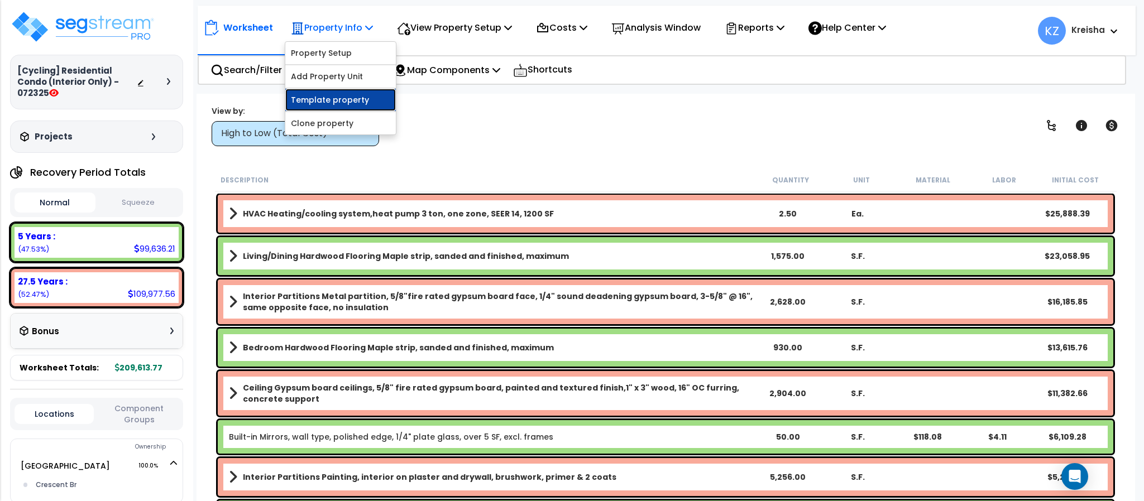
click at [323, 108] on link "Template property" at bounding box center [340, 100] width 111 height 22
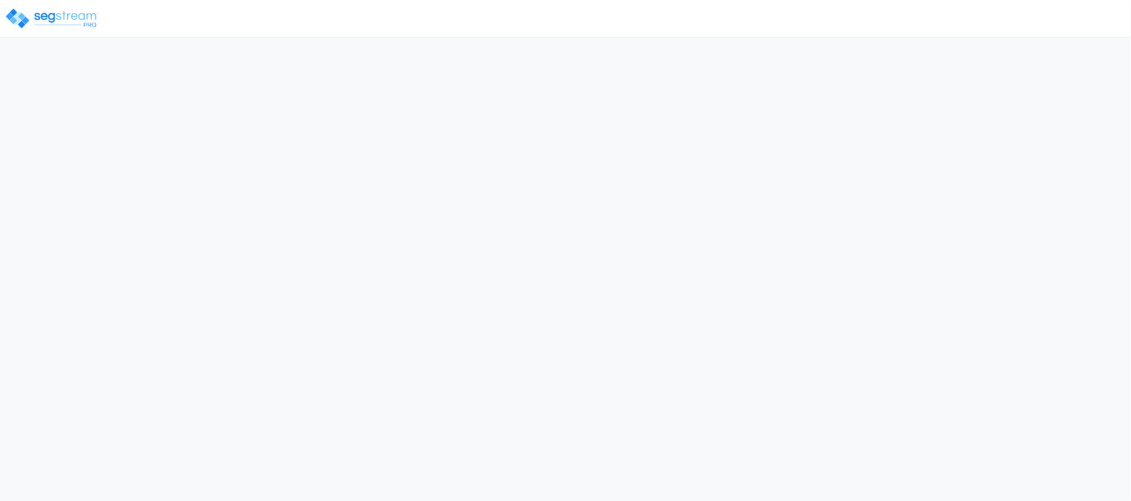
select select "CRM(_5"
select select "2025"
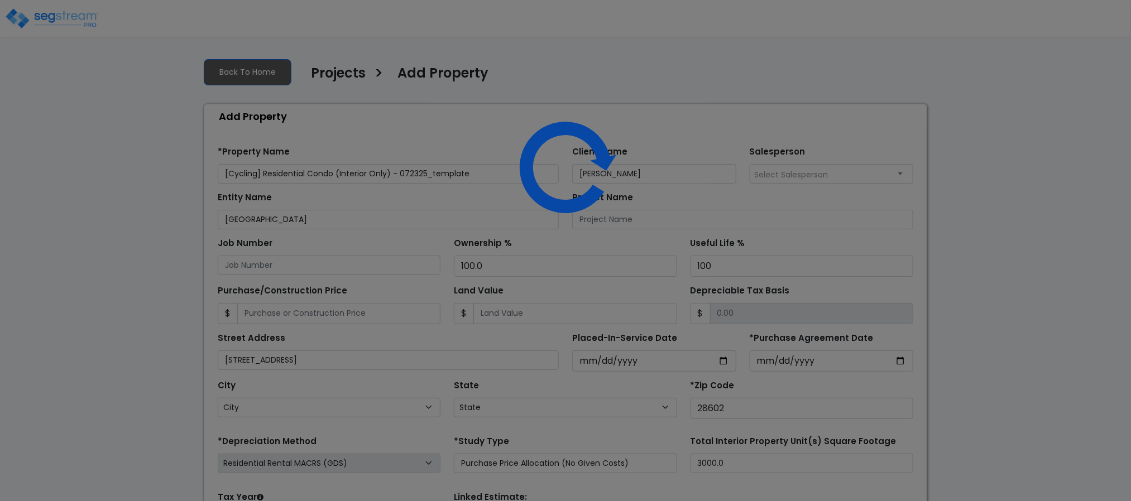
select select "NC"
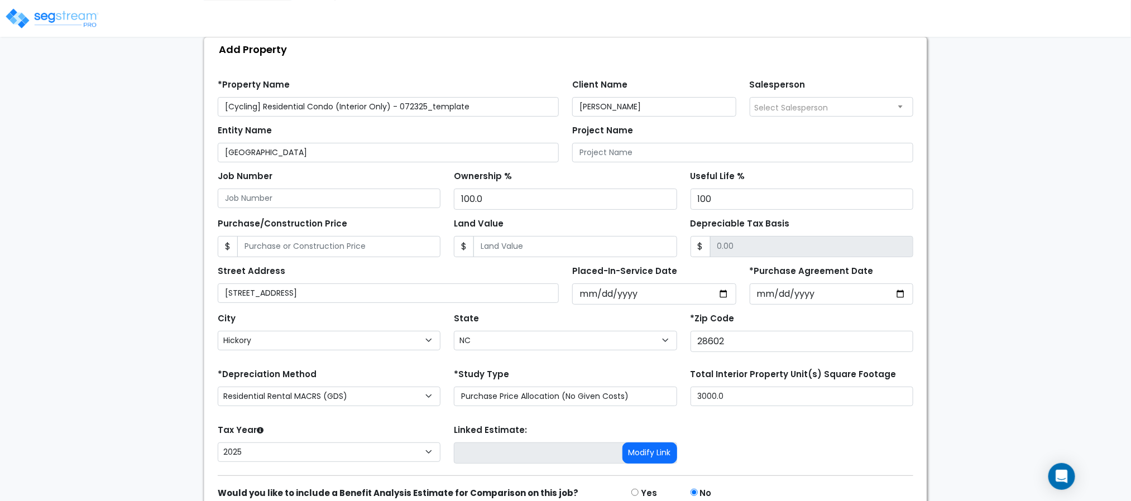
scroll to position [126, 0]
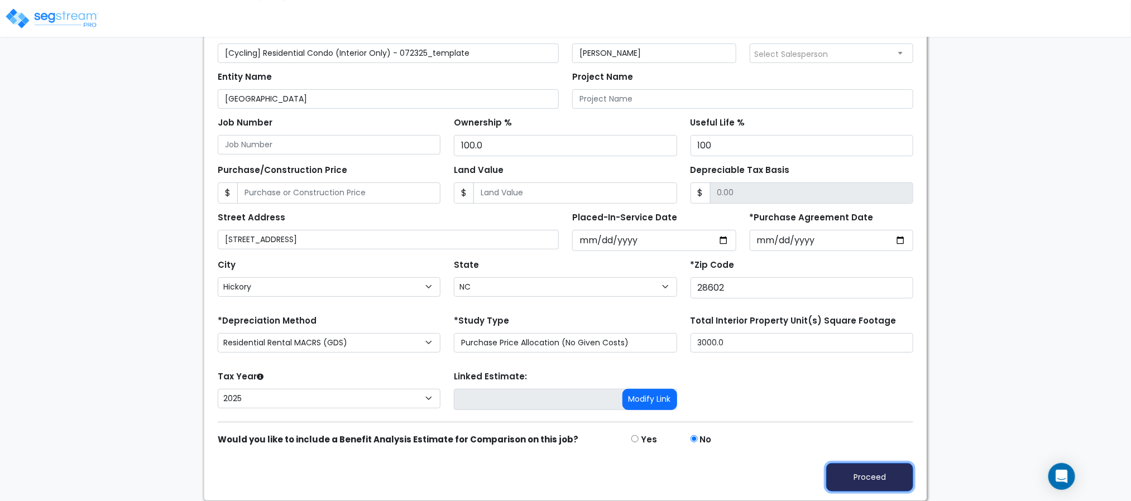
click at [852, 471] on button "Proceed" at bounding box center [869, 477] width 87 height 28
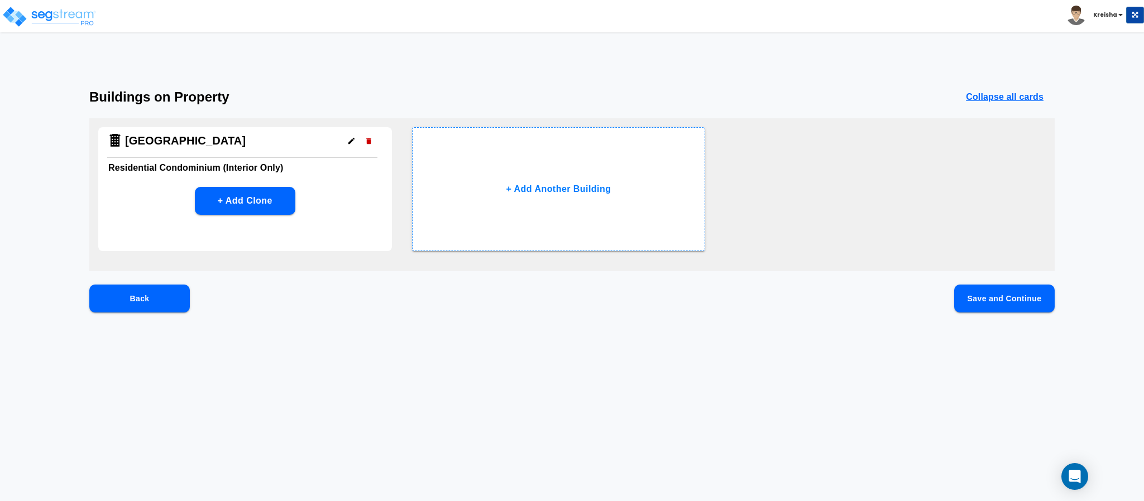
click at [993, 310] on button "Save and Continue" at bounding box center [1004, 299] width 100 height 28
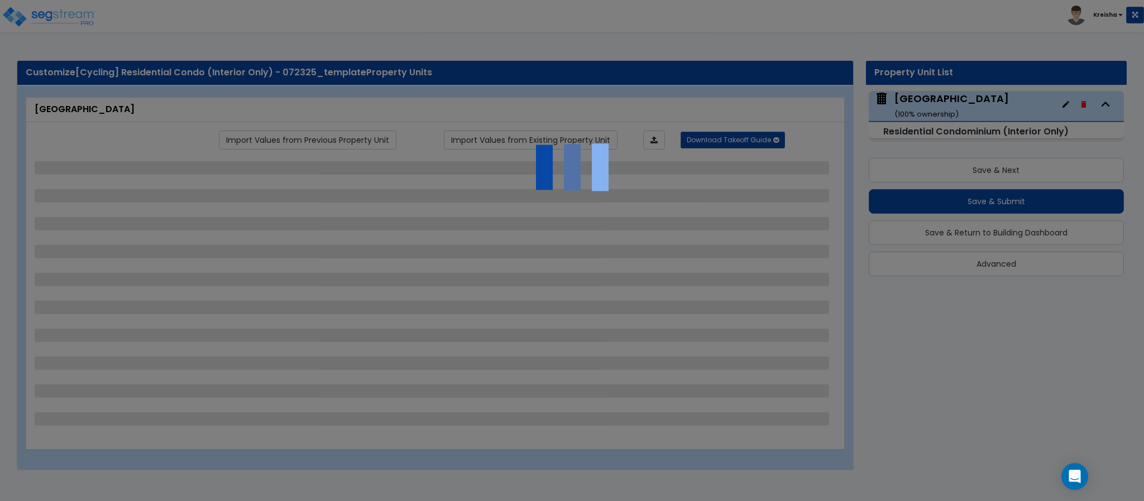
select select "2"
select select "5"
select select "2"
select select "1"
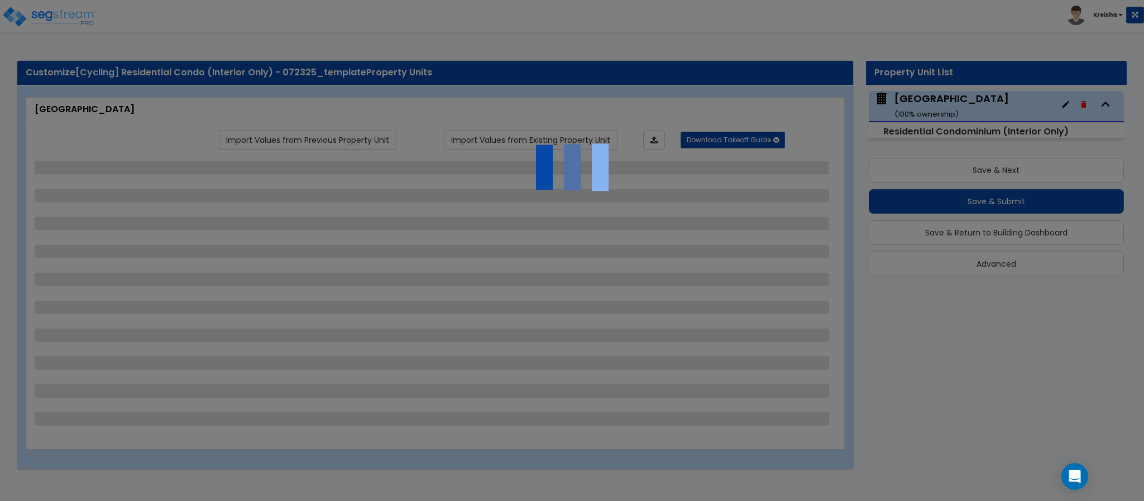
select select "1"
select select "2"
select select "1"
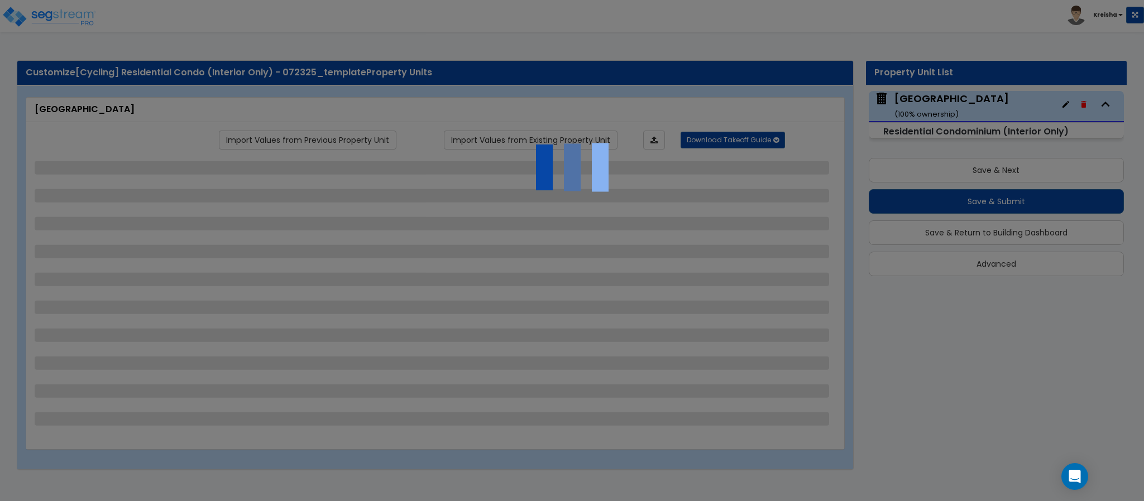
select select "2"
select select "3"
select select "4"
select select "1"
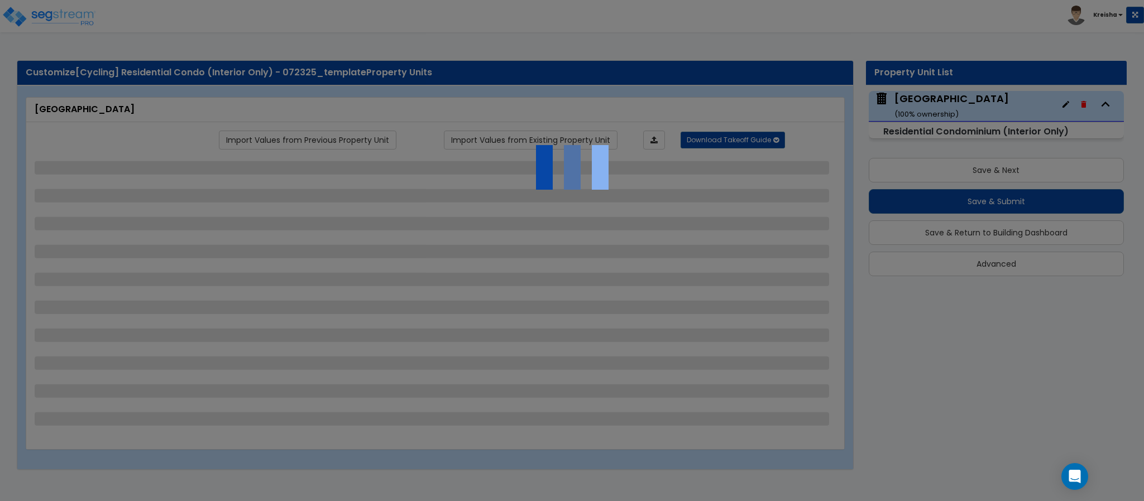
select select "2"
select select "3"
select select "2"
select select "3"
select select "4"
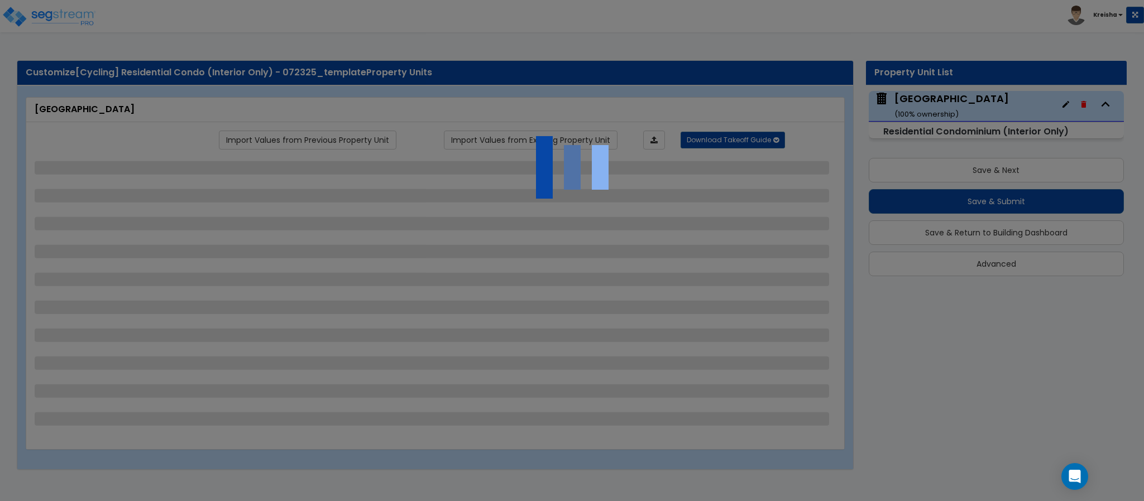
select select "1"
select select "2"
select select "3"
select select "1"
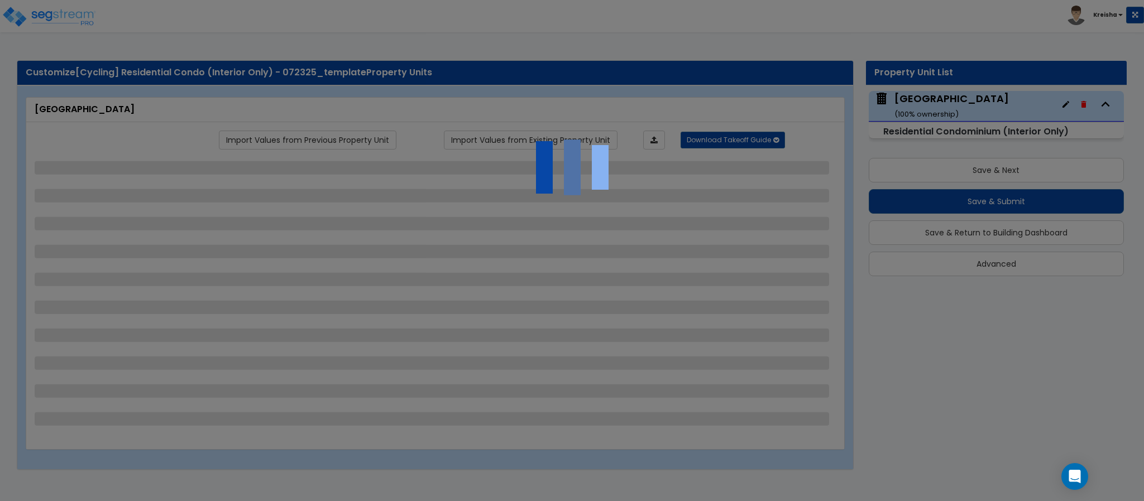
select select "2"
select select "5"
select select "6"
select select "3"
select select "4"
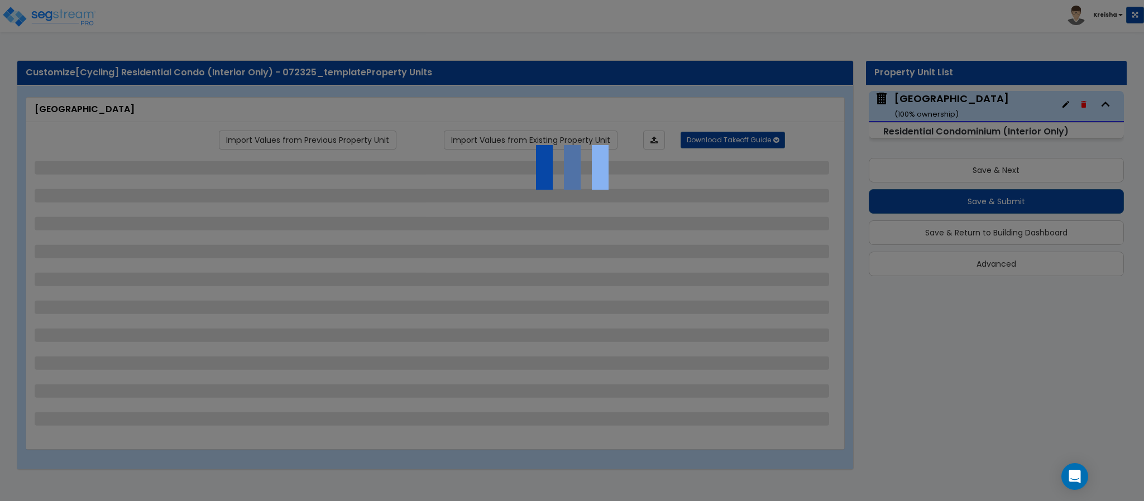
select select "4"
select select "1"
select select "2"
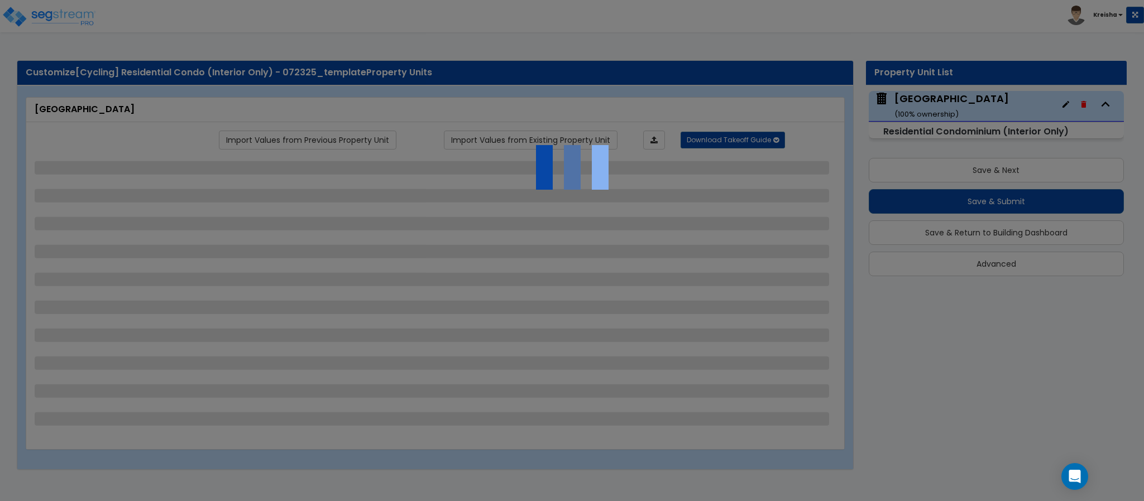
select select "4"
select select "1"
select select "3"
select select "2"
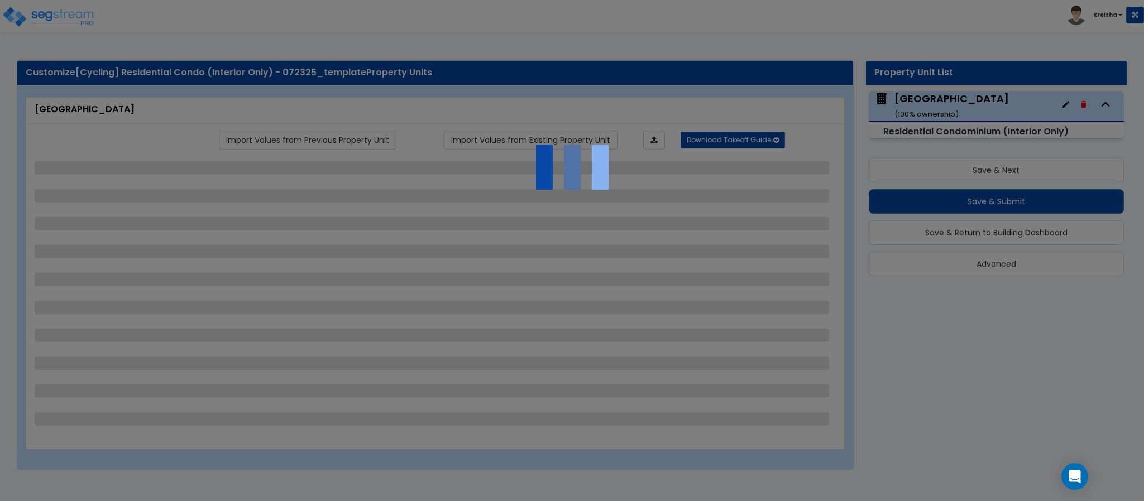
select select "1"
select select "2"
select select "1"
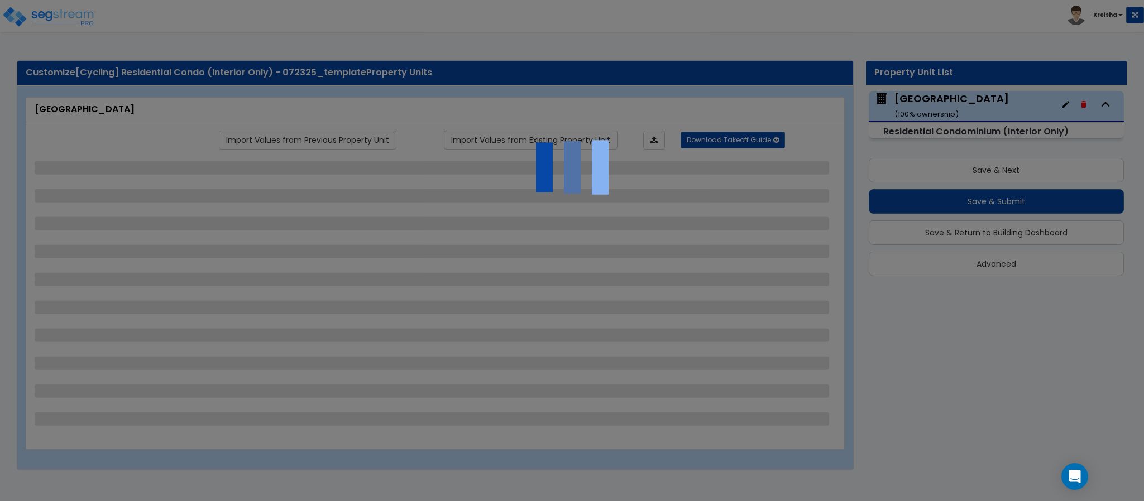
select select "2"
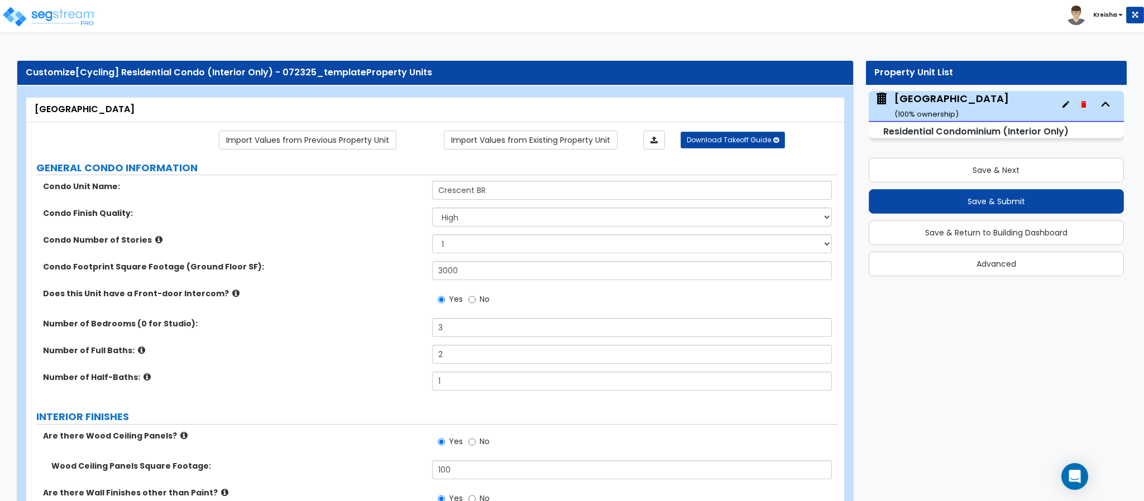
scroll to position [870, 0]
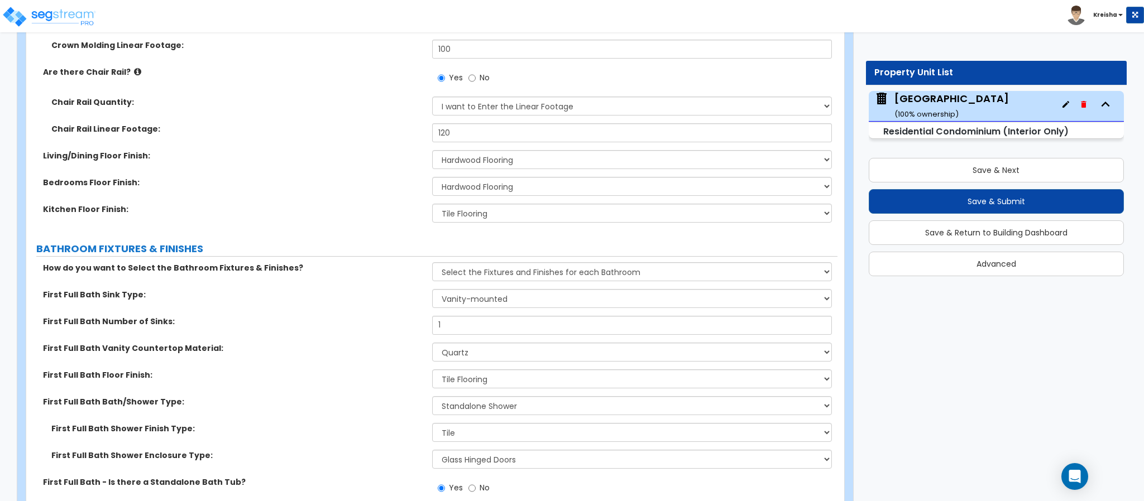
click at [263, 346] on label "First Full Bath Vanity Countertop Material:" at bounding box center [233, 348] width 381 height 11
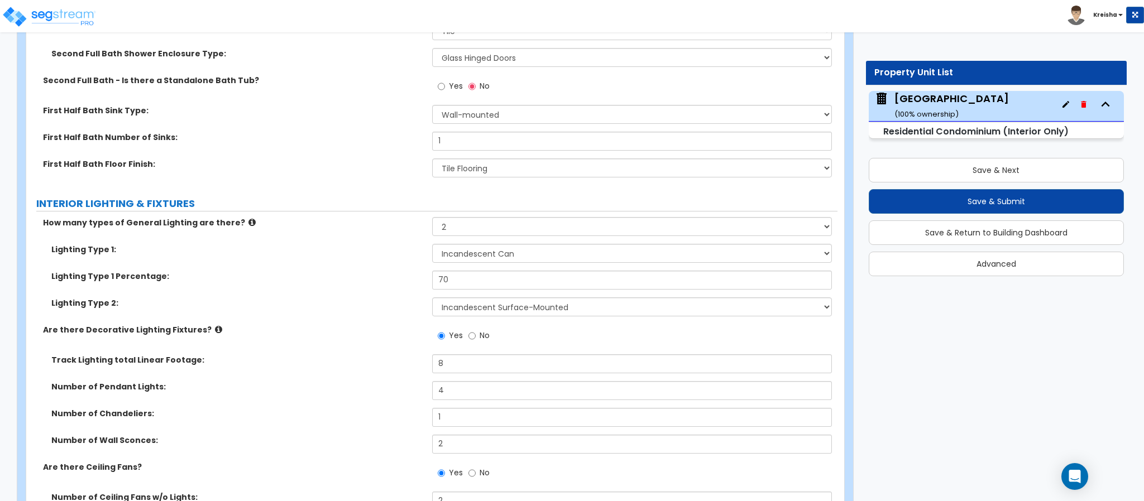
scroll to position [1539, 0]
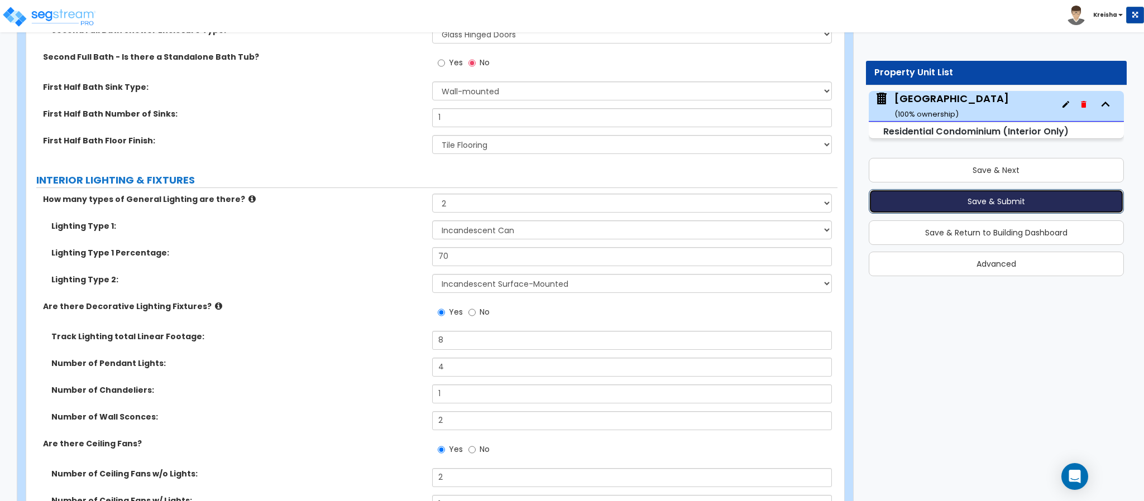
click at [918, 205] on button "Save & Submit" at bounding box center [996, 201] width 255 height 25
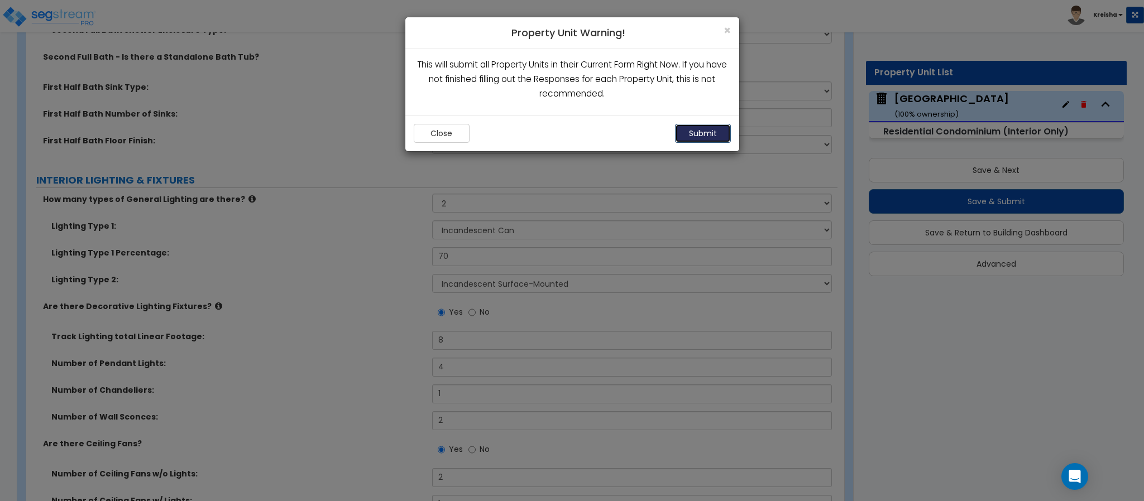
click at [708, 128] on button "Submit" at bounding box center [703, 133] width 56 height 19
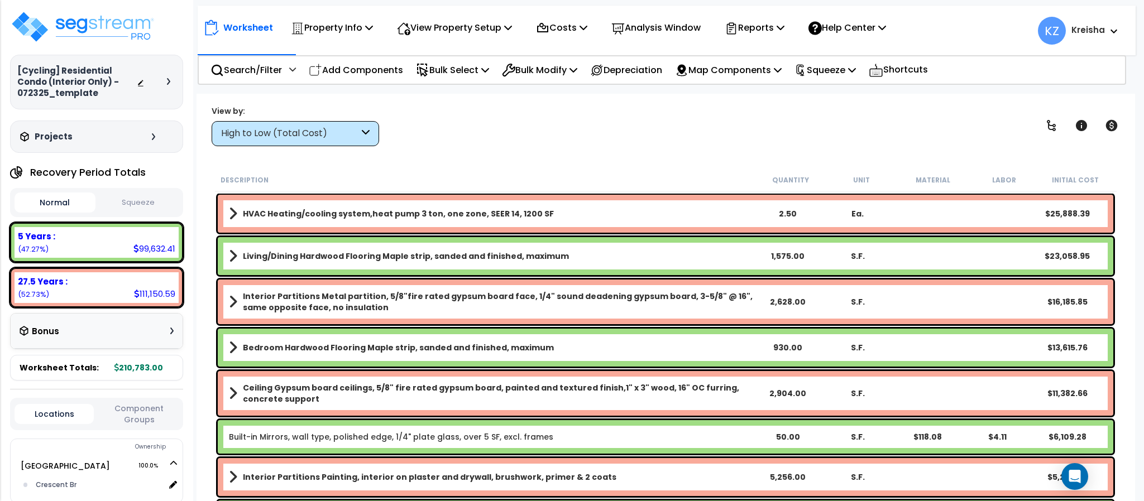
click at [335, 148] on div "Worksheet Property Info Property Setup Add Property Unit Template property Clon…" at bounding box center [665, 344] width 938 height 501
click at [339, 141] on div "High to Low (Total Cost)" at bounding box center [295, 133] width 167 height 25
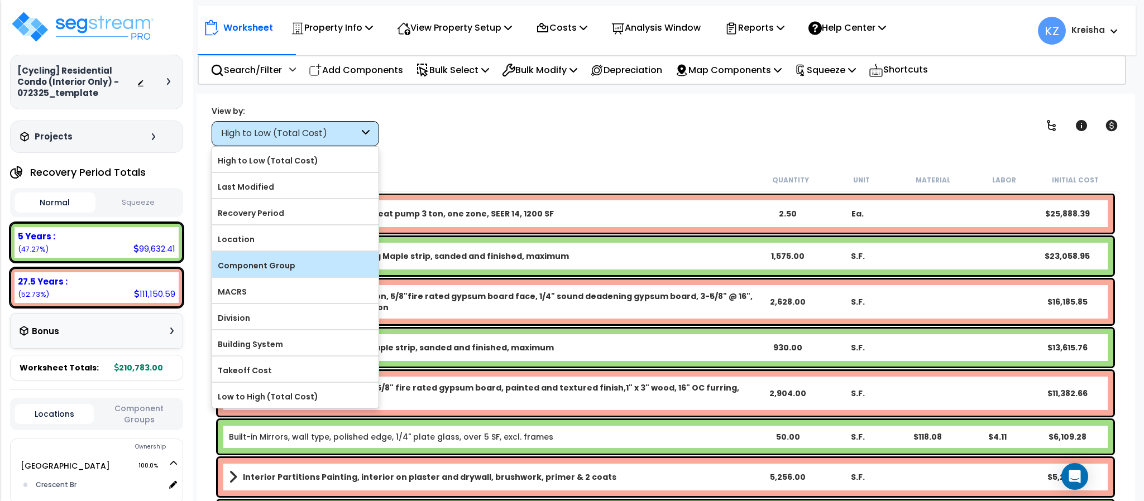
click at [290, 268] on label "Component Group" at bounding box center [295, 265] width 166 height 17
click at [0, 0] on input "Component Group" at bounding box center [0, 0] width 0 height 0
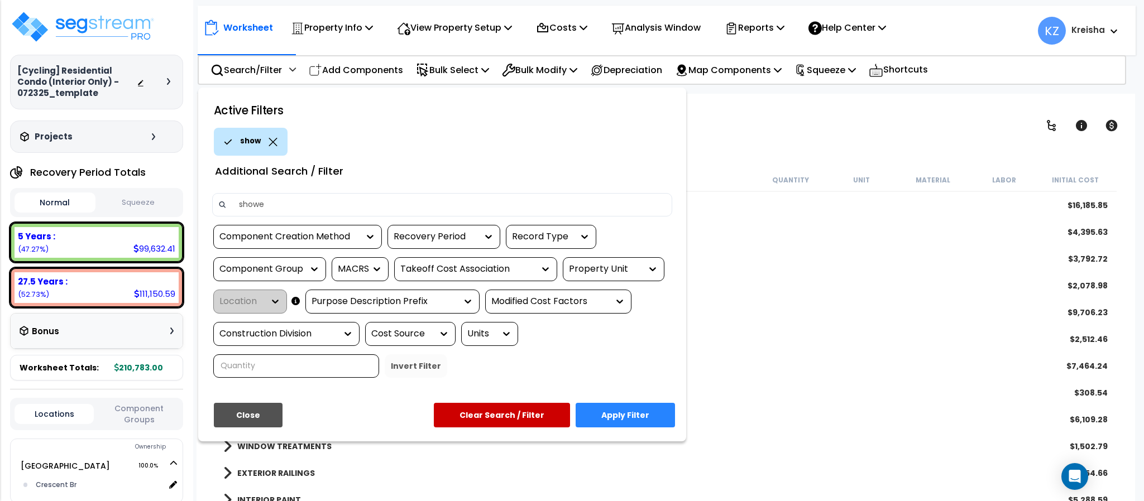
type input "shower"
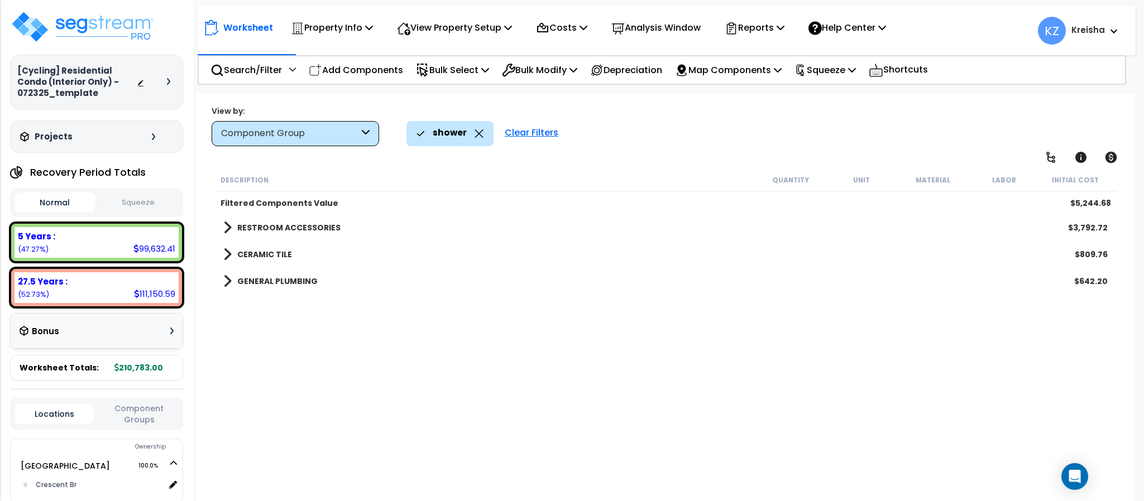
click at [405, 382] on div "Description Quantity Unit Material Labor Initial Cost Filtered Components Value…" at bounding box center [665, 337] width 904 height 336
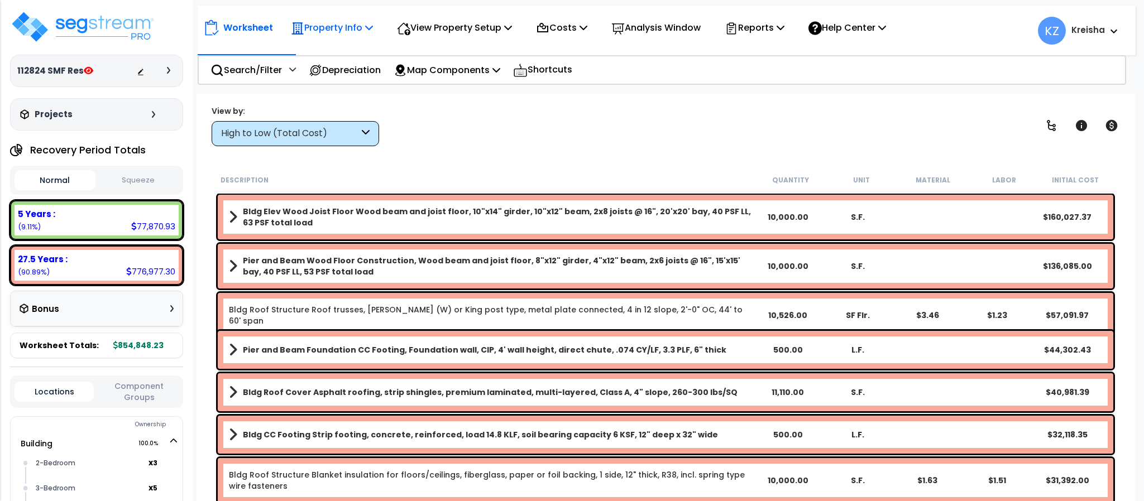
click at [367, 32] on p "Property Info" at bounding box center [332, 27] width 82 height 15
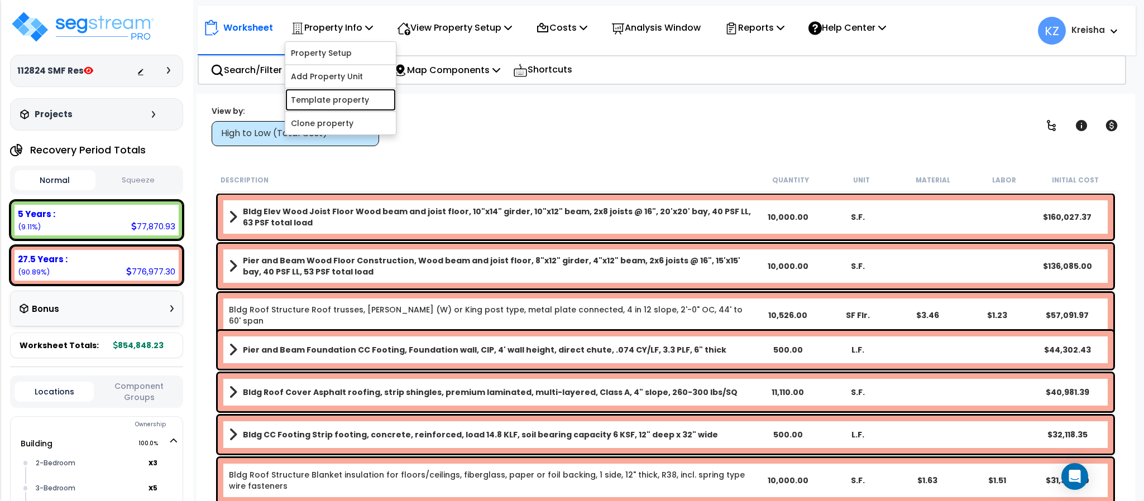
click at [329, 96] on link "Template property" at bounding box center [340, 100] width 111 height 22
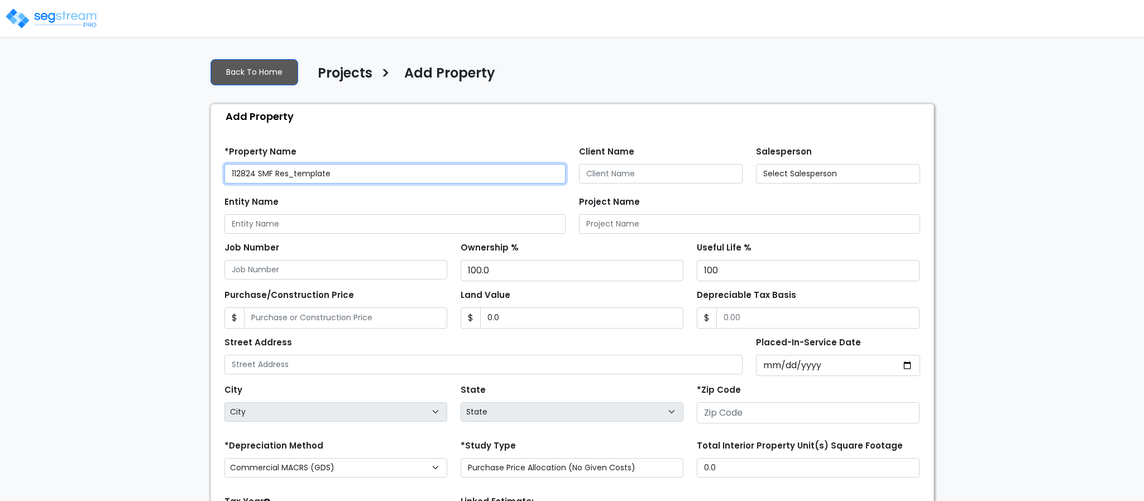
type input "10602"
select select "CRM(_5"
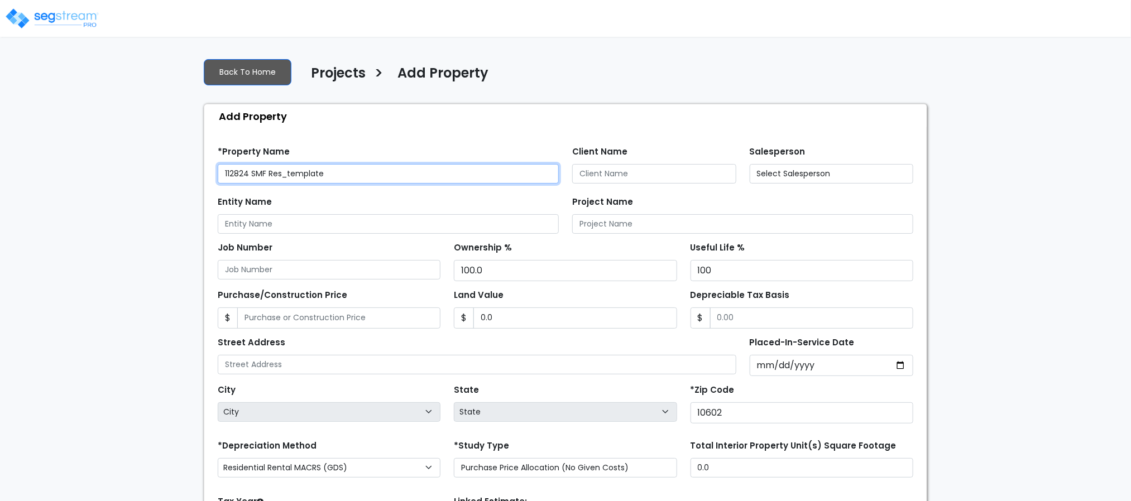
select select "2024"
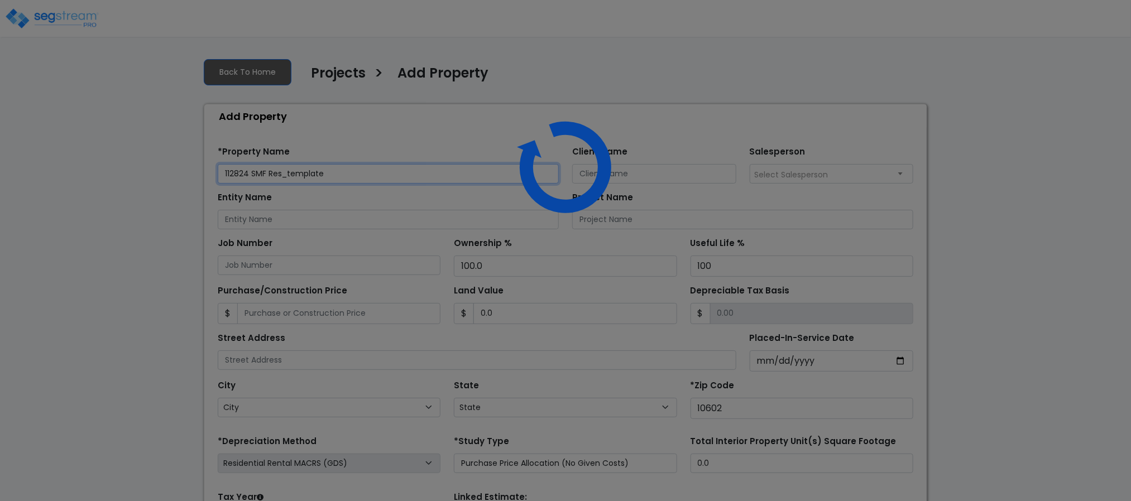
select select "NY"
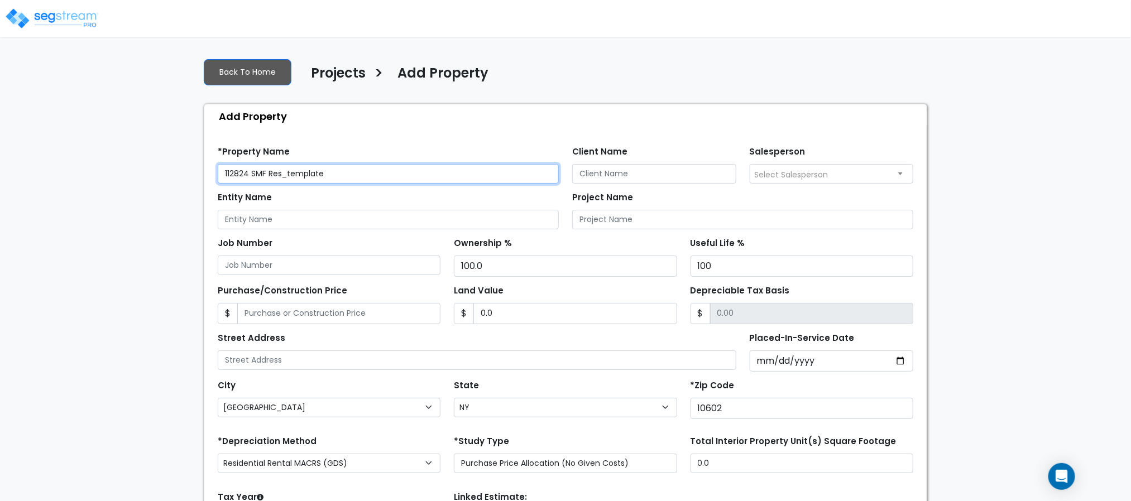
scroll to position [126, 0]
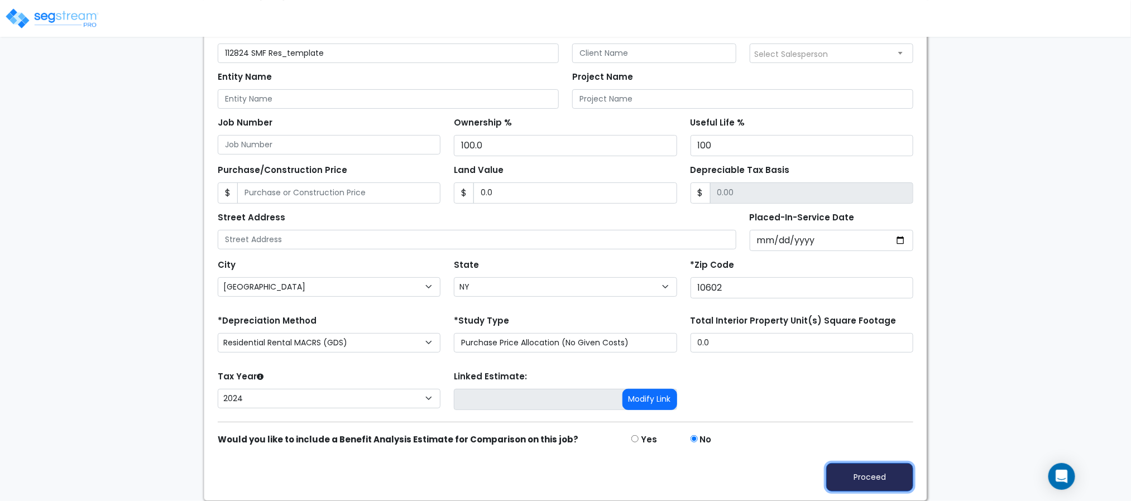
click at [864, 463] on button "Proceed" at bounding box center [869, 477] width 87 height 28
type input "0"
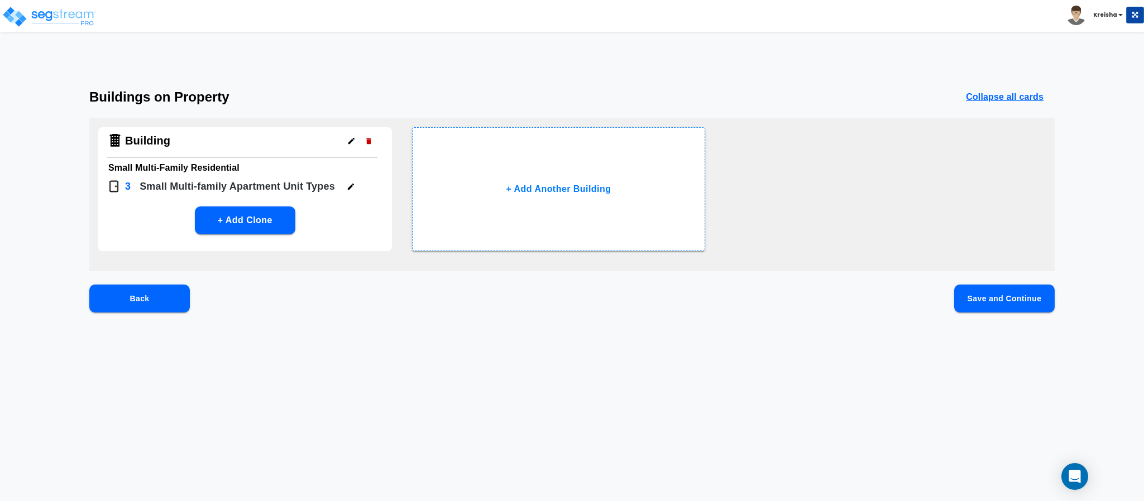
click at [968, 301] on button "Save and Continue" at bounding box center [1004, 299] width 100 height 28
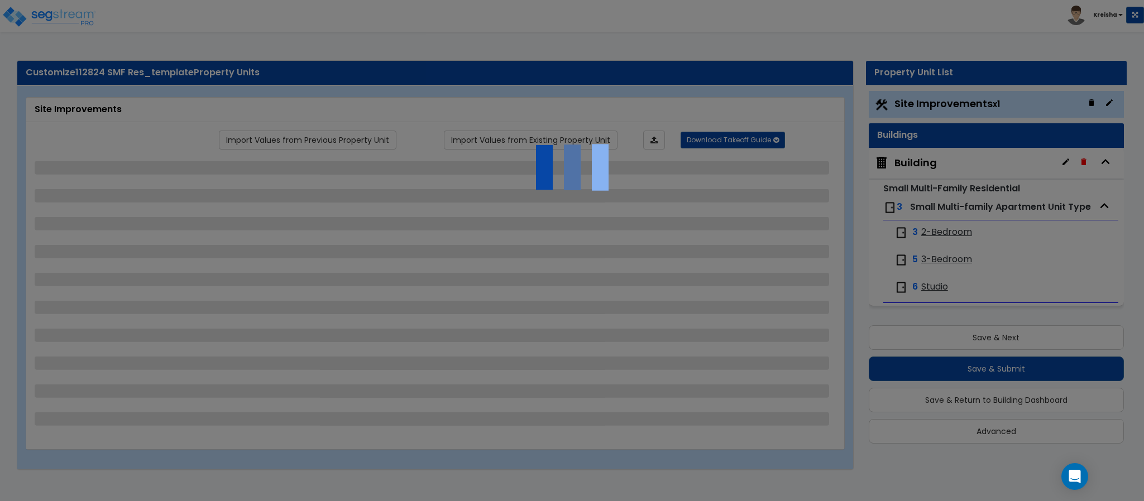
select select "2"
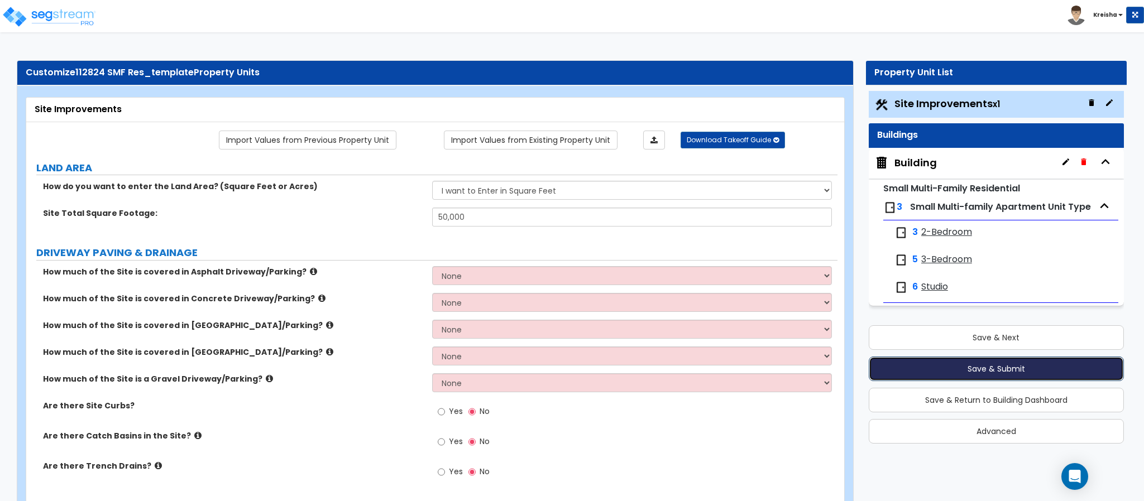
click at [997, 372] on button "Save & Submit" at bounding box center [996, 369] width 255 height 25
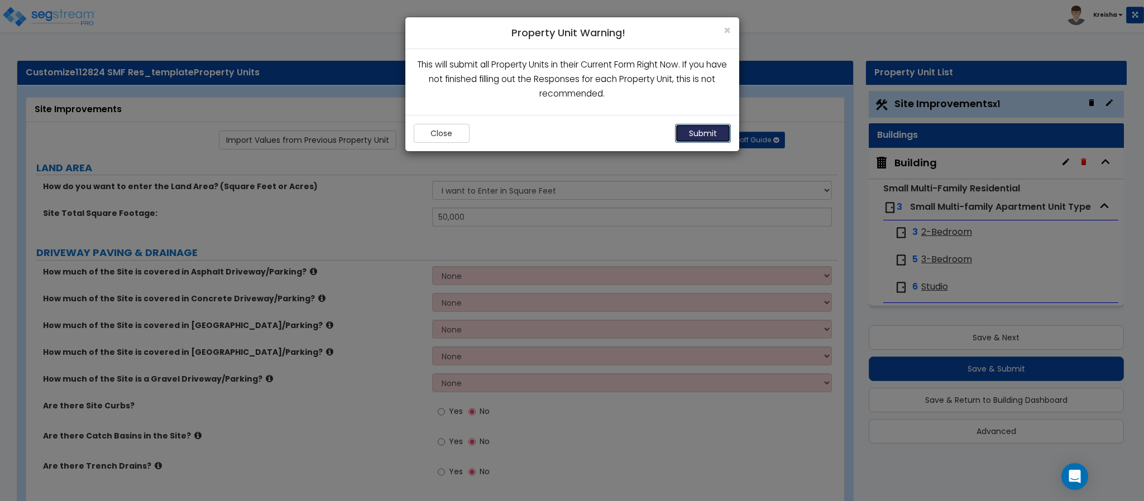
click at [719, 135] on button "Submit" at bounding box center [703, 133] width 56 height 19
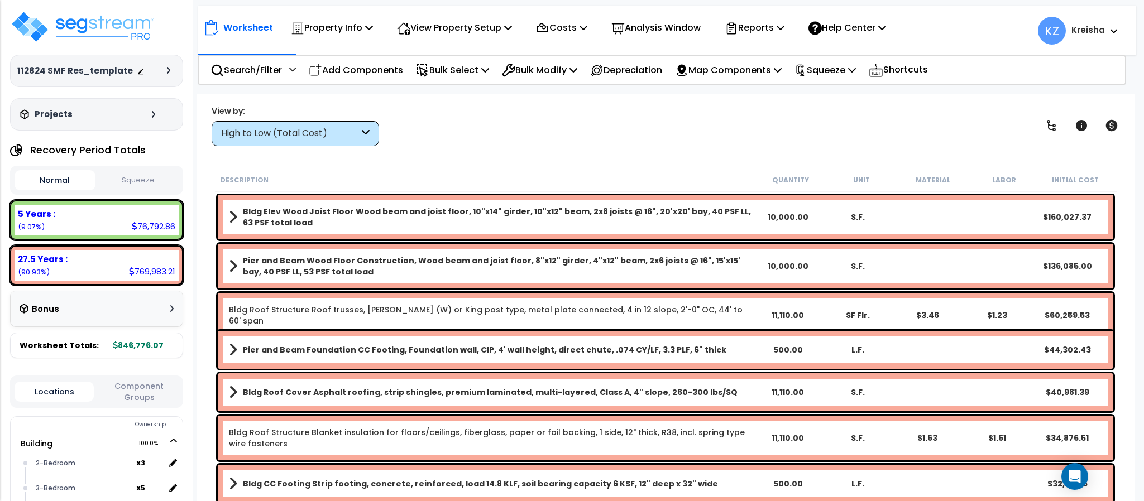
click at [659, 123] on div "View by: High to Low (Total Cost) High to Low (Total Cost)" at bounding box center [665, 125] width 915 height 41
click at [295, 123] on div "High to Low (Total Cost)" at bounding box center [295, 133] width 167 height 25
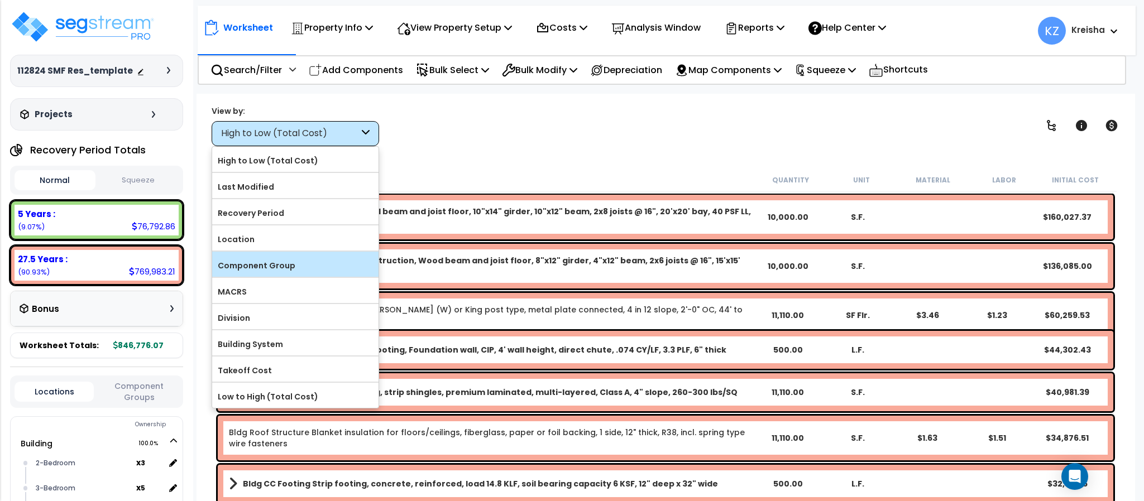
click at [291, 271] on label "Component Group" at bounding box center [295, 265] width 166 height 17
click at [0, 0] on input "Component Group" at bounding box center [0, 0] width 0 height 0
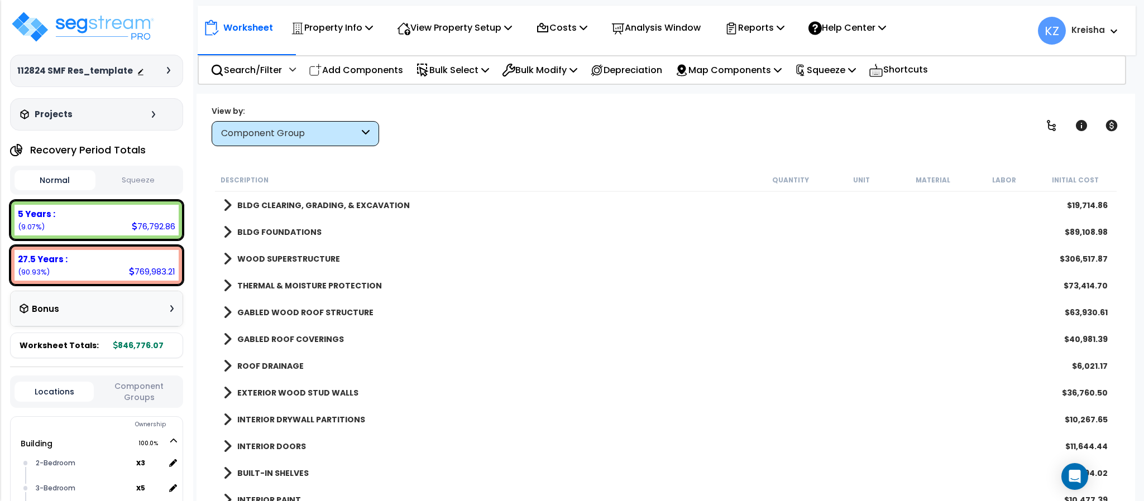
click at [493, 141] on div "View by: Component Group High to Low (Total Cost)" at bounding box center [665, 125] width 915 height 41
click at [270, 476] on b "BUILT-IN SHELVES" at bounding box center [272, 473] width 71 height 11
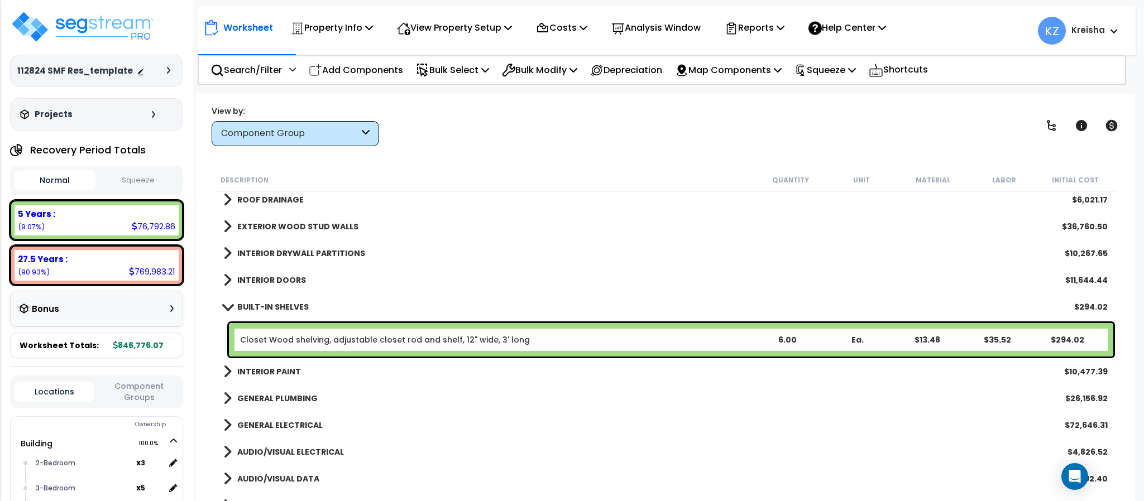
scroll to position [167, 0]
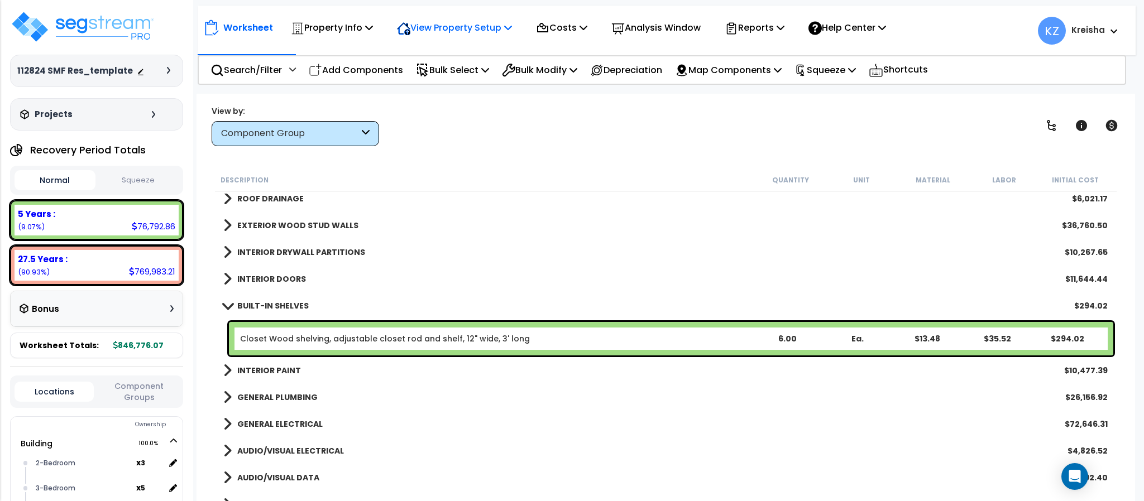
click at [501, 29] on p "View Property Setup" at bounding box center [454, 27] width 115 height 15
click at [479, 74] on link "View Questionnaire" at bounding box center [446, 76] width 111 height 22
click at [608, 94] on div "Worksheet Property Info Property Setup Add Property Unit Template property Clon…" at bounding box center [665, 344] width 938 height 501
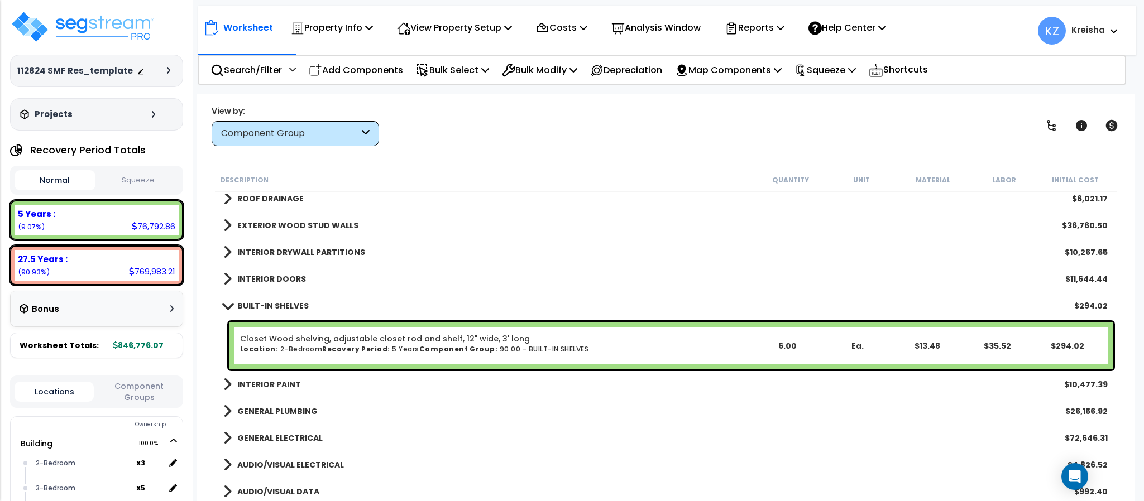
click at [576, 123] on div "View by: Component Group High to Low (Total Cost)" at bounding box center [665, 125] width 915 height 41
click at [576, 119] on div "View by: Component Group High to Low (Total Cost)" at bounding box center [665, 125] width 915 height 41
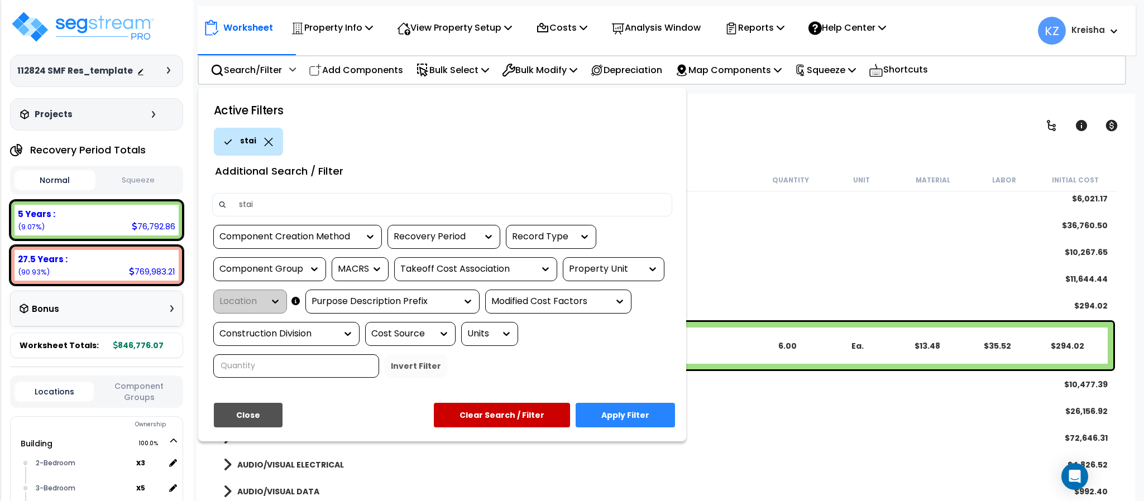
type input "stair"
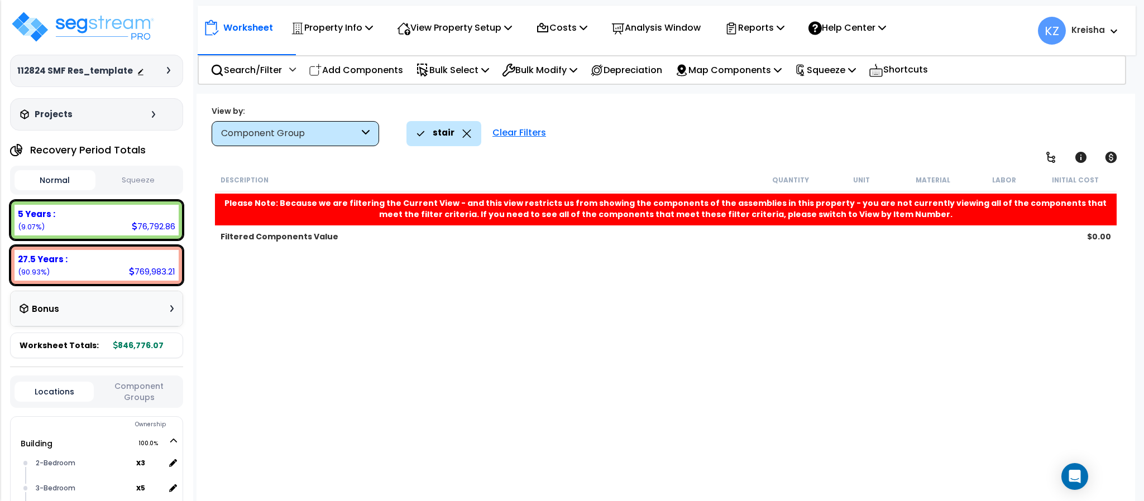
scroll to position [0, 0]
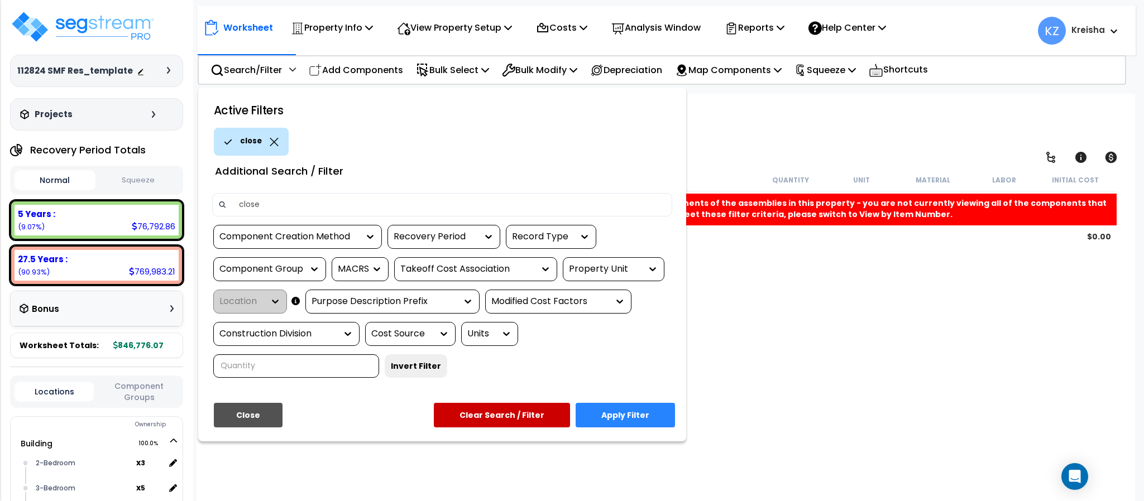
type input "closet"
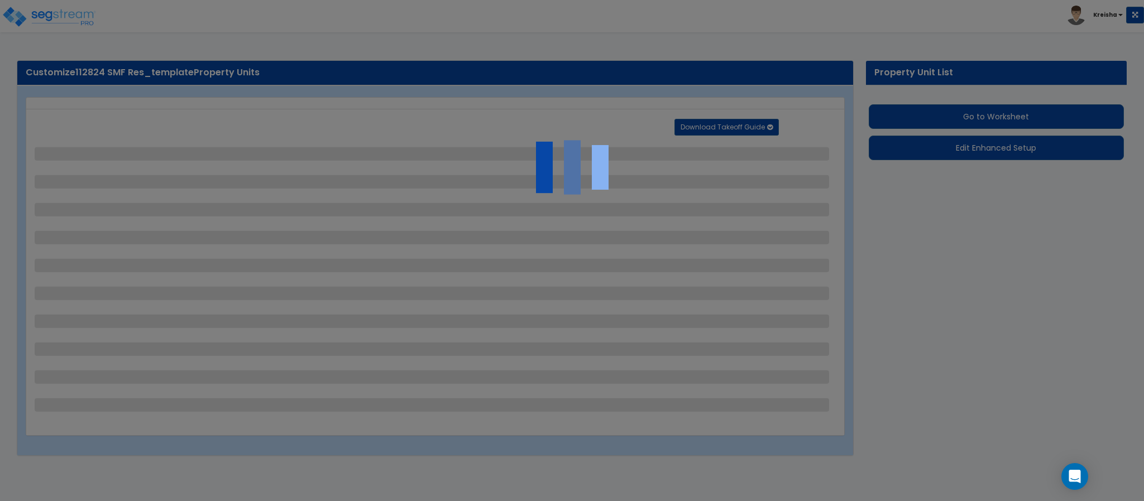
select select "2"
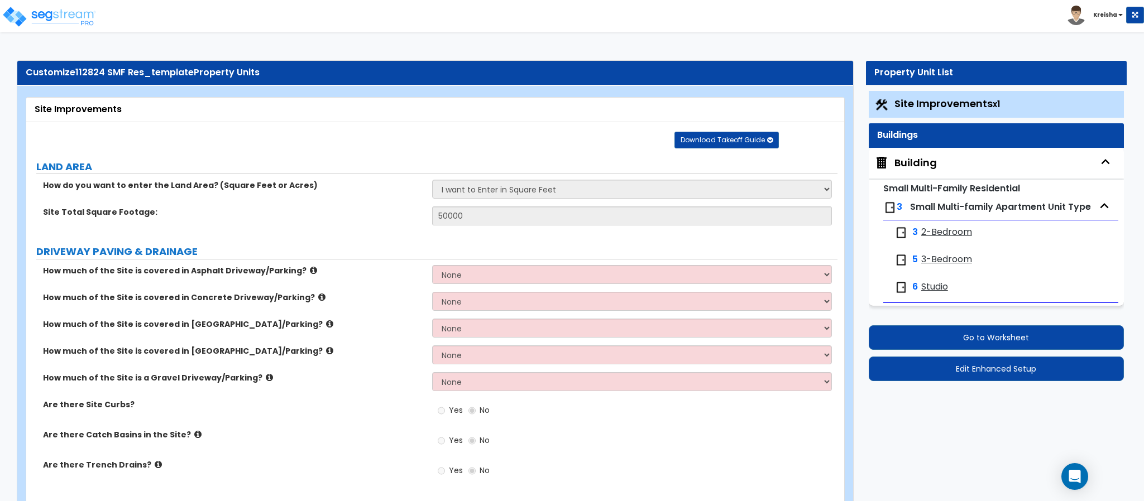
click at [943, 231] on span "2-Bedroom" at bounding box center [946, 232] width 51 height 13
select select "2"
